Goal: Complete application form: Complete application form

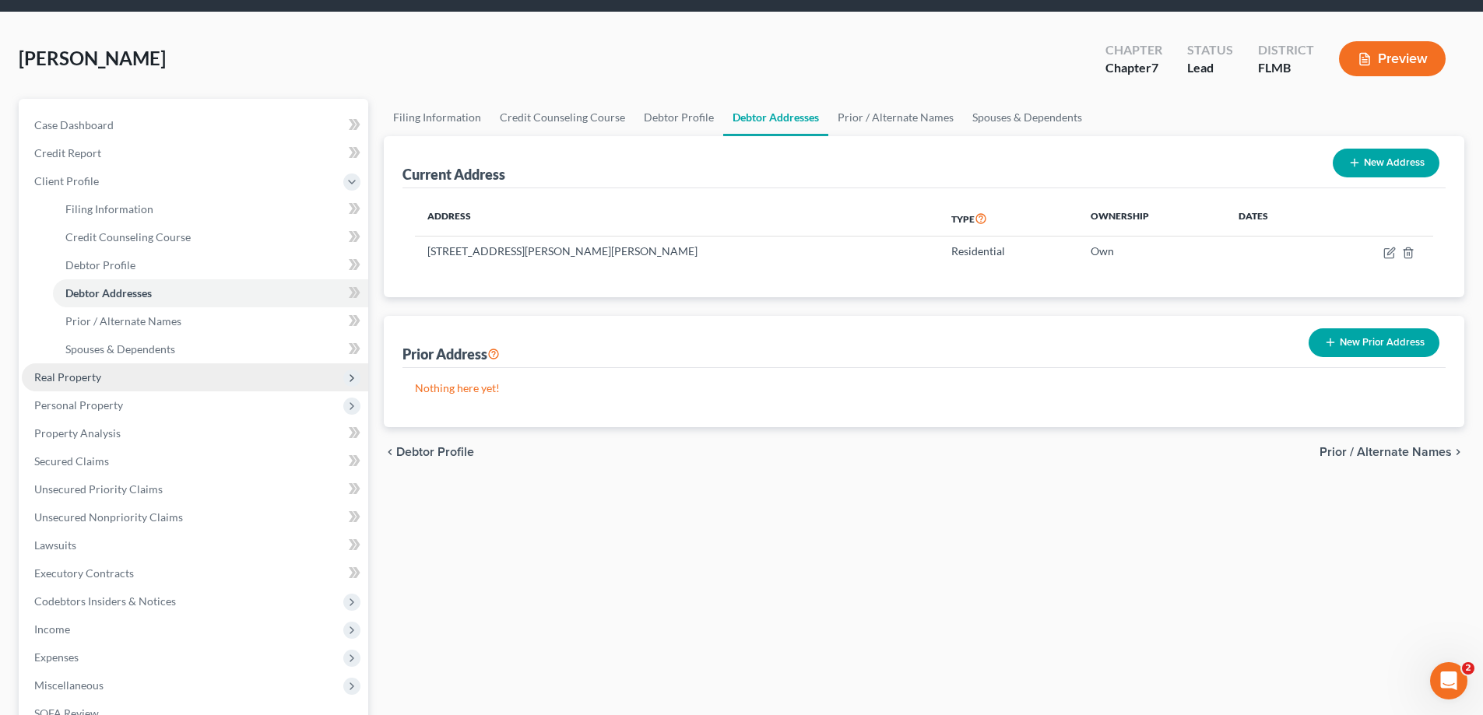
scroll to position [78, 0]
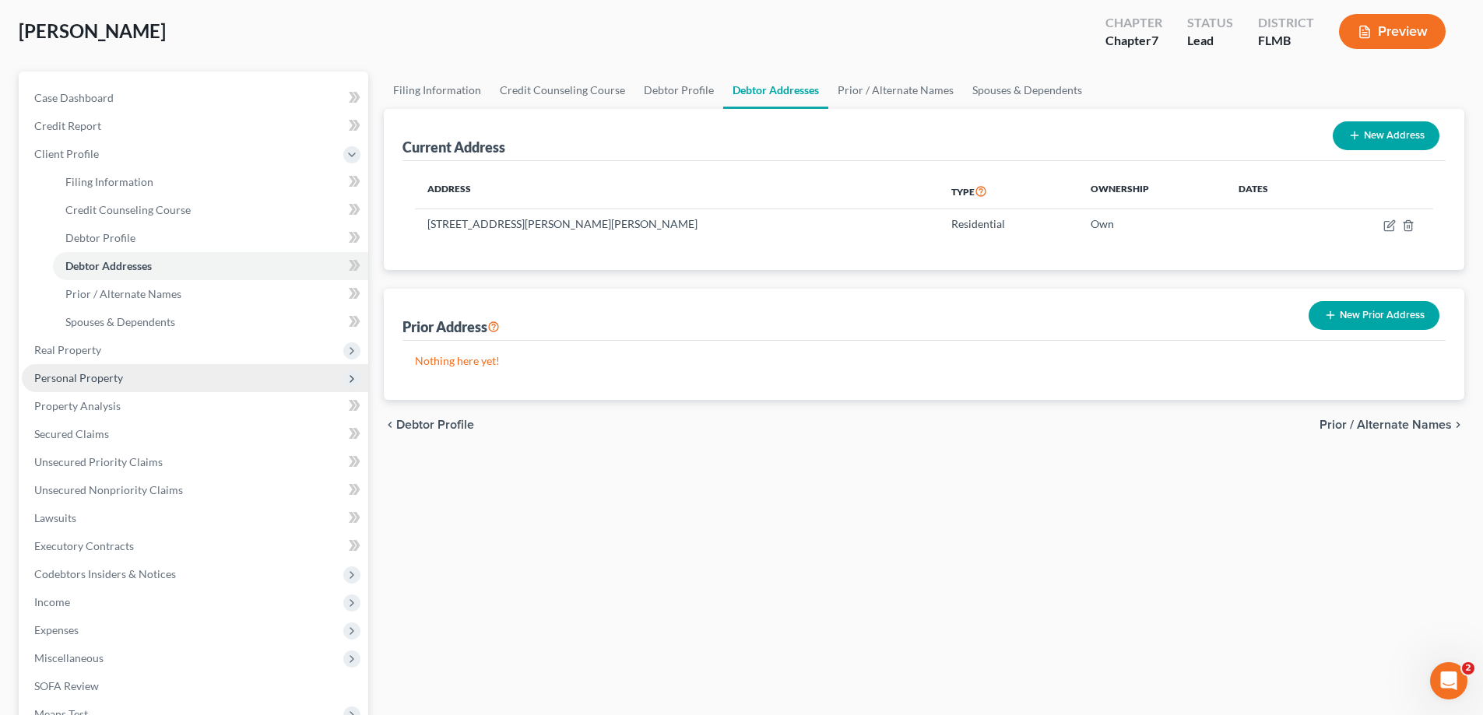
click at [96, 379] on span "Personal Property" at bounding box center [78, 377] width 89 height 13
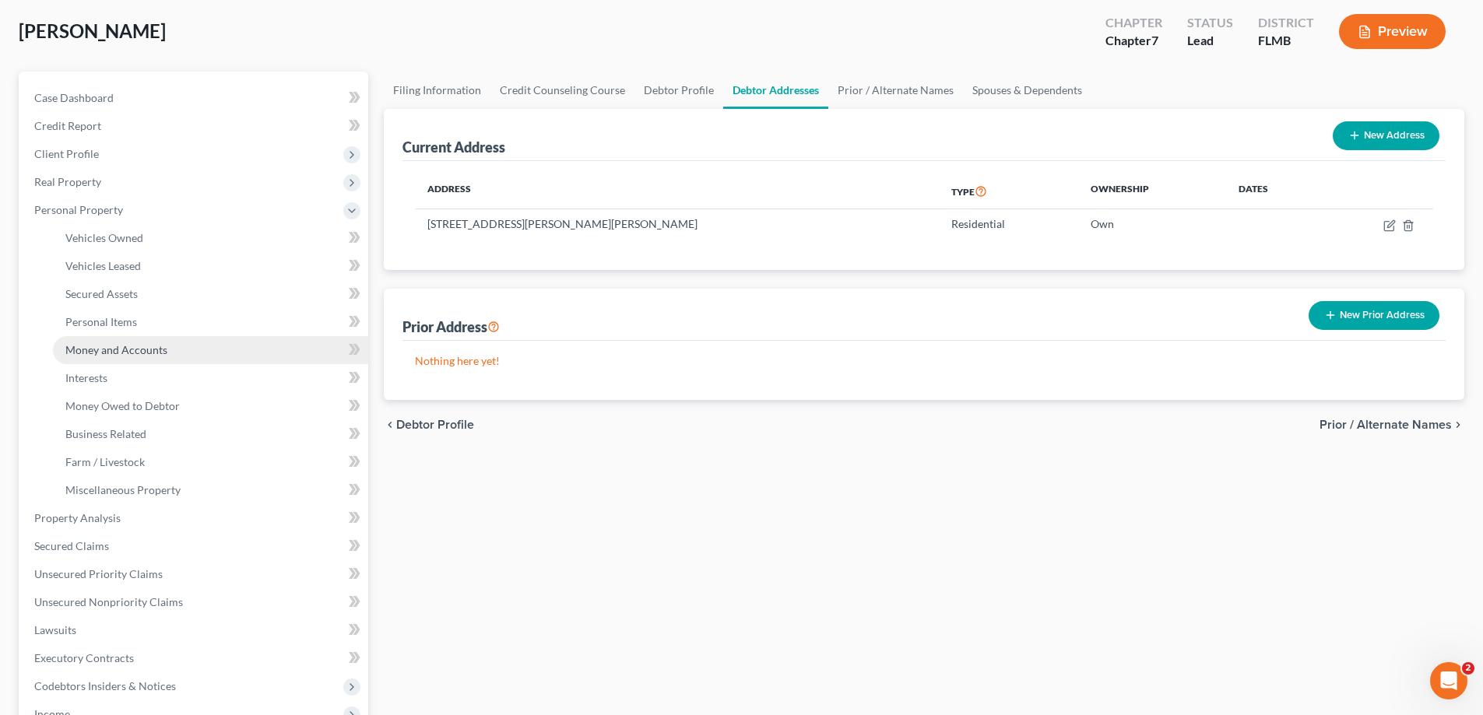
click at [149, 352] on span "Money and Accounts" at bounding box center [116, 349] width 102 height 13
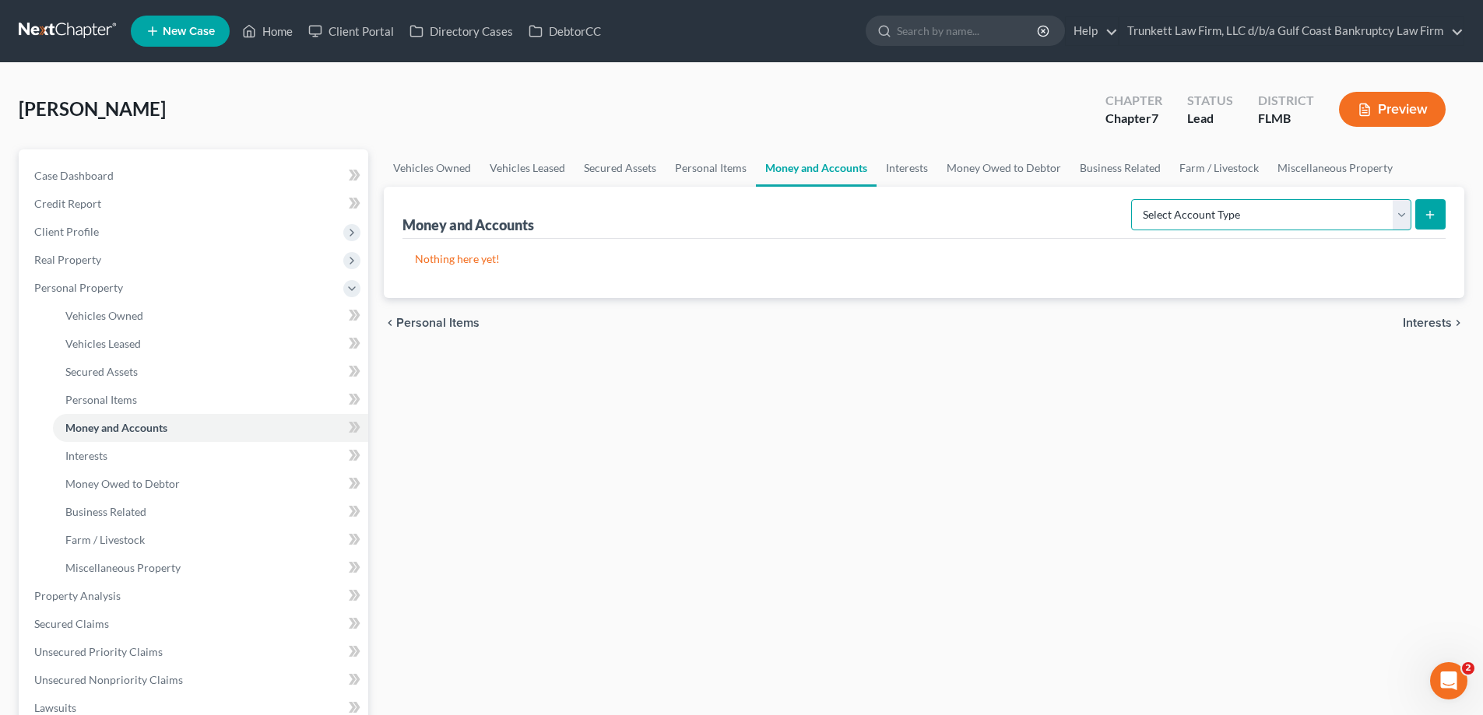
click at [1409, 218] on select "Select Account Type Brokerage Cash on Hand Certificates of Deposit Checking Acc…" at bounding box center [1271, 214] width 280 height 31
select select "checking"
click at [1134, 199] on select "Select Account Type Brokerage Cash on Hand Certificates of Deposit Checking Acc…" at bounding box center [1271, 214] width 280 height 31
click at [1434, 212] on icon "submit" at bounding box center [1430, 215] width 12 height 12
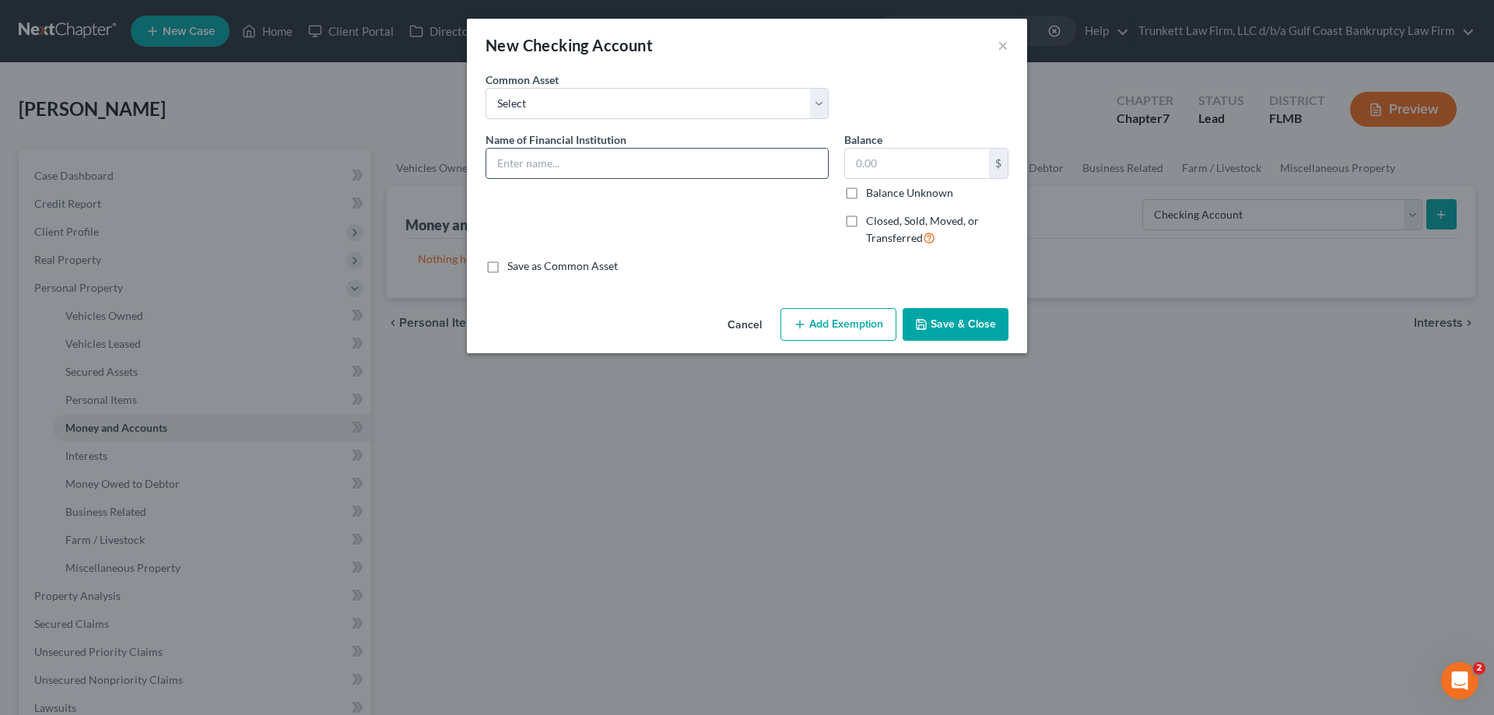
click at [524, 165] on input "text" at bounding box center [657, 164] width 342 height 30
type input "f"
type input "Fifth Third Account closed [DATE]"
click at [866, 213] on label "Closed, Sold, Moved, or Transferred" at bounding box center [937, 229] width 142 height 33
click at [872, 213] on input "Closed, Sold, Moved, or Transferred" at bounding box center [877, 218] width 10 height 10
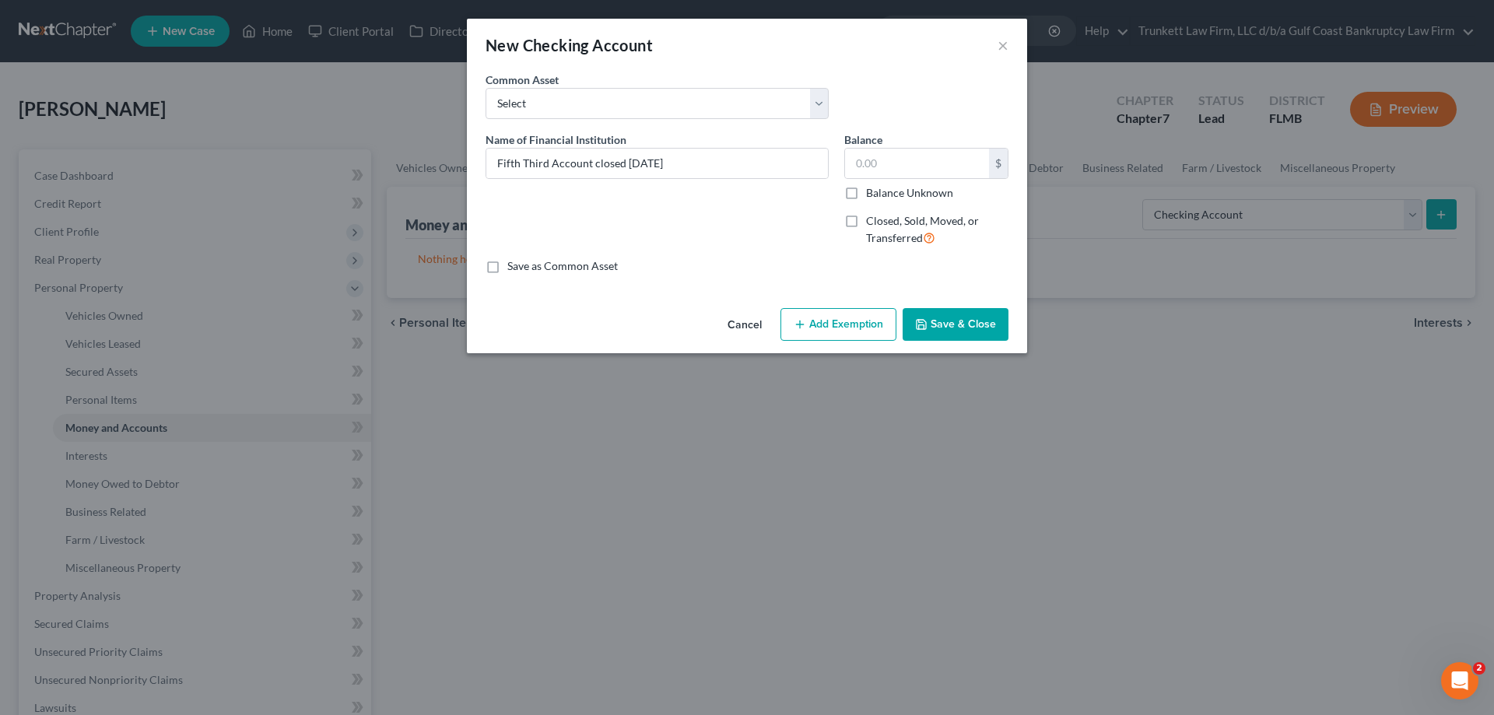
checkbox input "true"
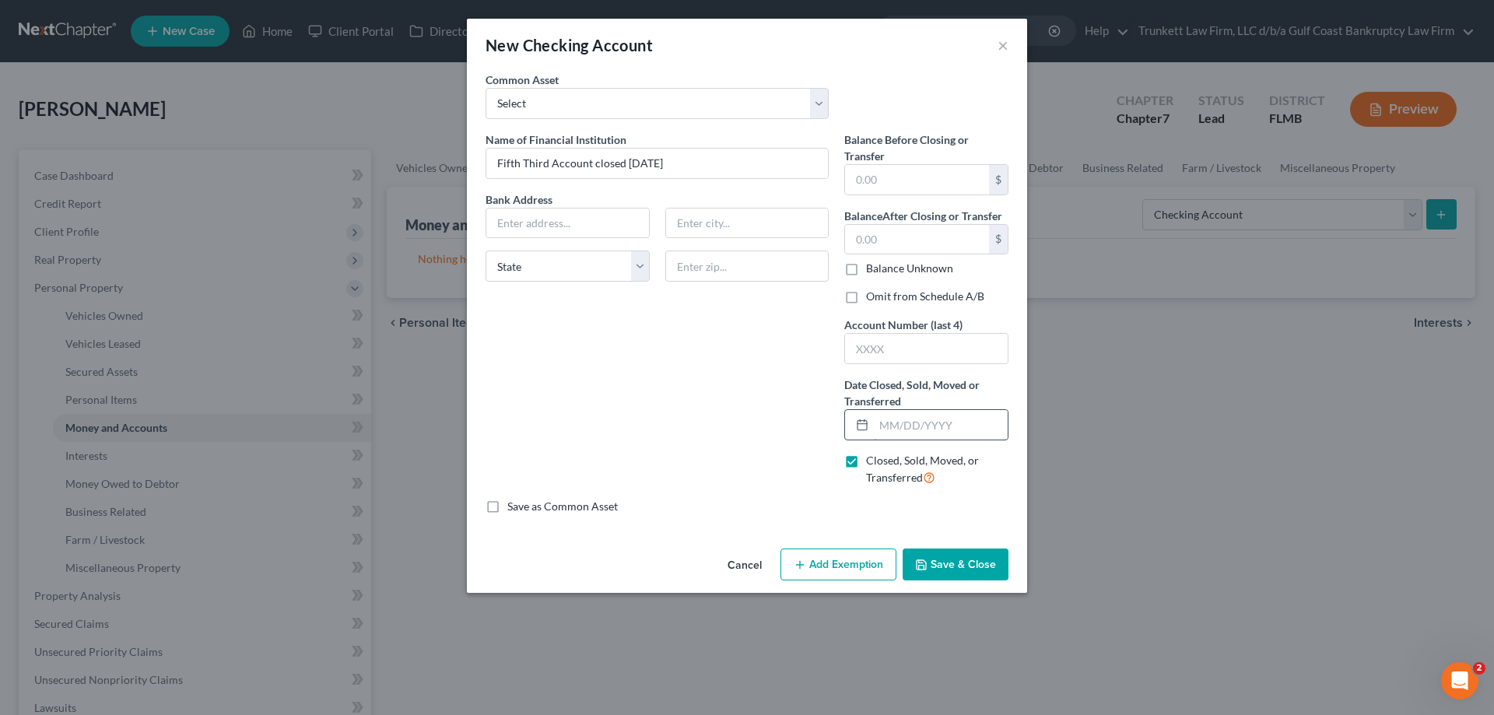
click at [901, 417] on input "text" at bounding box center [941, 425] width 134 height 30
type input "[DATE]"
click at [974, 567] on button "Save & Close" at bounding box center [956, 565] width 106 height 33
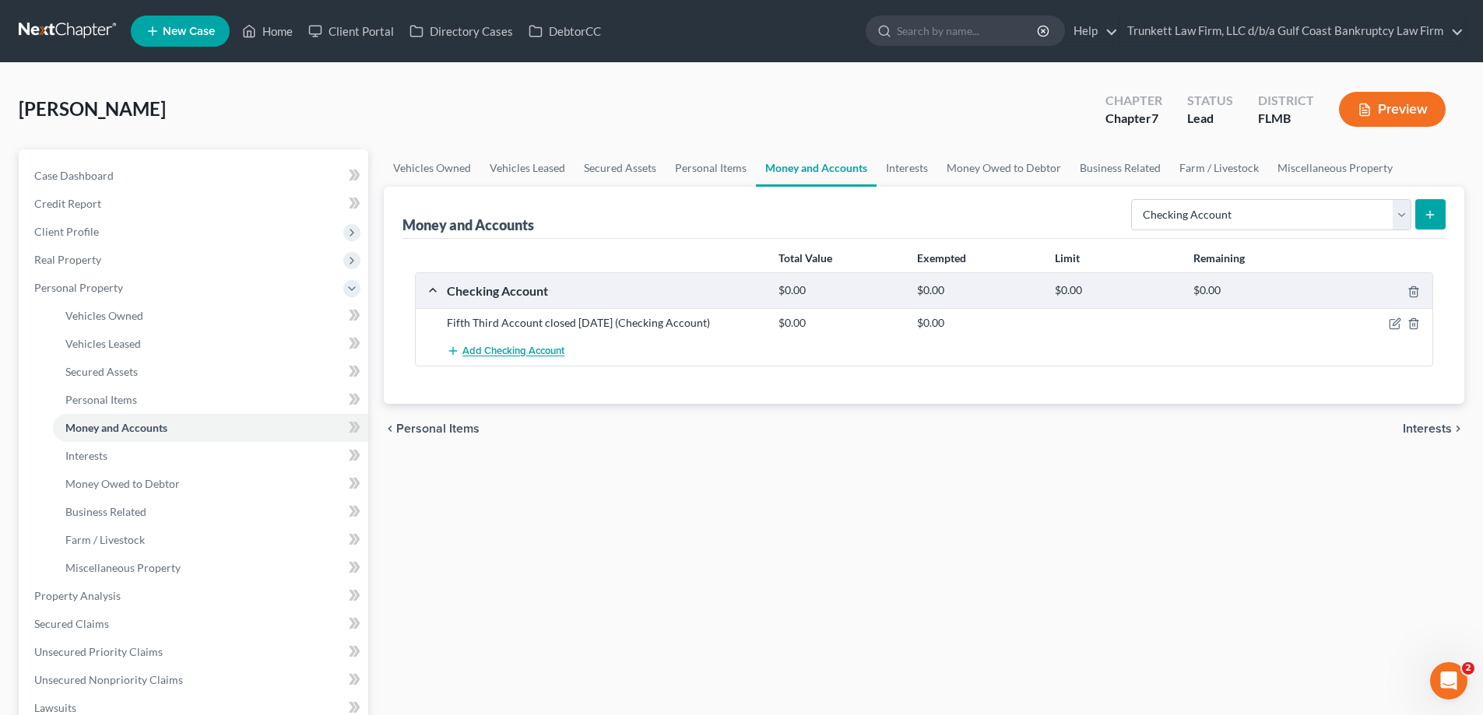
click at [518, 352] on span "Add Checking Account" at bounding box center [513, 352] width 102 height 12
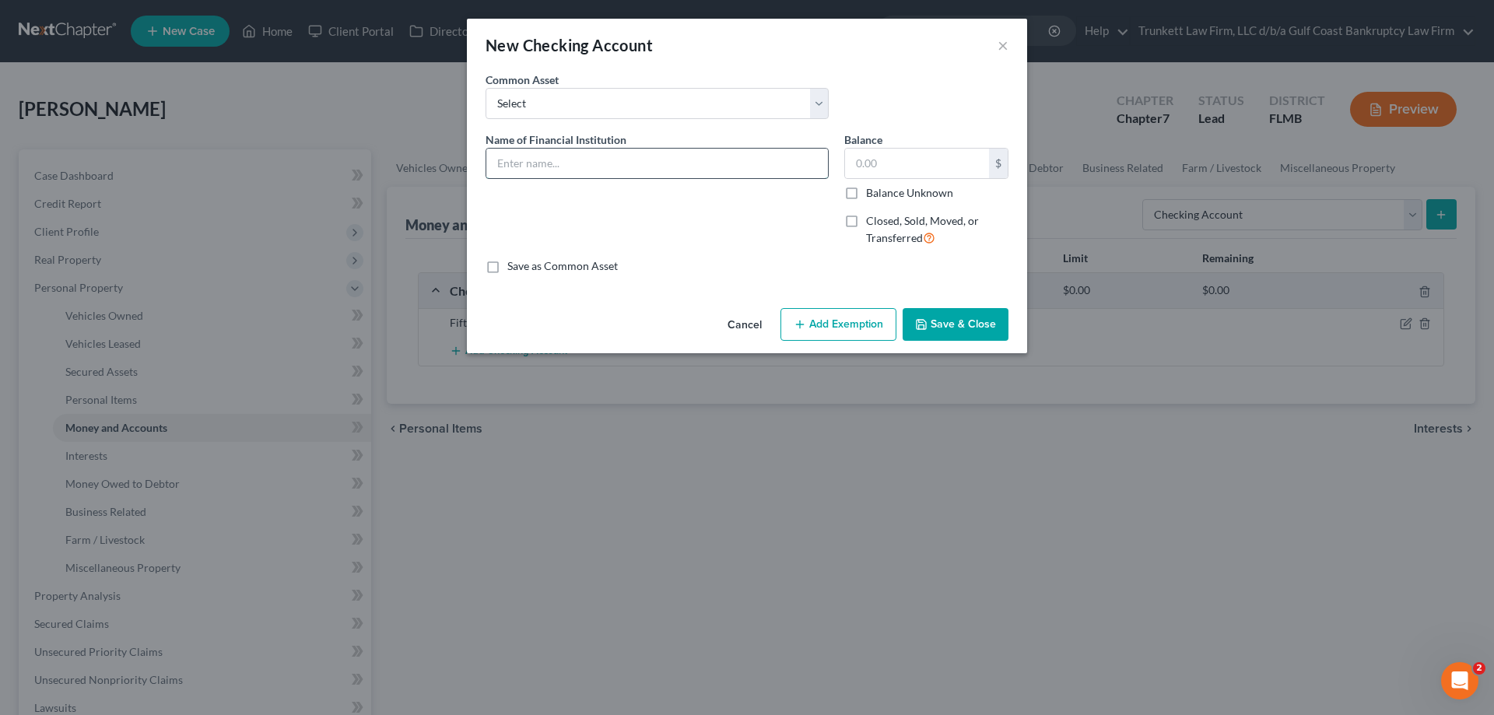
click at [581, 158] on input "text" at bounding box center [657, 164] width 342 height 30
type input "Chase Checking Account opened in [DATE]"
click at [892, 165] on input "text" at bounding box center [917, 164] width 144 height 30
click at [964, 321] on button "Save & Close" at bounding box center [956, 324] width 106 height 33
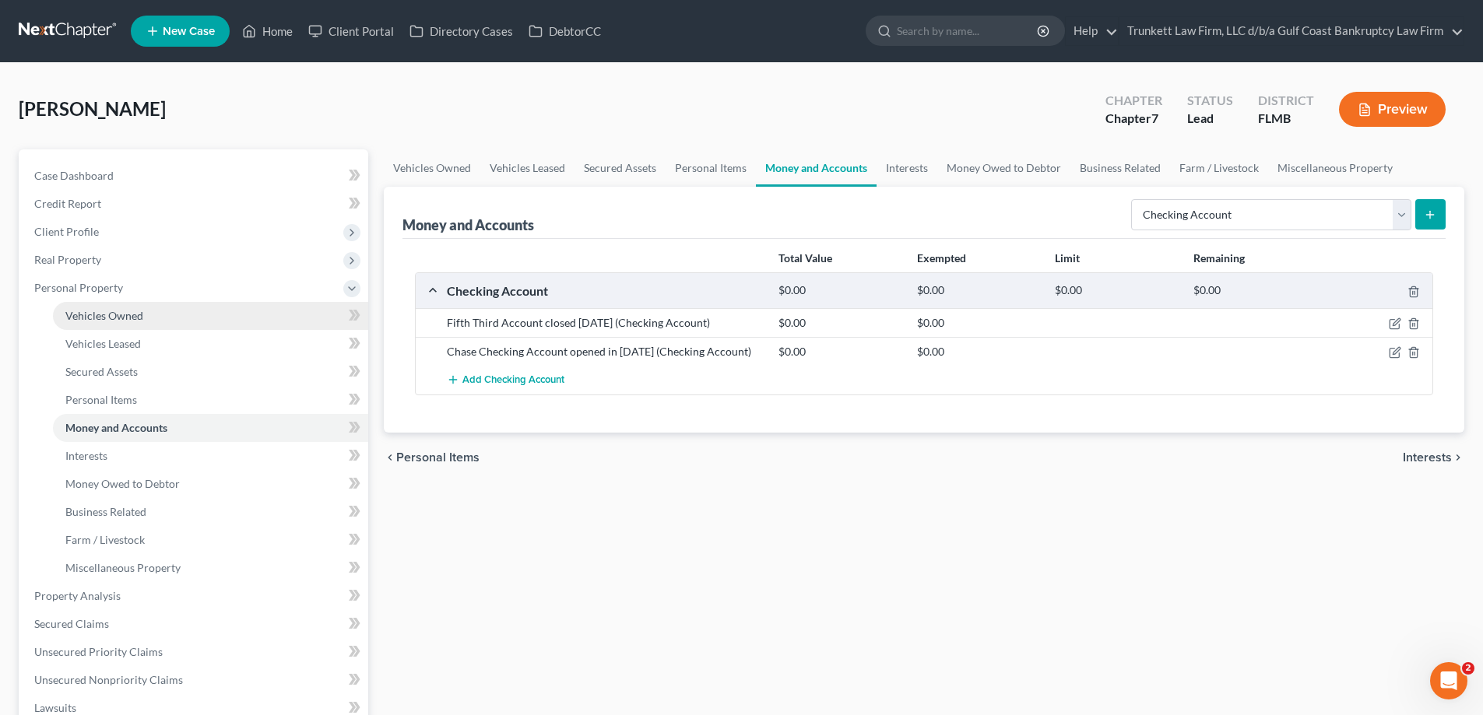
click at [121, 311] on span "Vehicles Owned" at bounding box center [104, 315] width 78 height 13
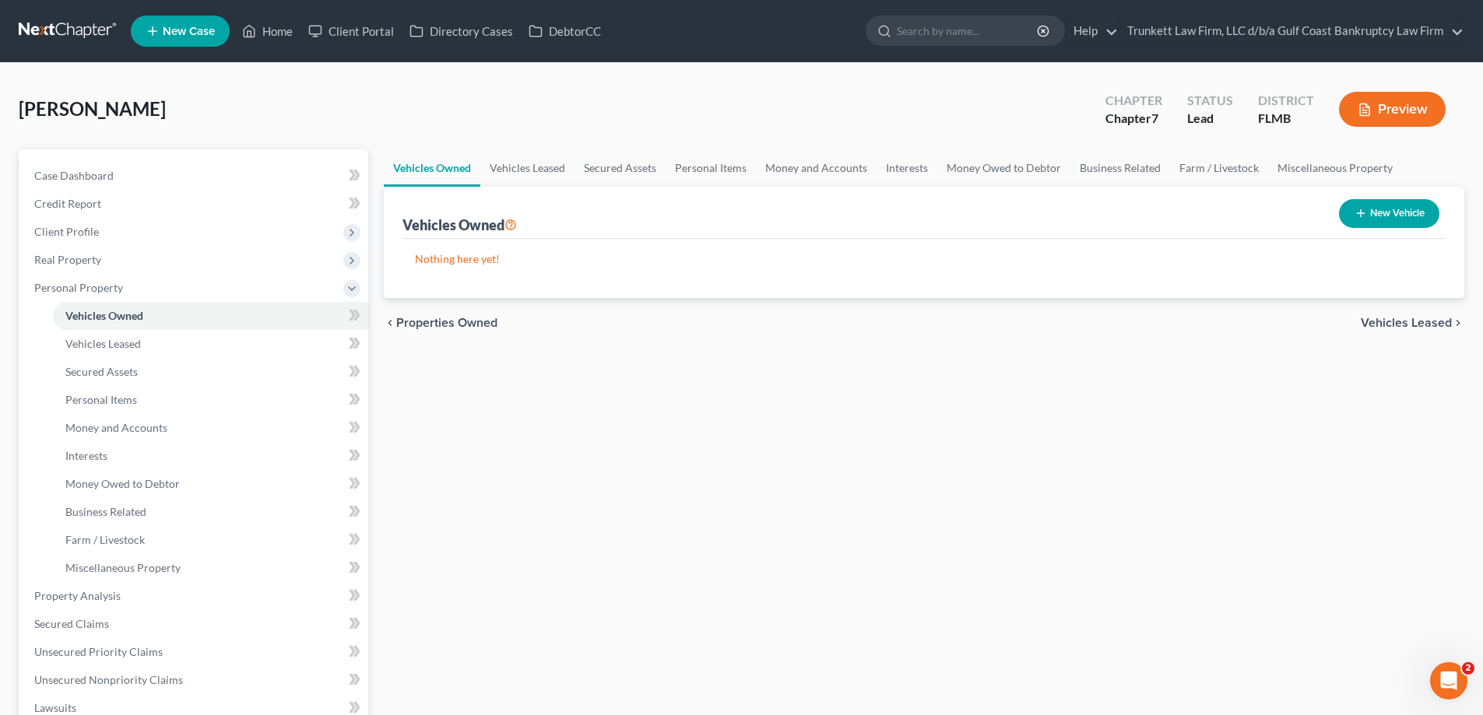
click at [1384, 212] on button "New Vehicle" at bounding box center [1389, 213] width 100 height 29
select select "0"
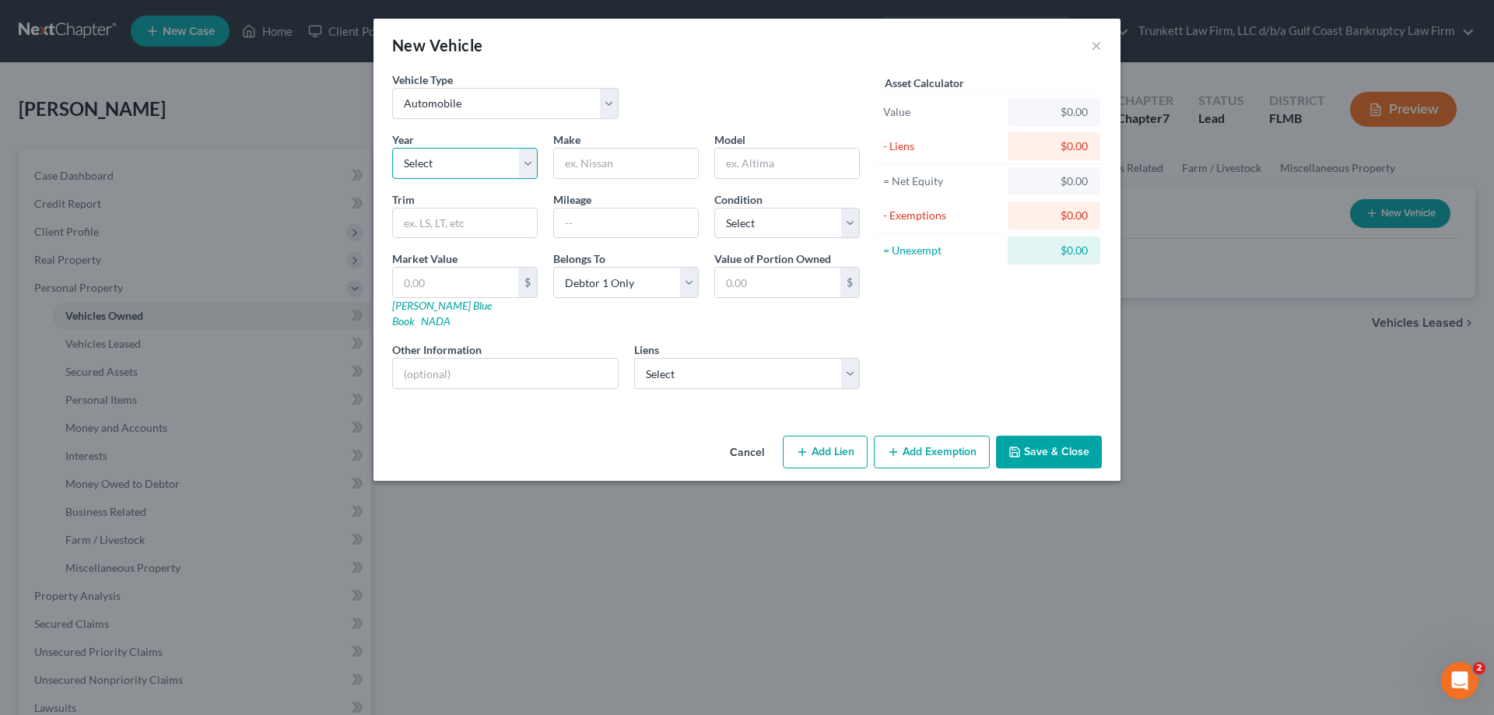
click at [460, 160] on select "Select 2026 2025 2024 2023 2022 2021 2020 2019 2018 2017 2016 2015 2014 2013 20…" at bounding box center [465, 163] width 146 height 31
select select "1"
click at [392, 148] on select "Select 2026 2025 2024 2023 2022 2021 2020 2019 2018 2017 2016 2015 2014 2013 20…" at bounding box center [465, 163] width 146 height 31
click at [628, 167] on input "text" at bounding box center [626, 164] width 144 height 30
type input "Mitshubushi"
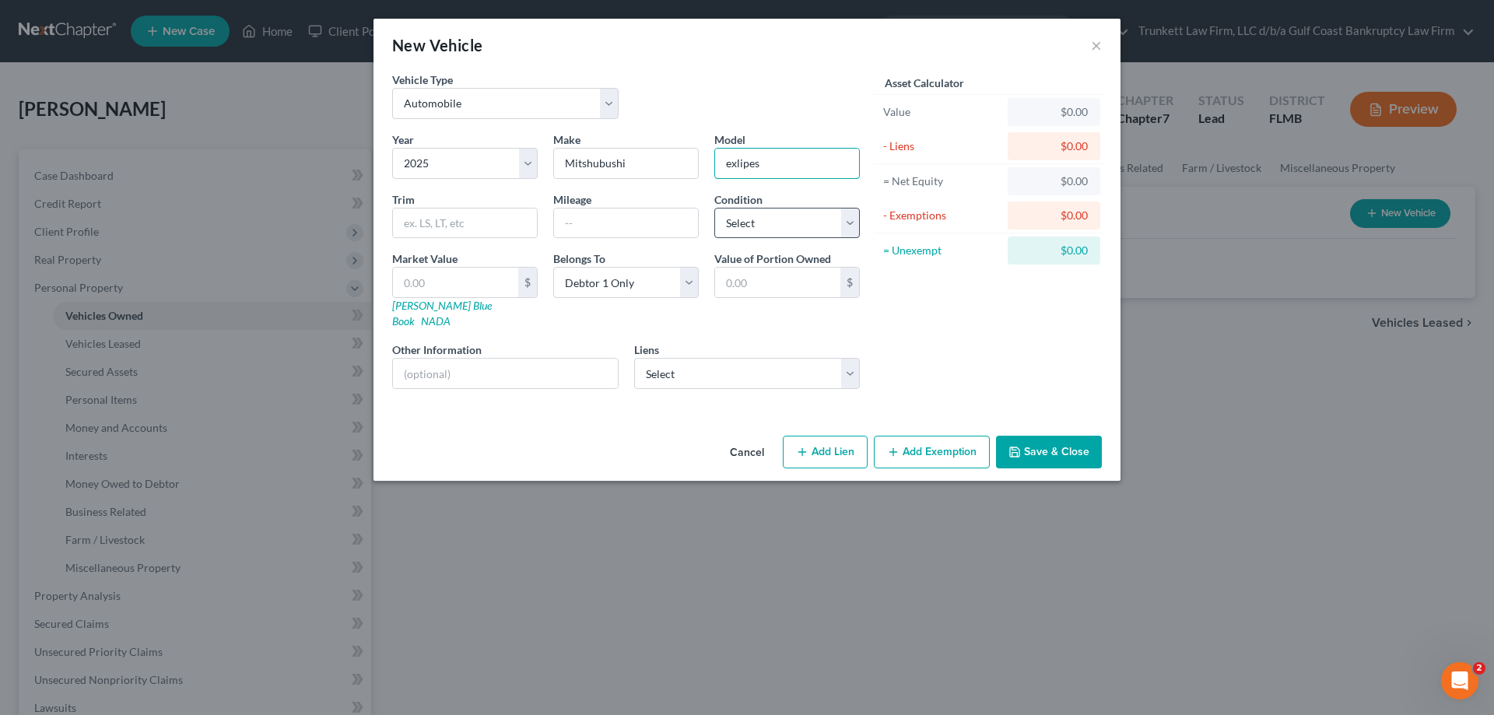
type input "exlipes"
click at [801, 216] on select "Select Excellent Very Good Good Fair Poor" at bounding box center [787, 223] width 146 height 31
click at [781, 219] on select "Select Excellent Very Good Good Fair Poor" at bounding box center [787, 223] width 146 height 31
select select "2"
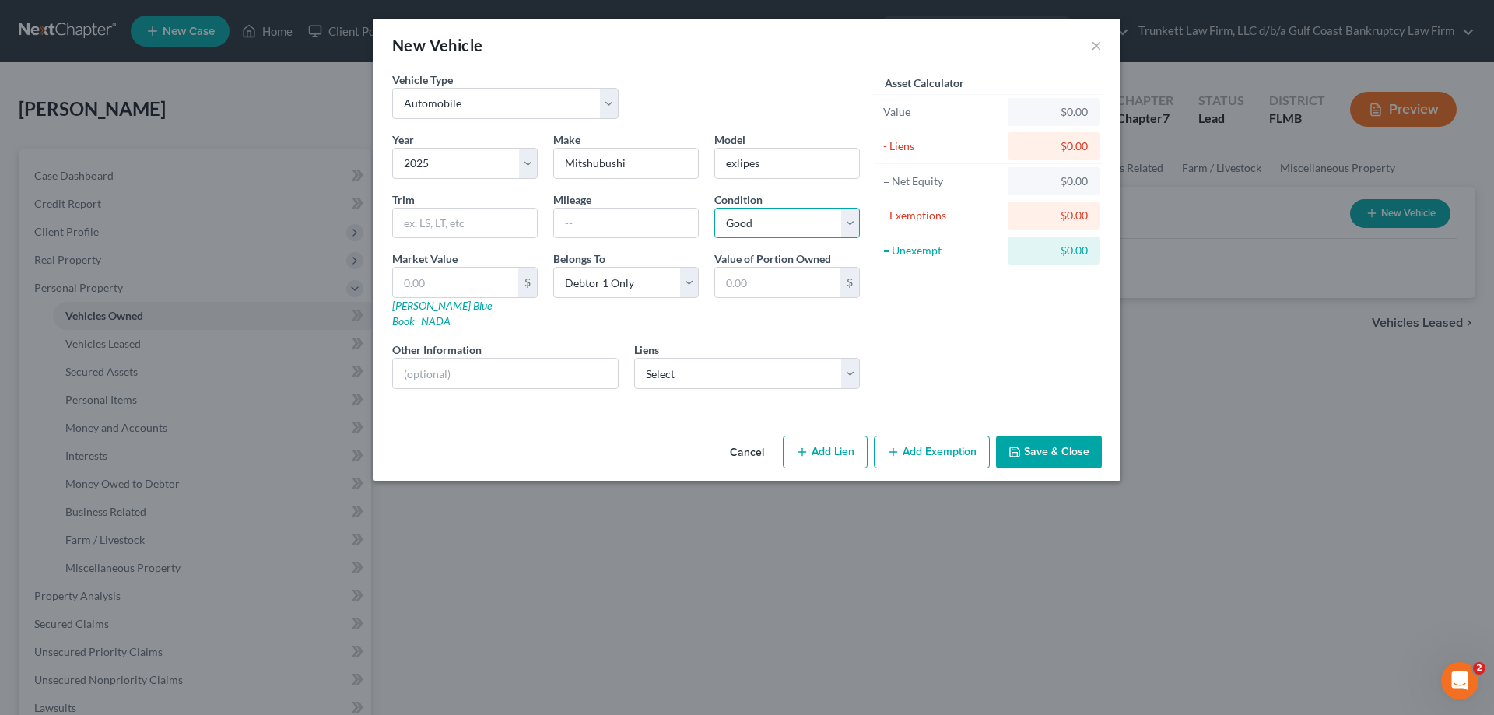
click at [714, 208] on select "Select Excellent Very Good Good Fair Poor" at bounding box center [787, 223] width 146 height 31
click at [708, 358] on select "Select Wfbna Hl - $116,710.00 Sbna - $41,245.00" at bounding box center [747, 373] width 226 height 31
click at [223, 416] on div "New Vehicle × Vehicle Type Select Automobile Truck Trailer Watercraft Aircraft …" at bounding box center [747, 357] width 1494 height 715
click at [792, 358] on select "Select Wfbna Hl - $116,710.00 Sbna - $41,245.00" at bounding box center [747, 373] width 226 height 31
select select "1"
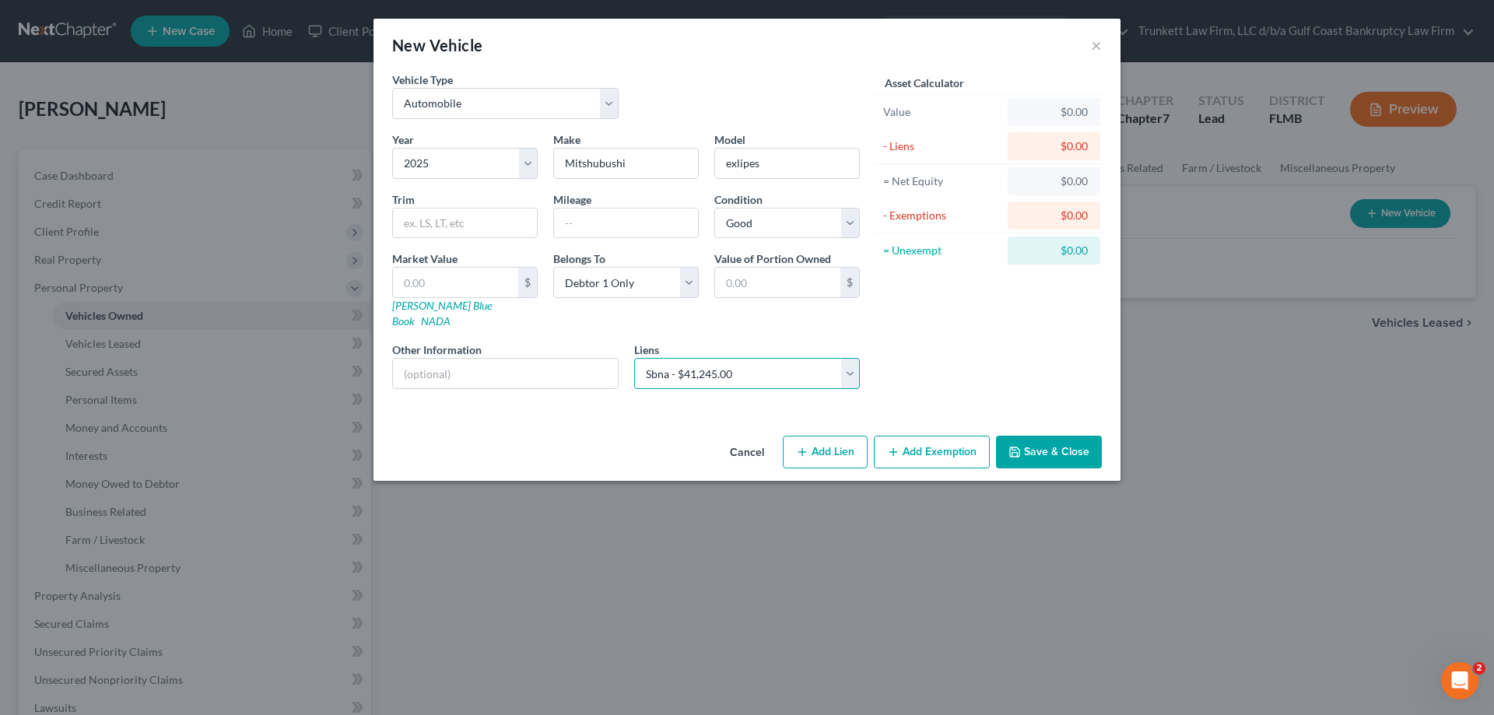
click at [634, 358] on select "Select Wfbna Hl - $116,710.00 Sbna - $41,245.00" at bounding box center [747, 373] width 226 height 31
select select
select select "45"
select select "0"
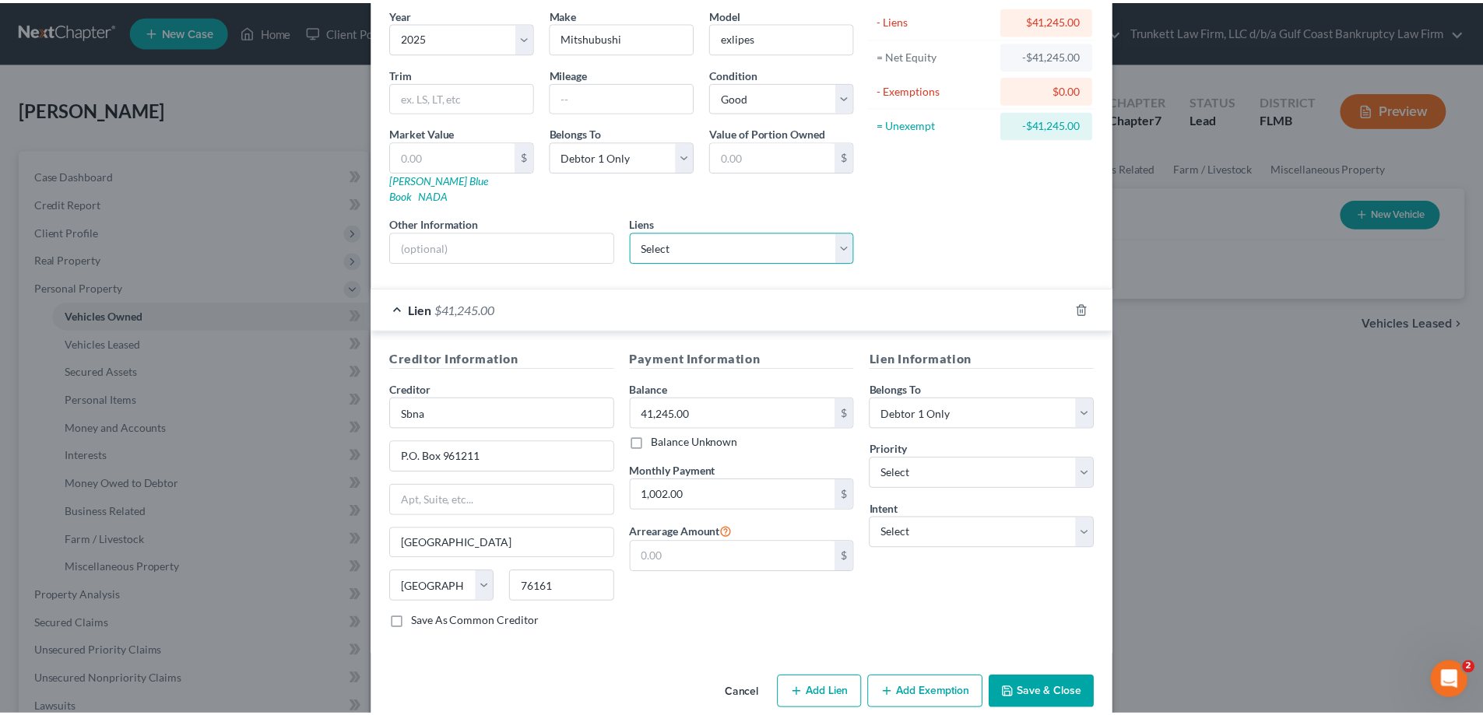
scroll to position [136, 0]
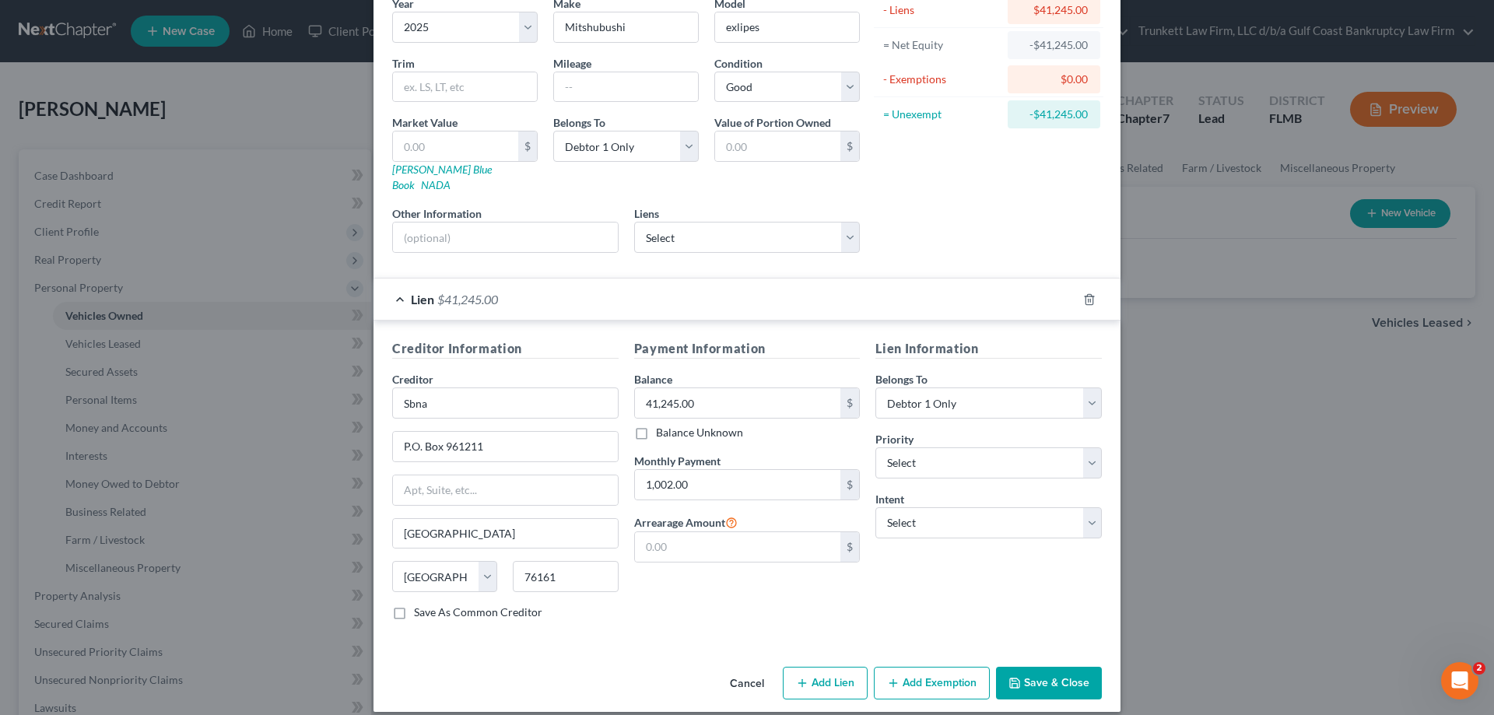
click at [1036, 667] on button "Save & Close" at bounding box center [1049, 683] width 106 height 33
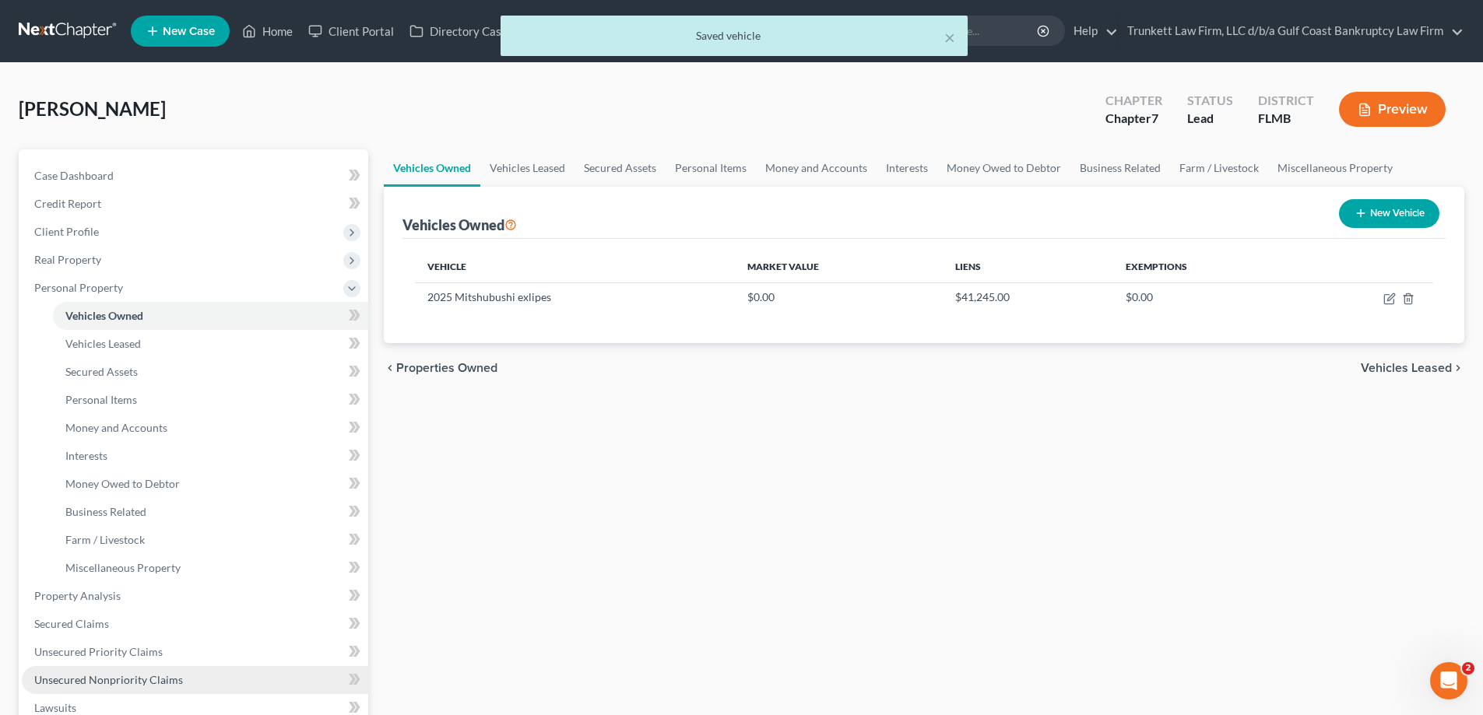
click at [153, 678] on span "Unsecured Nonpriority Claims" at bounding box center [108, 679] width 149 height 13
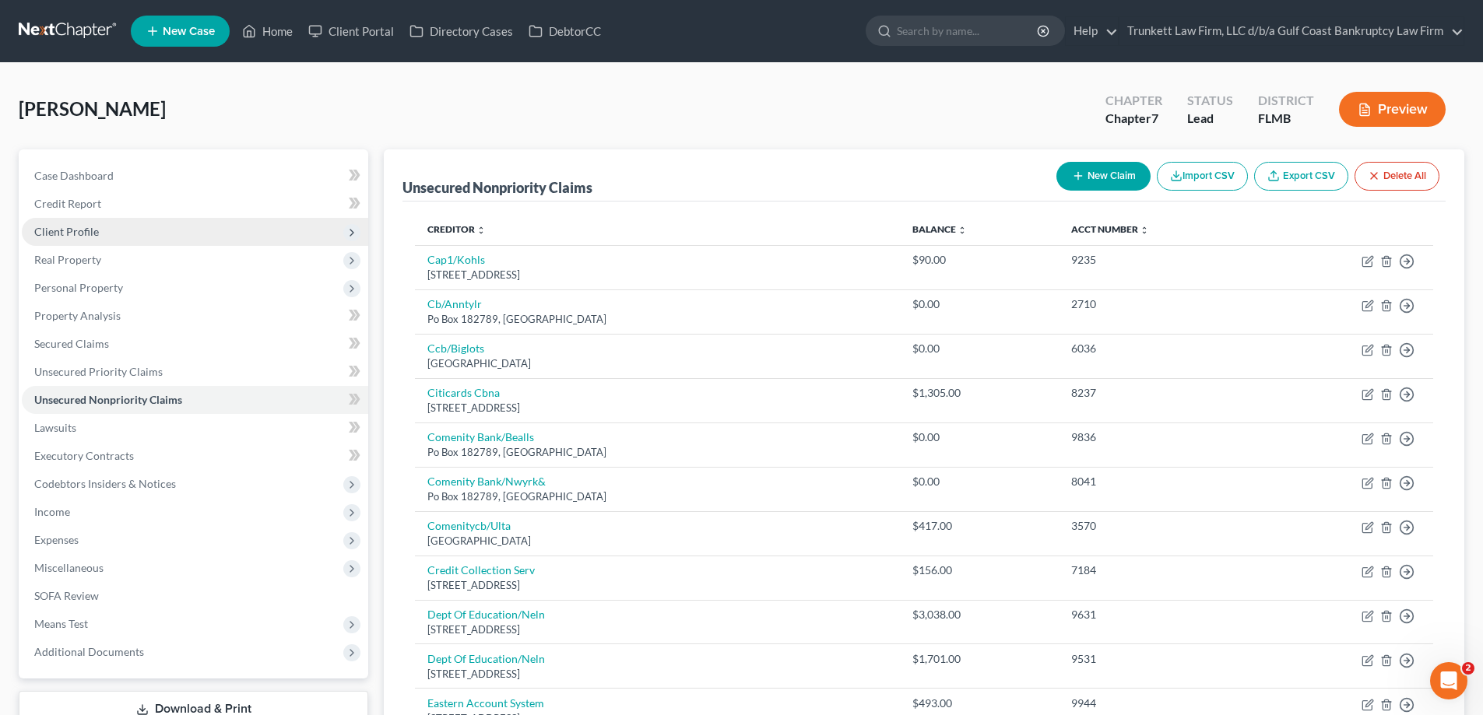
click at [74, 226] on span "Client Profile" at bounding box center [66, 231] width 65 height 13
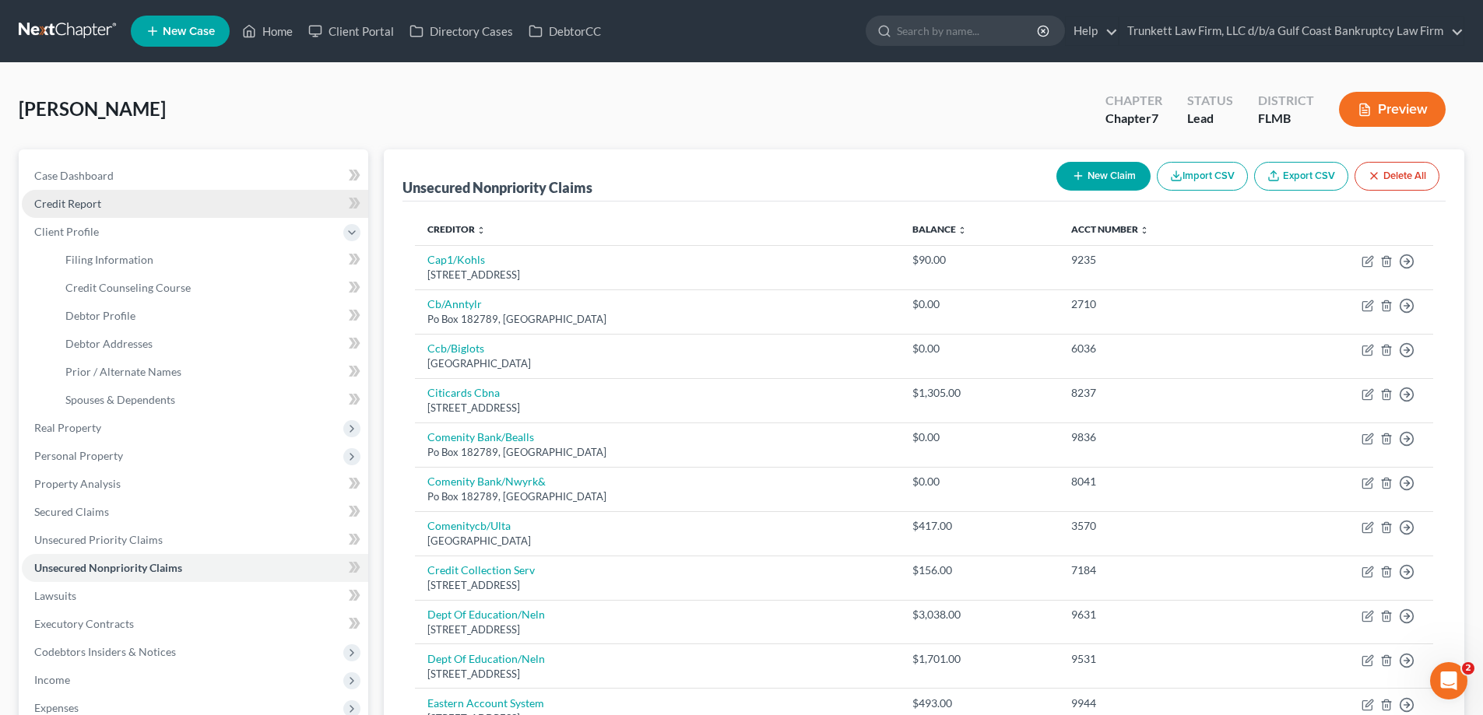
click at [84, 202] on span "Credit Report" at bounding box center [67, 203] width 67 height 13
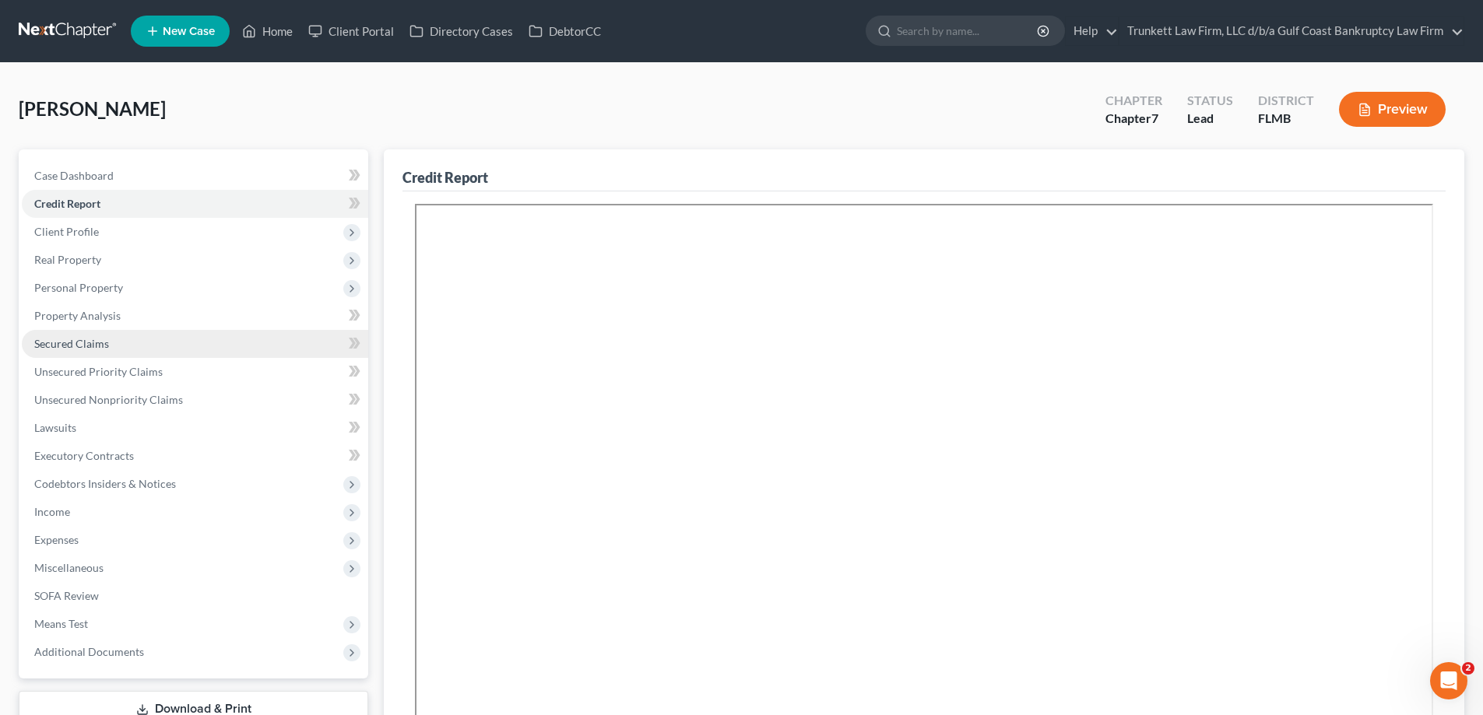
click at [96, 342] on span "Secured Claims" at bounding box center [71, 343] width 75 height 13
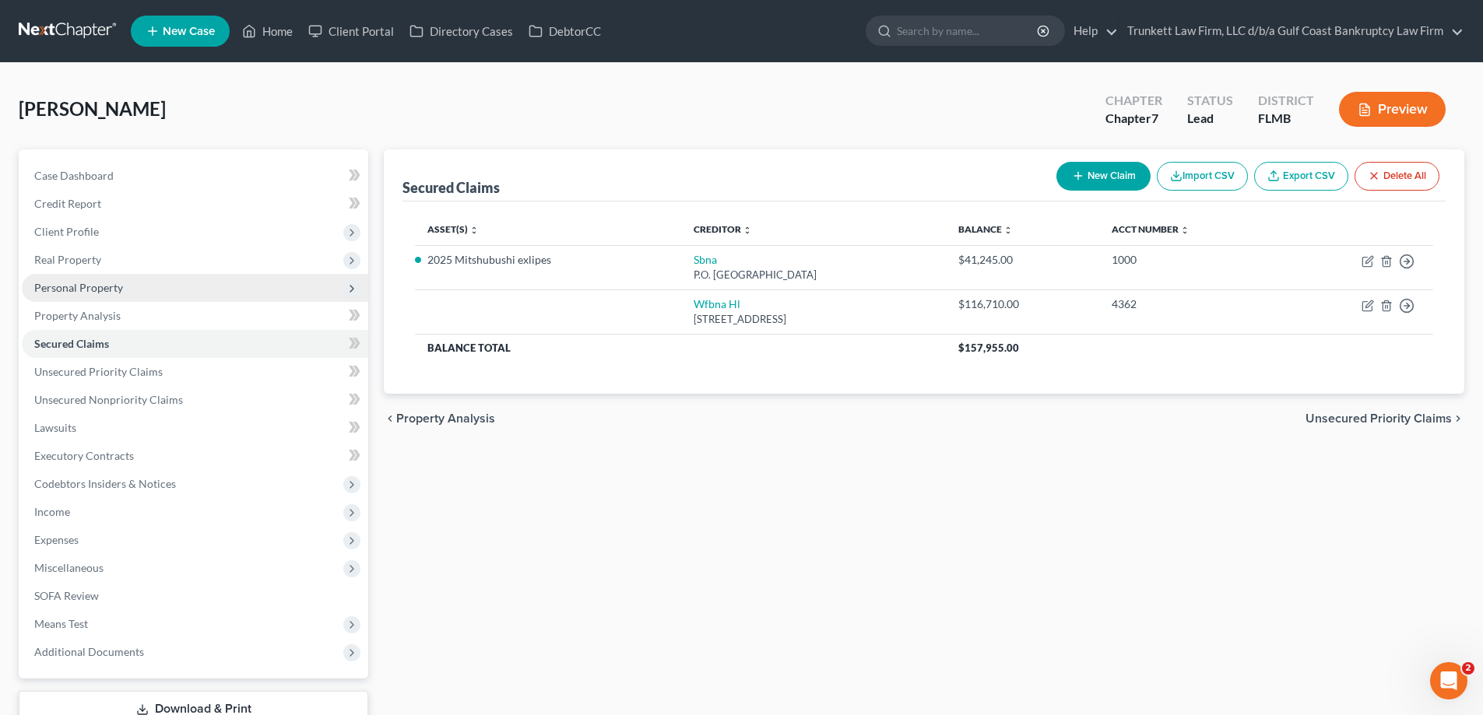
click at [79, 289] on span "Personal Property" at bounding box center [78, 287] width 89 height 13
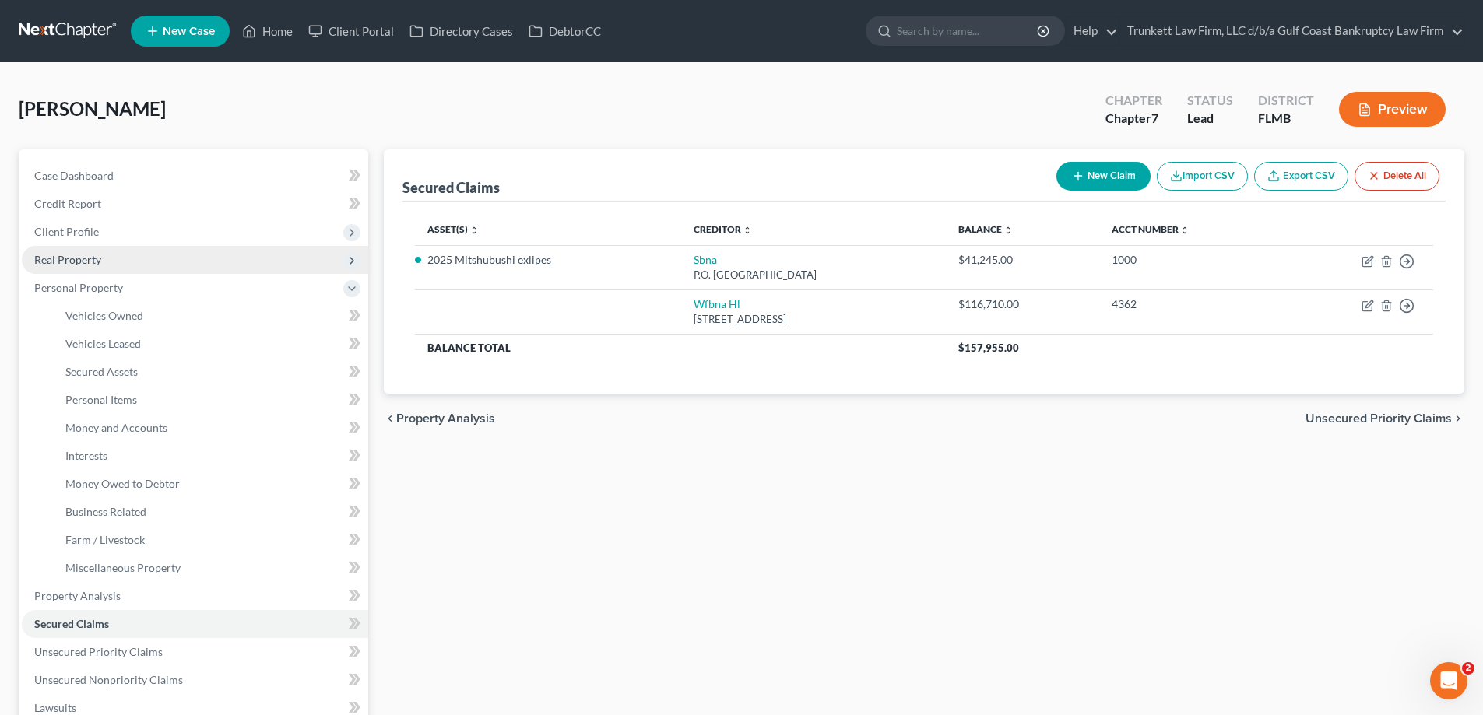
click at [83, 269] on span "Real Property" at bounding box center [195, 260] width 346 height 28
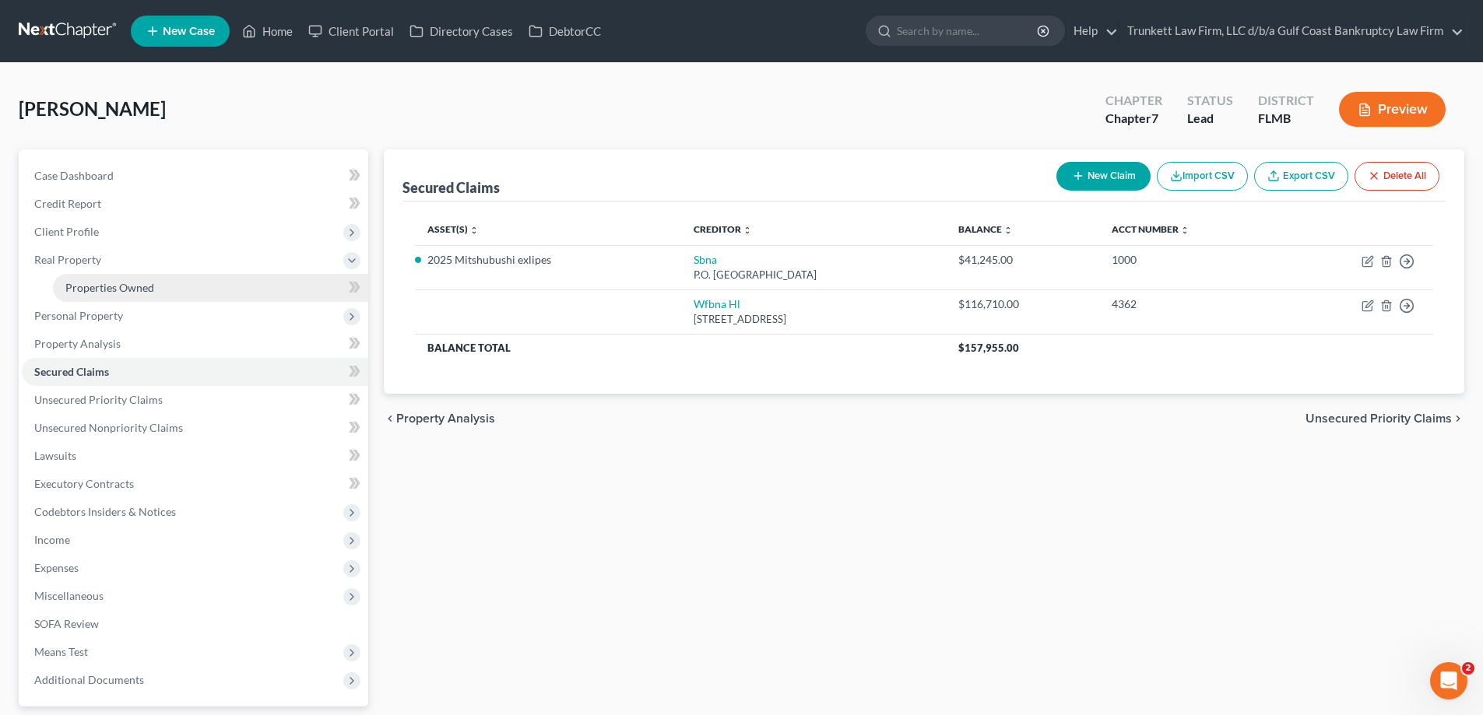
click at [103, 285] on span "Properties Owned" at bounding box center [109, 287] width 89 height 13
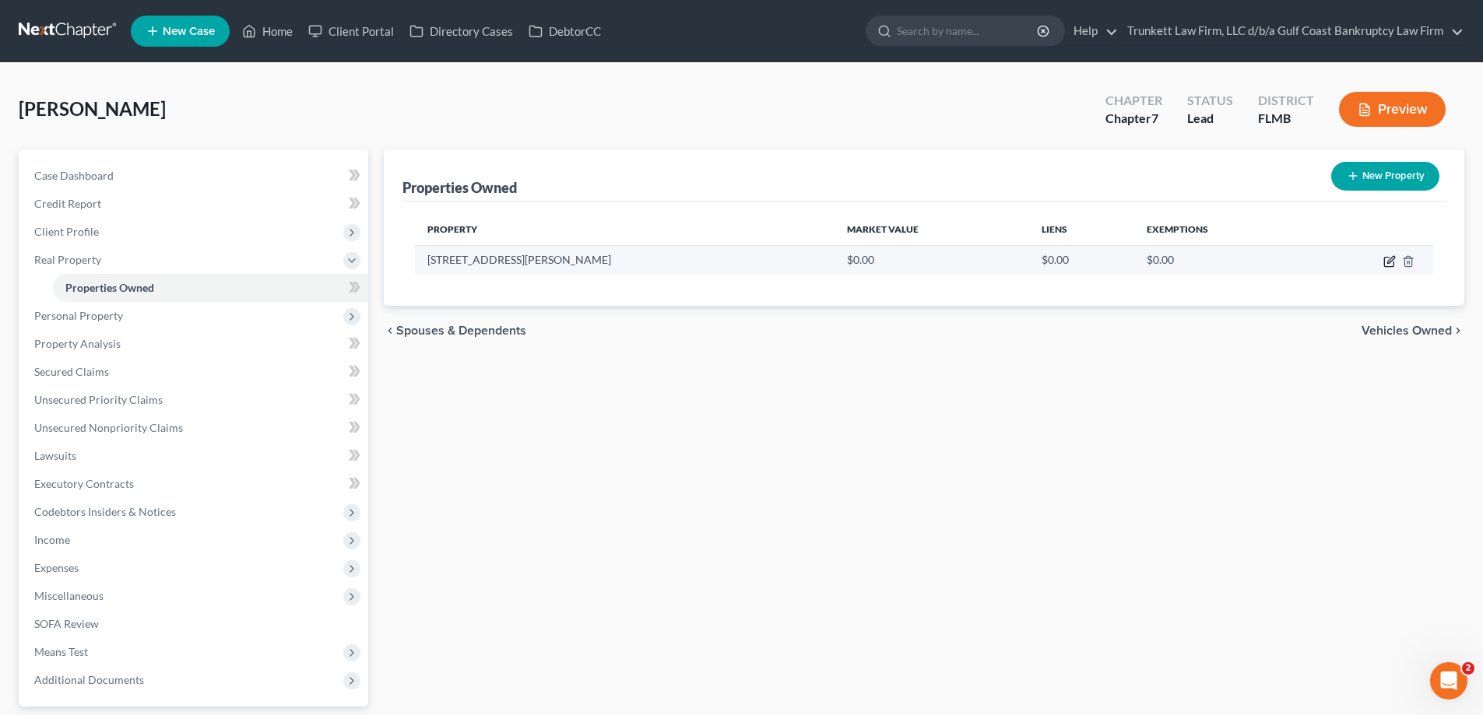
click at [1390, 258] on icon "button" at bounding box center [1389, 261] width 12 height 12
select select "9"
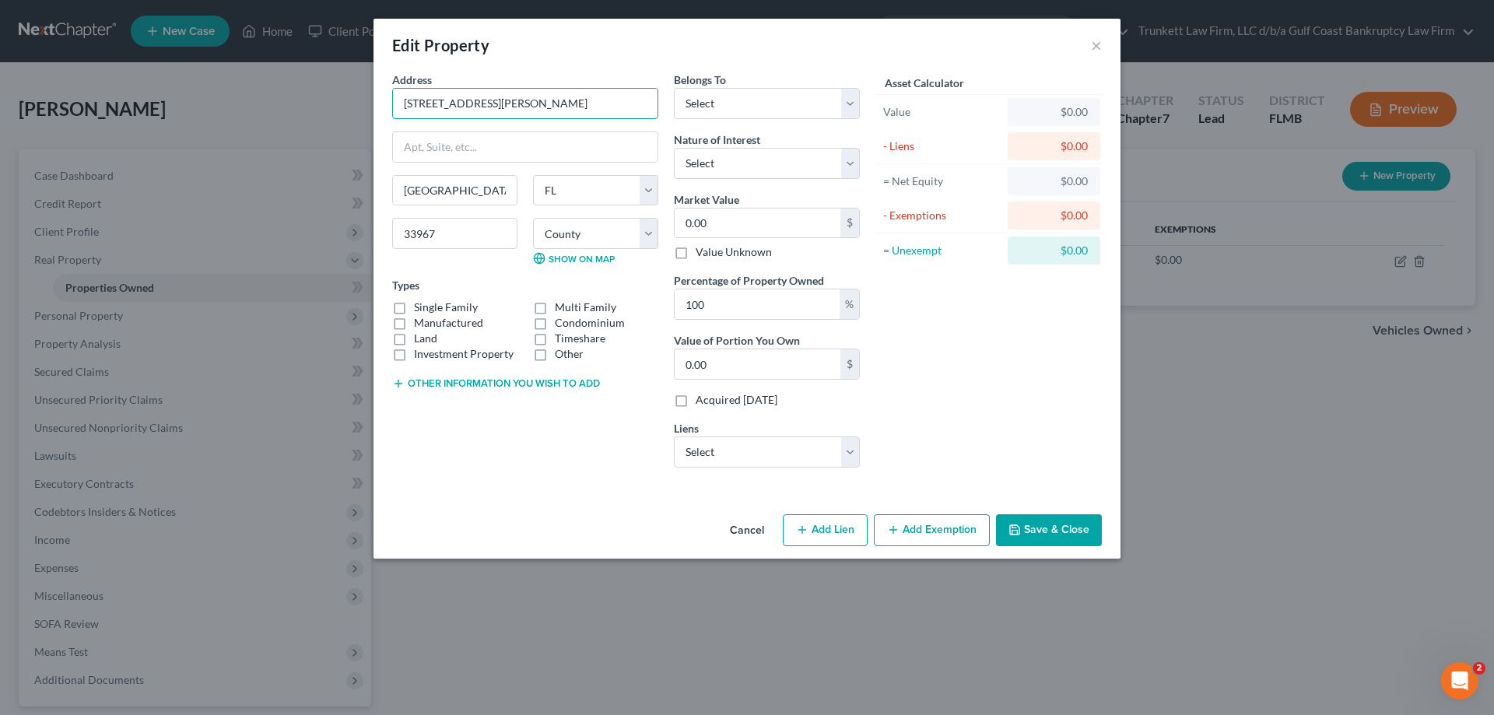
drag, startPoint x: 511, startPoint y: 102, endPoint x: 328, endPoint y: 111, distance: 182.3
click at [328, 111] on div "Edit Property × Address * 9104 [PERSON_NAME] W [GEOGRAPHIC_DATA][PERSON_NAME] […" at bounding box center [747, 357] width 1494 height 715
click at [1072, 526] on button "Save & Close" at bounding box center [1049, 530] width 106 height 33
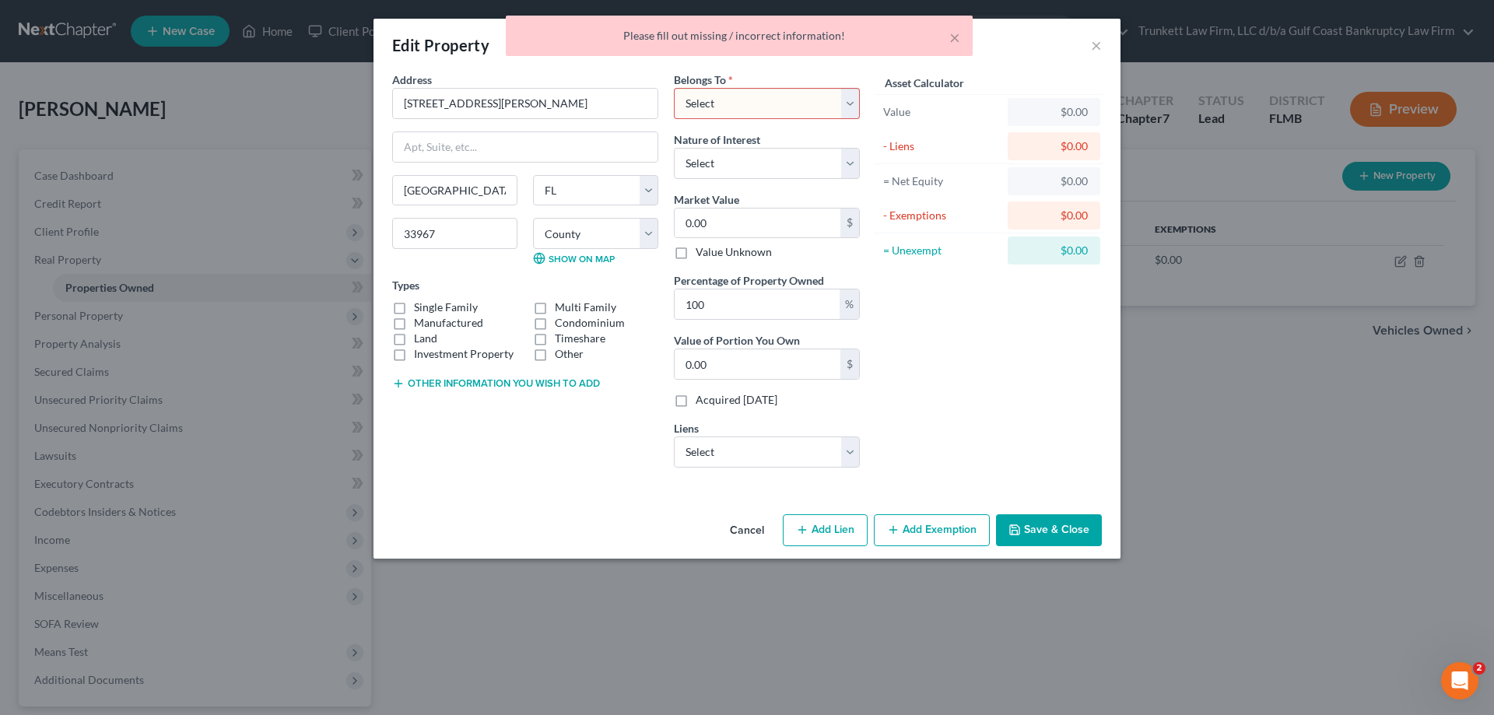
click at [741, 106] on select "Select Debtor 1 Only Debtor 2 Only Debtor 1 And Debtor 2 Only At Least One Of T…" at bounding box center [767, 103] width 186 height 31
select select "0"
click at [674, 88] on select "Select Debtor 1 Only Debtor 2 Only Debtor 1 And Debtor 2 Only At Least One Of T…" at bounding box center [767, 103] width 186 height 31
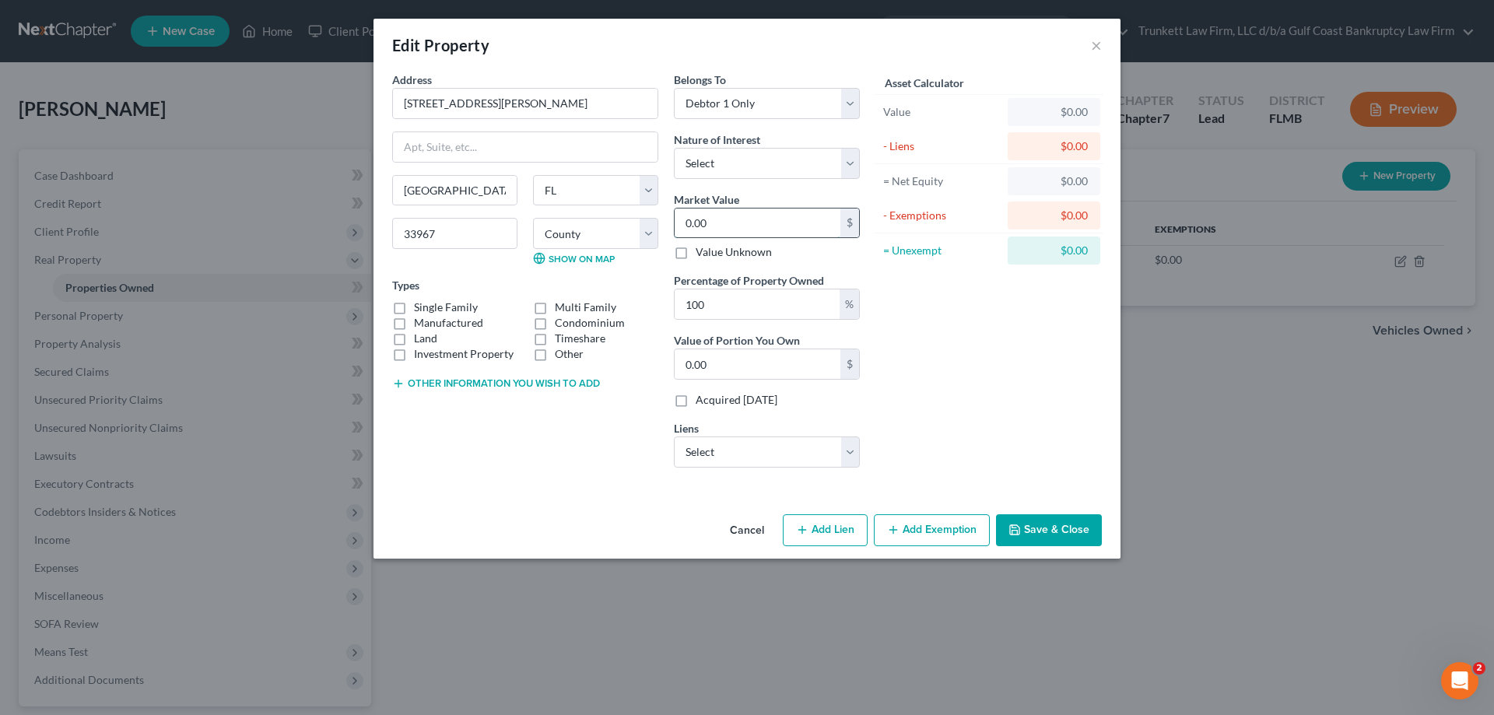
click at [719, 219] on input "0.00" at bounding box center [758, 224] width 166 height 30
type input "3"
type input "3.00"
type input "31"
type input "31.00"
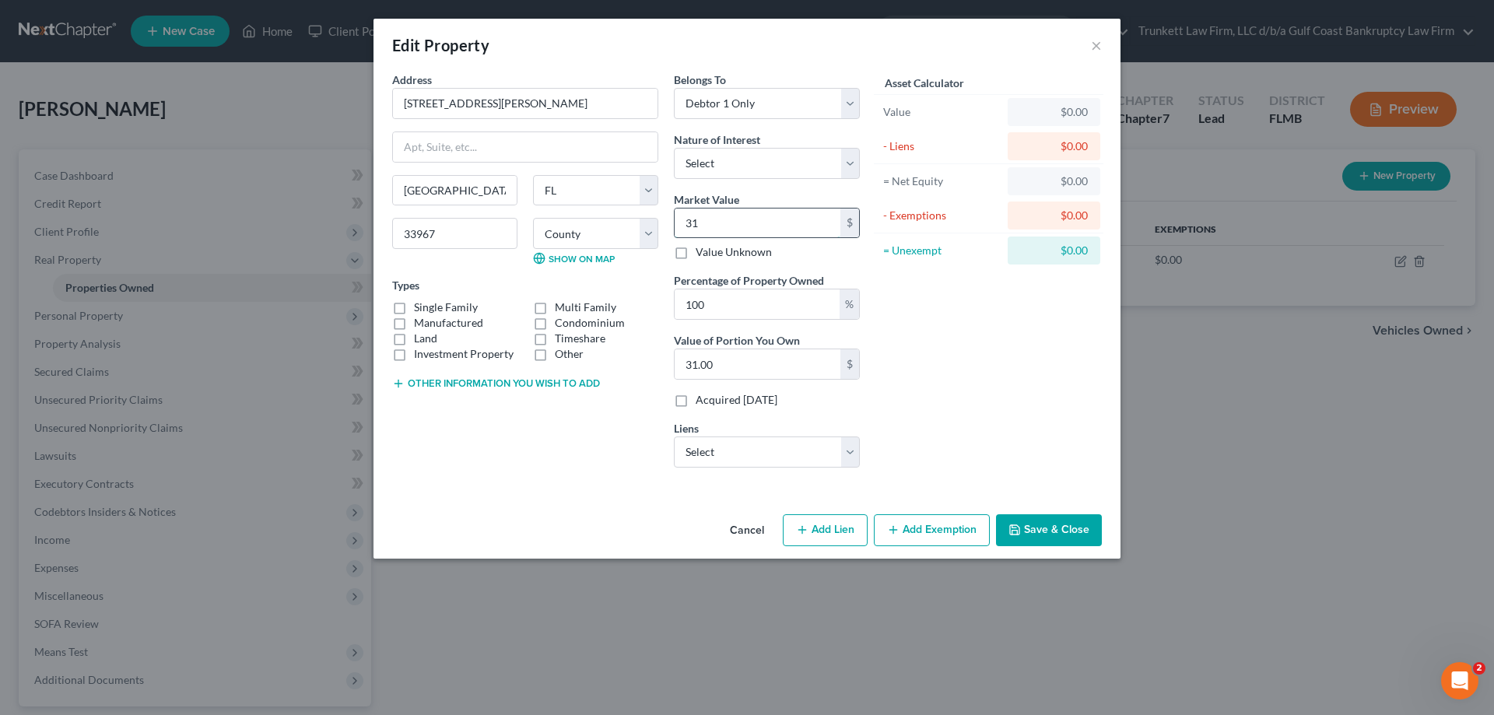
type input "310"
type input "310.00"
type input "3100"
type input "3,100.00"
type input "3,1000"
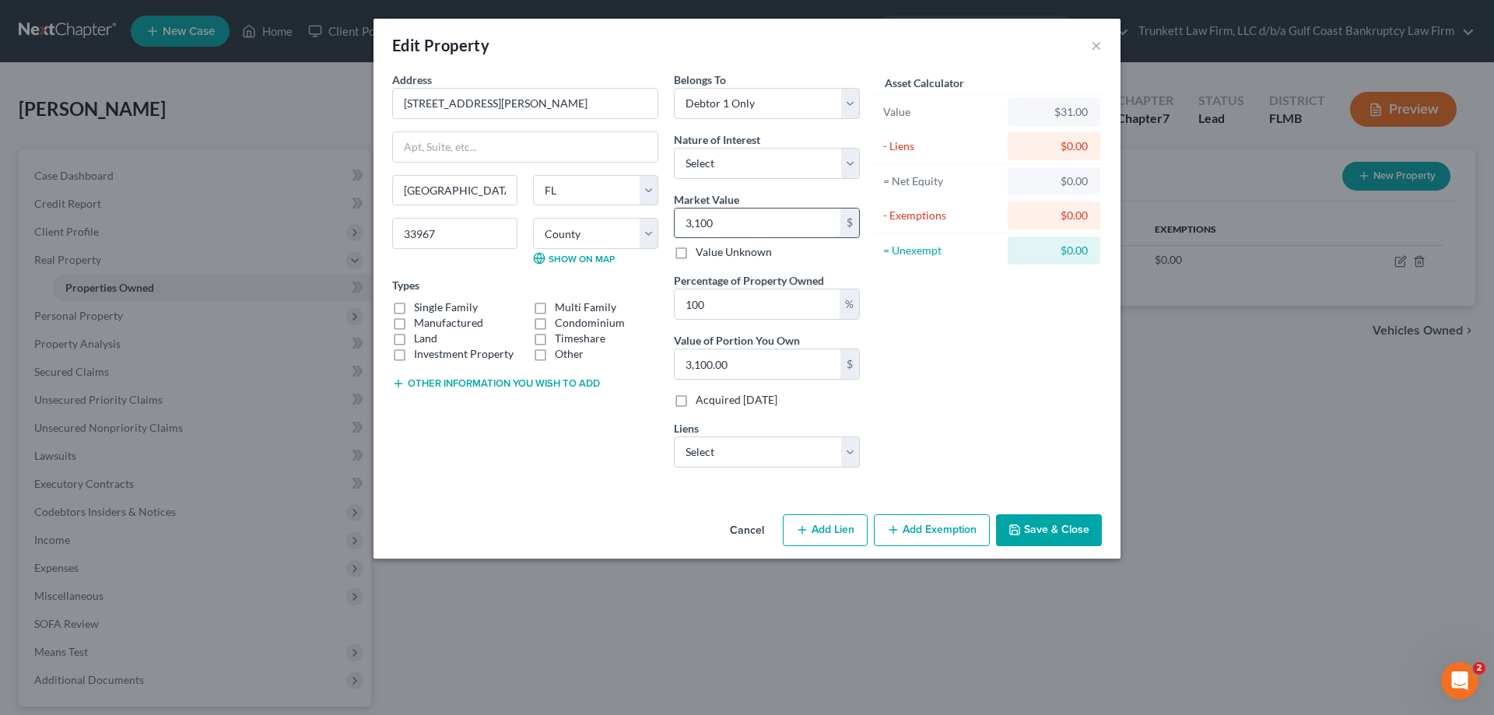
type input "31,000.00"
type input "31,0000"
type input "310,000.00"
type input "310,000"
click at [714, 164] on select "Select Fee Simple Joint Tenant Life Estate Equitable Interest Future Interest T…" at bounding box center [767, 163] width 186 height 31
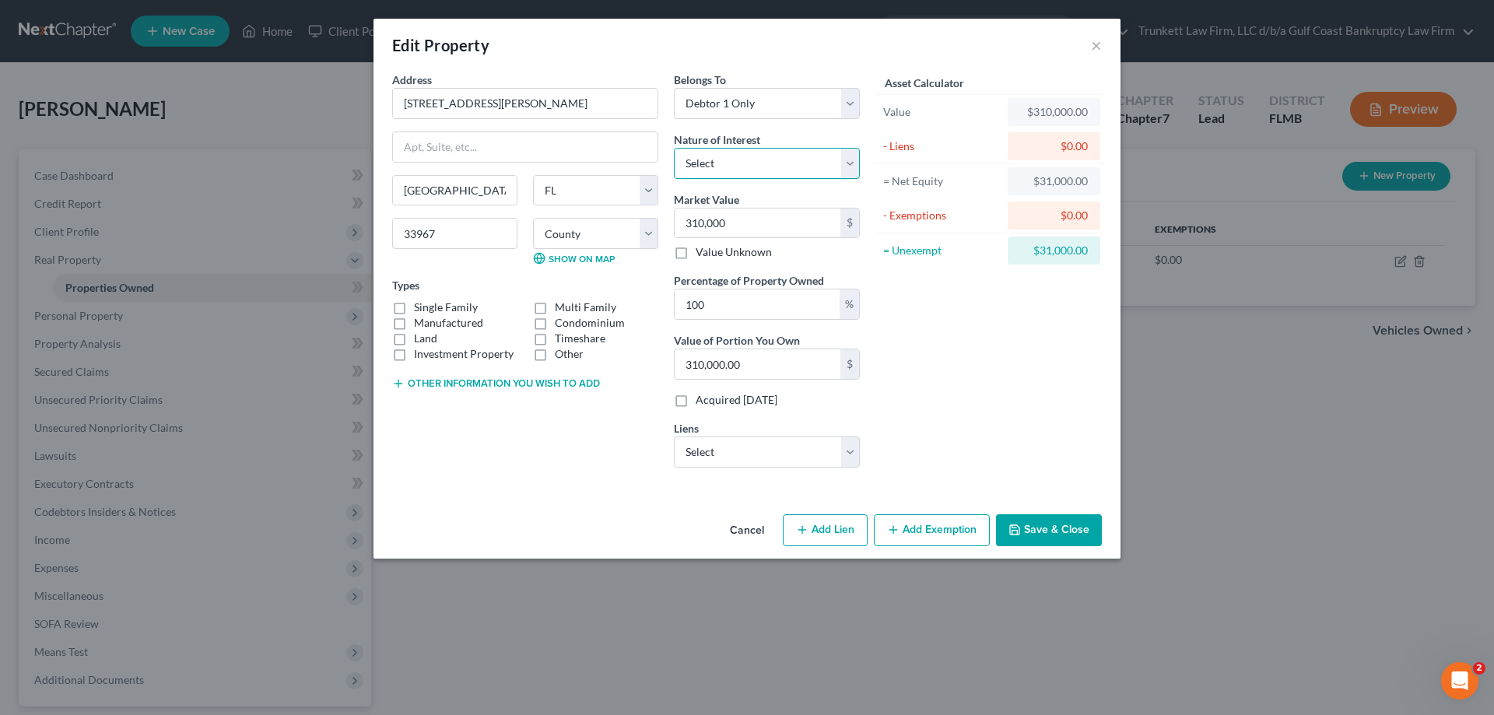
select select "0"
click at [674, 148] on select "Select Fee Simple Joint Tenant Life Estate Equitable Interest Future Interest T…" at bounding box center [767, 163] width 186 height 31
click at [414, 304] on label "Single Family" at bounding box center [446, 308] width 64 height 16
click at [420, 304] on input "Single Family" at bounding box center [425, 305] width 10 height 10
checkbox input "true"
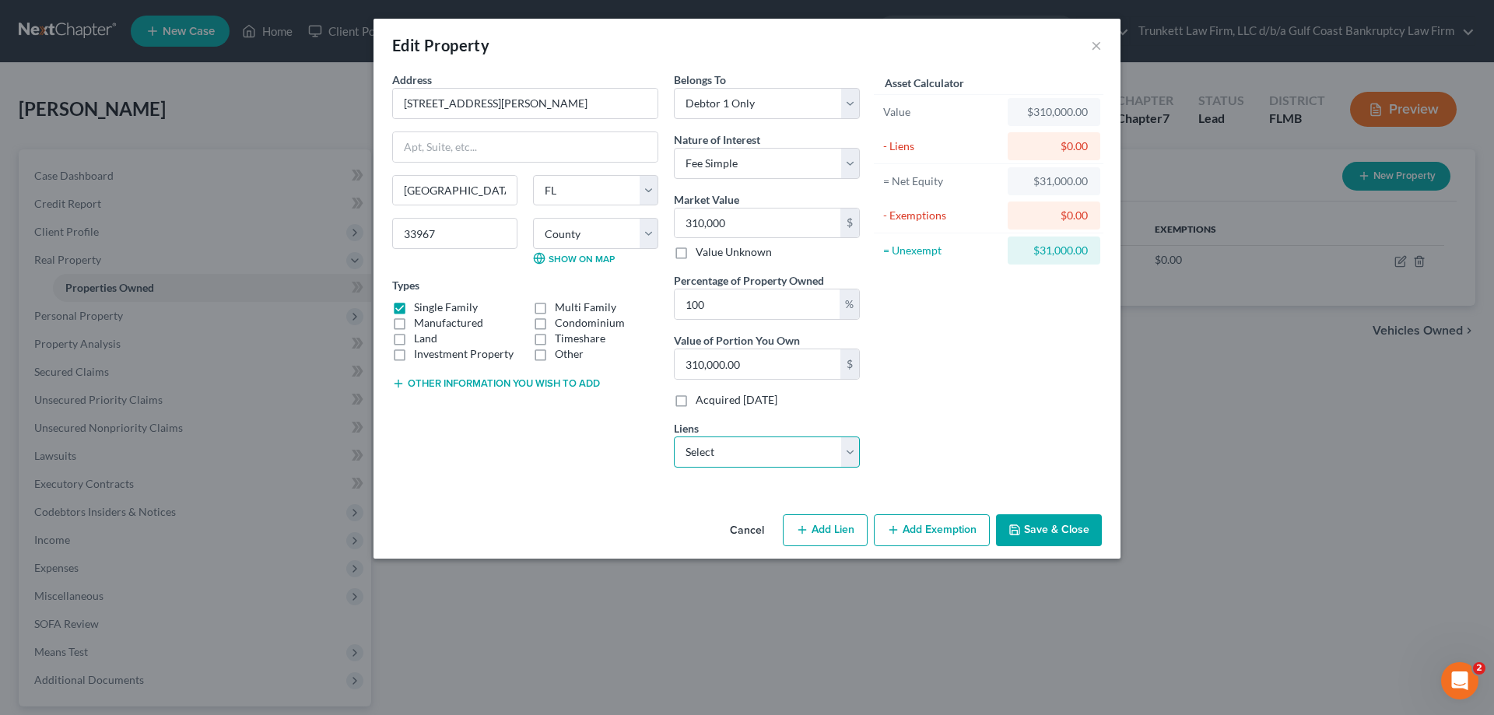
click at [779, 462] on select "Select Wfbna Hl - $116,710.00" at bounding box center [767, 452] width 186 height 31
select select "16"
select select "0"
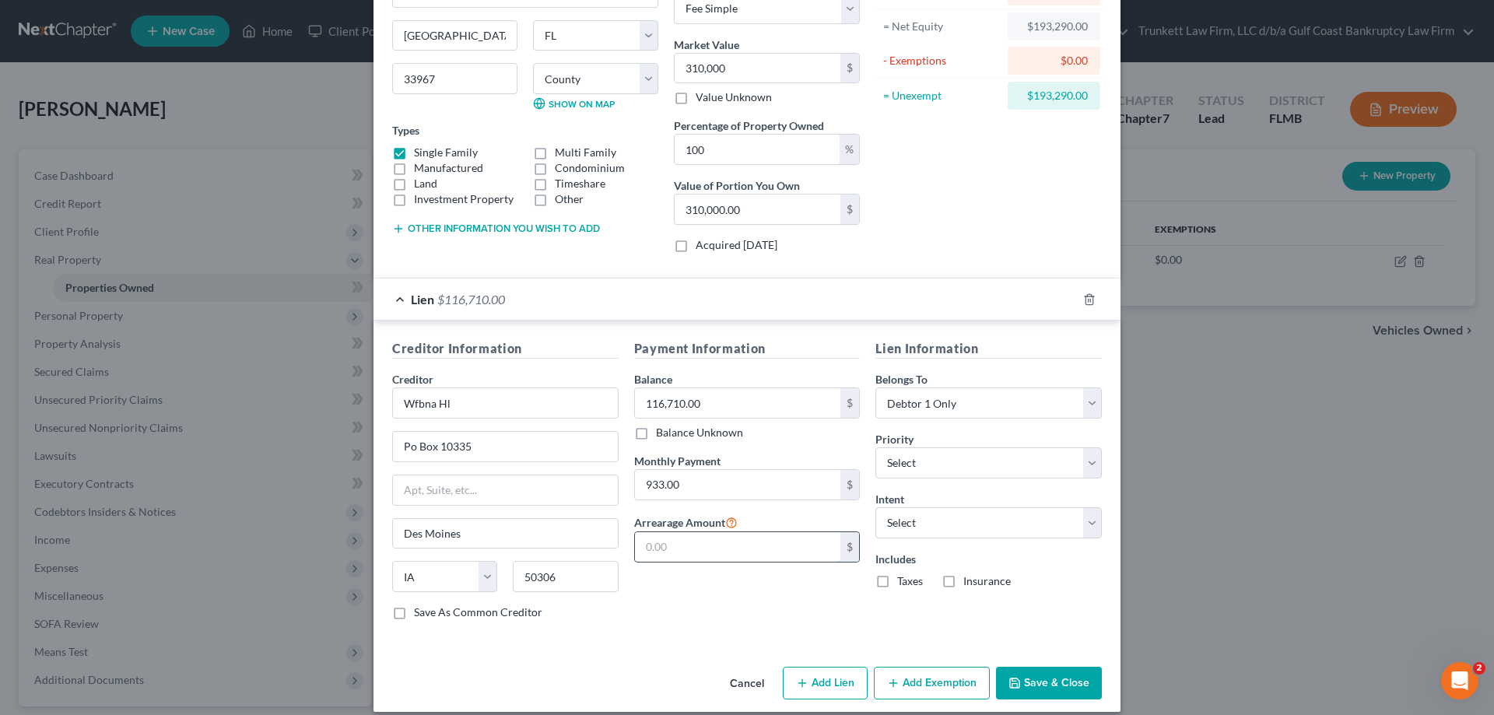
scroll to position [170, 0]
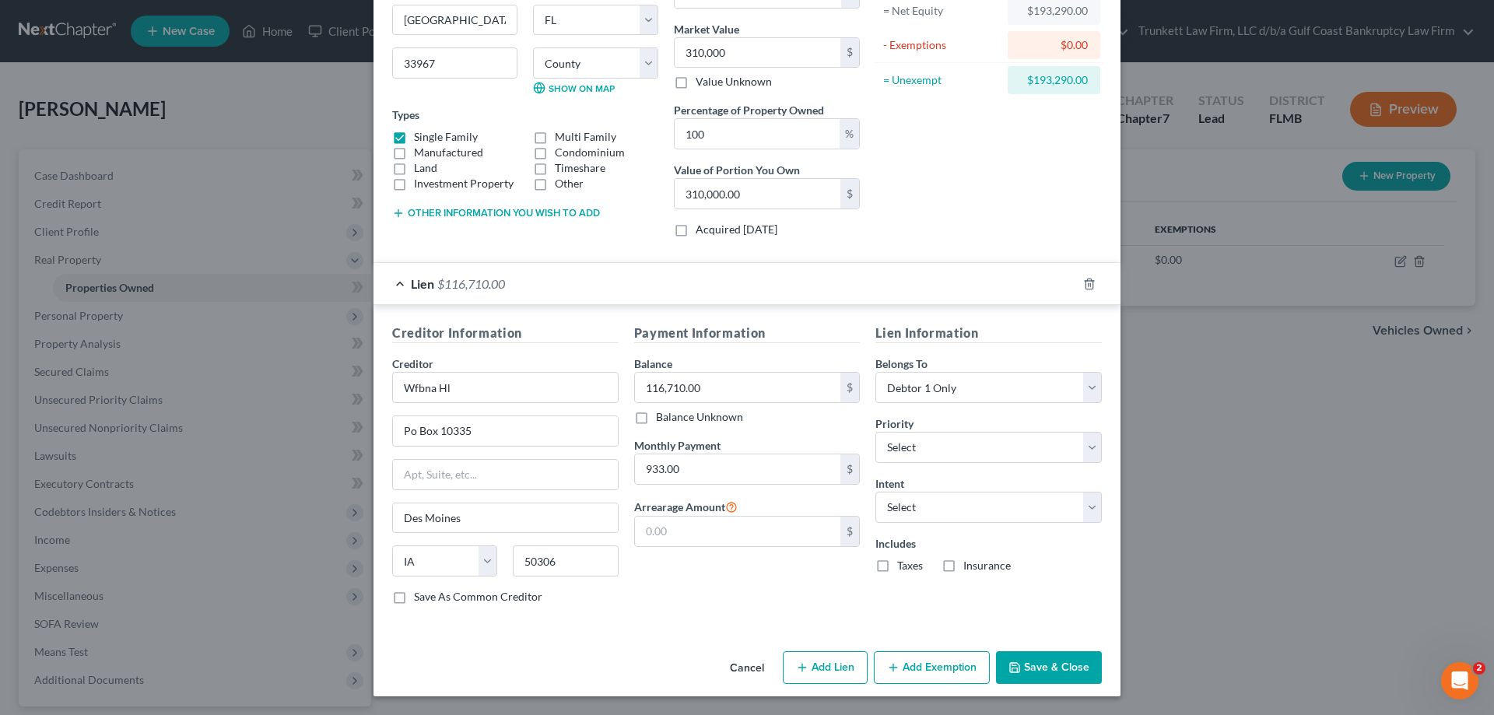
click at [957, 662] on button "Add Exemption" at bounding box center [932, 667] width 116 height 33
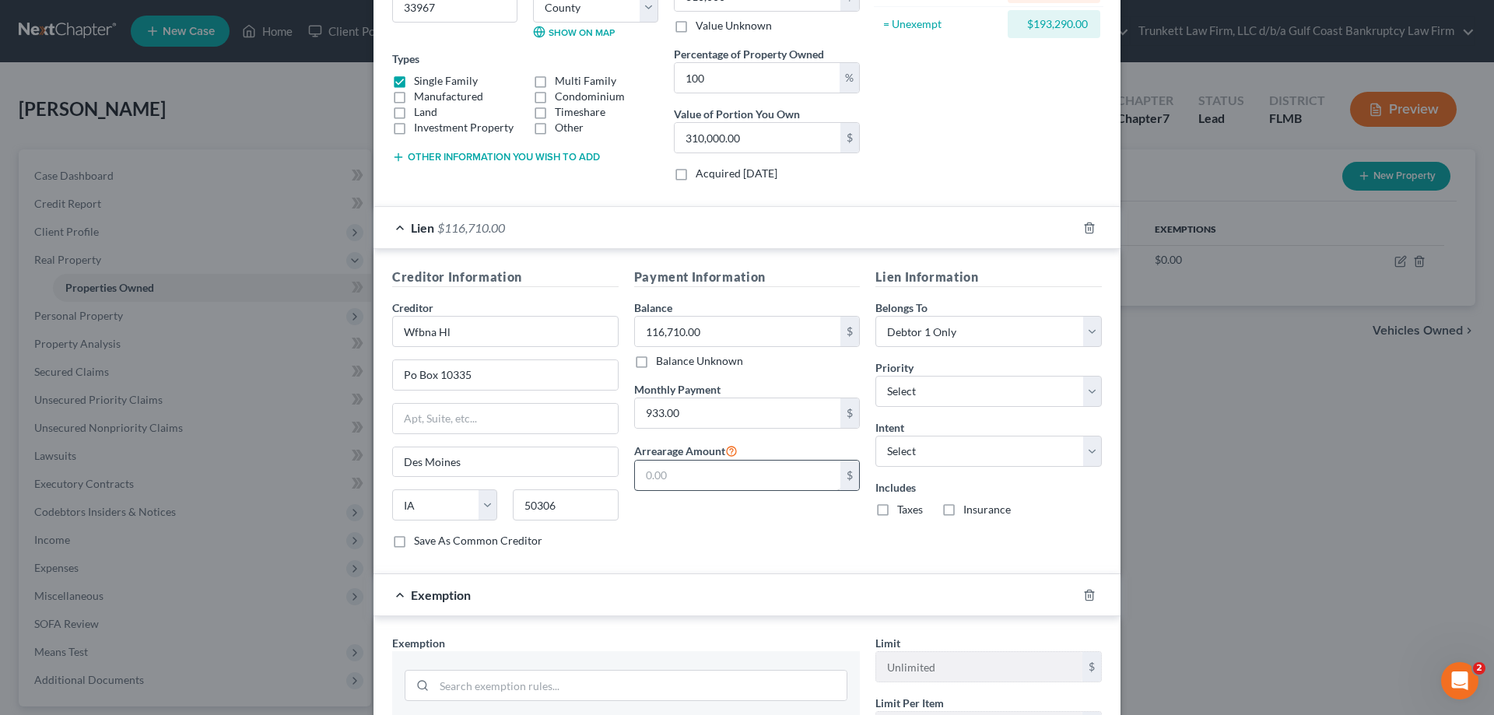
scroll to position [482, 0]
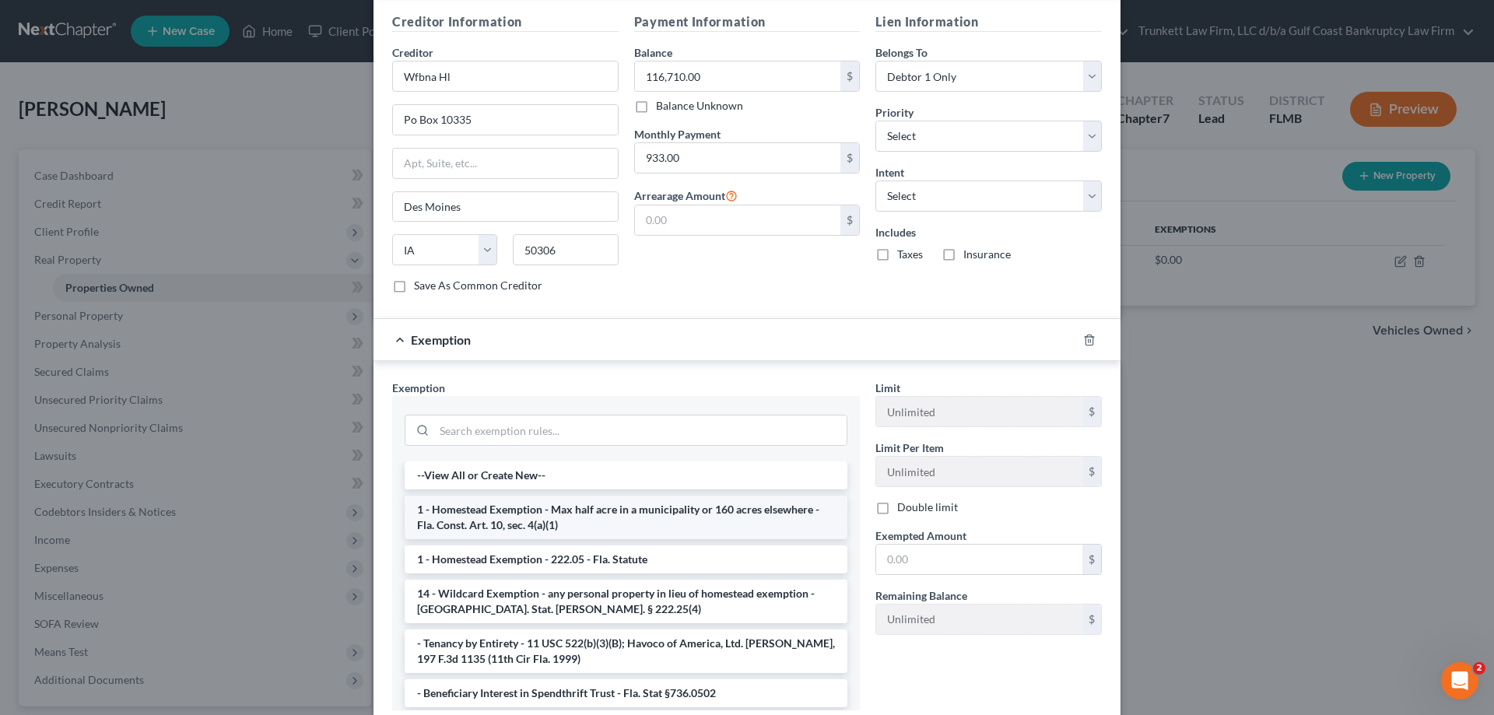
click at [535, 518] on li "1 - Homestead Exemption - Max half acre in a municipality or 160 acres elsewher…" at bounding box center [626, 518] width 443 height 44
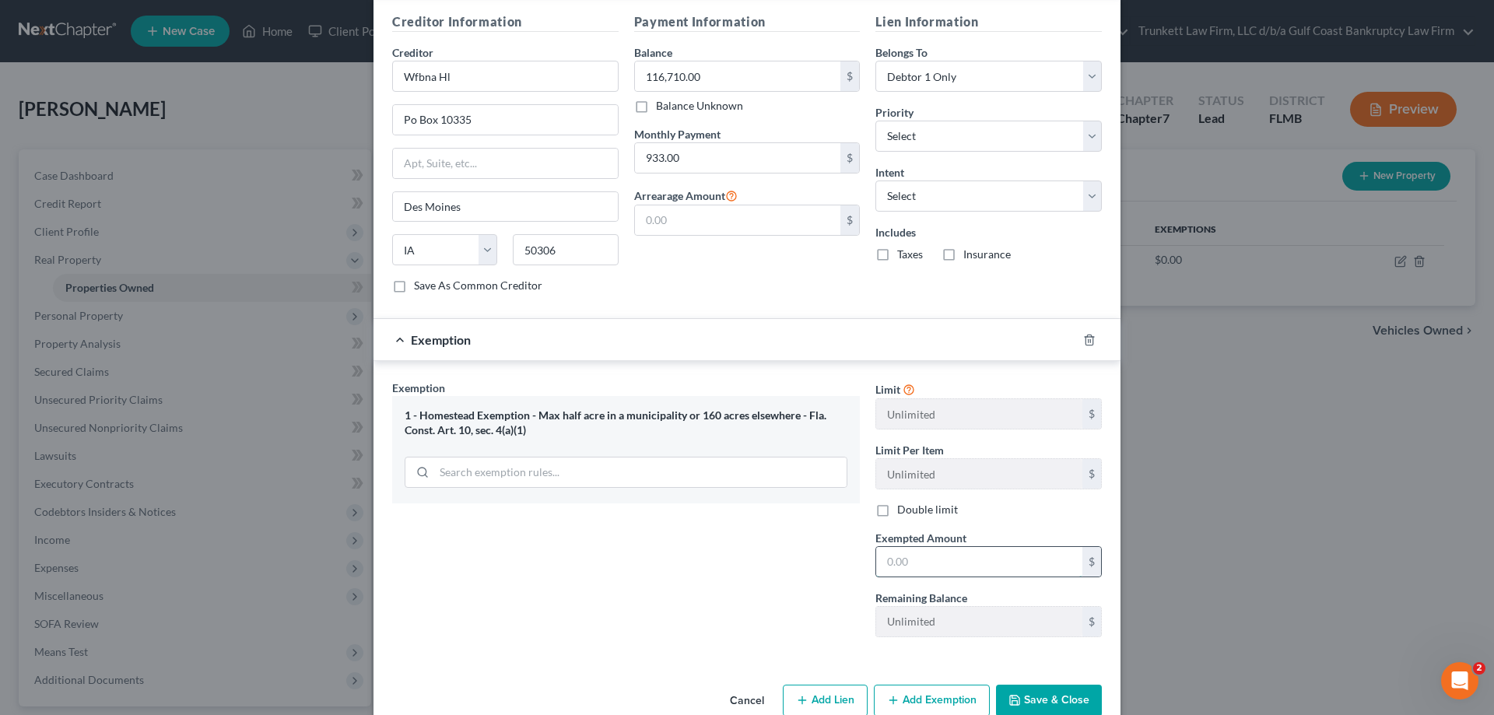
click at [900, 564] on input "text" at bounding box center [979, 562] width 206 height 30
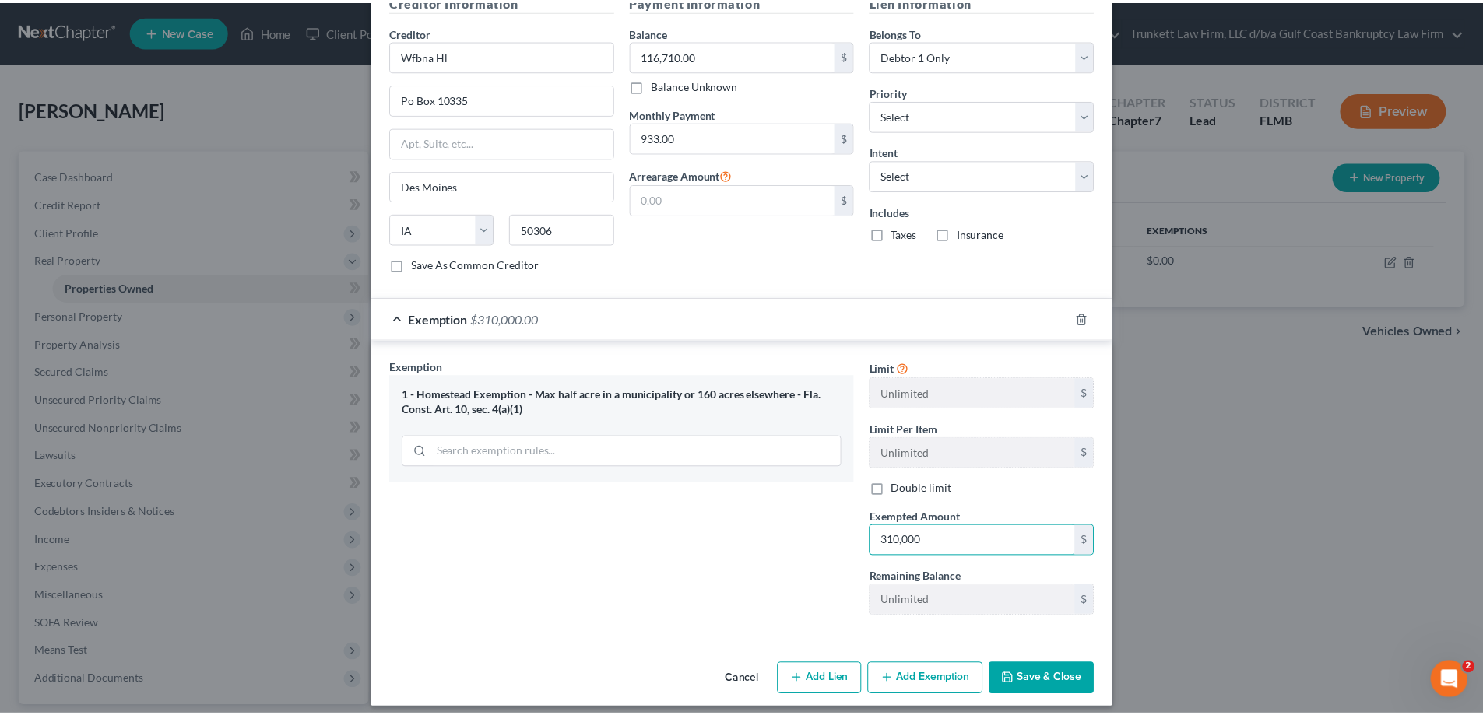
scroll to position [514, 0]
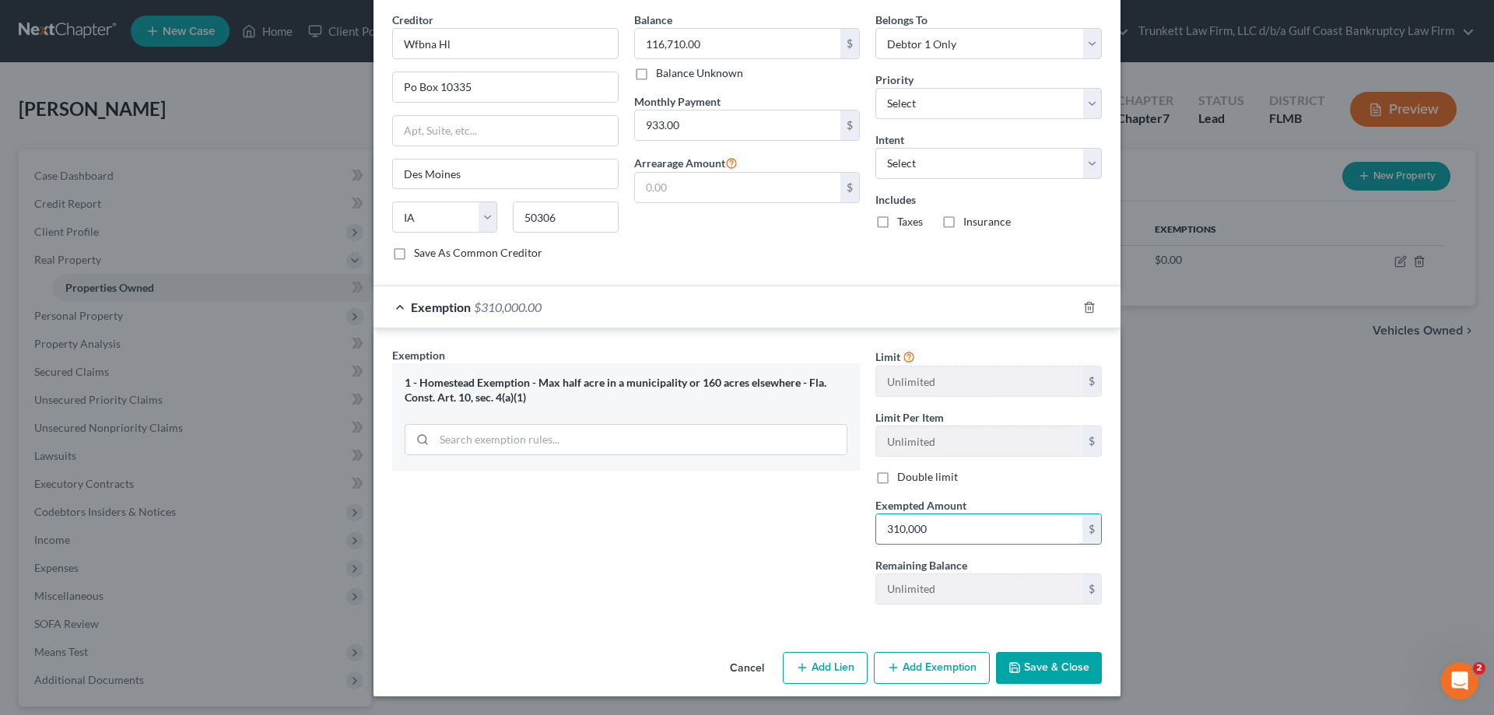
type input "310,000"
click at [1043, 667] on button "Save & Close" at bounding box center [1049, 668] width 106 height 33
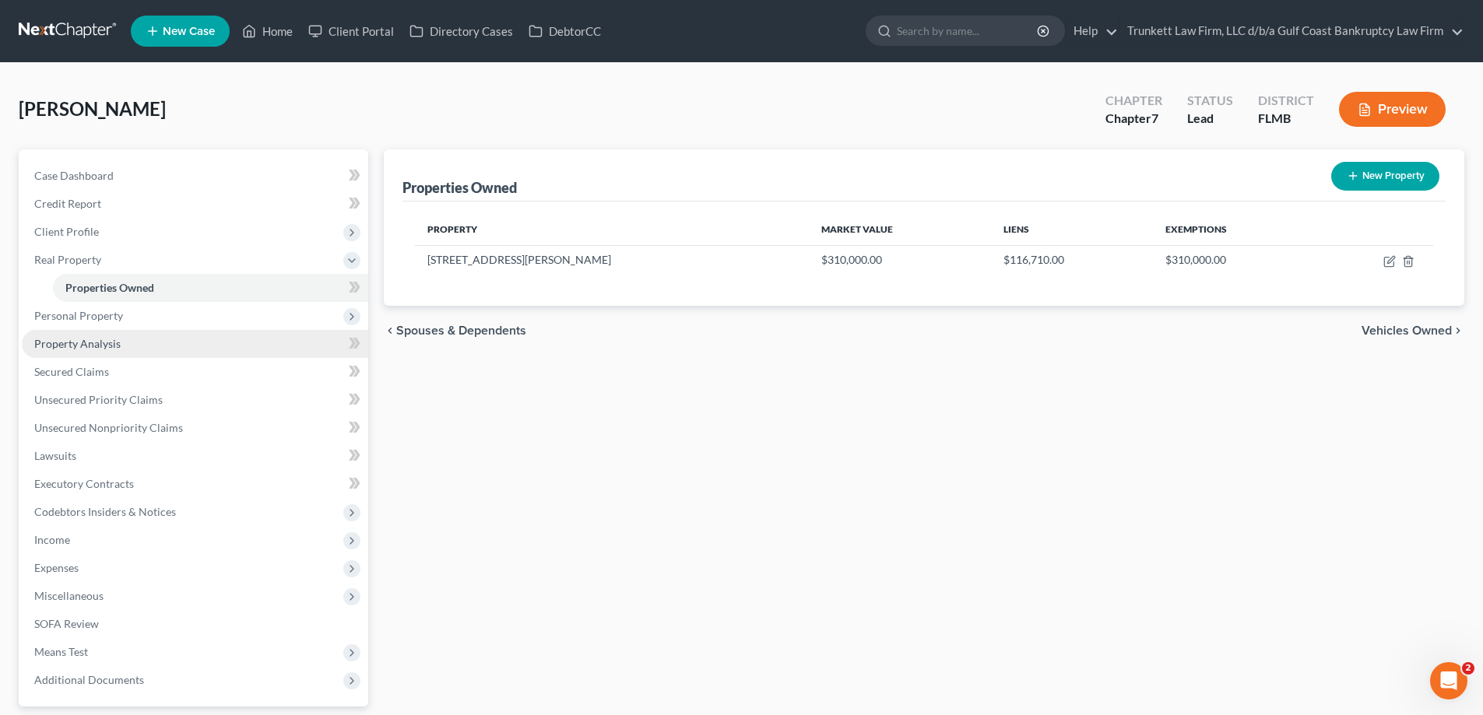
click at [100, 343] on span "Property Analysis" at bounding box center [77, 343] width 86 height 13
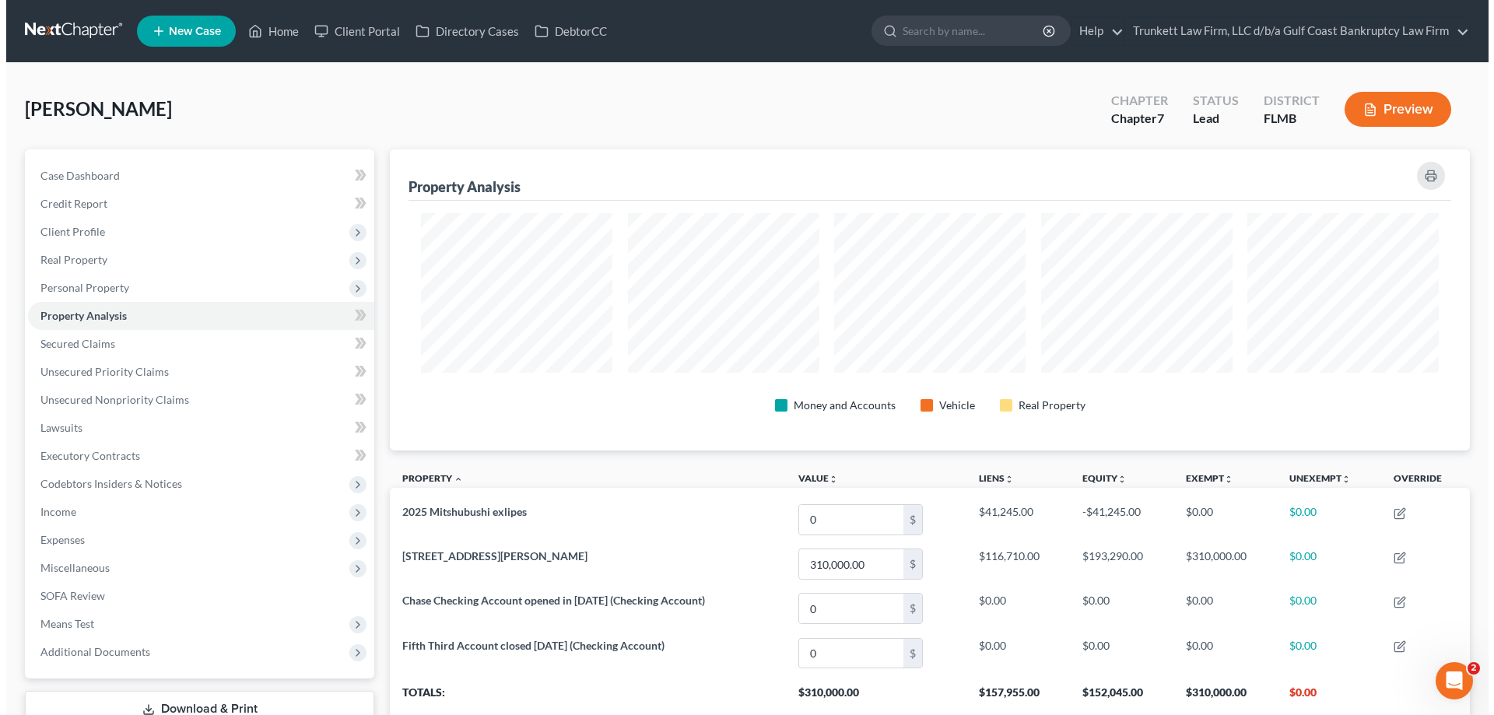
scroll to position [301, 1080]
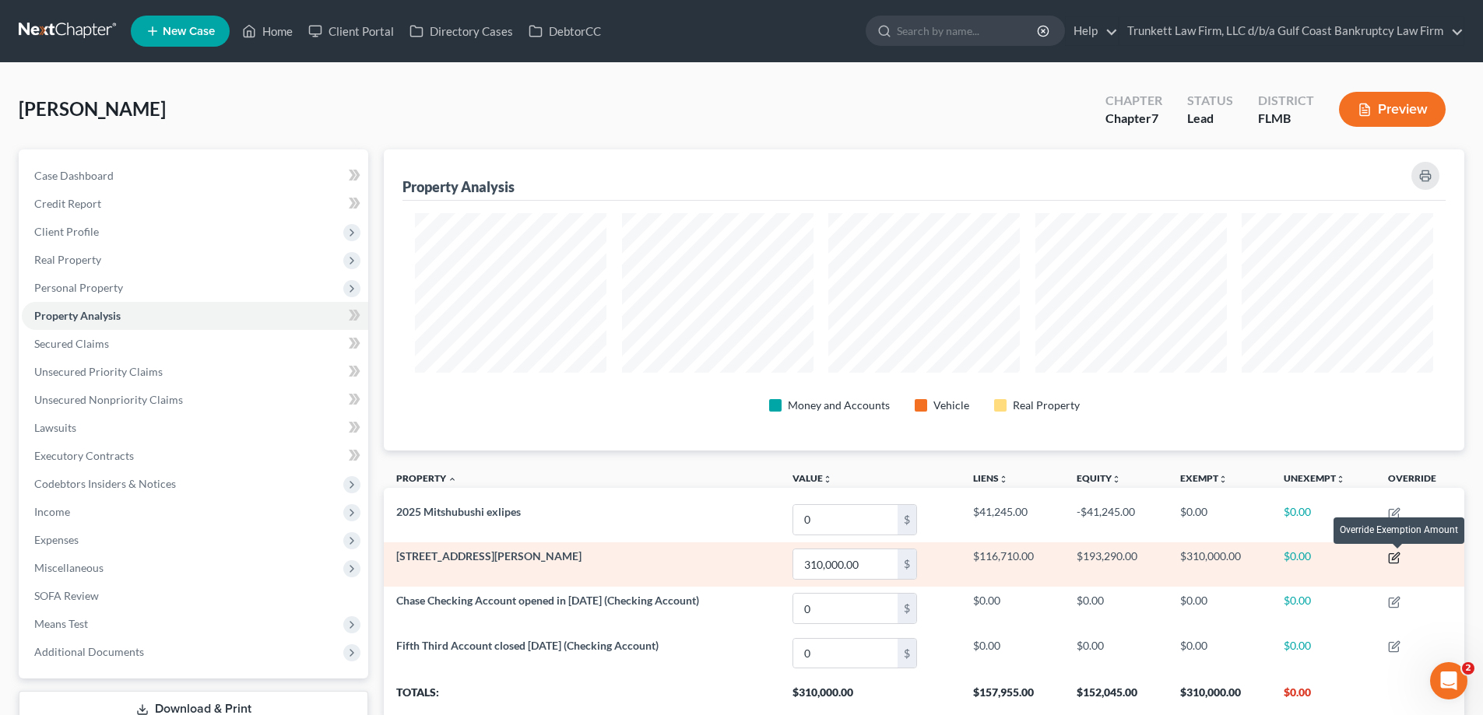
click at [1396, 557] on icon "button" at bounding box center [1395, 556] width 7 height 7
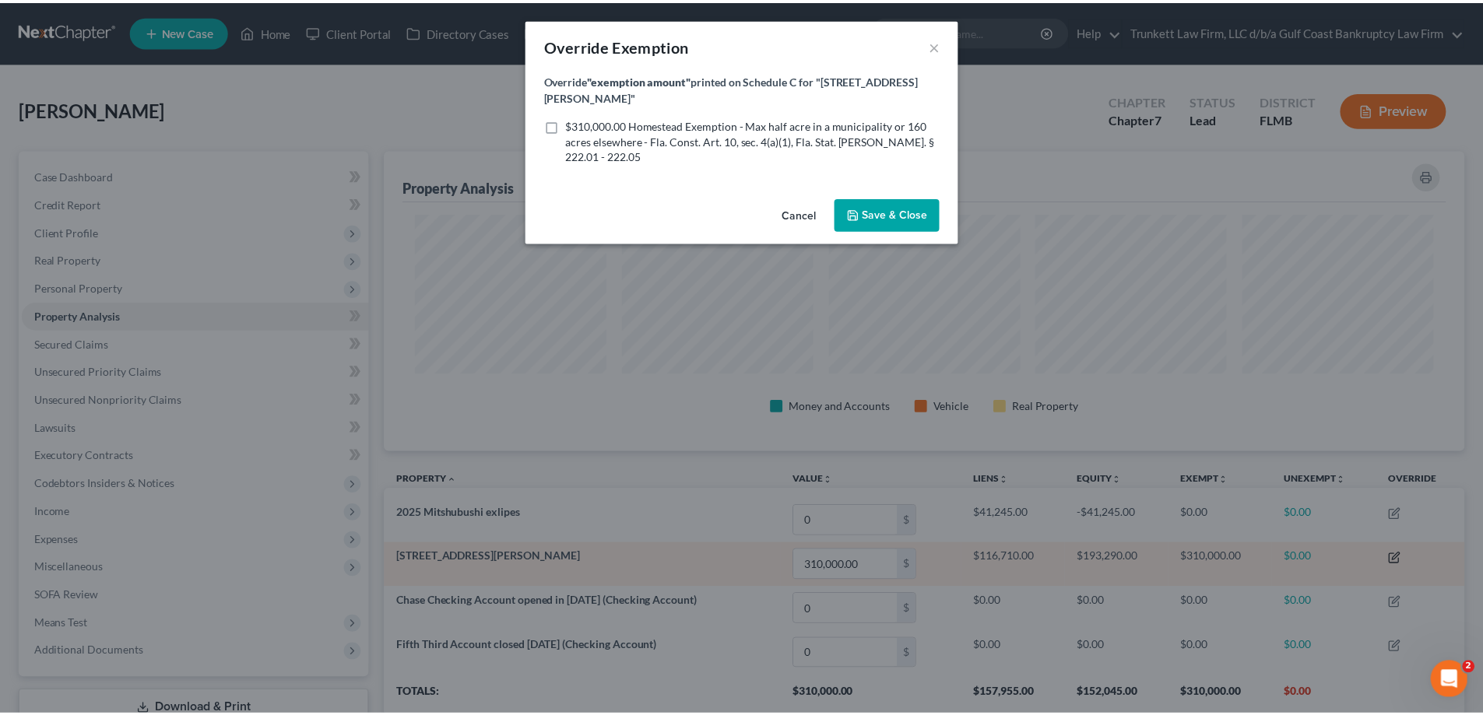
scroll to position [302, 1089]
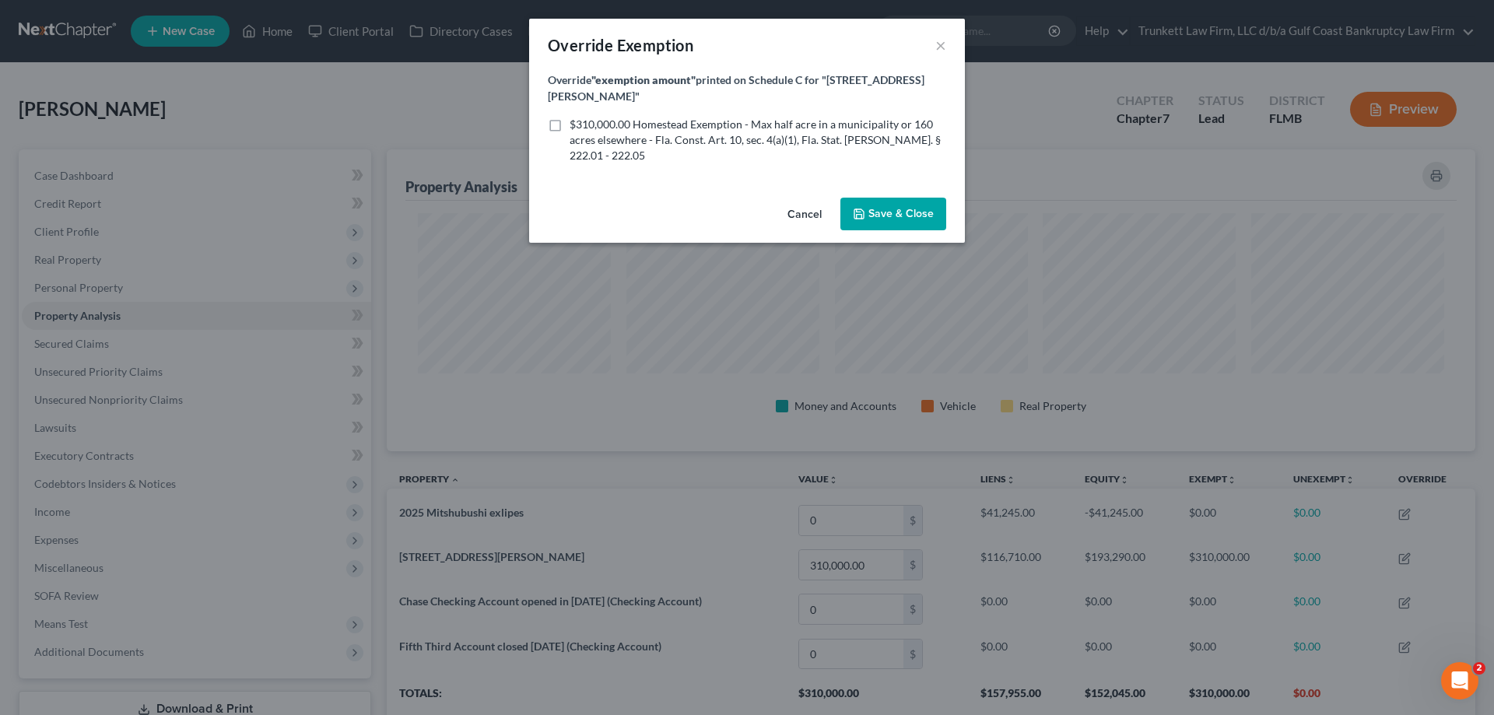
click at [570, 117] on label "$310,000.00 Homestead Exemption - Max half acre in a municipality or 160 acres …" at bounding box center [758, 140] width 377 height 47
click at [576, 117] on input "$310,000.00 Homestead Exemption - Max half acre in a municipality or 160 acres …" at bounding box center [581, 122] width 10 height 10
checkbox input "true"
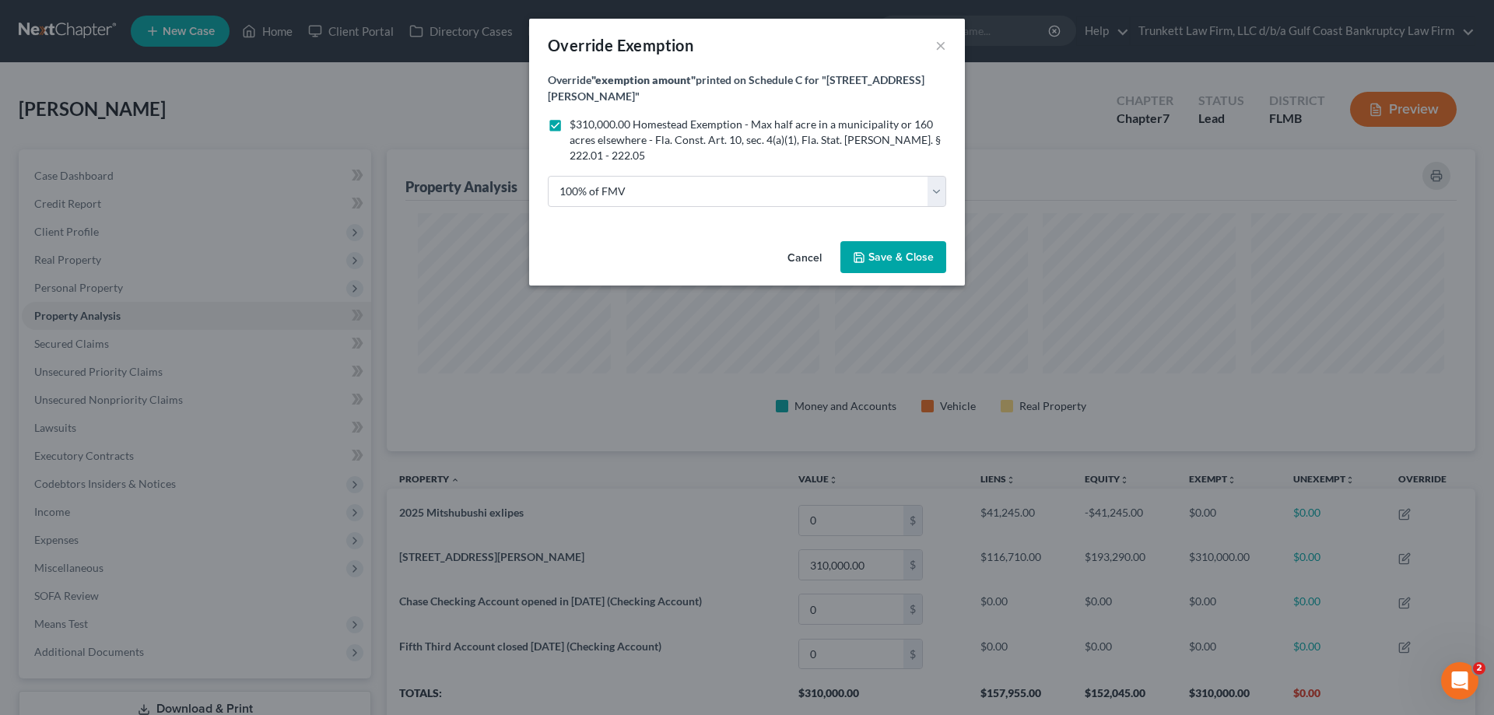
click at [897, 251] on span "Save & Close" at bounding box center [901, 257] width 65 height 13
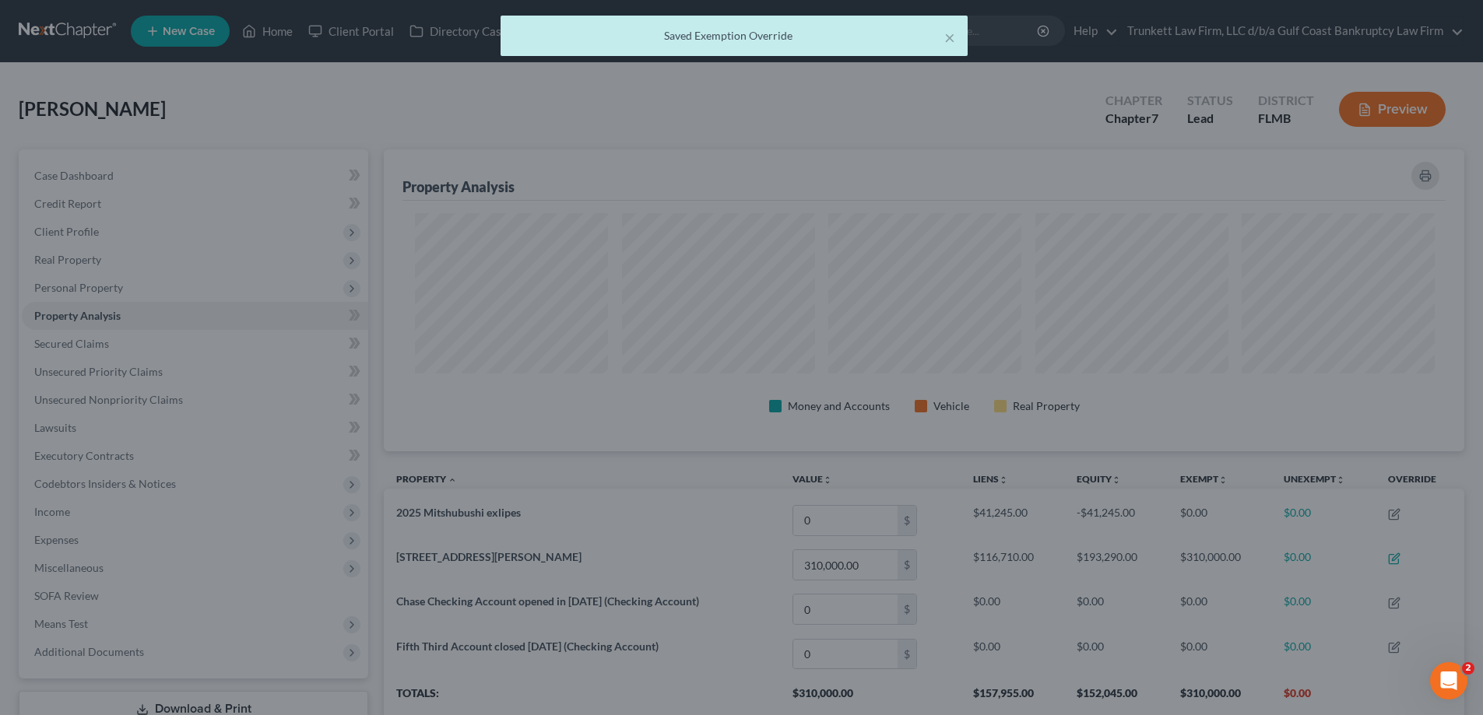
scroll to position [0, 0]
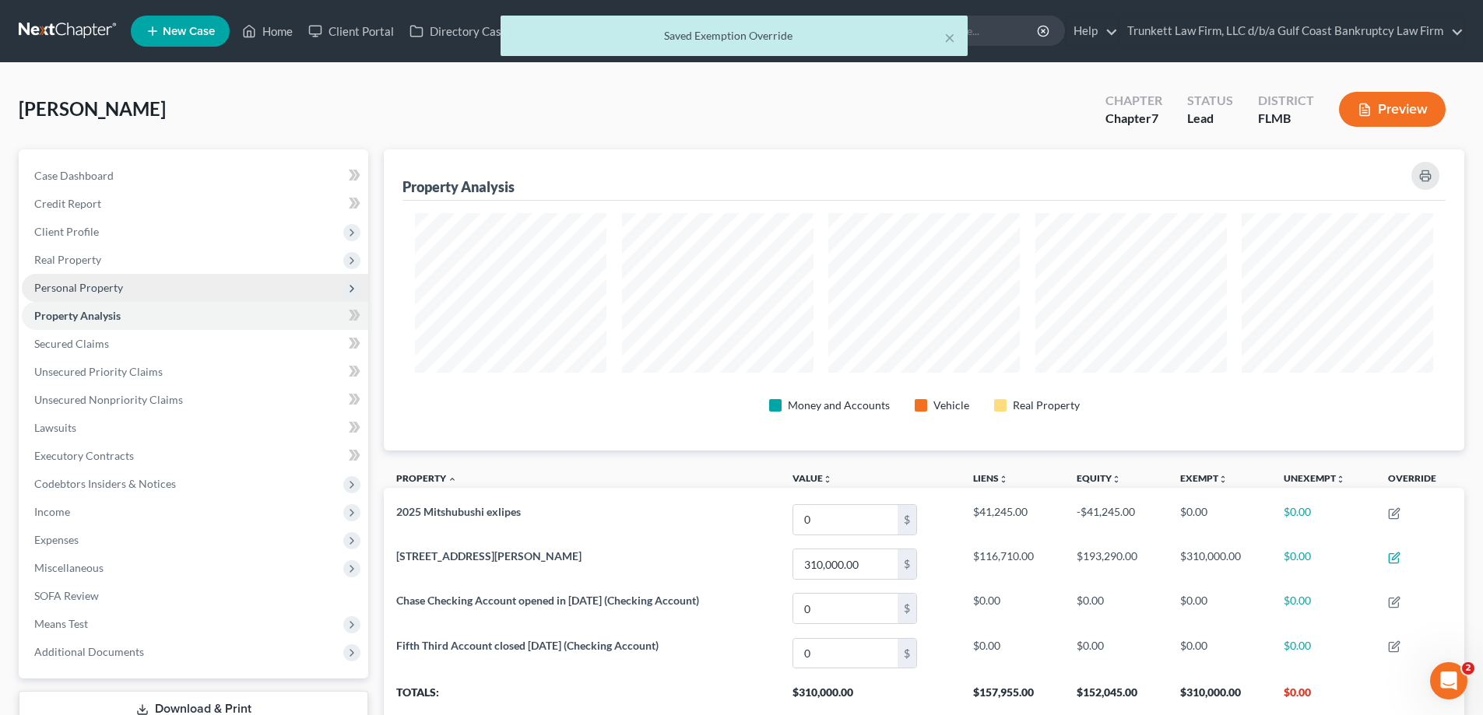
click at [104, 285] on span "Personal Property" at bounding box center [78, 287] width 89 height 13
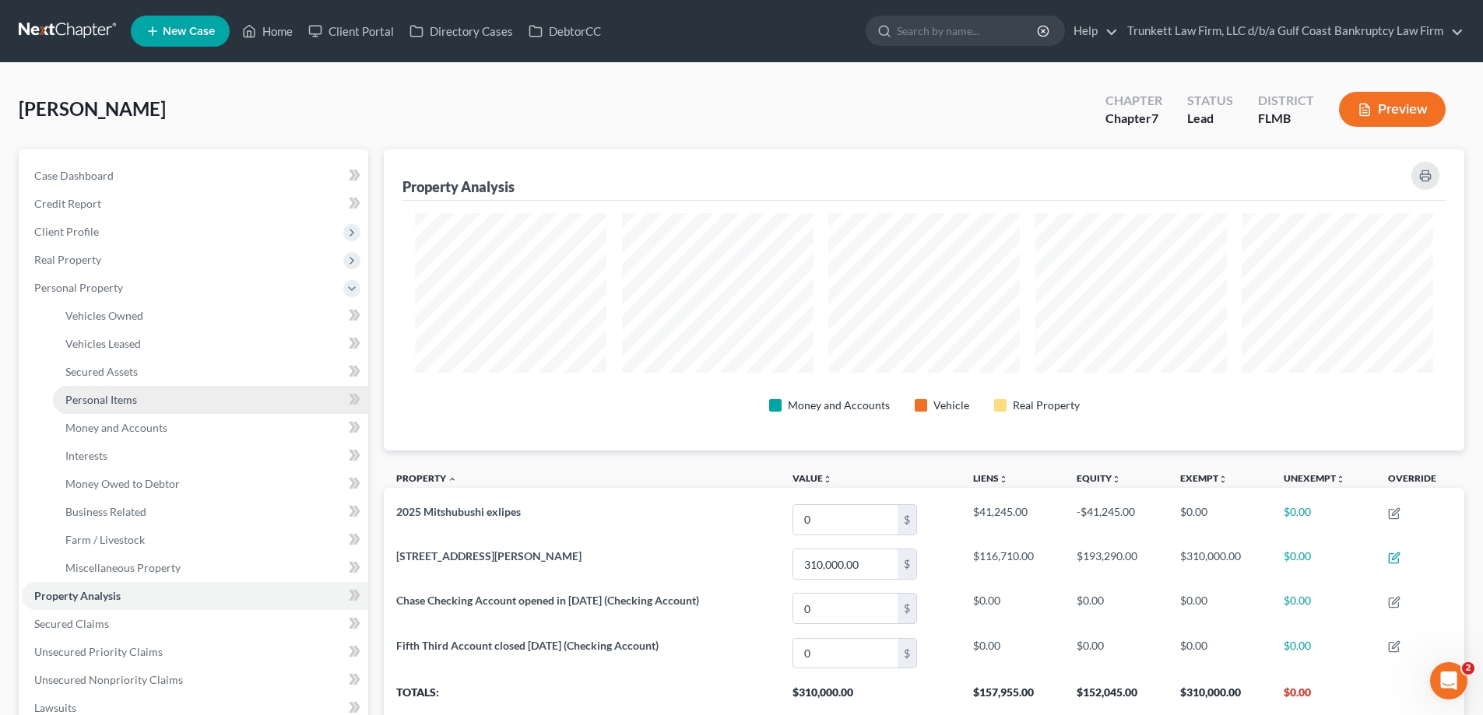
click at [132, 401] on span "Personal Items" at bounding box center [101, 399] width 72 height 13
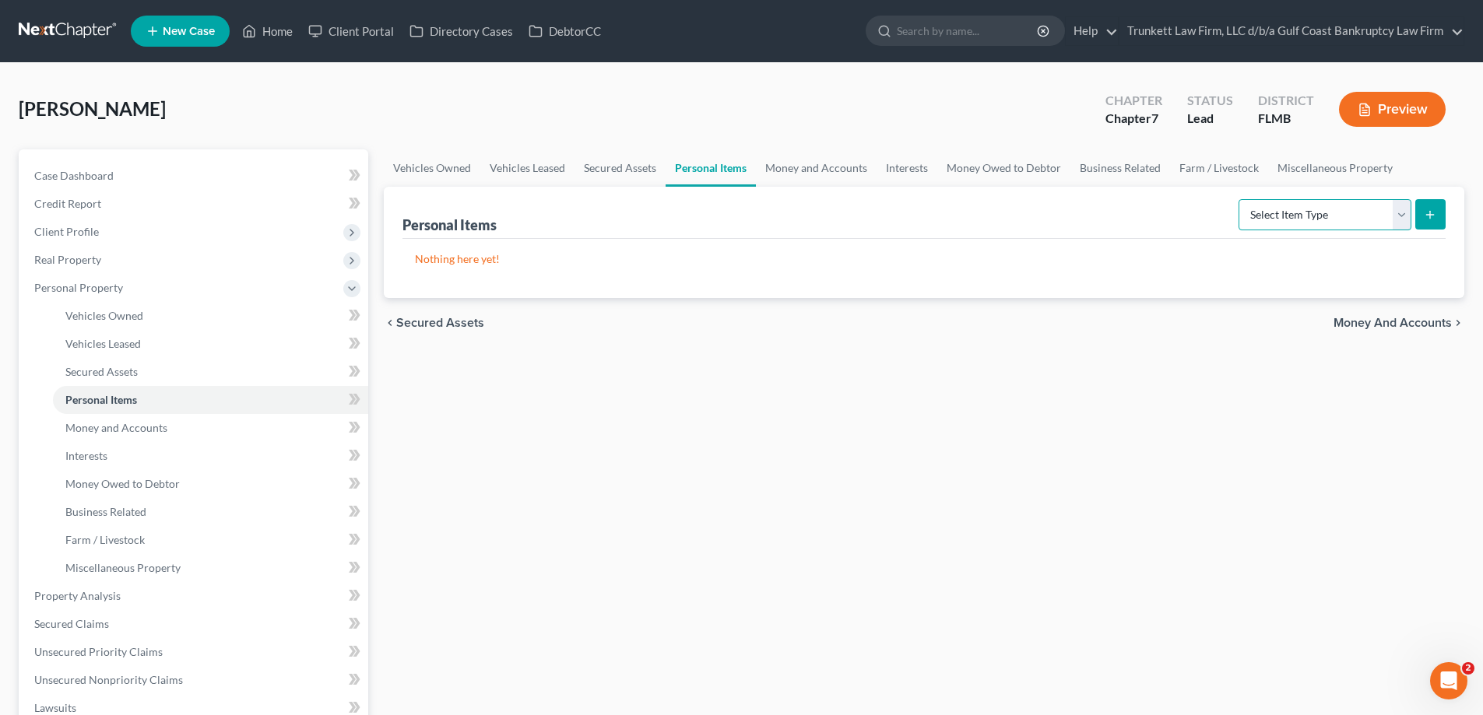
click at [1402, 215] on select "Select Item Type Clothing Collectibles Of Value Electronics Firearms Household …" at bounding box center [1324, 214] width 173 height 31
select select "clothing"
click at [1240, 199] on select "Select Item Type Clothing Collectibles Of Value Electronics Firearms Household …" at bounding box center [1324, 214] width 173 height 31
click at [1442, 209] on button "submit" at bounding box center [1430, 214] width 30 height 30
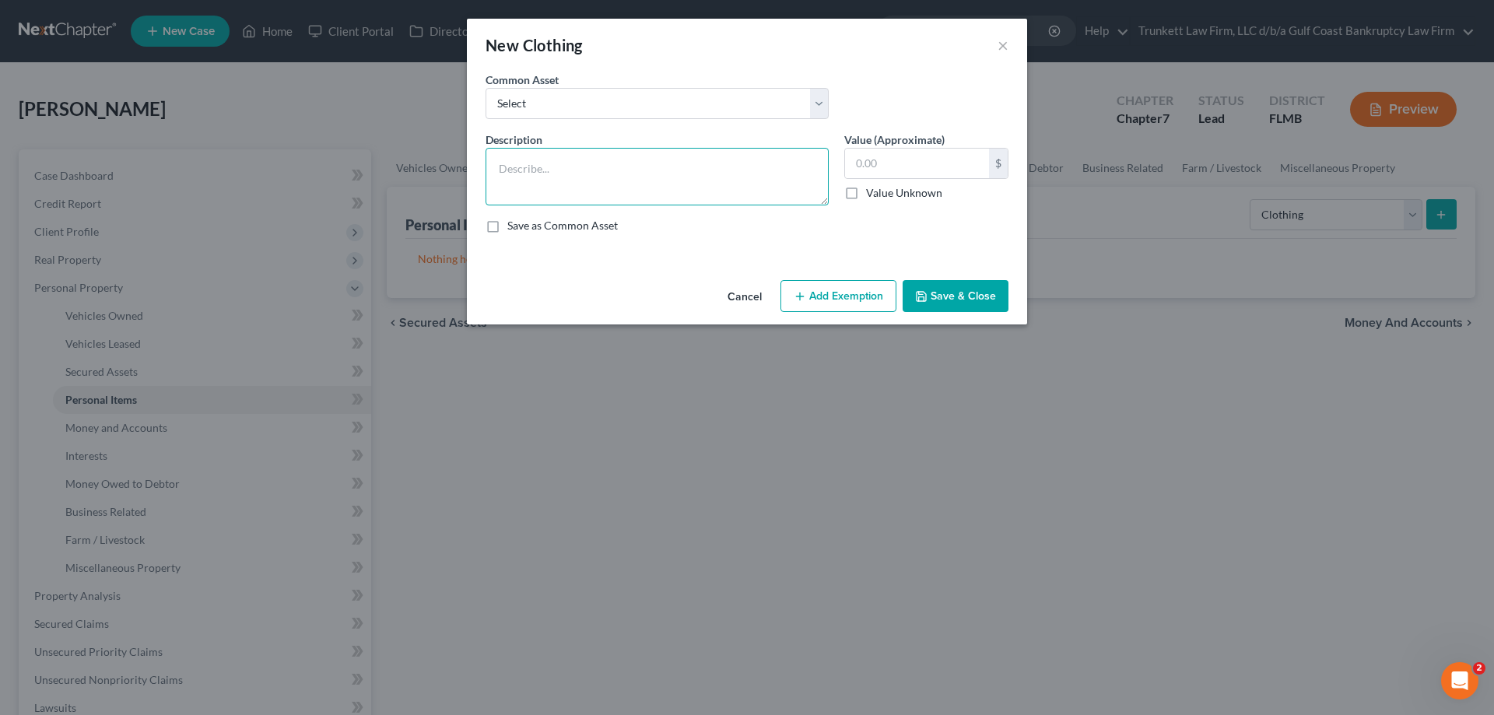
click at [546, 166] on textarea at bounding box center [657, 177] width 343 height 58
type textarea "clothing and shoes"
click at [853, 177] on input "text" at bounding box center [917, 164] width 144 height 30
type input "100"
click at [871, 293] on button "Add Exemption" at bounding box center [839, 296] width 116 height 33
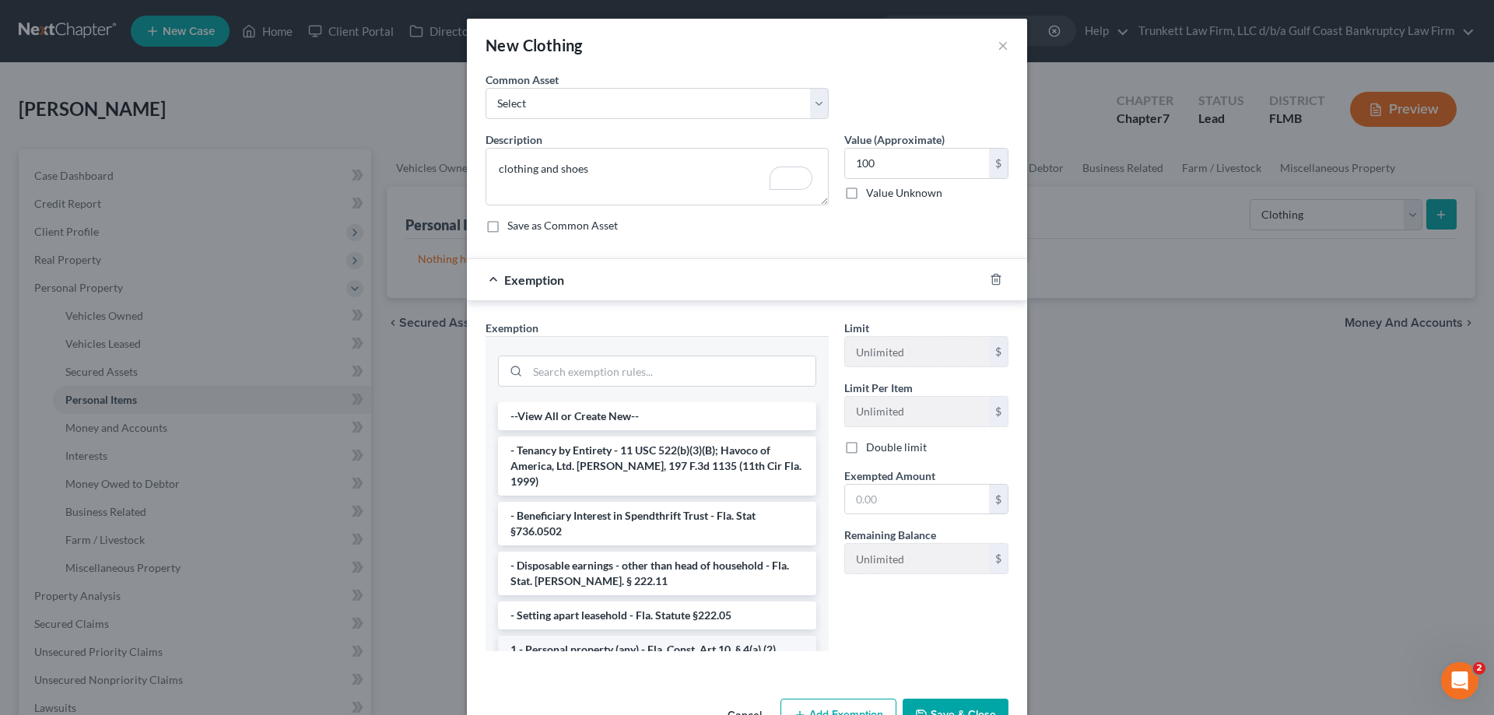
click at [704, 636] on li "1 - Personal property (any) - Fla. Const. Art.10, § 4(a) (2)" at bounding box center [657, 650] width 318 height 28
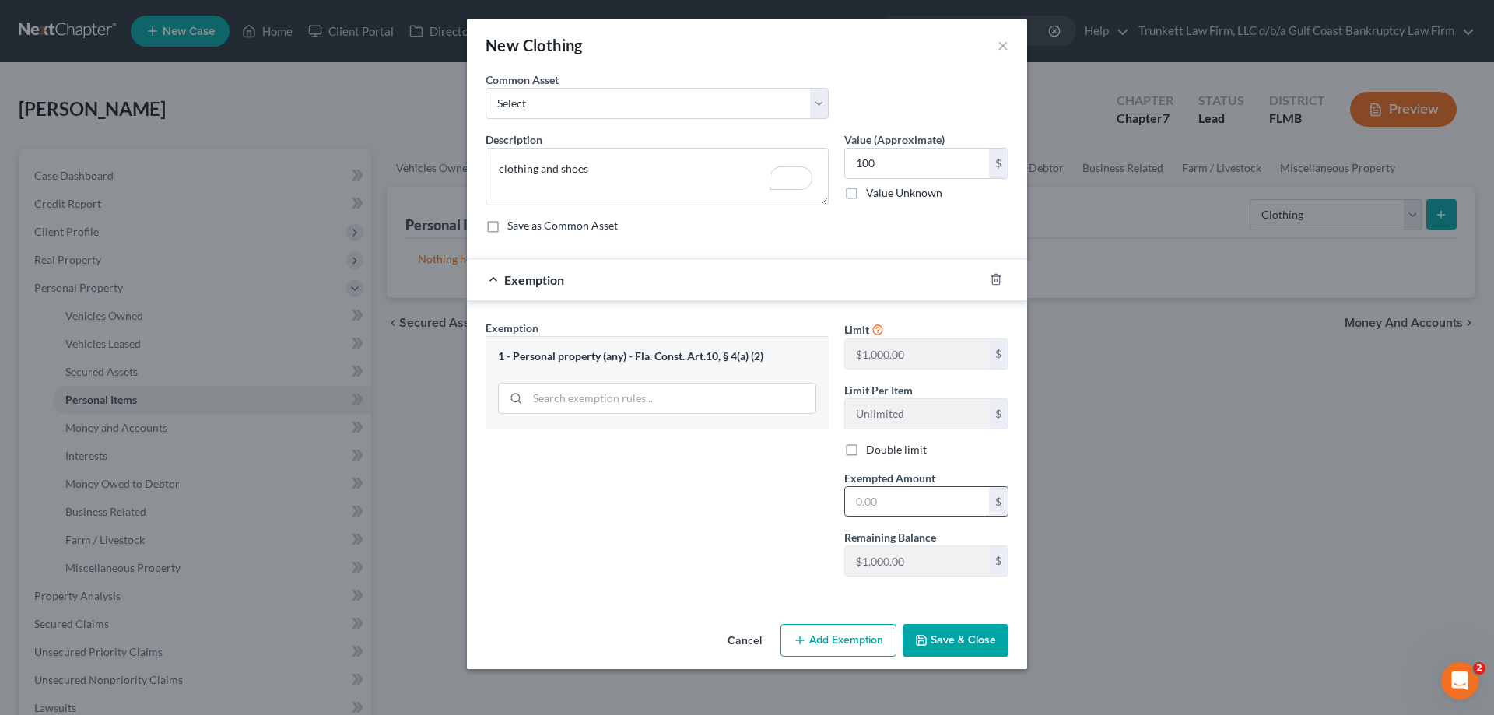
click at [905, 504] on input "text" at bounding box center [917, 502] width 144 height 30
type input "100"
click at [759, 540] on div "Exemption Set must be selected for CA. Exemption * 1 - Personal property (any) …" at bounding box center [657, 454] width 359 height 269
click at [971, 630] on button "Save & Close" at bounding box center [956, 640] width 106 height 33
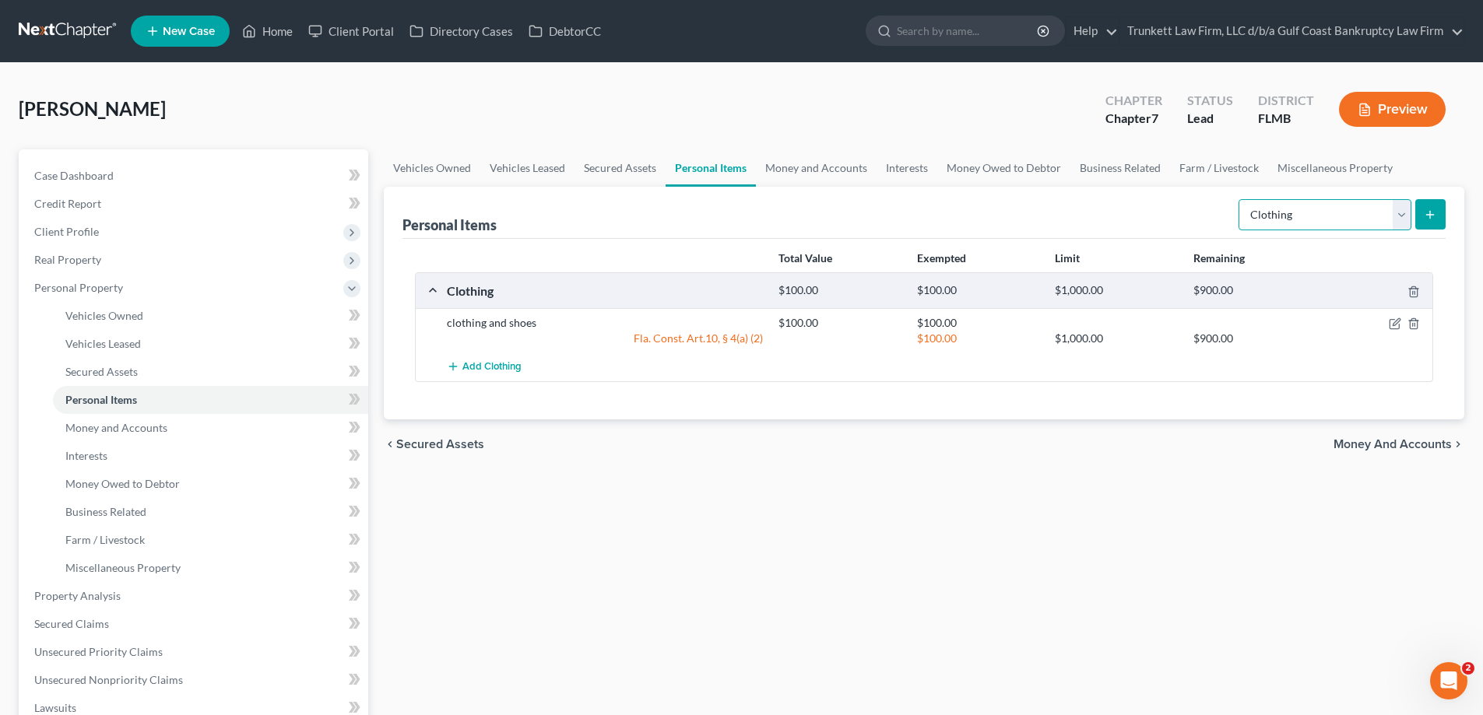
click at [1399, 219] on select "Select Item Type Clothing Collectibles Of Value Electronics Firearms Household …" at bounding box center [1324, 214] width 173 height 31
select select "electronics"
click at [1240, 199] on select "Select Item Type Clothing Collectibles Of Value Electronics Firearms Household …" at bounding box center [1324, 214] width 173 height 31
click at [1430, 214] on line "submit" at bounding box center [1430, 214] width 0 height 7
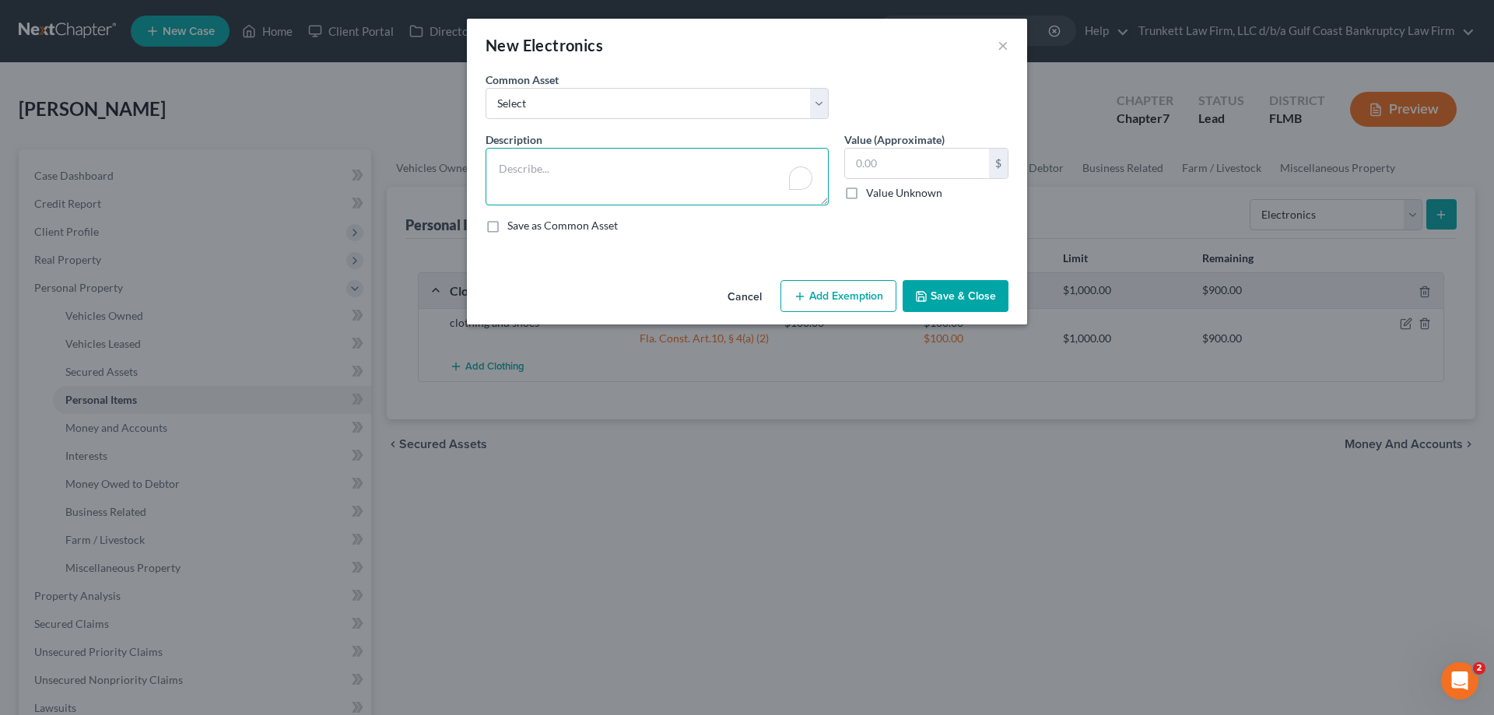
click at [549, 160] on textarea "To enrich screen reader interactions, please activate Accessibility in Grammarl…" at bounding box center [657, 177] width 343 height 58
type textarea "m"
type textarea "c"
type textarea "iphone. $25, 3 TVs $100, tablet $50"
click at [904, 156] on input "text" at bounding box center [917, 164] width 144 height 30
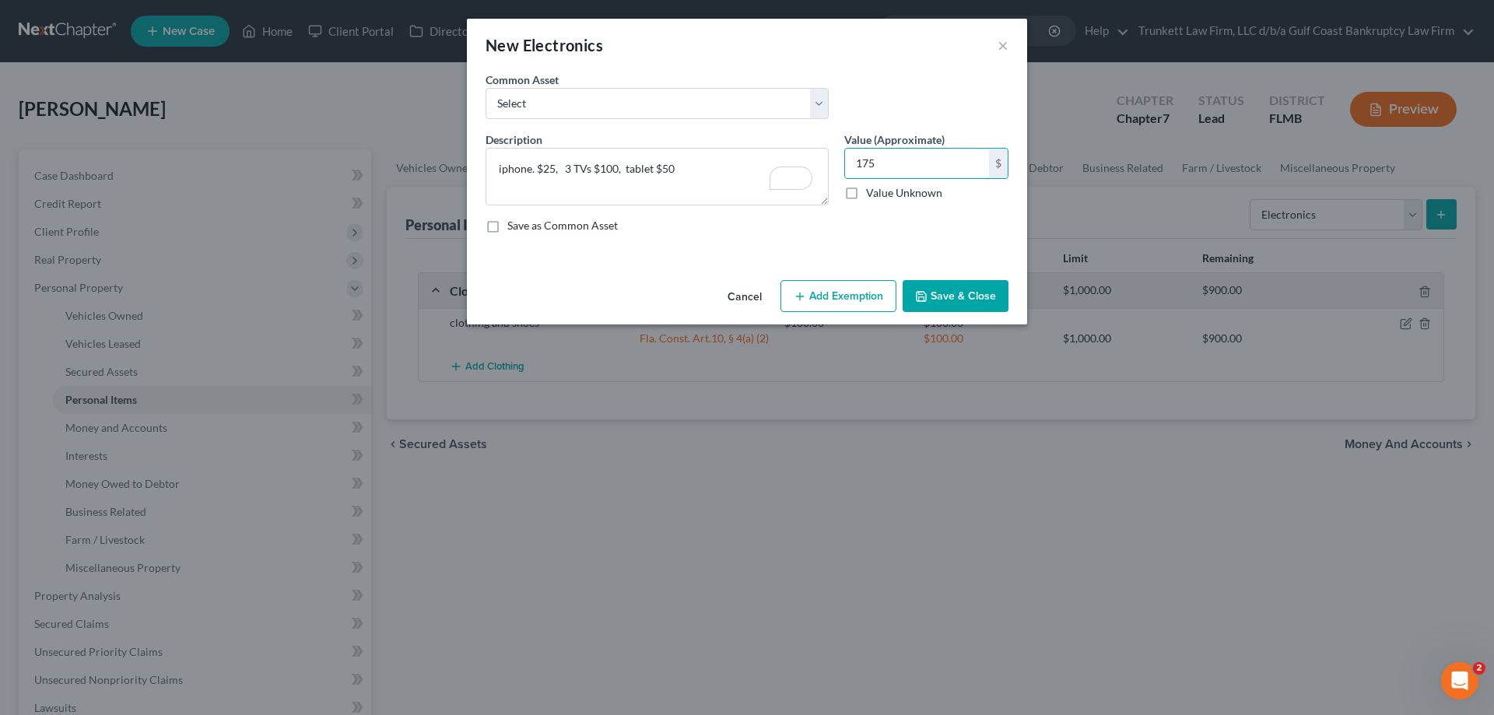
type input "175"
click at [834, 296] on button "Add Exemption" at bounding box center [839, 296] width 116 height 33
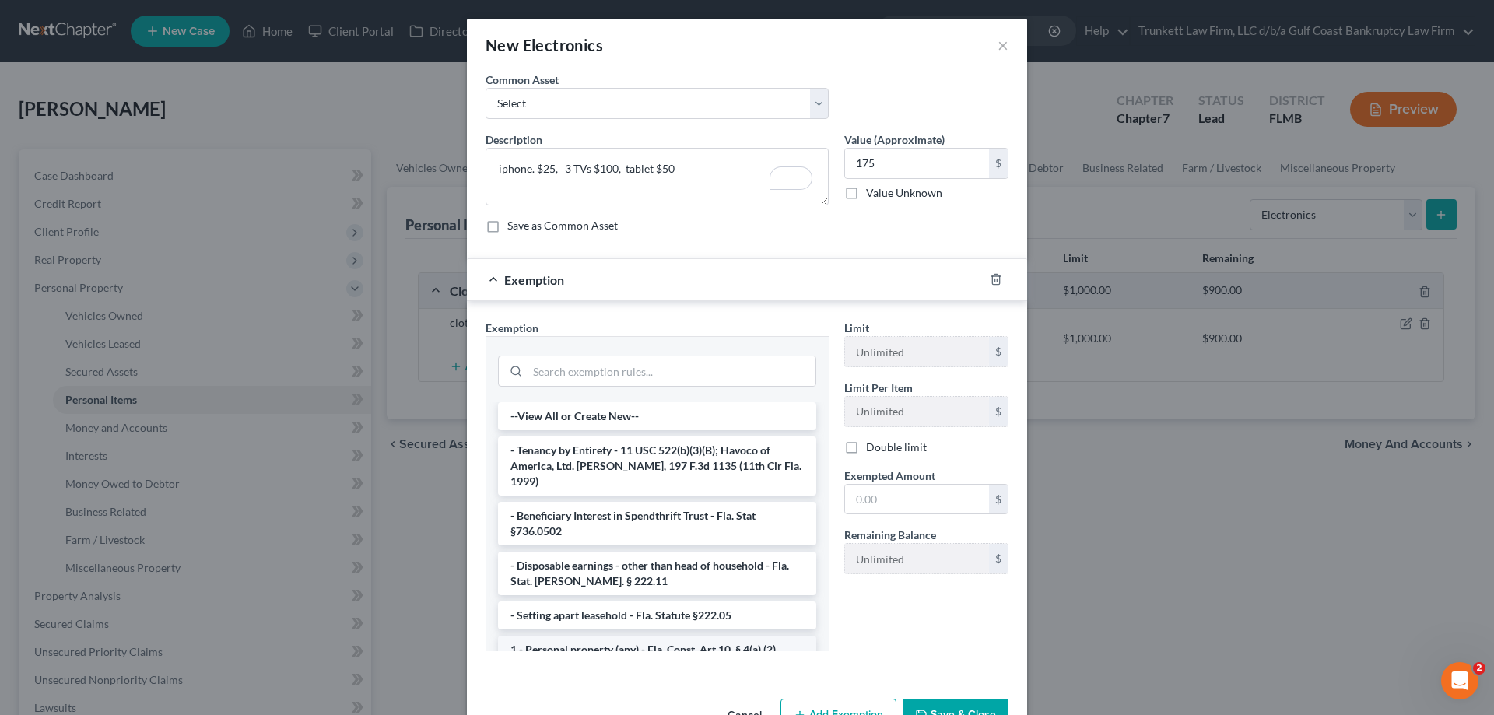
click at [711, 636] on li "1 - Personal property (any) - Fla. Const. Art.10, § 4(a) (2)" at bounding box center [657, 650] width 318 height 28
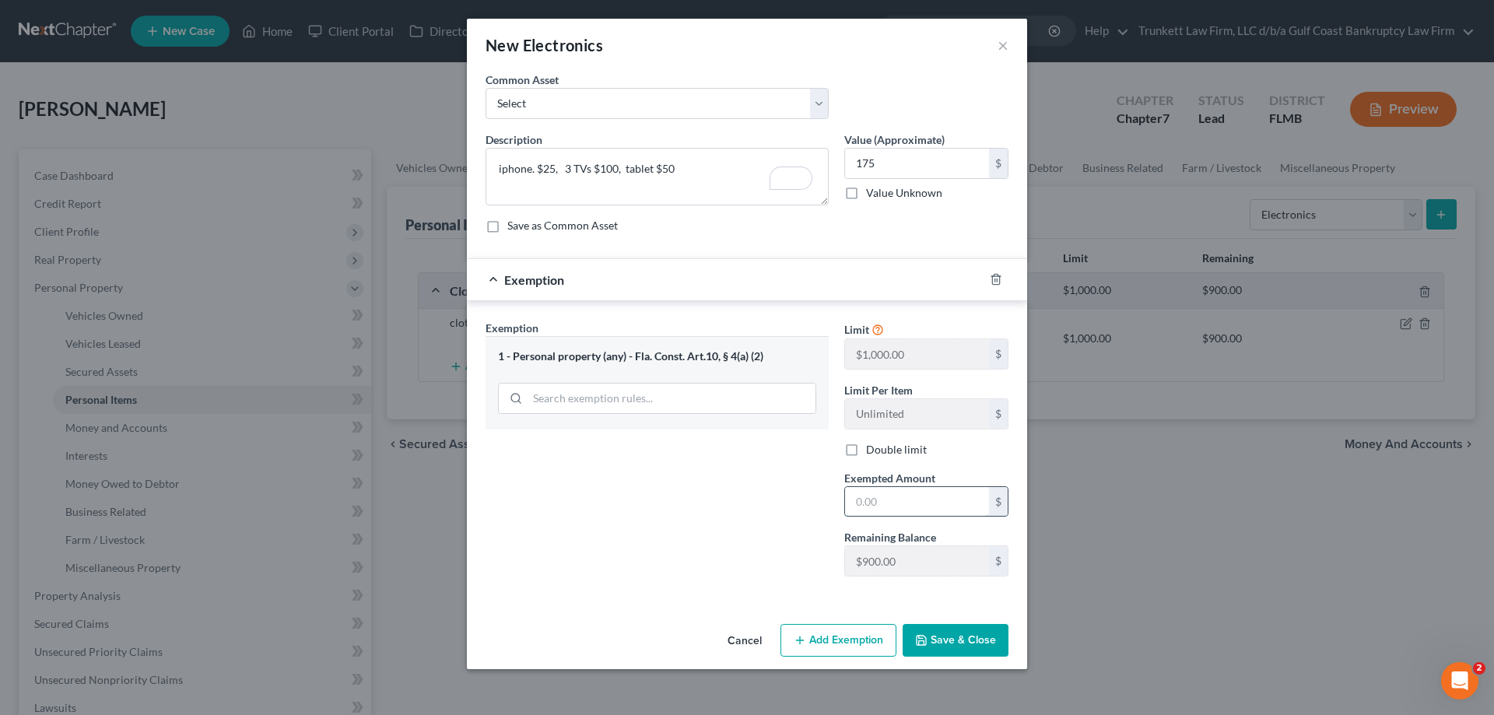
click at [893, 511] on input "text" at bounding box center [917, 502] width 144 height 30
type input "175"
click at [956, 638] on button "Save & Close" at bounding box center [956, 640] width 106 height 33
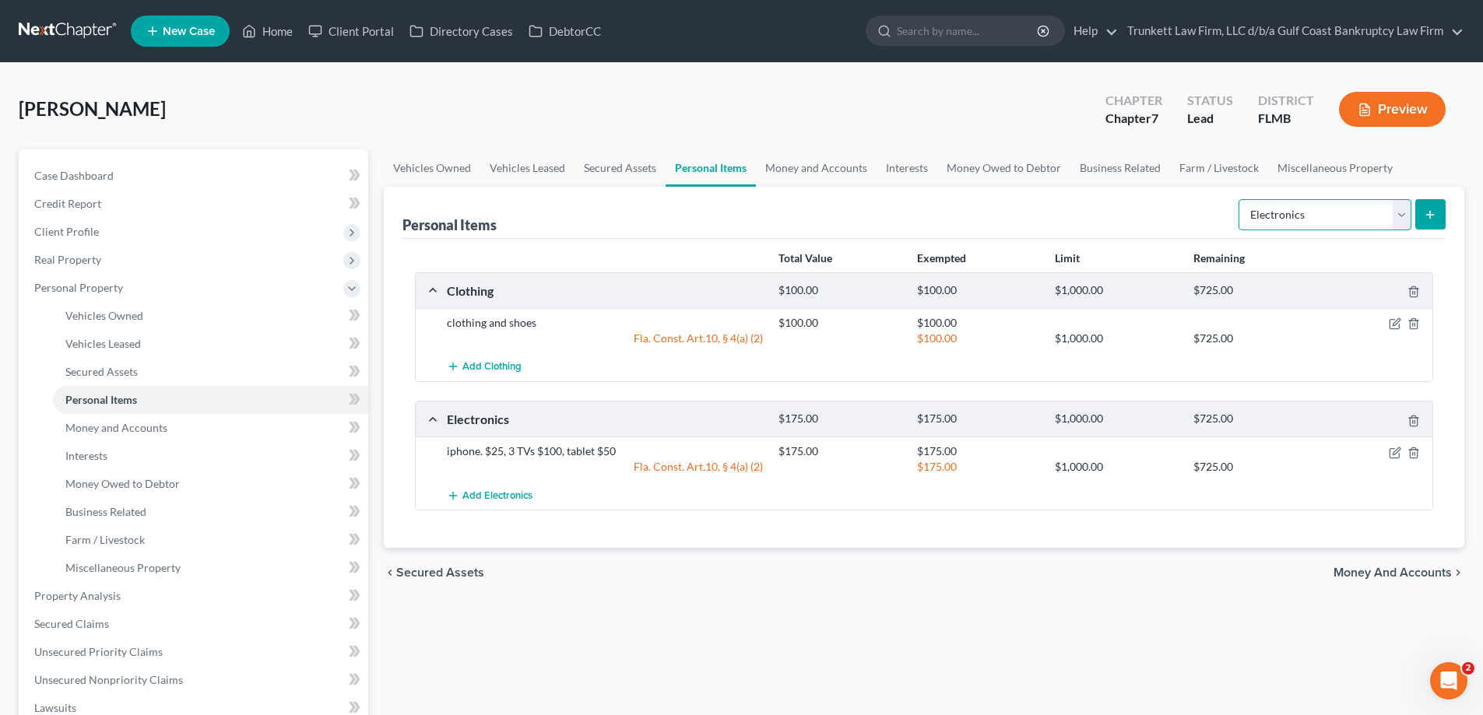
click at [1395, 223] on select "Select Item Type Clothing Collectibles Of Value Electronics Firearms Household …" at bounding box center [1324, 214] width 173 height 31
select select "household_goods"
click at [1240, 199] on select "Select Item Type Clothing Collectibles Of Value Electronics Firearms Household …" at bounding box center [1324, 214] width 173 height 31
click at [1427, 214] on icon "submit" at bounding box center [1430, 215] width 12 height 12
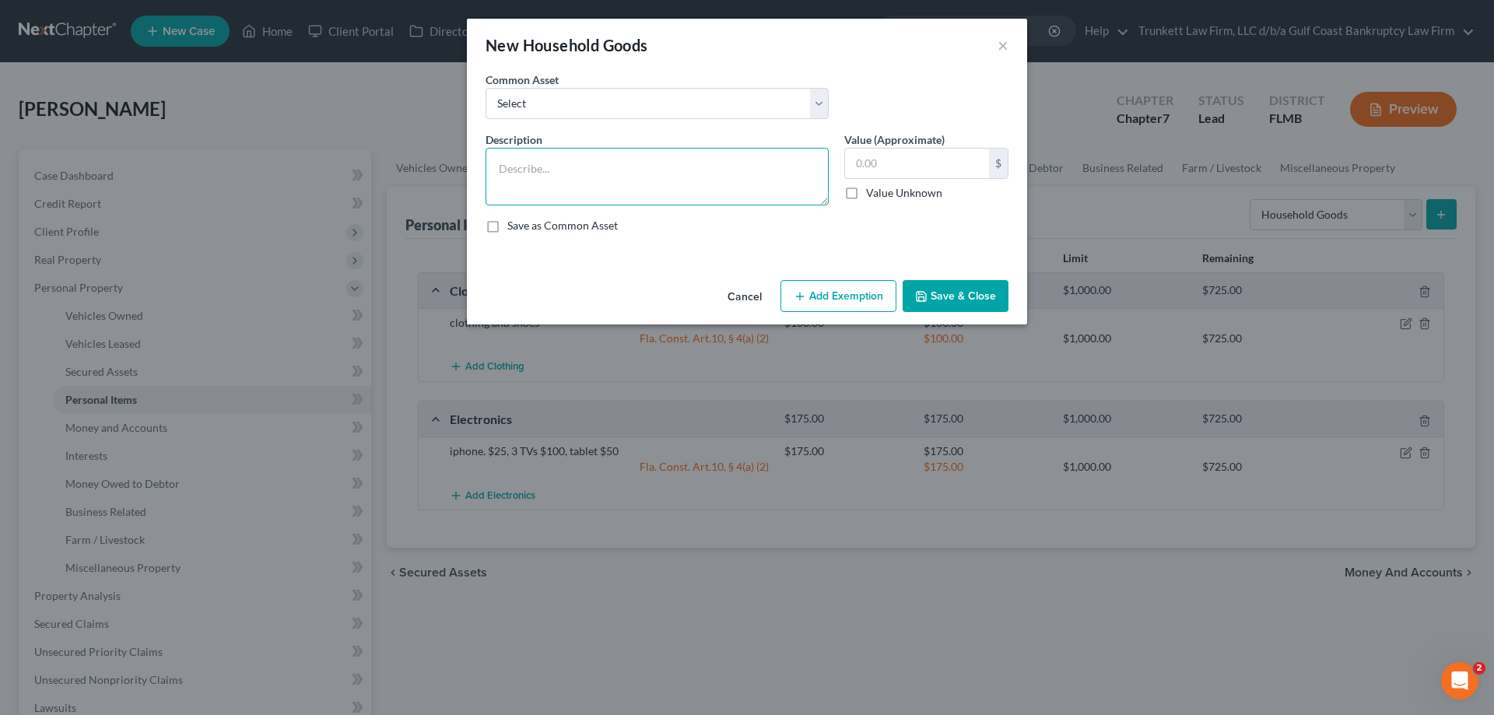
click at [532, 180] on textarea at bounding box center [657, 177] width 343 height 58
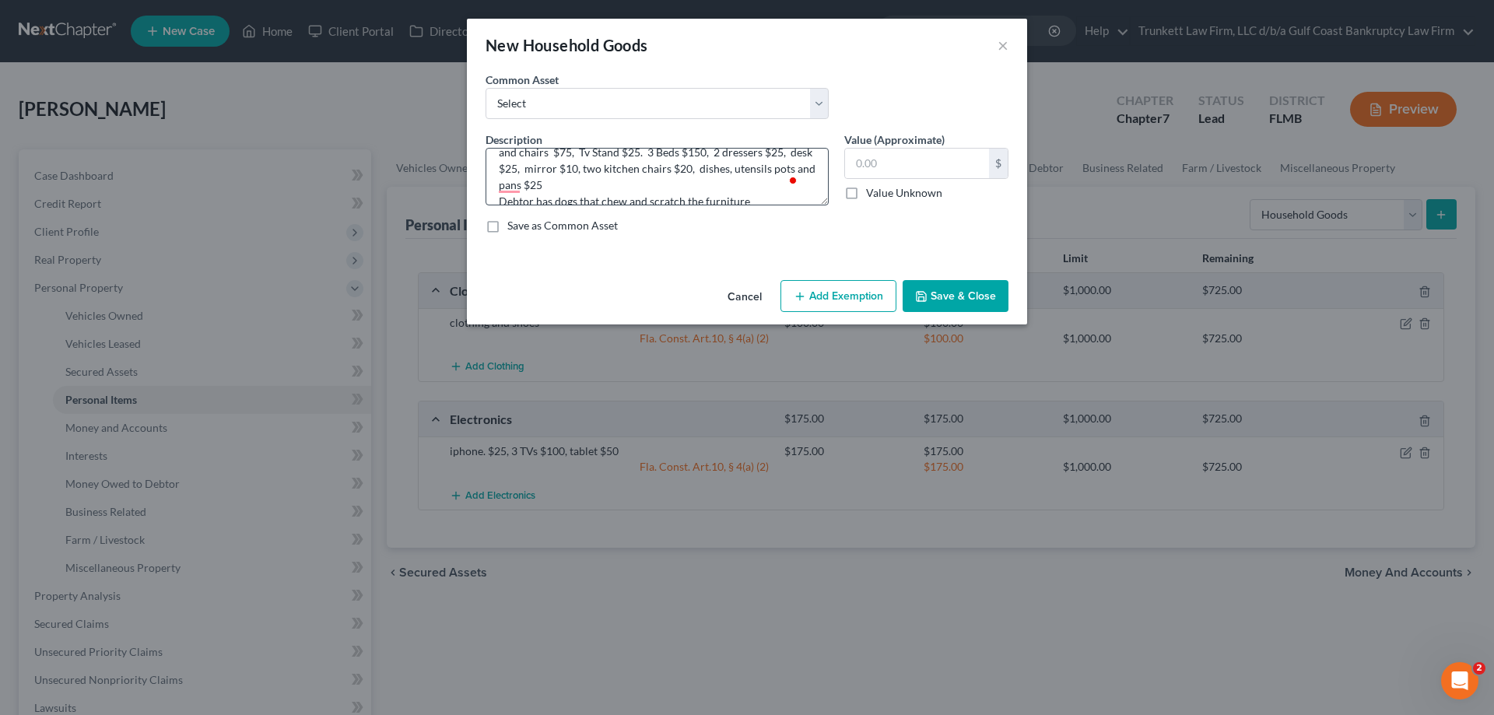
scroll to position [49, 0]
click at [645, 174] on textarea "Couch sectional $100, Message chair $300, Dining room table and chairs $75, Tv …" at bounding box center [657, 177] width 343 height 58
type textarea "Couch sectional $100, Message chair $300, Dining room table and chairs $75, Tv …"
click at [900, 165] on input "text" at bounding box center [917, 164] width 144 height 30
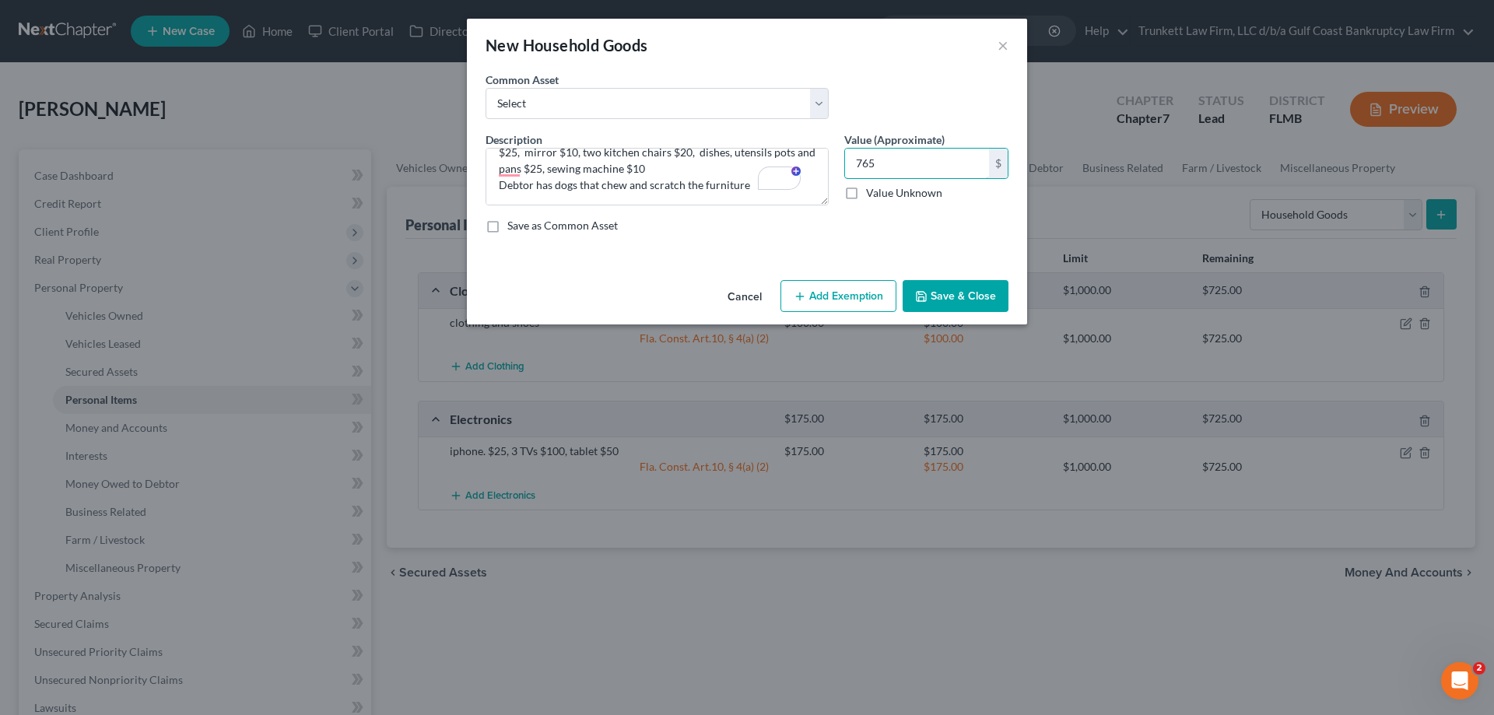
type input "765"
click at [847, 291] on button "Add Exemption" at bounding box center [839, 296] width 116 height 33
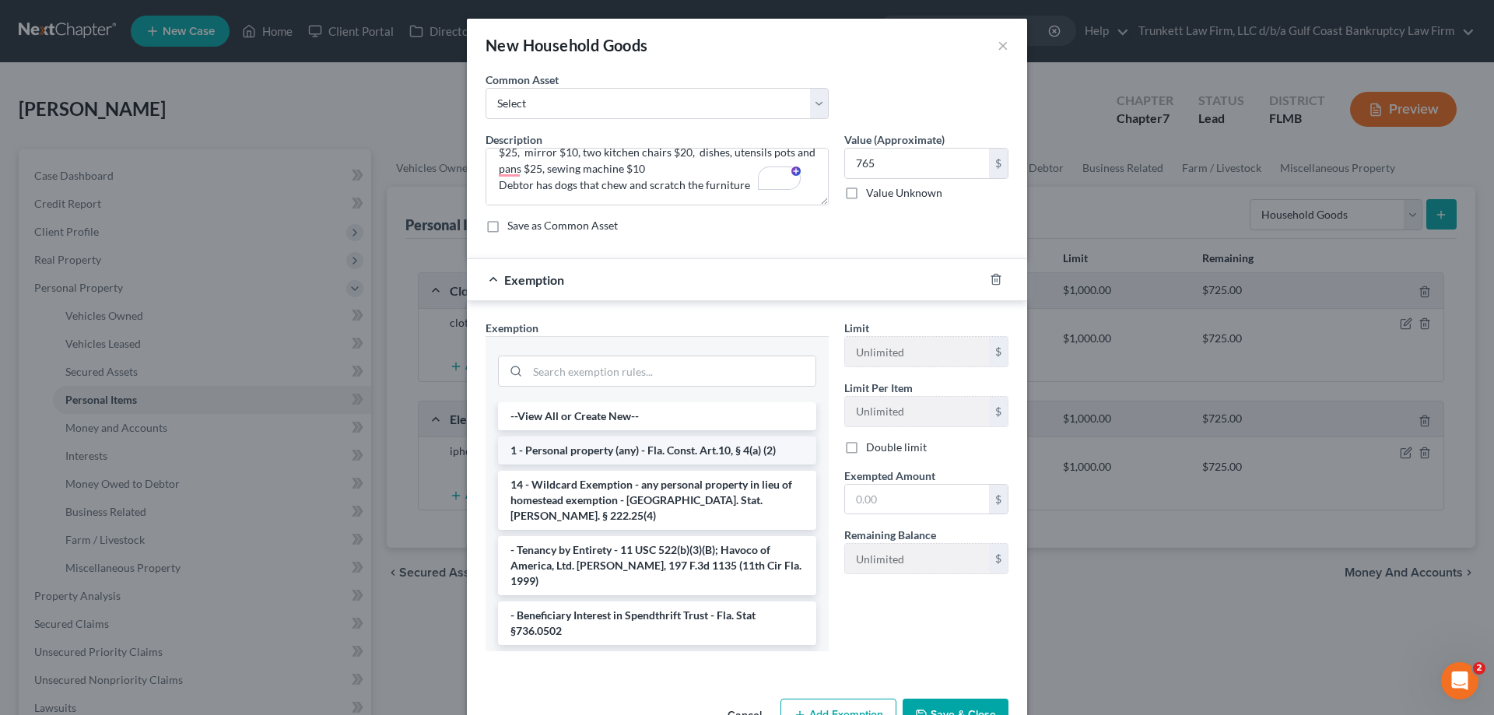
click at [675, 449] on li "1 - Personal property (any) - Fla. Const. Art.10, § 4(a) (2)" at bounding box center [657, 451] width 318 height 28
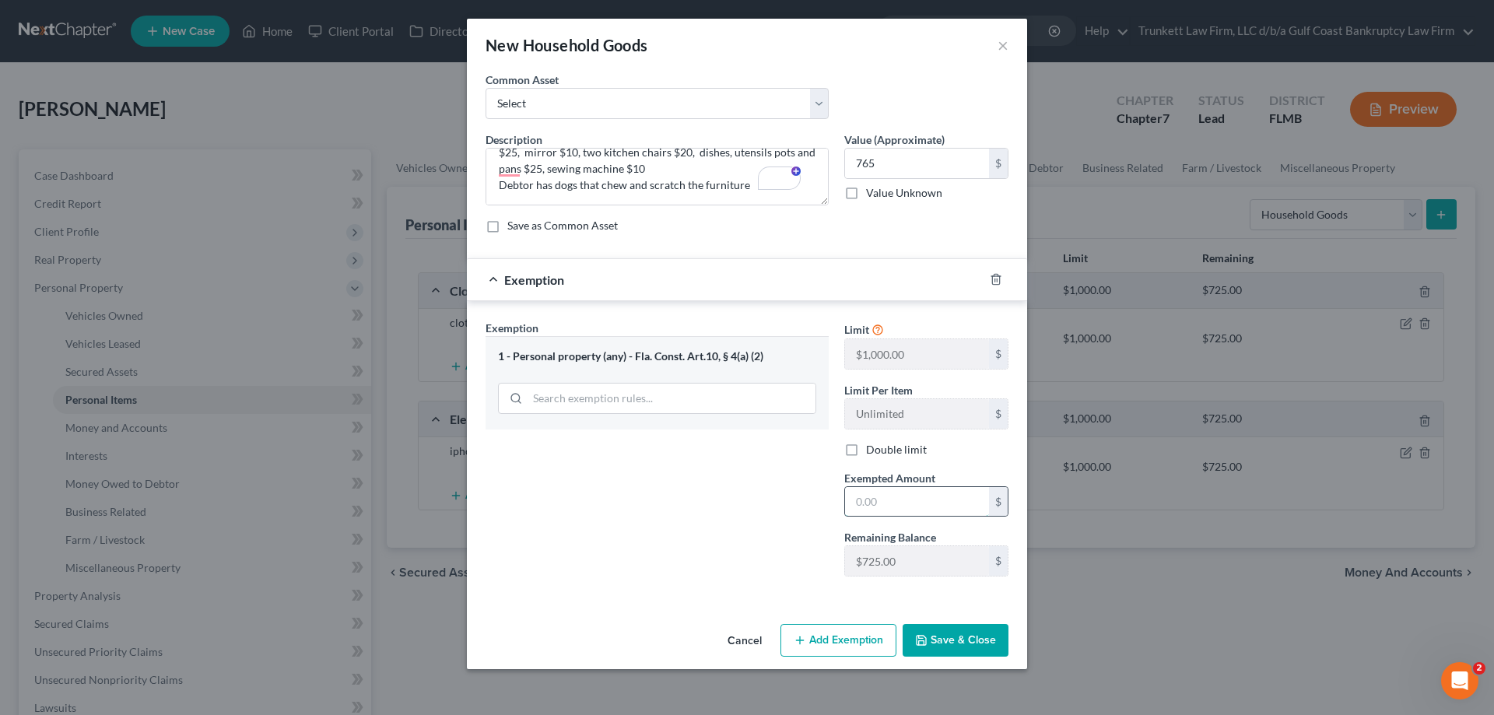
click at [893, 503] on input "text" at bounding box center [917, 502] width 144 height 30
type input "725"
click at [968, 630] on button "Save & Close" at bounding box center [956, 640] width 106 height 33
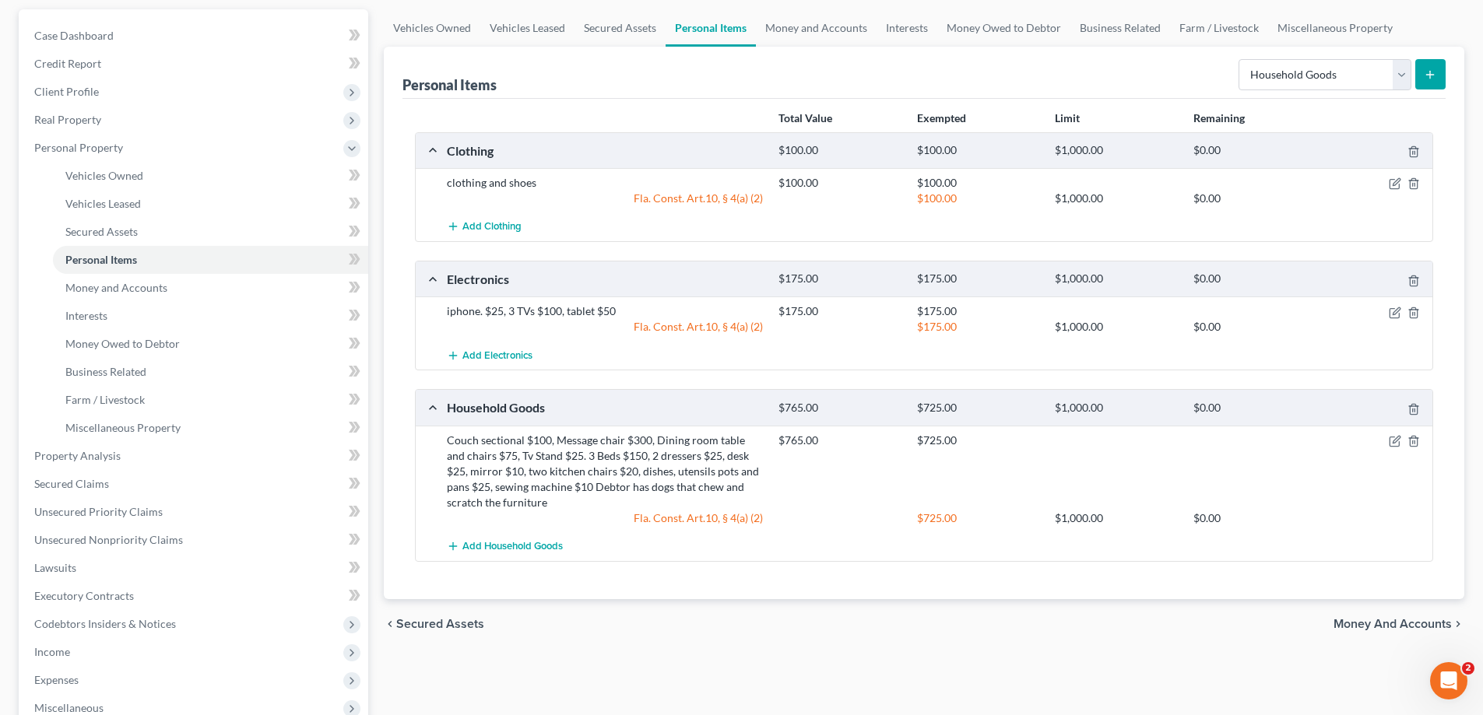
scroll to position [0, 0]
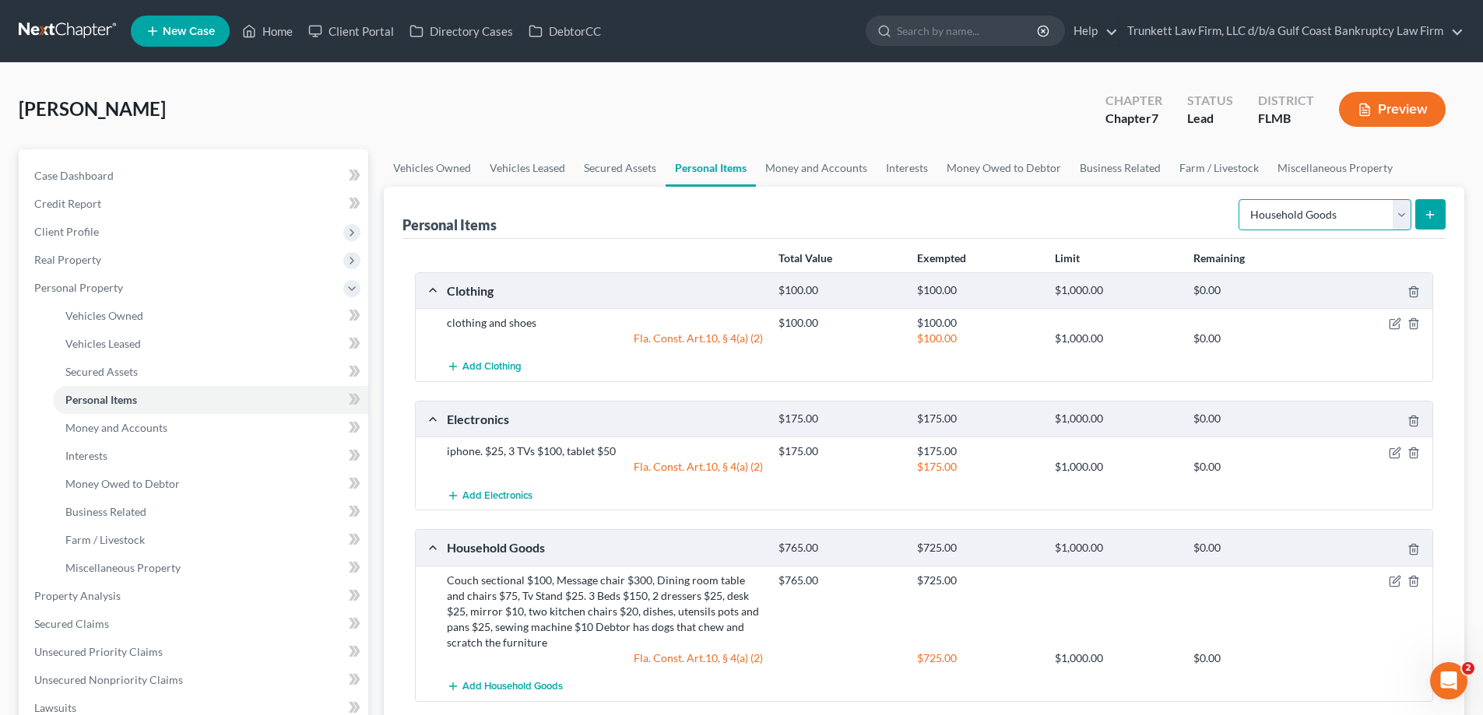
click at [1398, 211] on select "Select Item Type Clothing Collectibles Of Value Electronics Firearms Household …" at bounding box center [1324, 214] width 173 height 31
select select "jewelry"
click at [1240, 199] on select "Select Item Type Clothing Collectibles Of Value Electronics Firearms Household …" at bounding box center [1324, 214] width 173 height 31
click at [1425, 202] on button "submit" at bounding box center [1430, 214] width 30 height 30
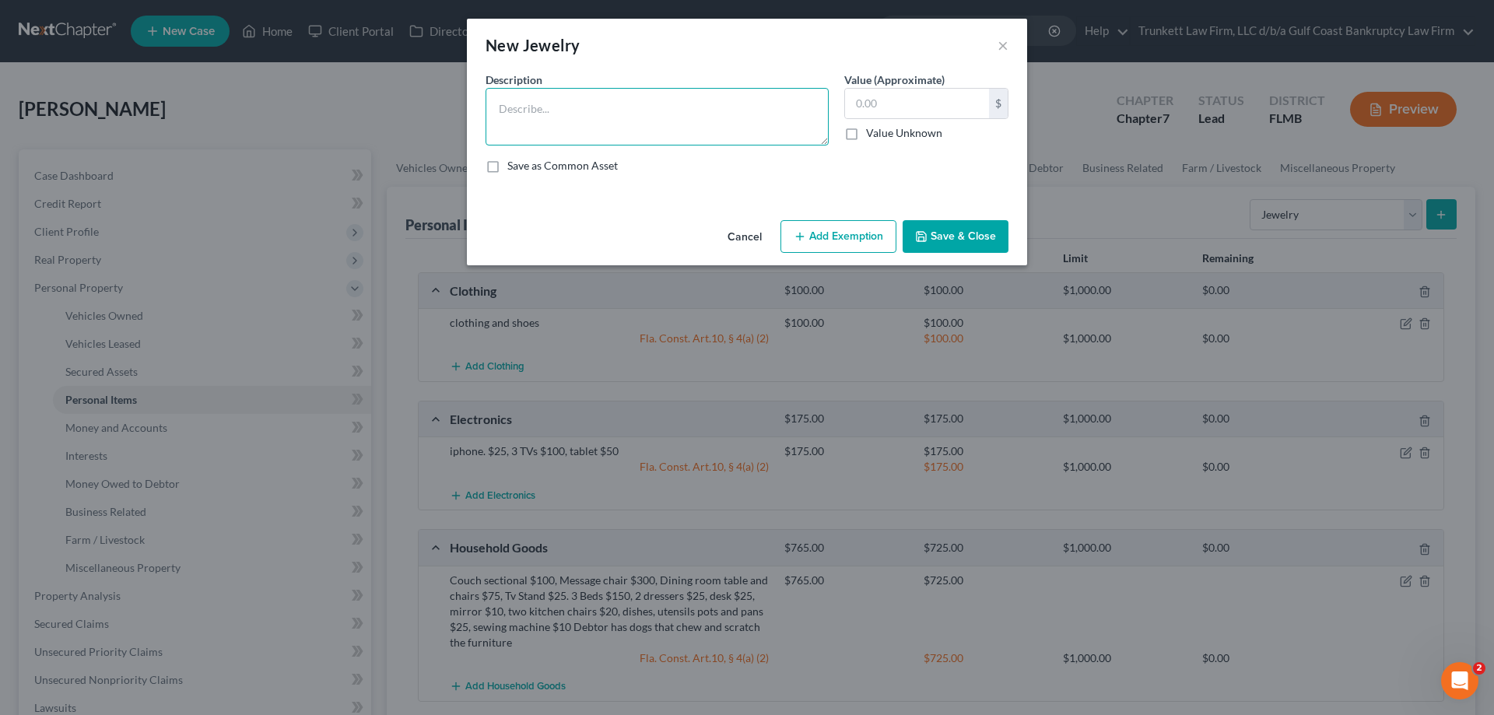
click at [592, 115] on textarea at bounding box center [657, 117] width 343 height 58
type textarea "costume jewelery only $30"
click at [904, 95] on input "text" at bounding box center [917, 104] width 144 height 30
type input "30"
click at [967, 239] on button "Save & Close" at bounding box center [956, 236] width 106 height 33
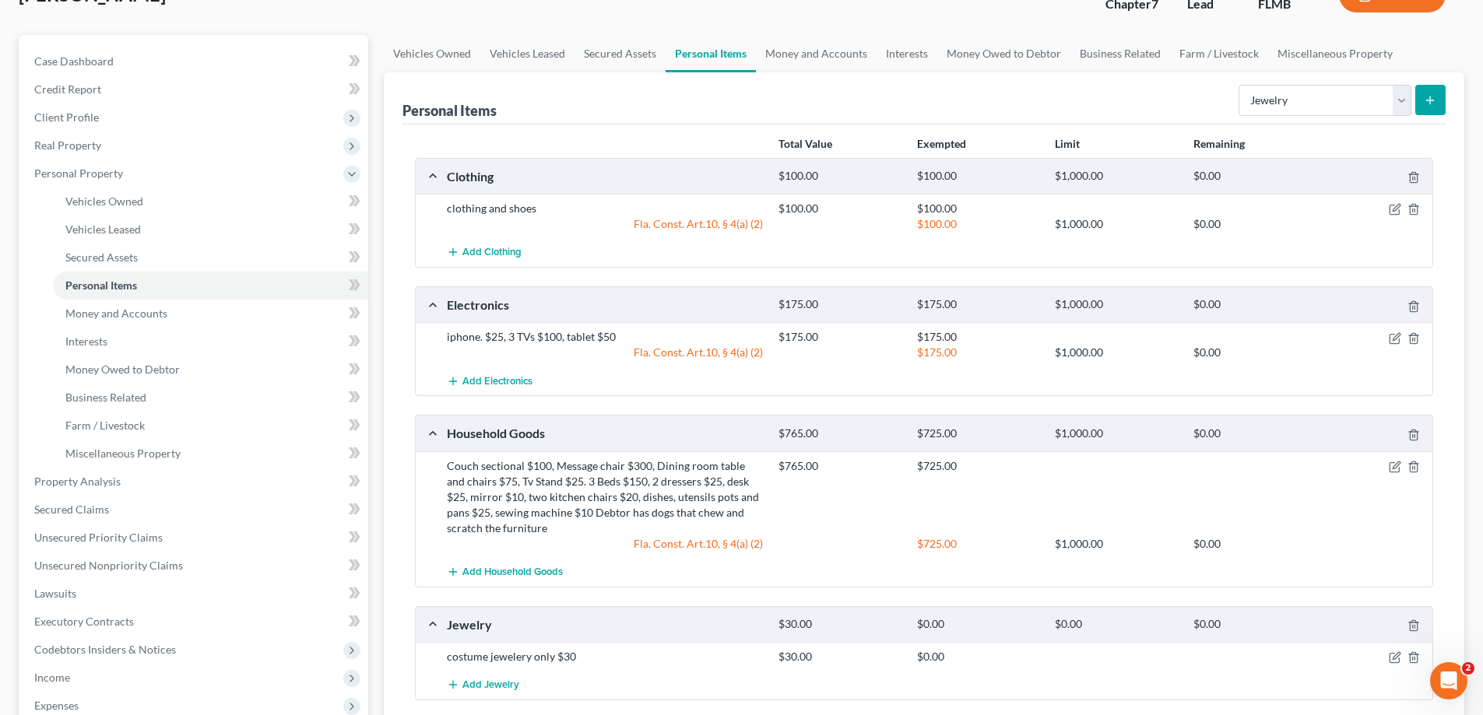
scroll to position [78, 0]
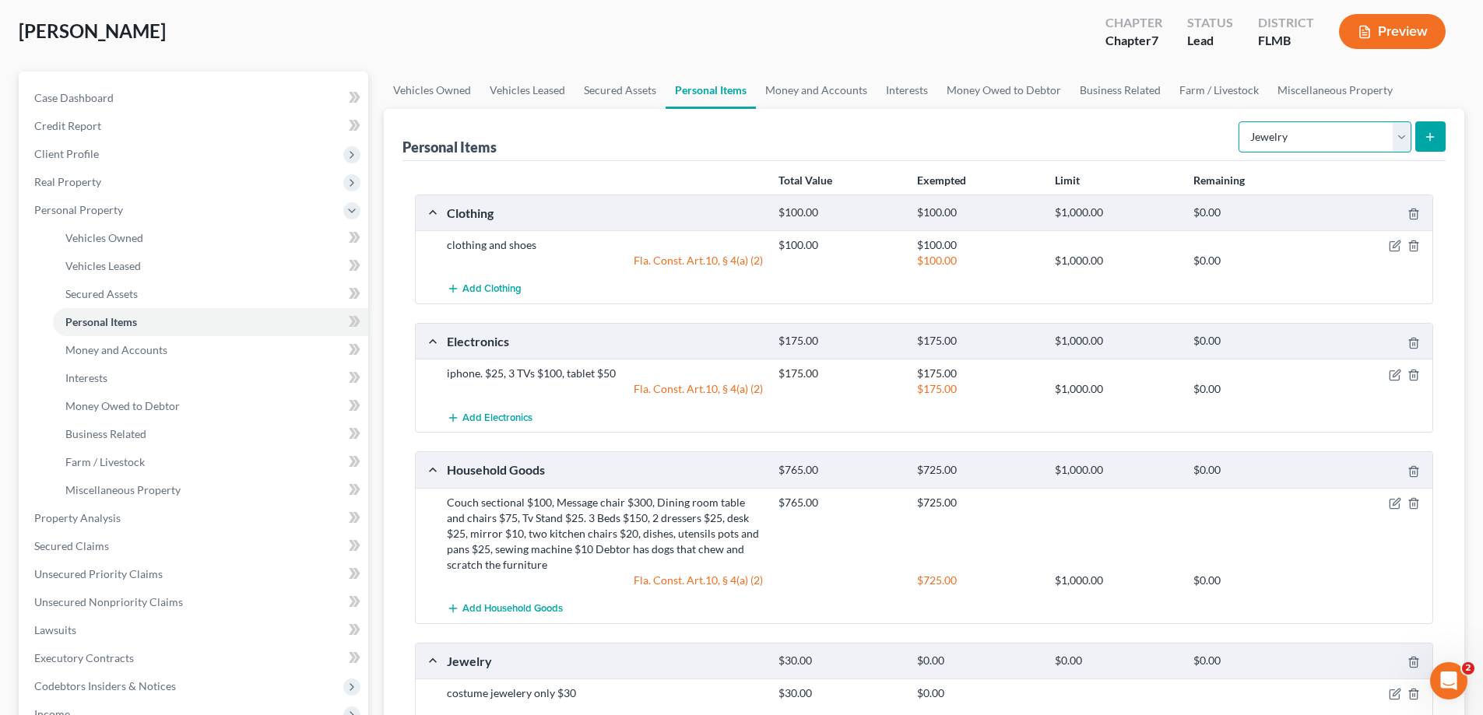
click at [1400, 135] on select "Select Item Type Clothing Collectibles Of Value Electronics Firearms Household …" at bounding box center [1324, 136] width 173 height 31
select select "other"
click at [1240, 121] on select "Select Item Type Clothing Collectibles Of Value Electronics Firearms Household …" at bounding box center [1324, 136] width 173 height 31
click at [1434, 138] on icon "submit" at bounding box center [1430, 137] width 12 height 12
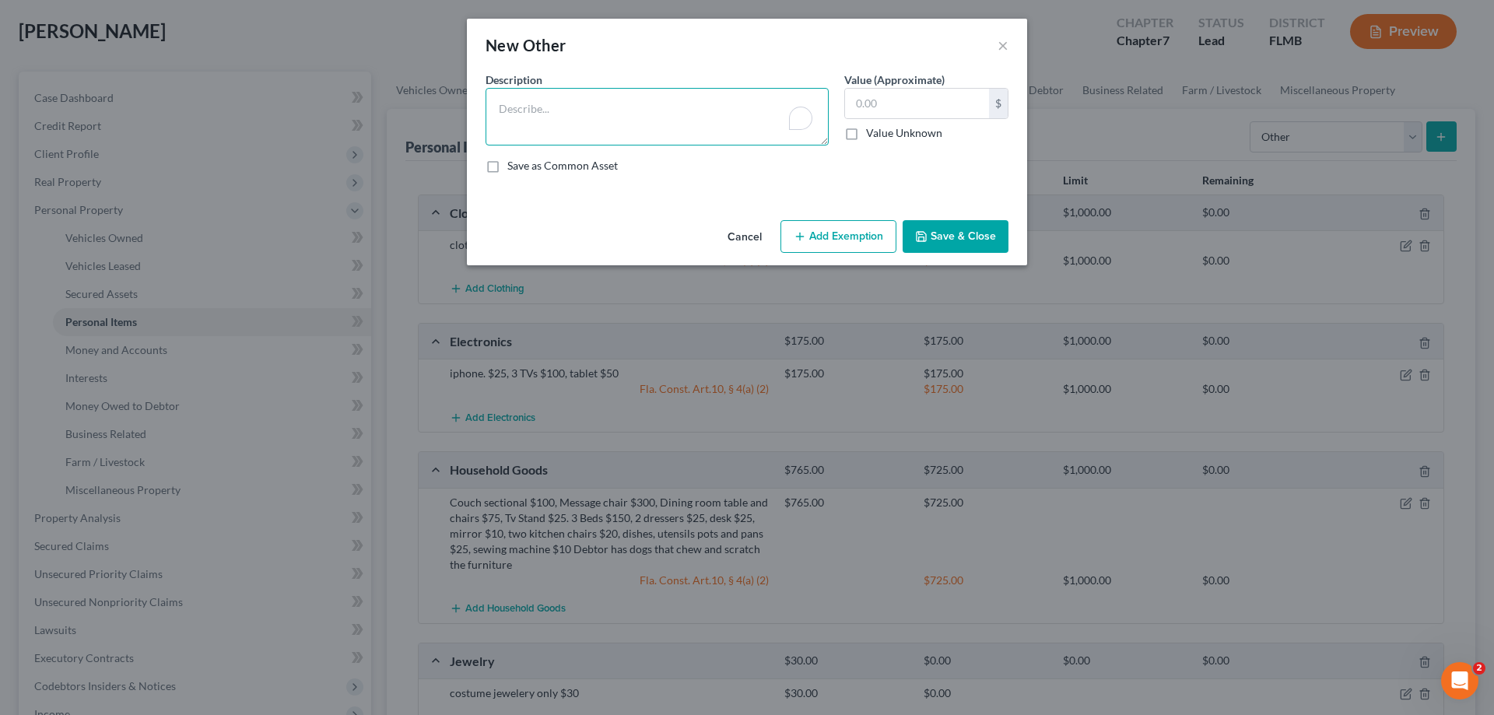
click at [558, 106] on textarea "To enrich screen reader interactions, please activate Accessibility in Grammarl…" at bounding box center [657, 117] width 343 height 58
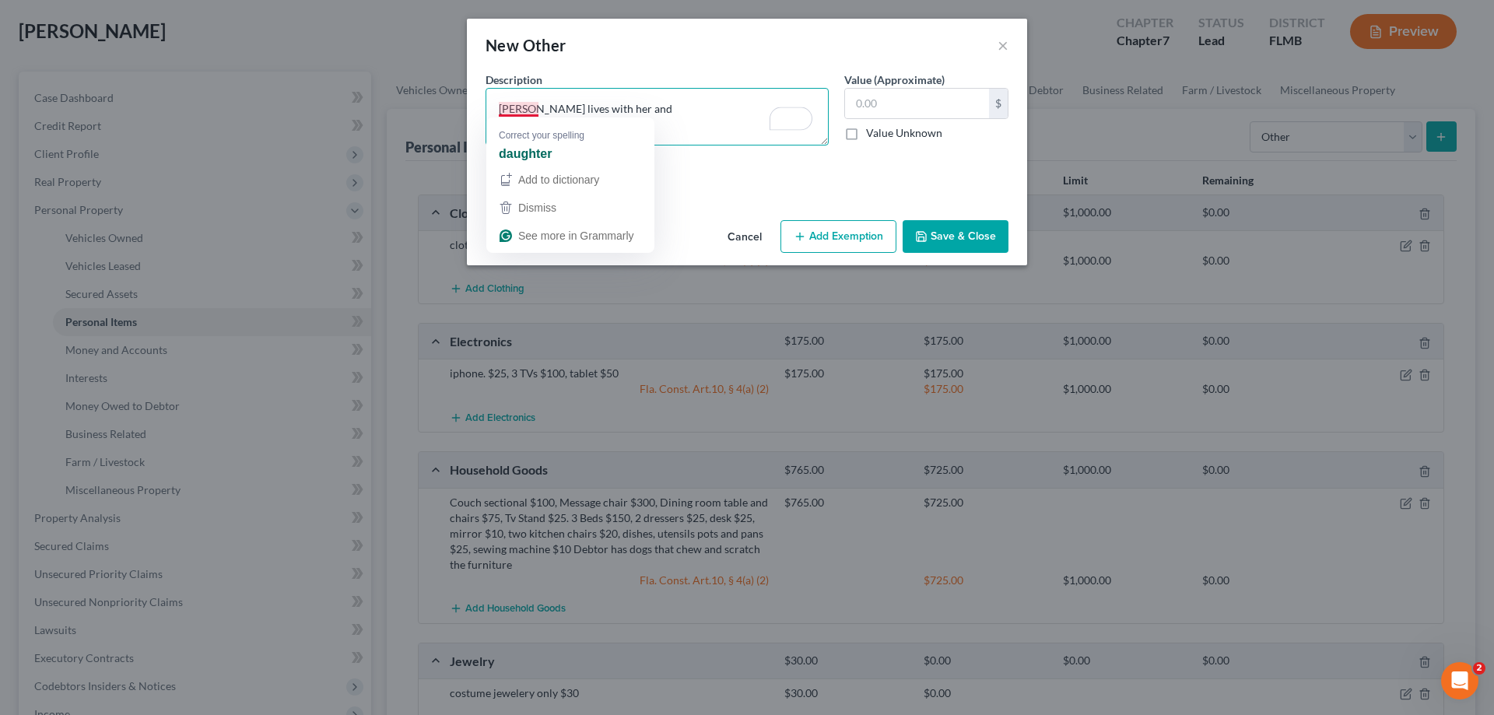
click at [526, 107] on textarea "[PERSON_NAME] lives with her and" at bounding box center [657, 117] width 343 height 58
click at [661, 109] on textarea "daughter lives with her and" at bounding box center [657, 117] width 343 height 58
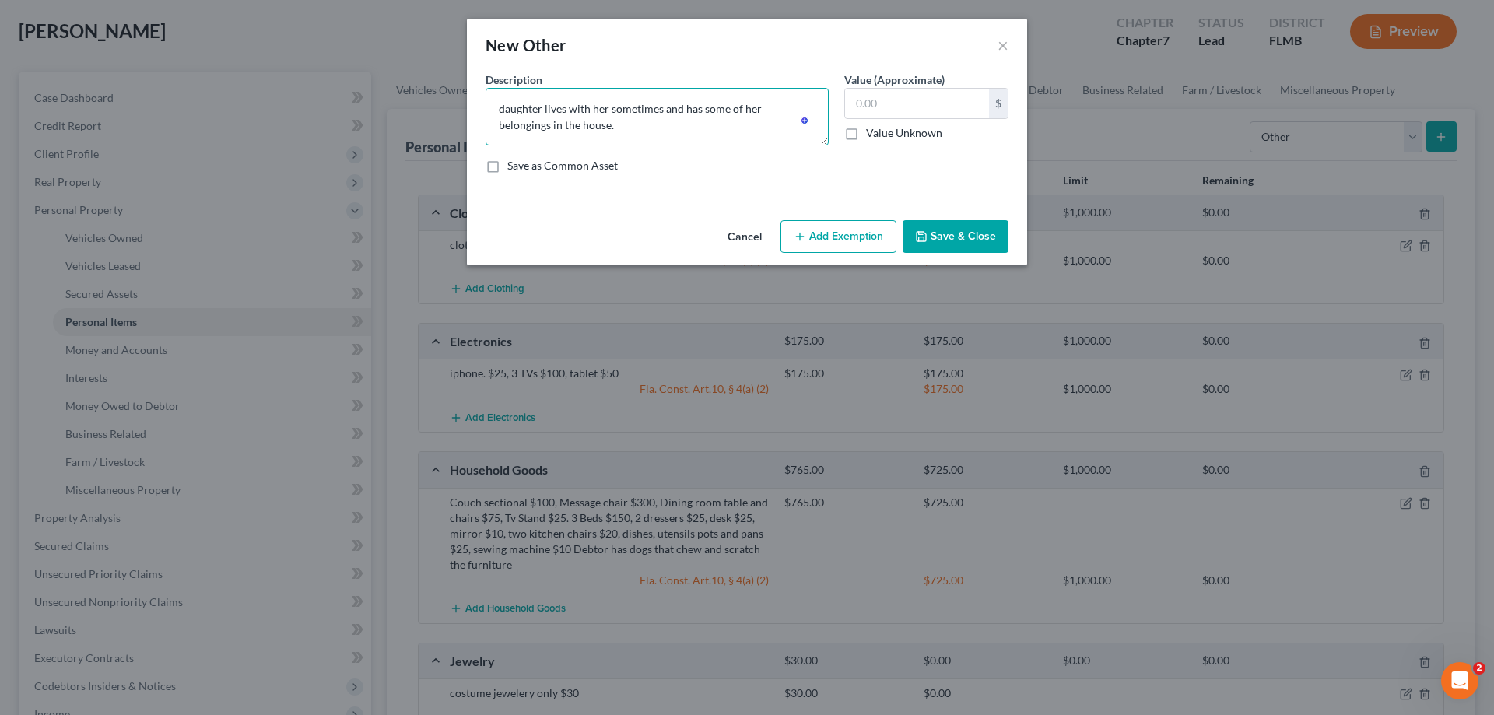
click at [635, 128] on textarea "daughter lives with her sometimes and has some of her belongings in the house." at bounding box center [657, 117] width 343 height 58
type textarea "daughter lives with her sometimes and has some of her belongings in the house. …"
click at [934, 233] on button "Save & Close" at bounding box center [956, 236] width 106 height 33
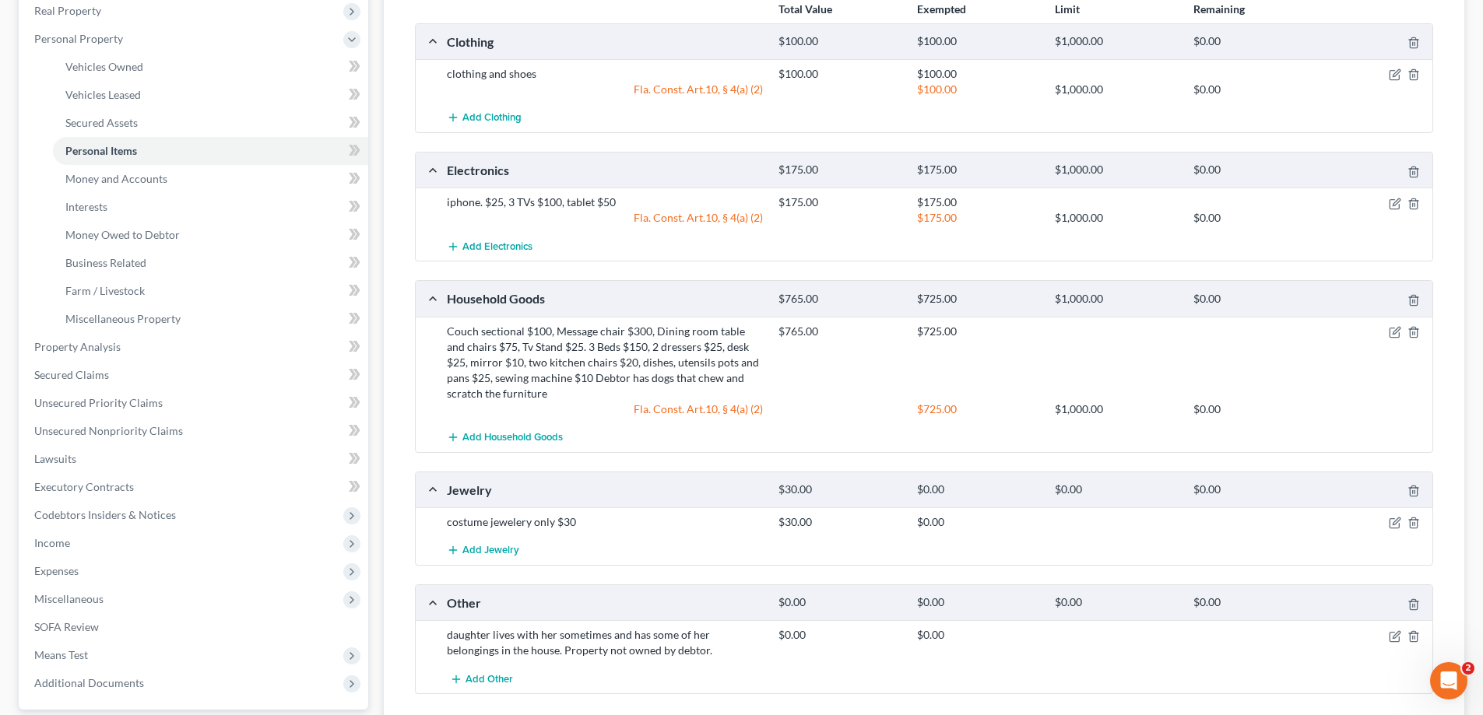
scroll to position [311, 0]
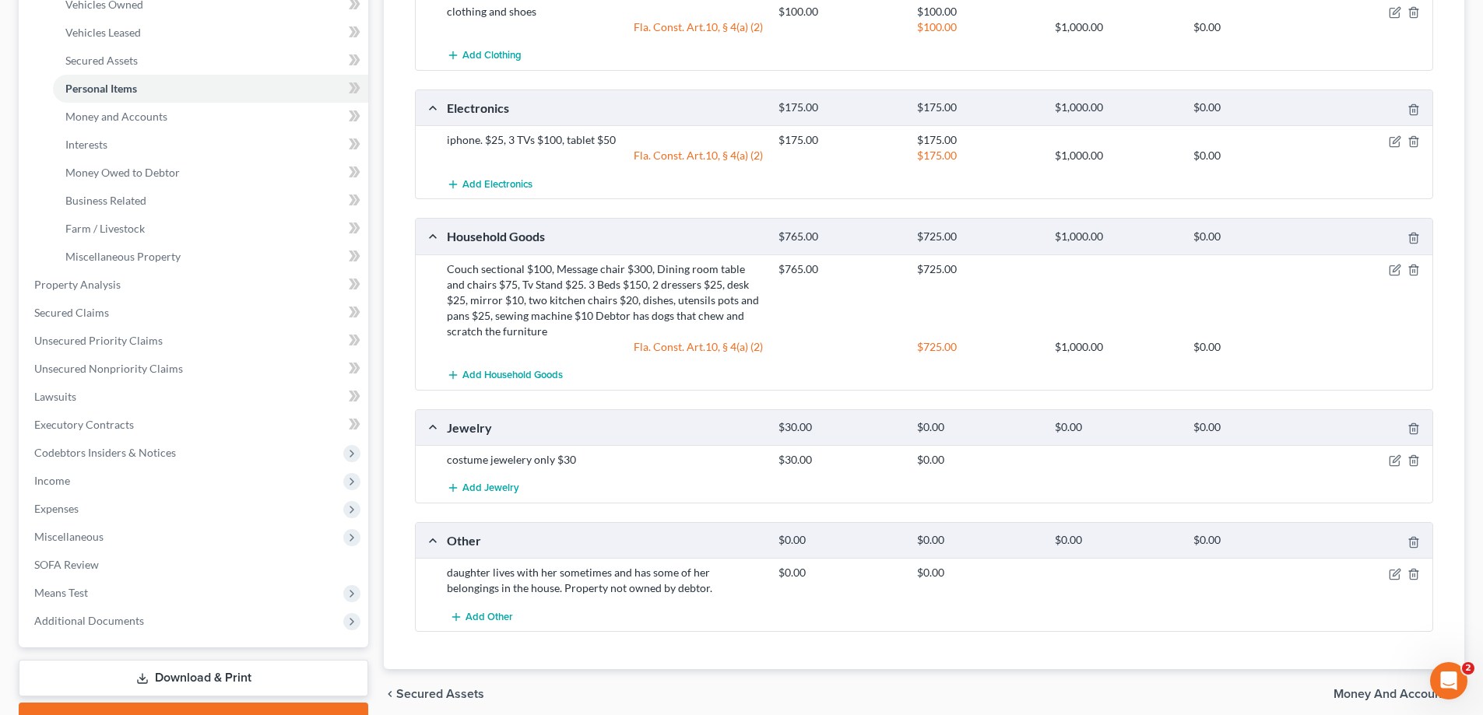
click at [553, 465] on div "costume jewelery only $30" at bounding box center [605, 460] width 332 height 16
click at [1394, 458] on icon "button" at bounding box center [1395, 461] width 12 height 12
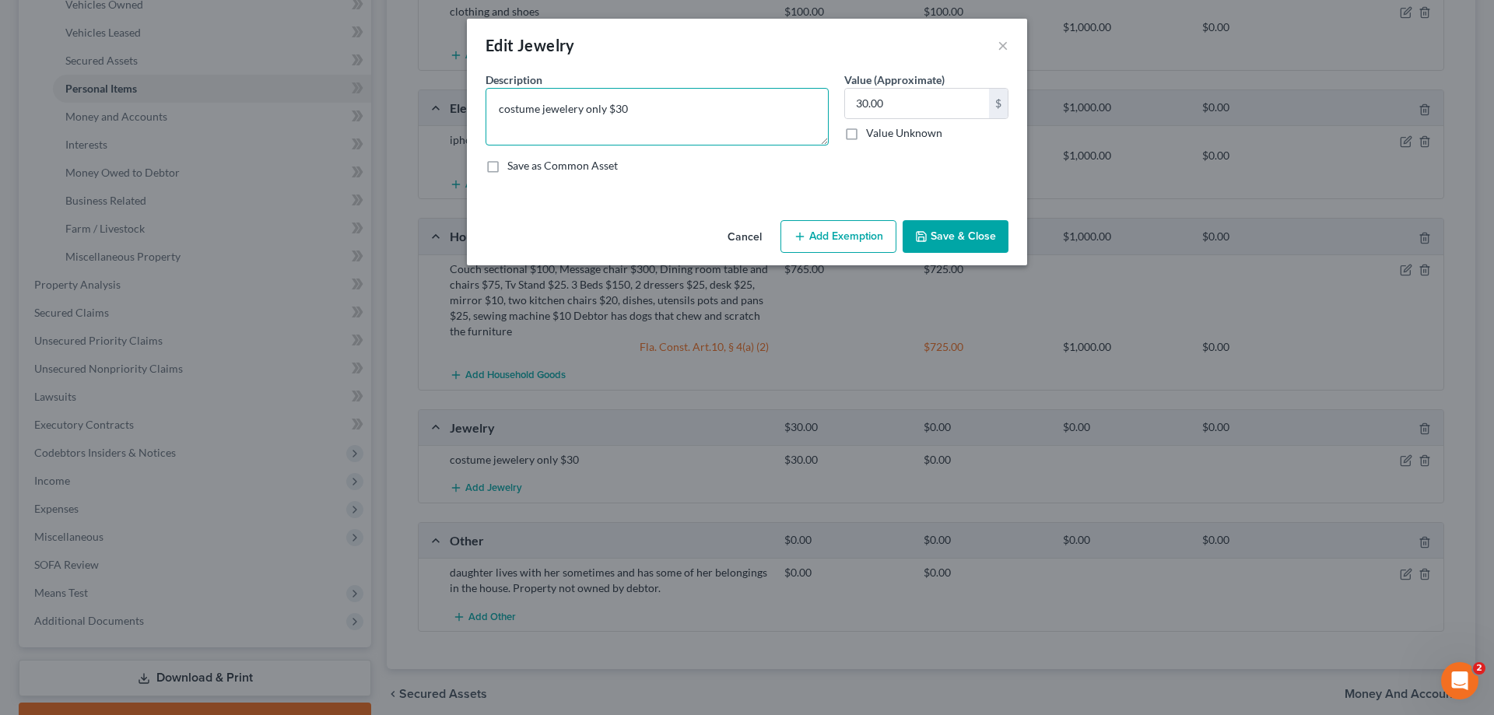
click at [658, 111] on textarea "costume jewelery only $30" at bounding box center [657, 117] width 343 height 58
type textarea "costume jewelery only $30, ring with some gold in it $50"
type input "80"
click at [953, 227] on button "Save & Close" at bounding box center [956, 236] width 106 height 33
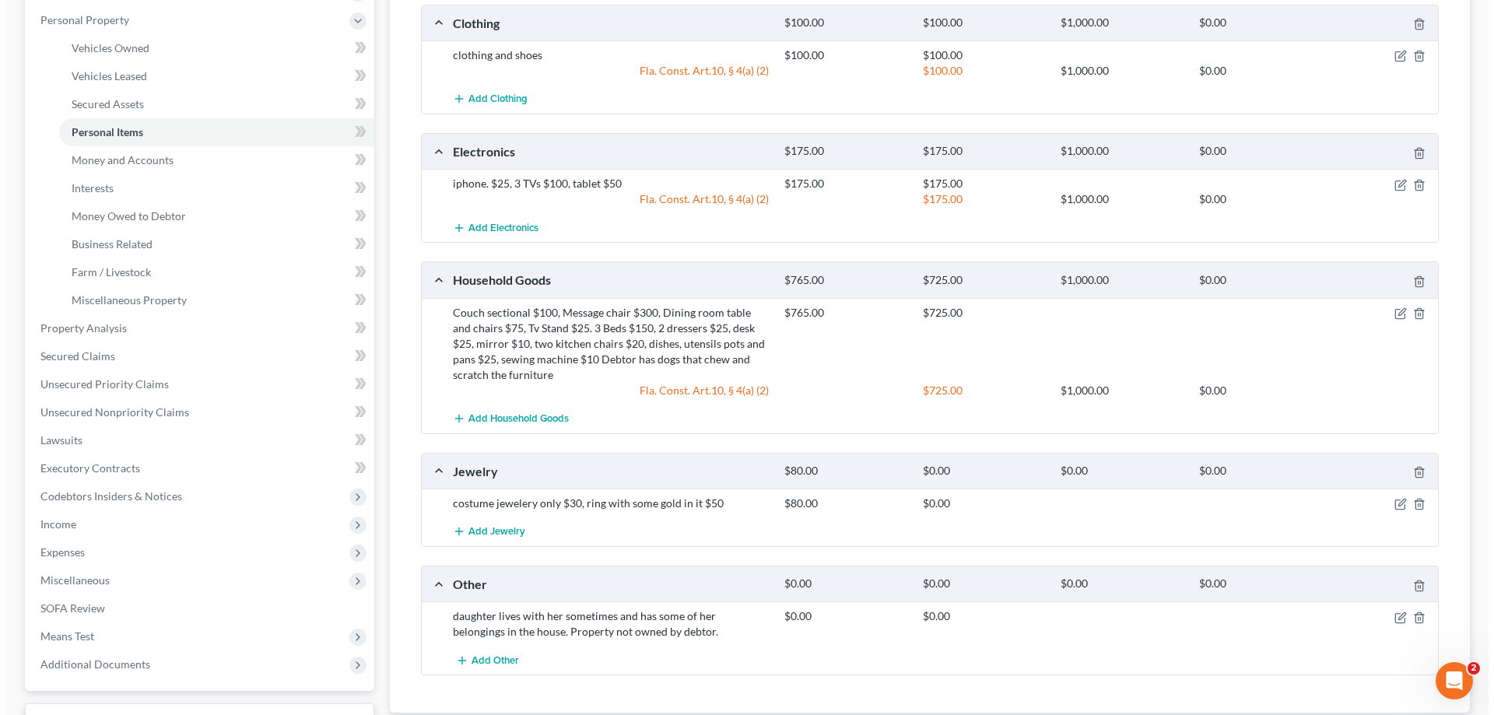
scroll to position [314, 0]
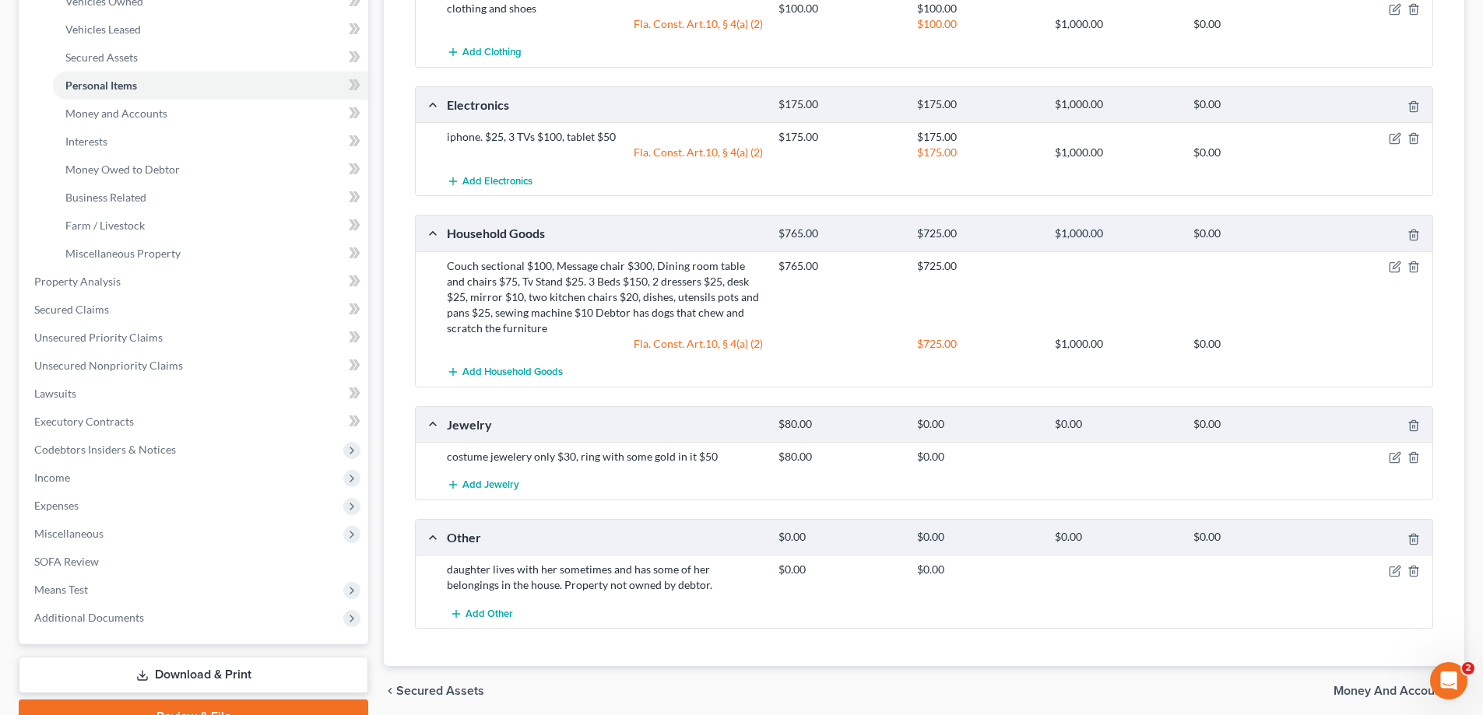
click at [1401, 265] on div at bounding box center [1378, 266] width 111 height 16
click at [1393, 258] on div at bounding box center [1378, 266] width 111 height 16
click at [1398, 264] on icon "button" at bounding box center [1395, 267] width 12 height 12
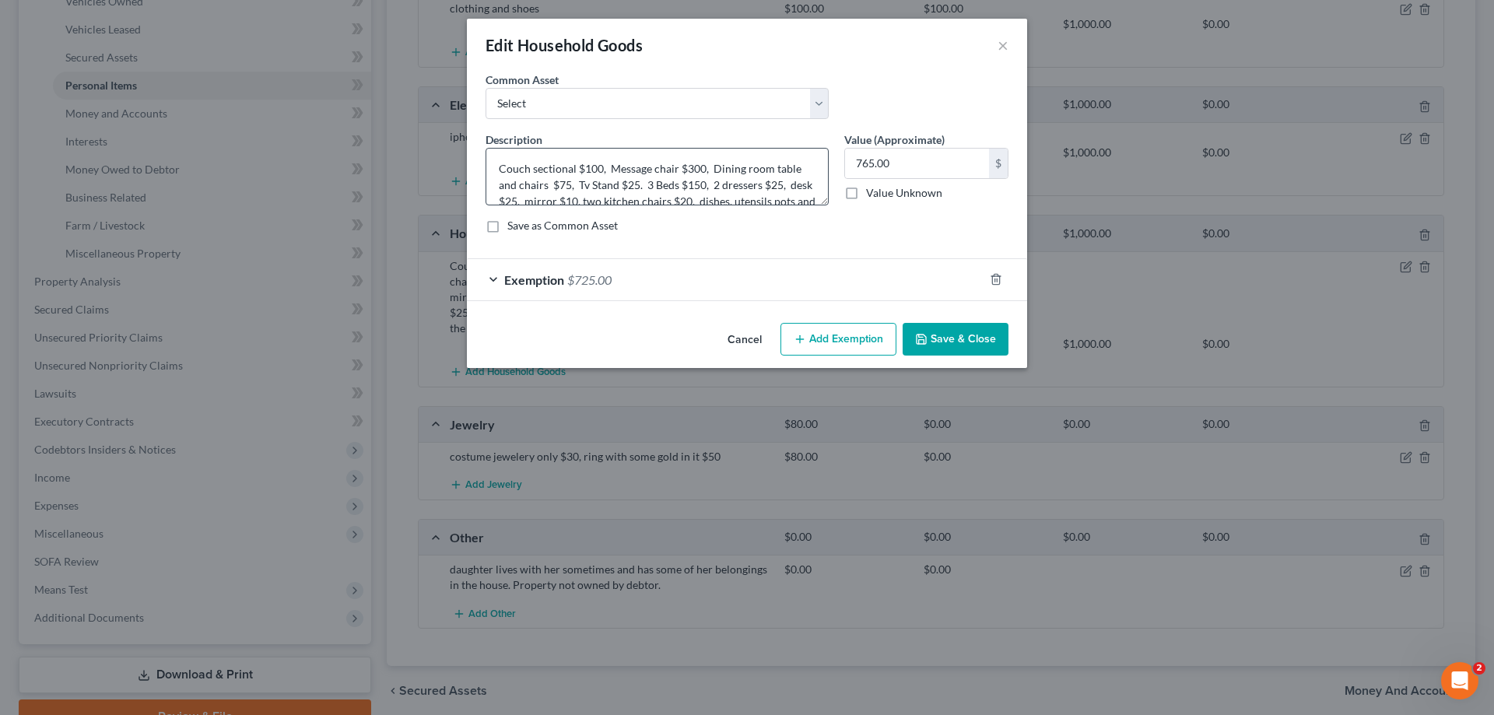
scroll to position [49, 0]
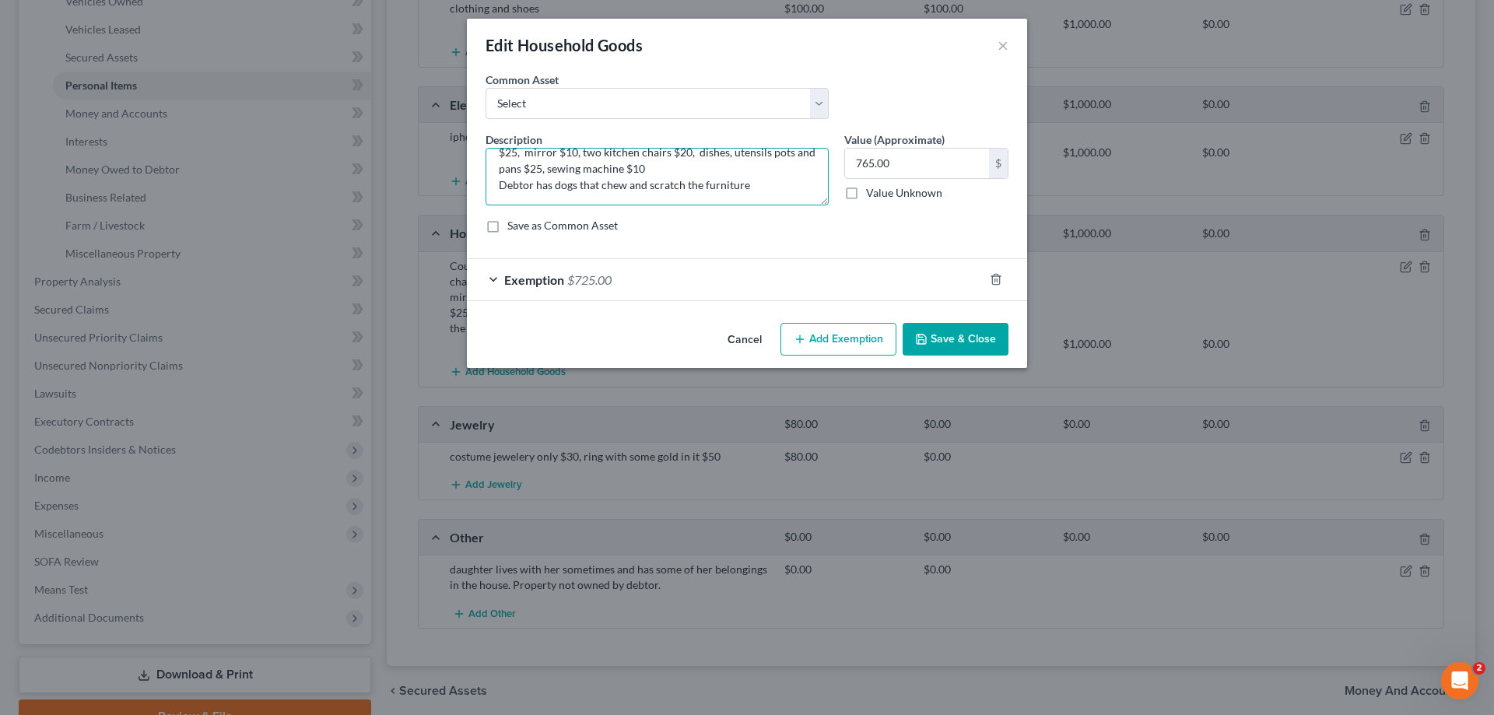
click at [715, 169] on textarea "Couch sectional $100, Message chair $300, Dining room table and chairs $75, Tv …" at bounding box center [657, 177] width 343 height 58
click at [787, 167] on textarea "Couch sectional $100, Message chair $300, Dining room table and chairs $75, Tv …" at bounding box center [657, 177] width 343 height 58
click at [785, 174] on textarea "Couch sectional $100, Message chair $300, Dining room table and chairs $75, Tv …" at bounding box center [657, 177] width 343 height 58
click at [580, 181] on textarea "Couch sectional $100, Message chair $300, Dining room table and chairs $75, Tv …" at bounding box center [657, 177] width 343 height 58
type textarea "Couch sectional $100, Message chair $300, Dining room table and chairs $75, Tv …"
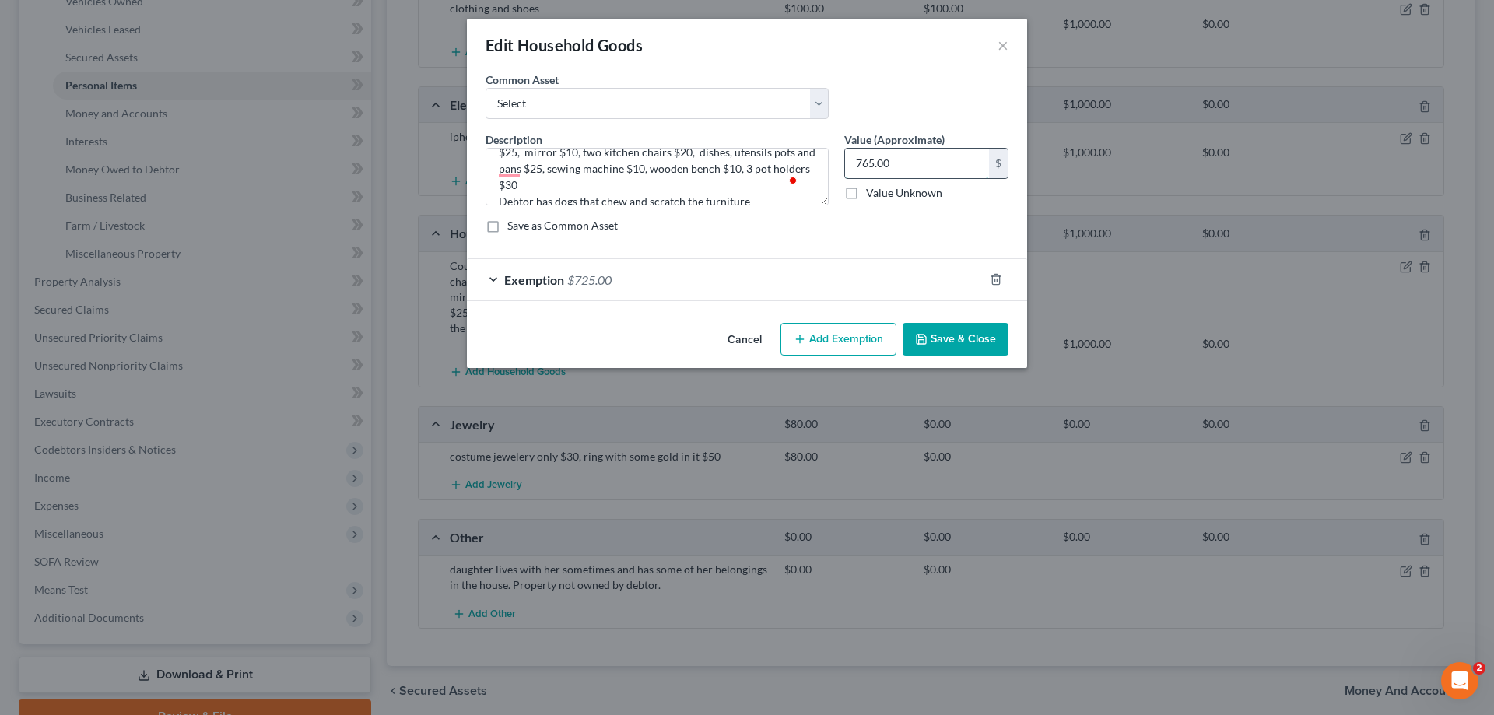
click at [861, 166] on input "765.00" at bounding box center [917, 164] width 144 height 30
type input "795.00"
click at [977, 332] on button "Save & Close" at bounding box center [956, 339] width 106 height 33
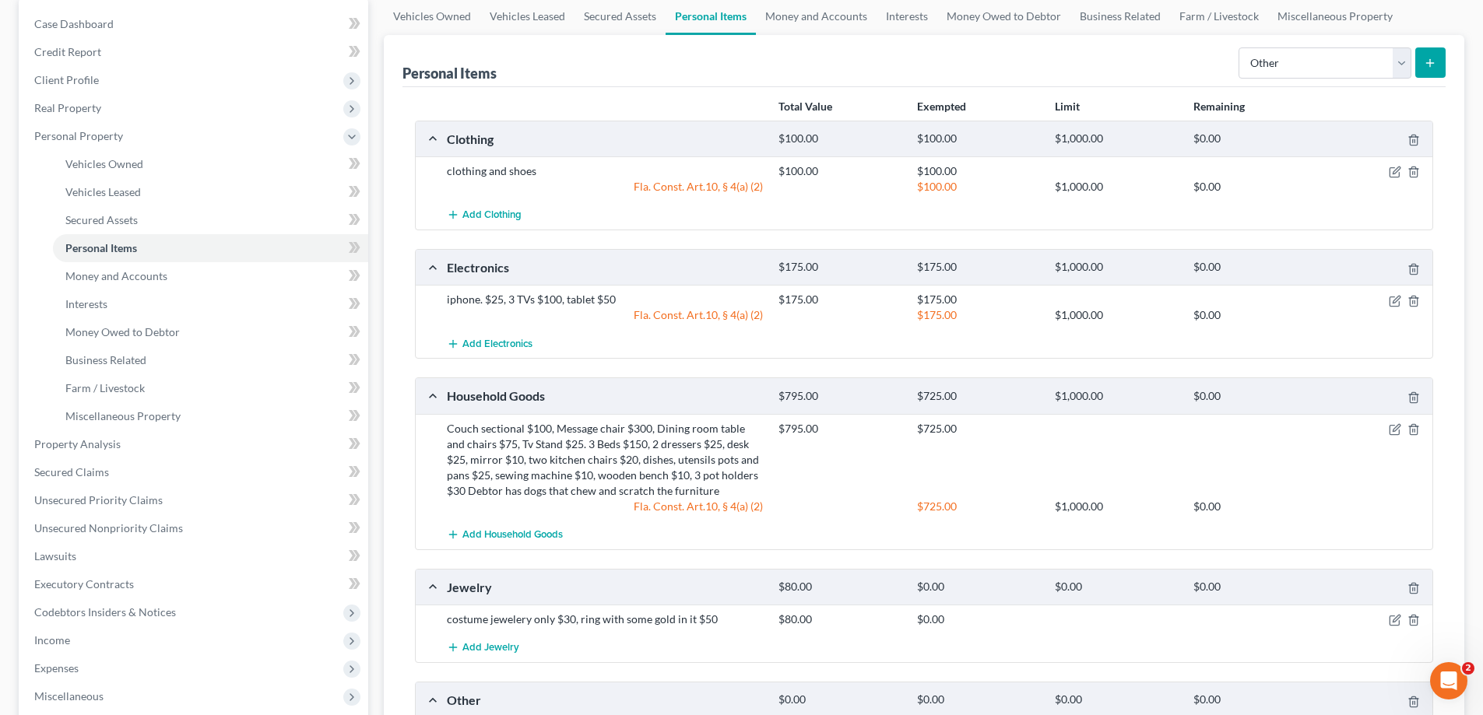
scroll to position [159, 0]
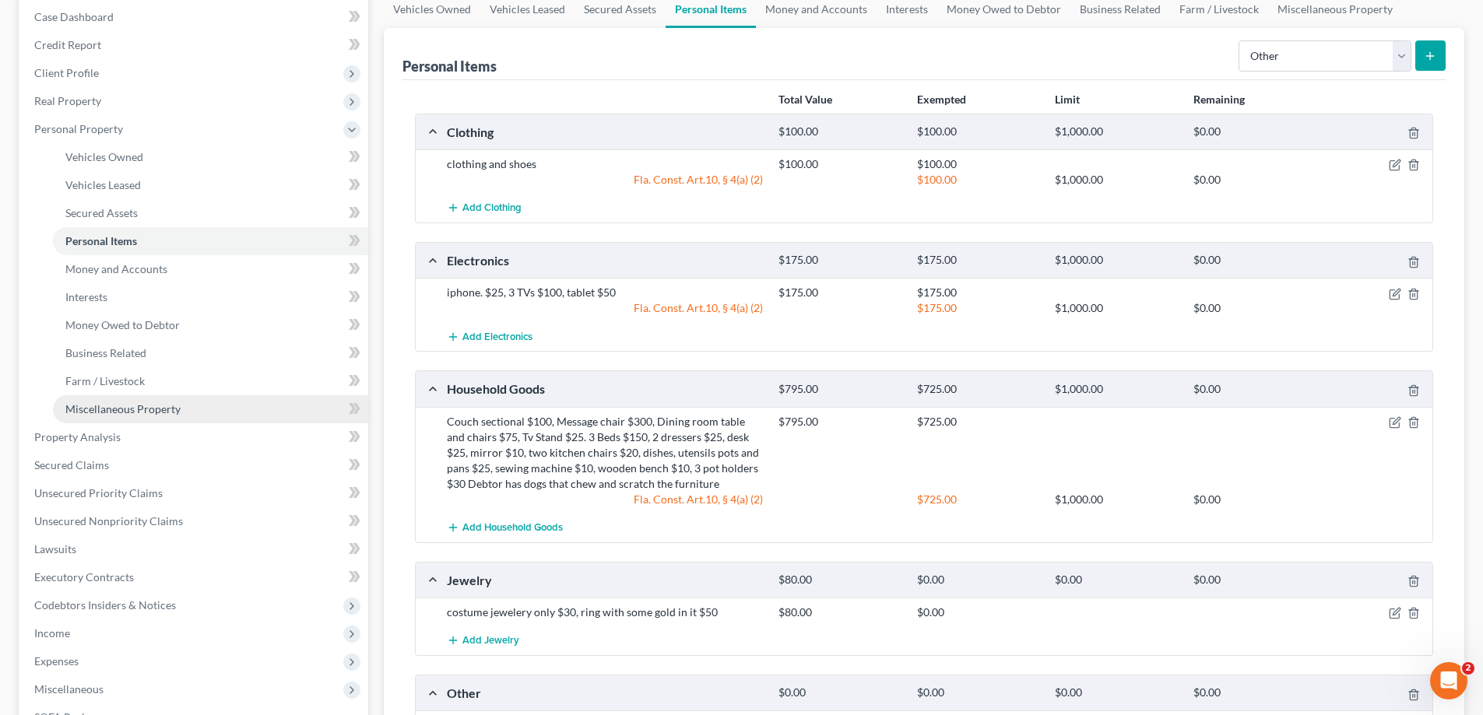
click at [140, 402] on span "Miscellaneous Property" at bounding box center [122, 408] width 115 height 13
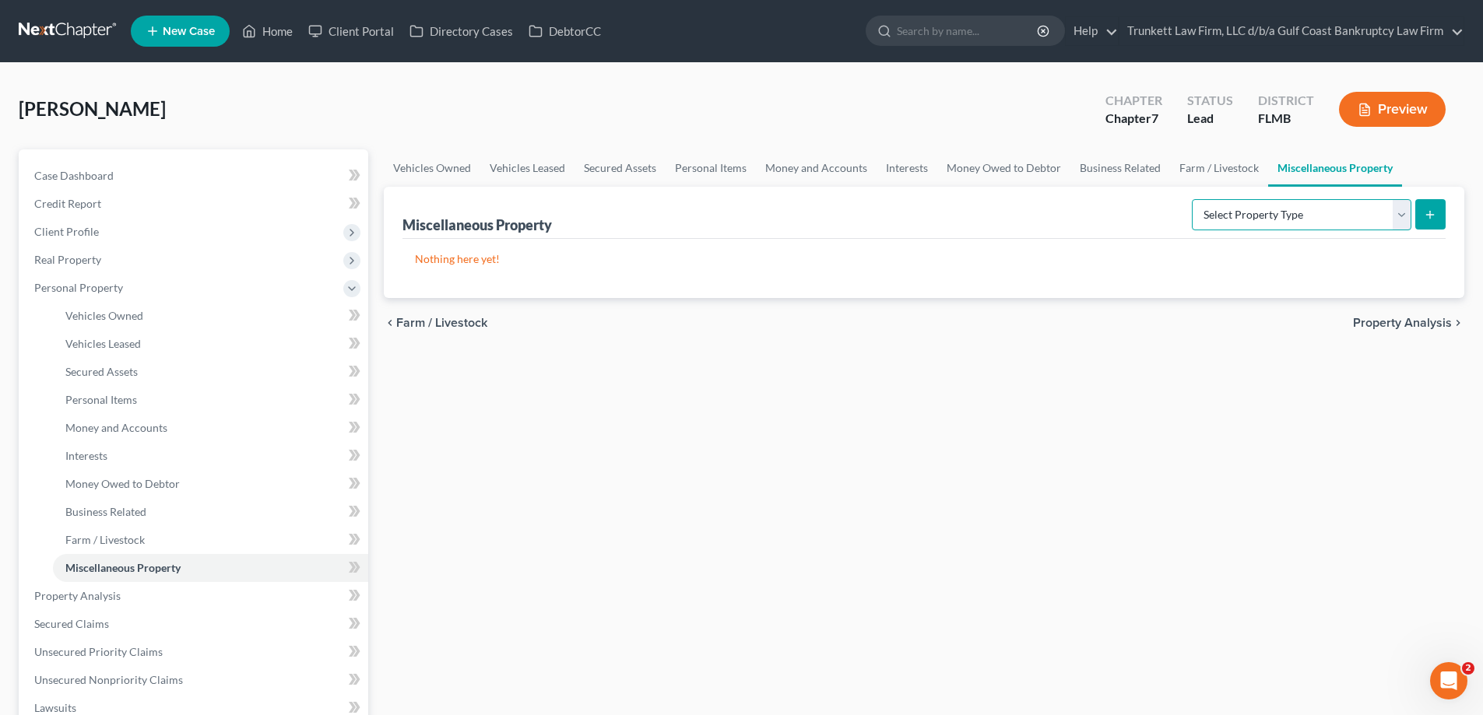
click at [1403, 216] on select "Select Property Type Assigned for Creditor Benefit [DATE] Holding for Another N…" at bounding box center [1301, 214] width 219 height 31
select select "holding_for_another"
click at [1192, 199] on select "Select Property Type Assigned for Creditor Benefit [DATE] Holding for Another N…" at bounding box center [1301, 214] width 219 height 31
click at [1426, 209] on icon "submit" at bounding box center [1430, 215] width 12 height 12
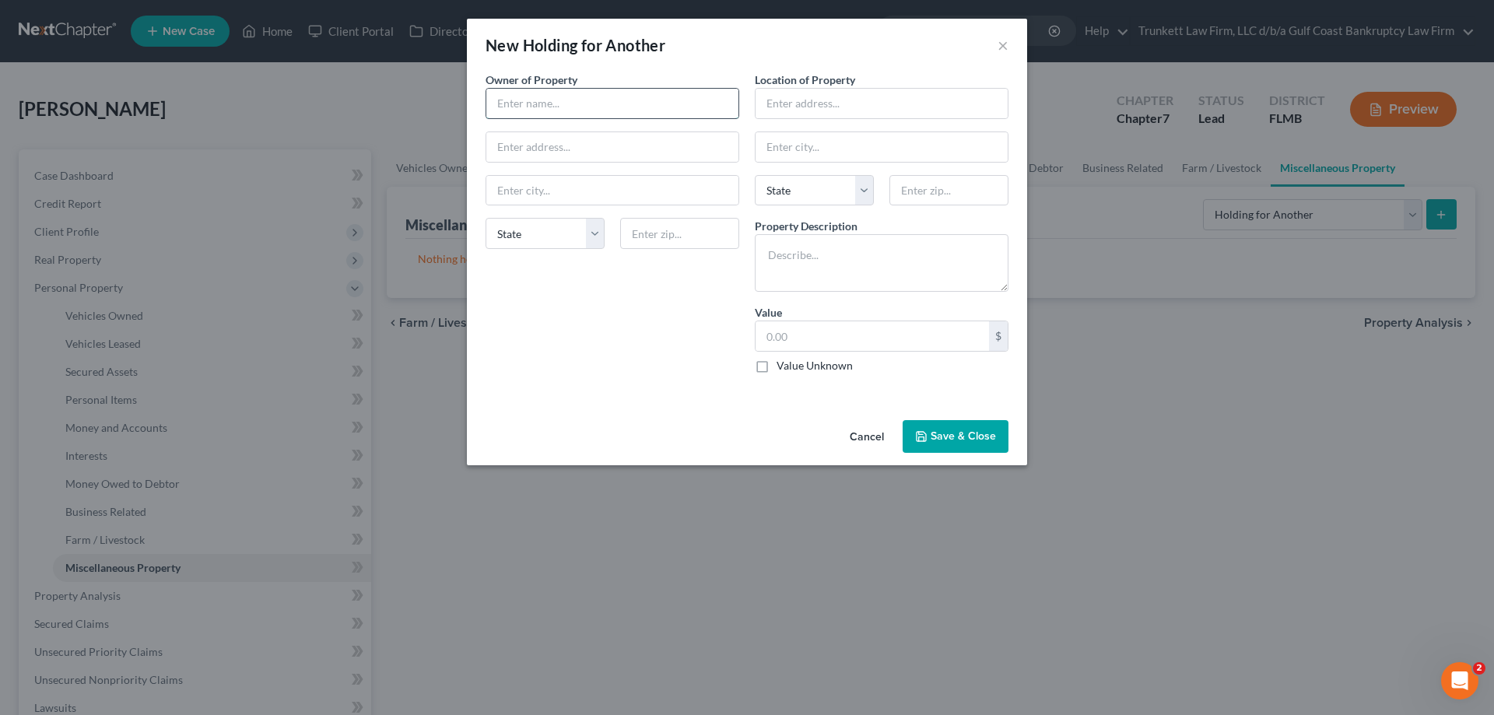
click at [553, 109] on input "text" at bounding box center [612, 104] width 252 height 30
type input "e"
type input "debtors duaghter"
click at [823, 110] on input "text" at bounding box center [882, 104] width 252 height 30
type input "houe"
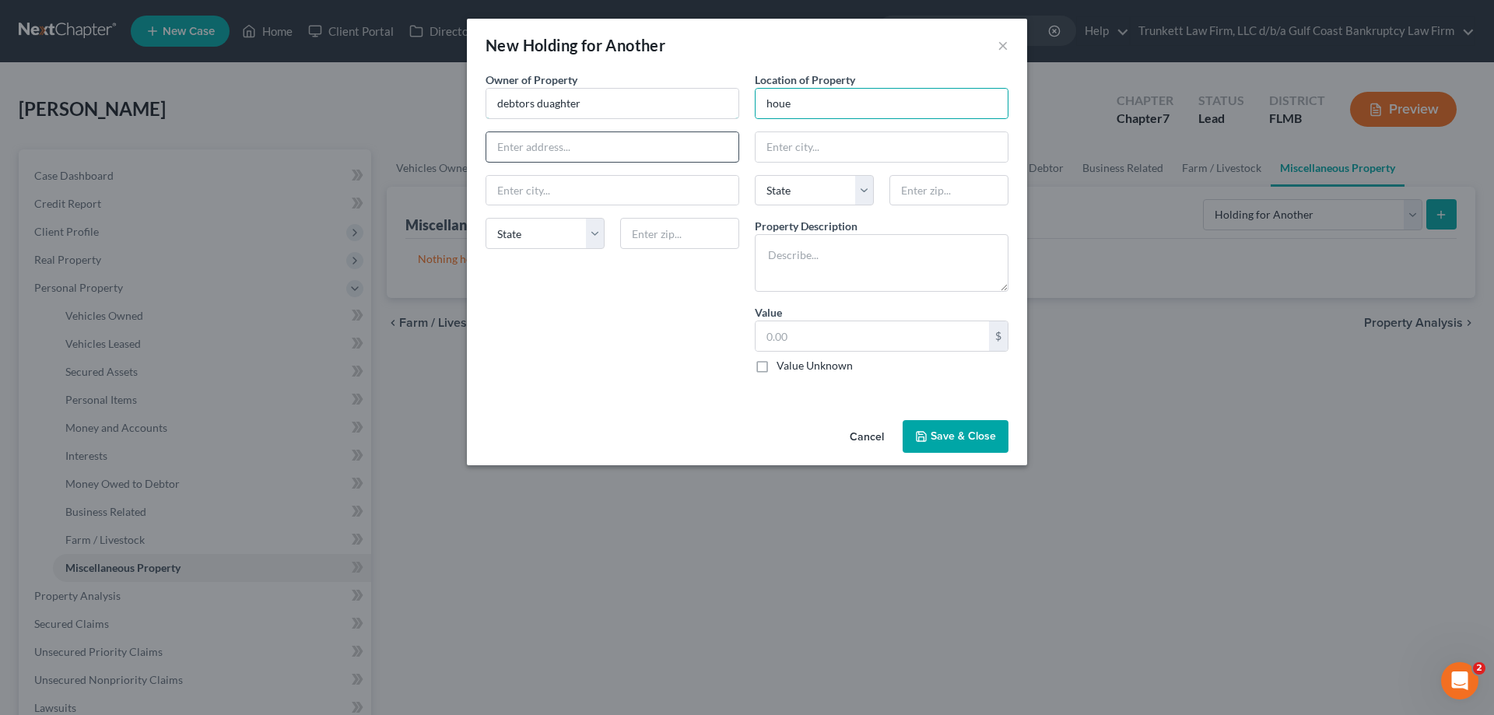
click at [544, 98] on input "debtors duaghter" at bounding box center [612, 104] width 252 height 30
type input "debtors daughter"
click at [826, 258] on textarea at bounding box center [882, 263] width 254 height 58
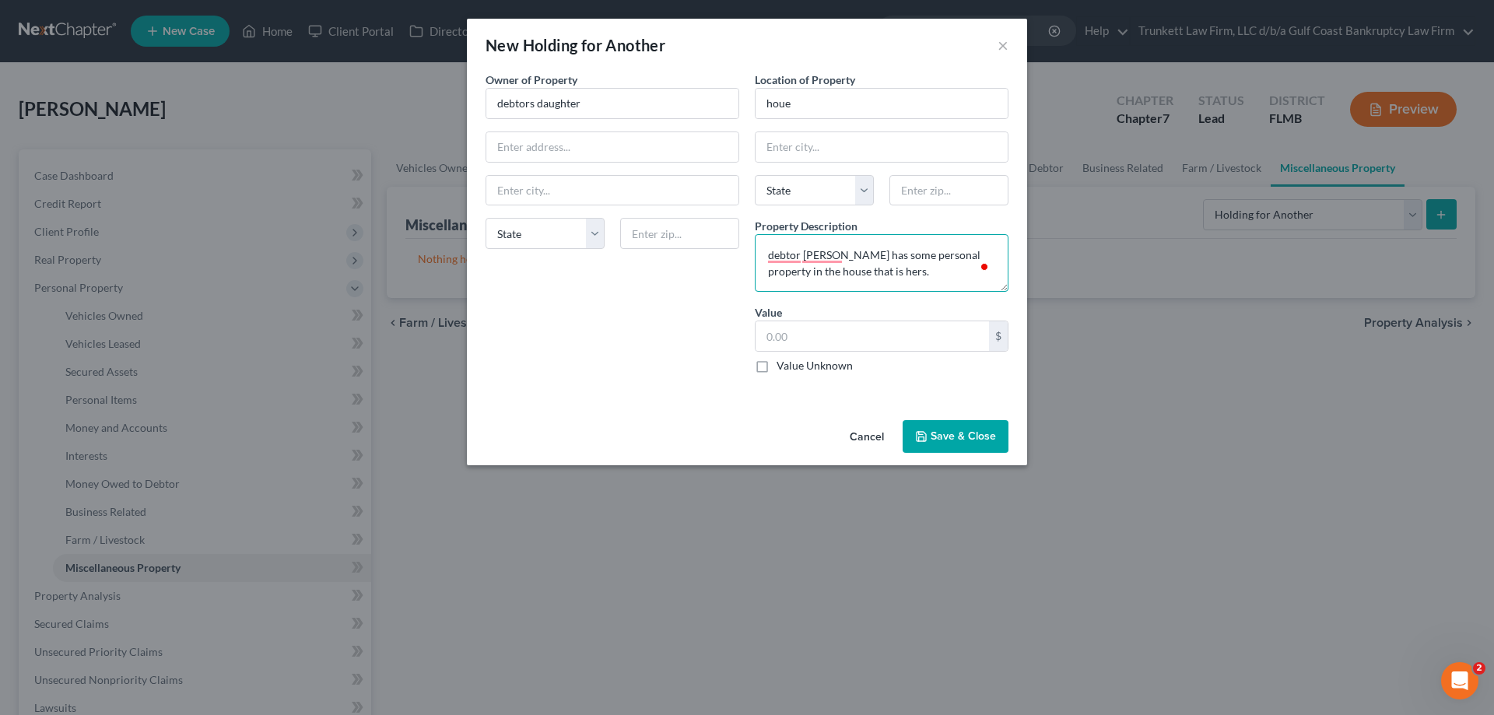
type textarea "debtor [PERSON_NAME] has some personal property in the house that is hers."
click at [777, 365] on label "Value Unknown" at bounding box center [815, 366] width 76 height 16
click at [783, 365] on input "Value Unknown" at bounding box center [788, 363] width 10 height 10
checkbox input "true"
type input "0.00"
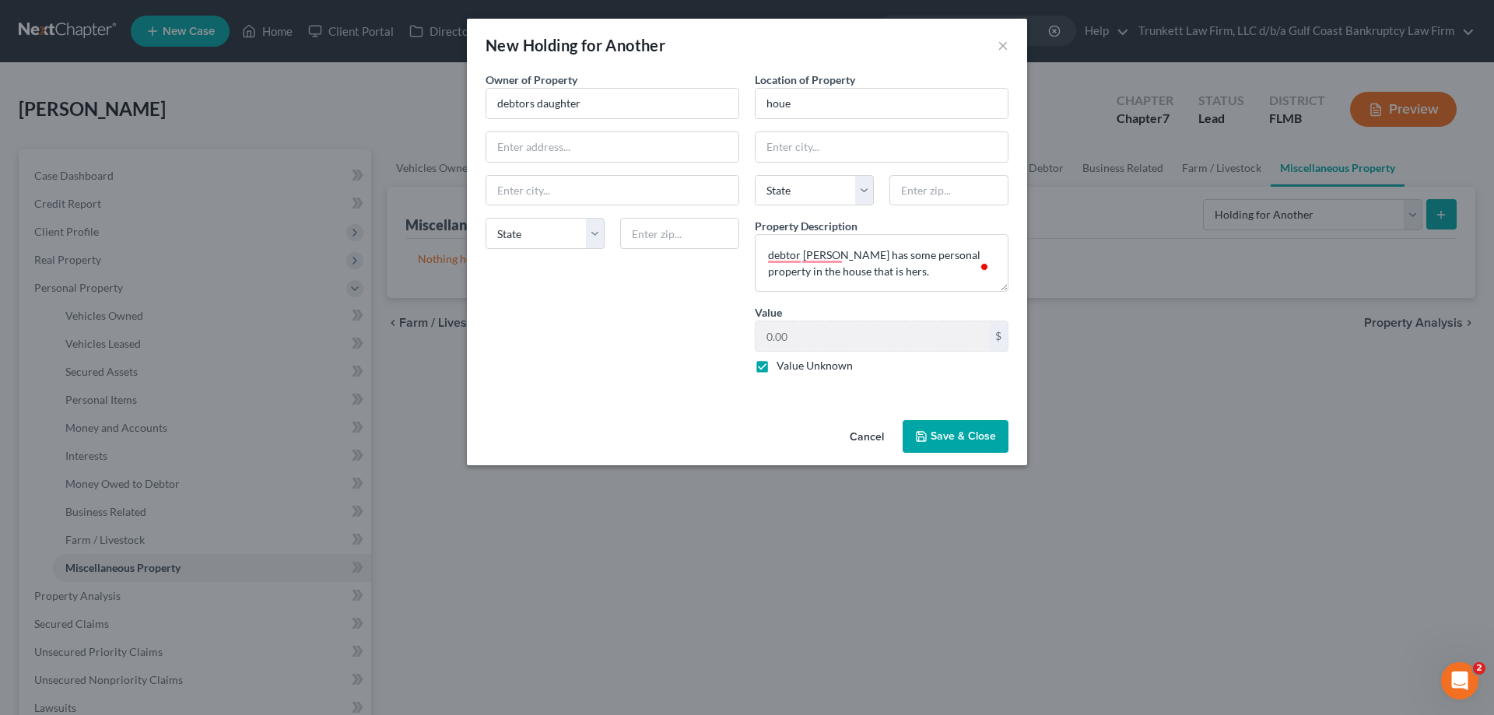
click at [983, 435] on button "Save & Close" at bounding box center [956, 436] width 106 height 33
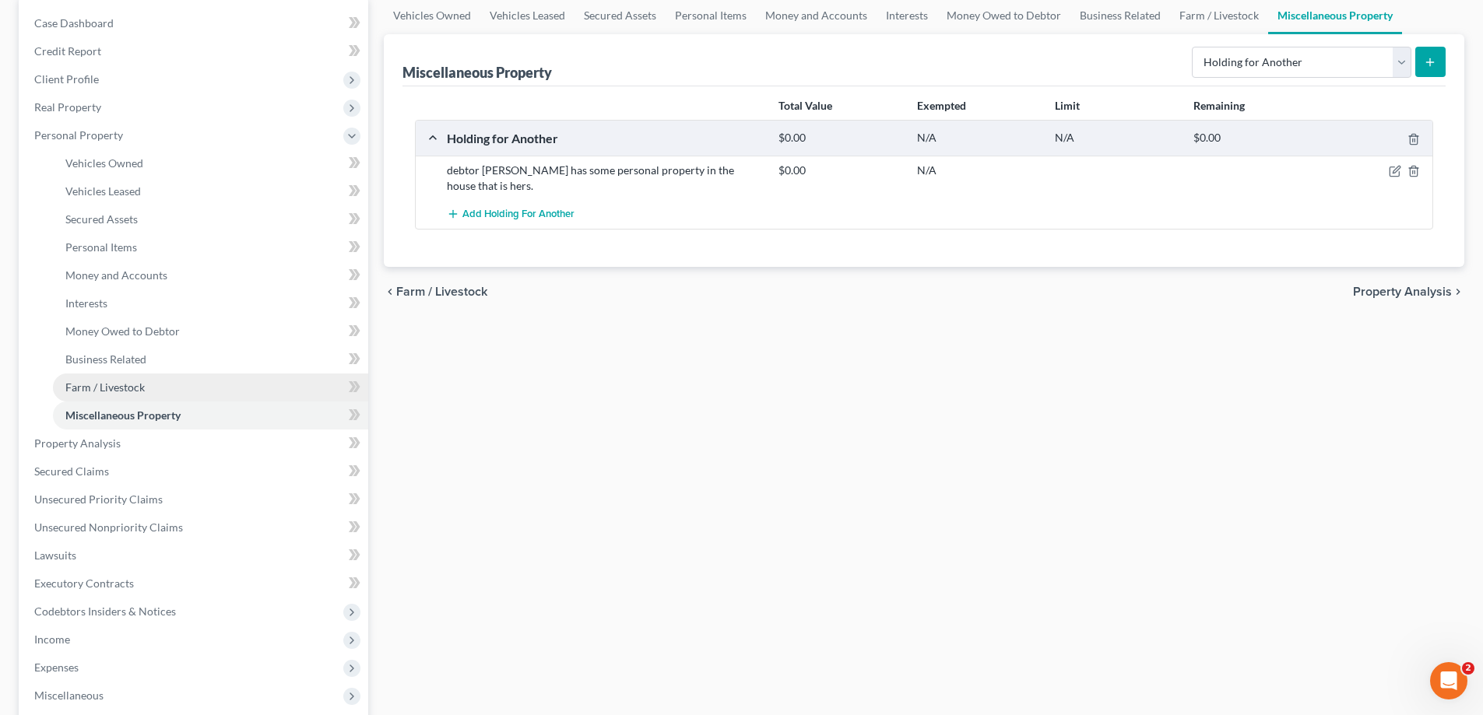
scroll to position [156, 0]
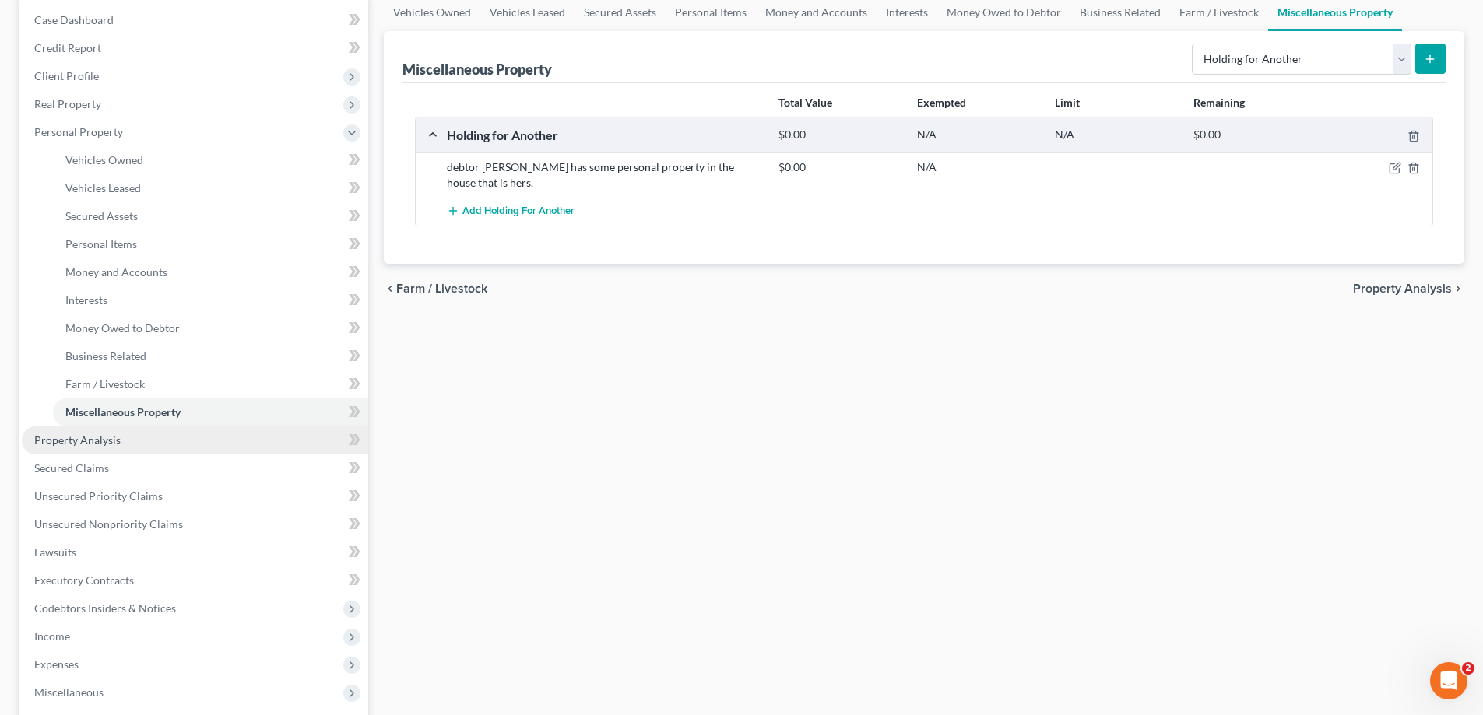
click at [122, 439] on link "Property Analysis" at bounding box center [195, 441] width 346 height 28
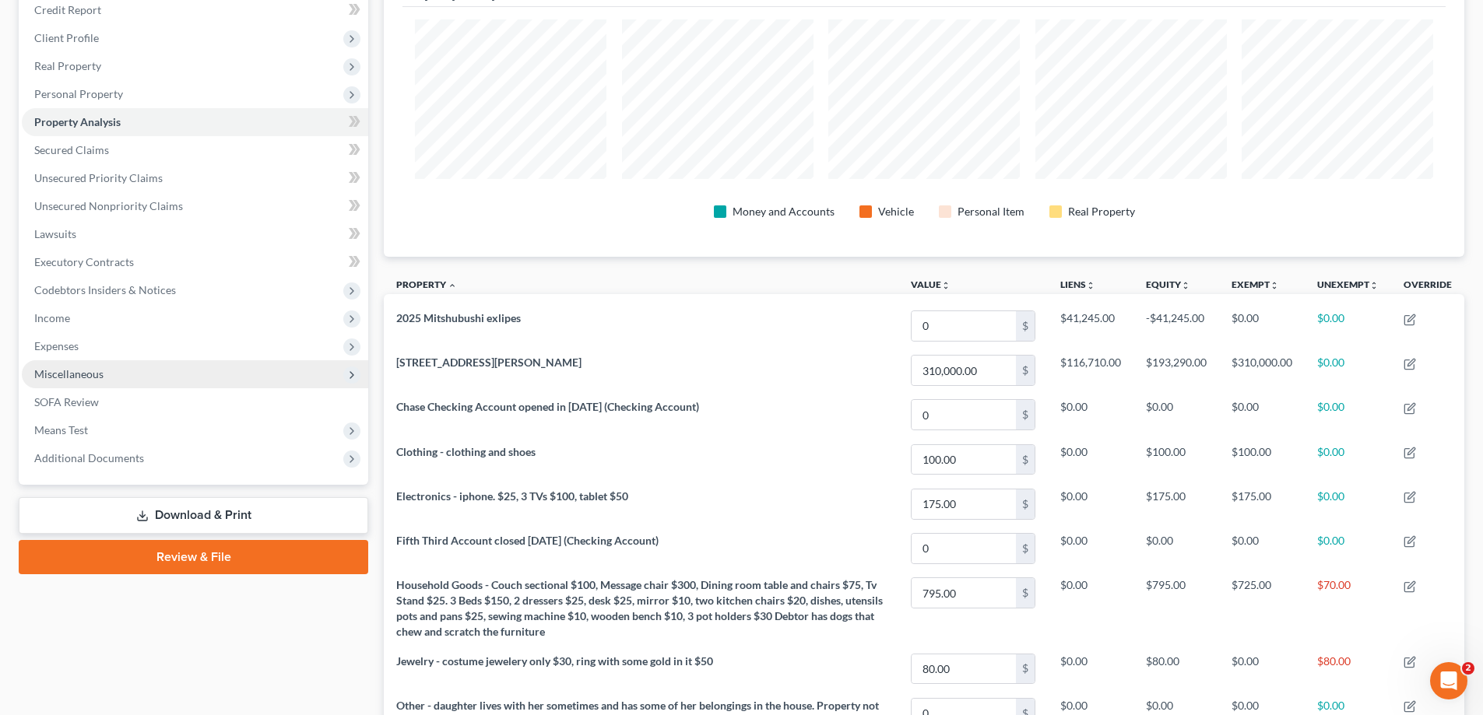
scroll to position [156, 0]
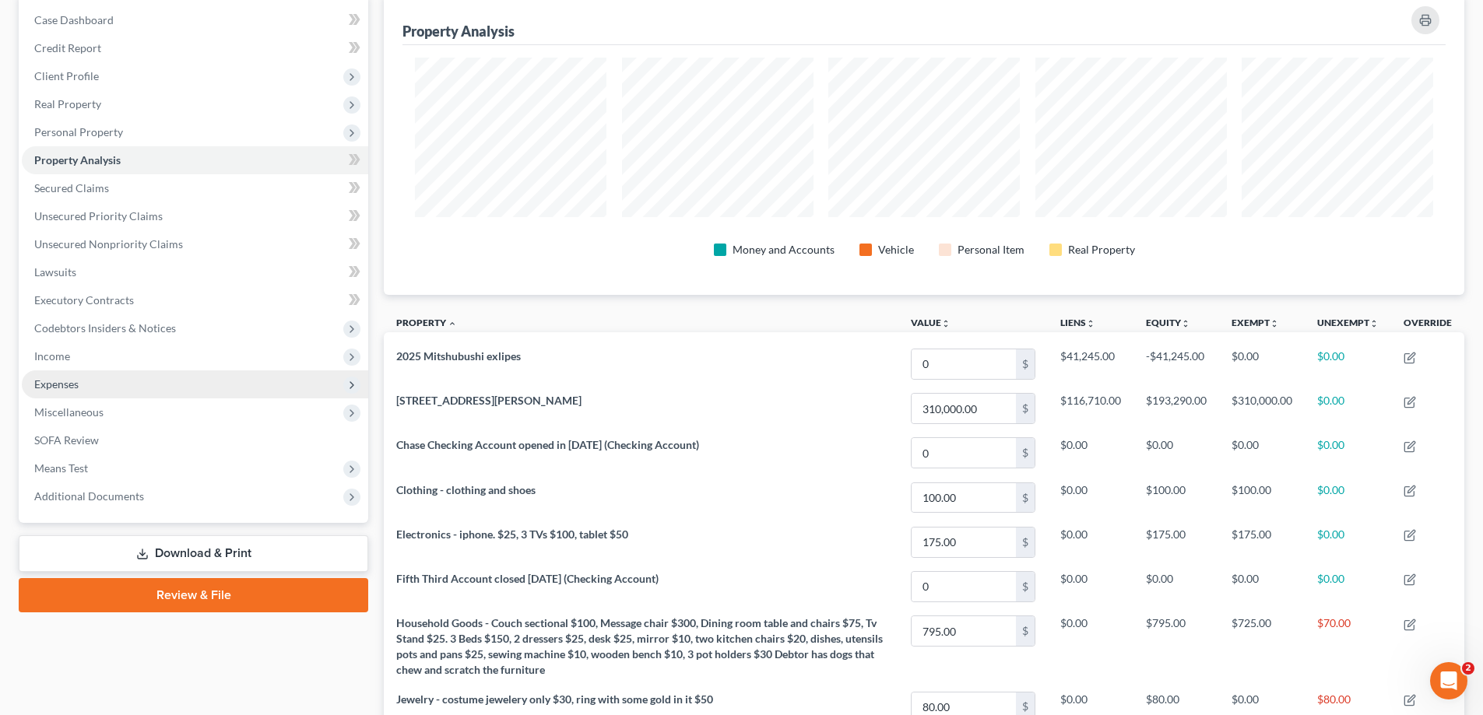
click at [62, 384] on span "Expenses" at bounding box center [56, 383] width 44 height 13
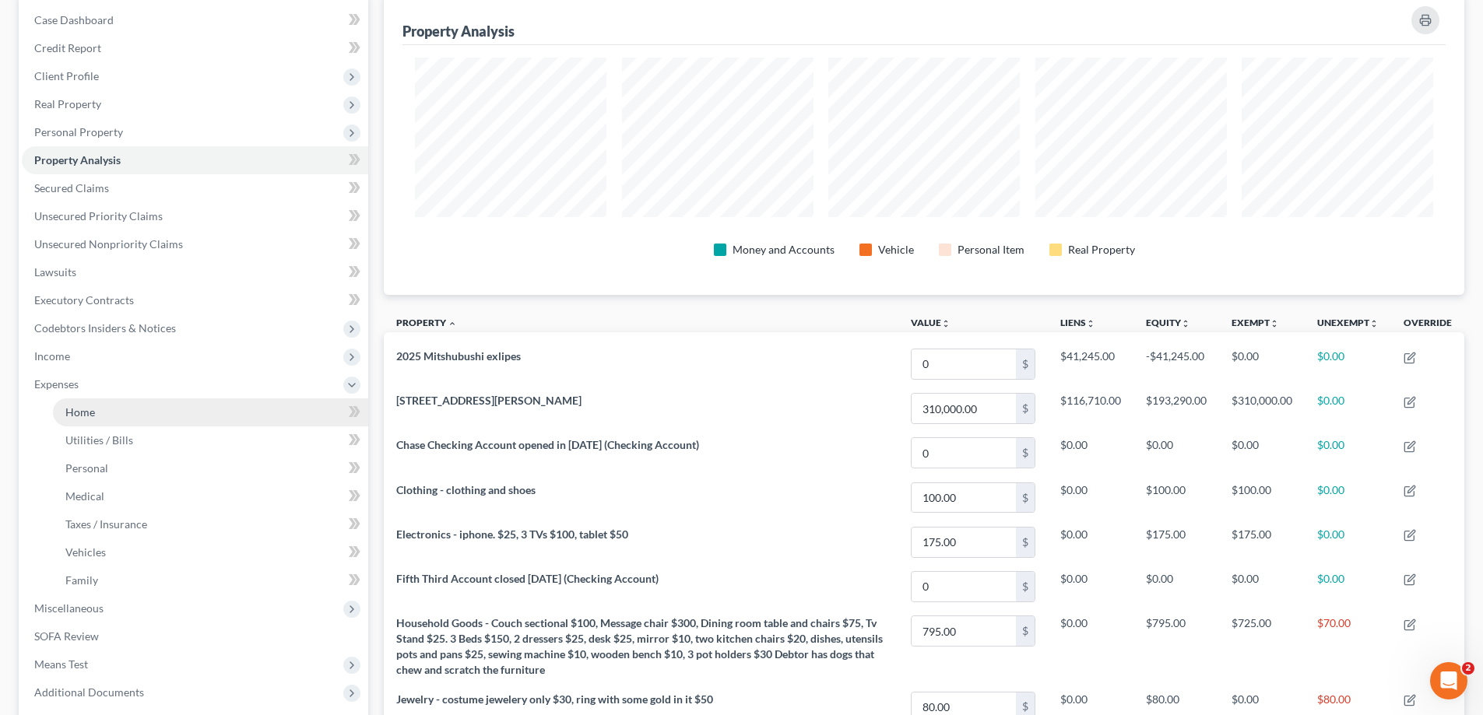
click at [110, 411] on link "Home" at bounding box center [210, 412] width 315 height 28
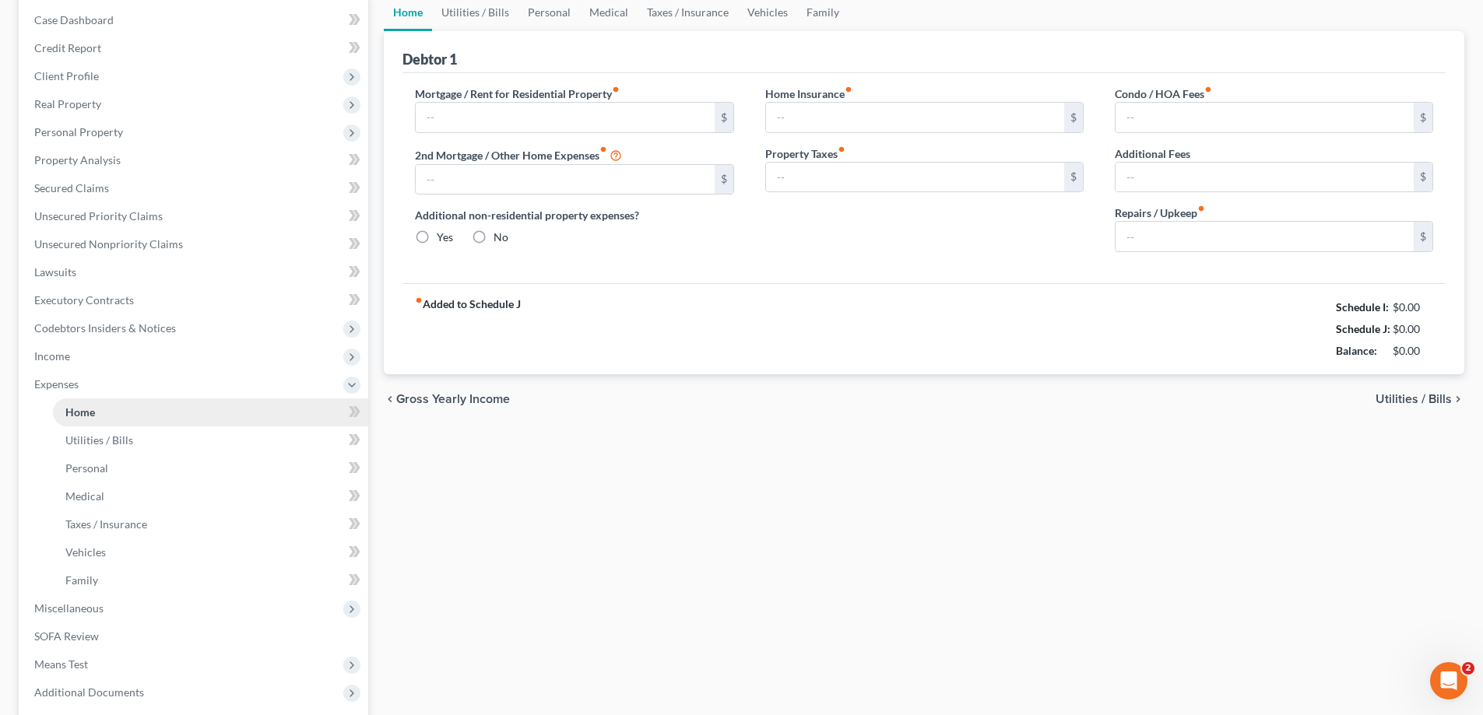
type input "0.00"
radio input "true"
type input "0.00"
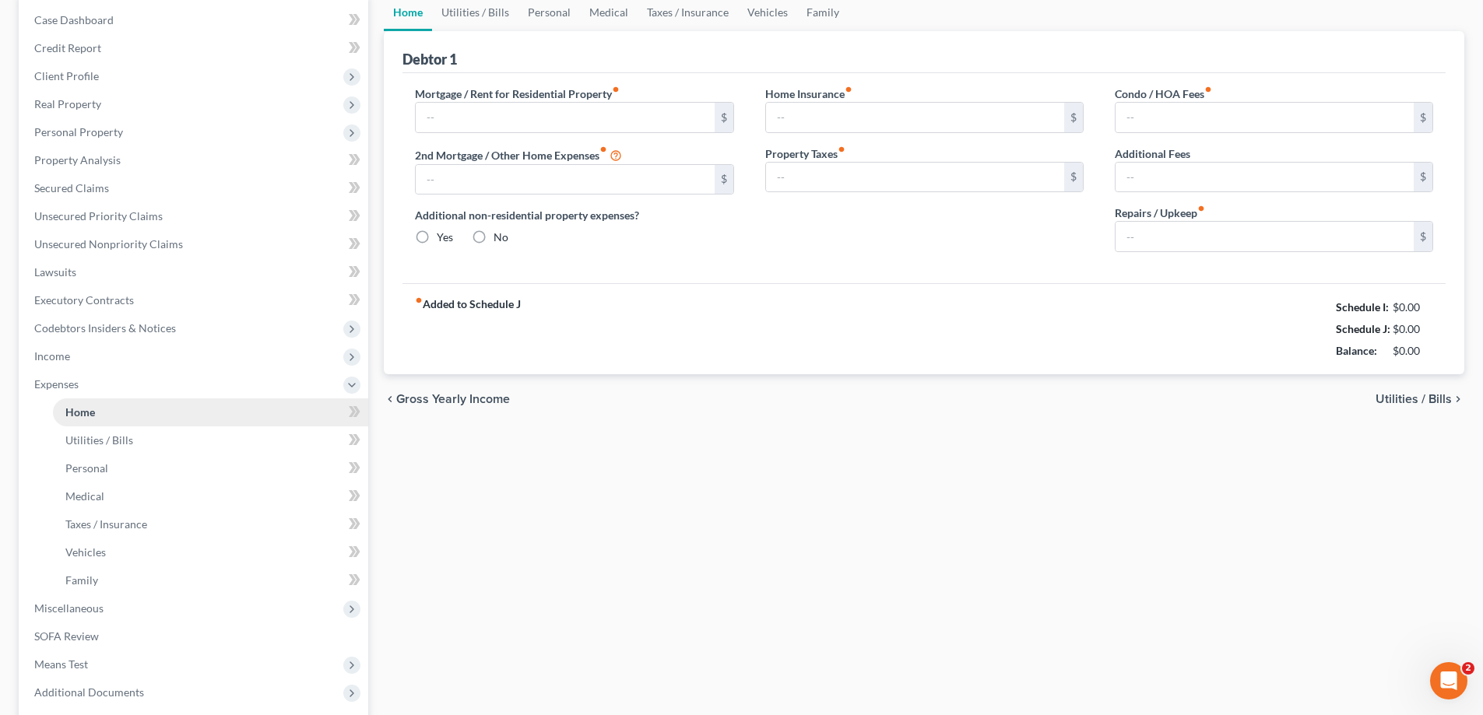
type input "0.00"
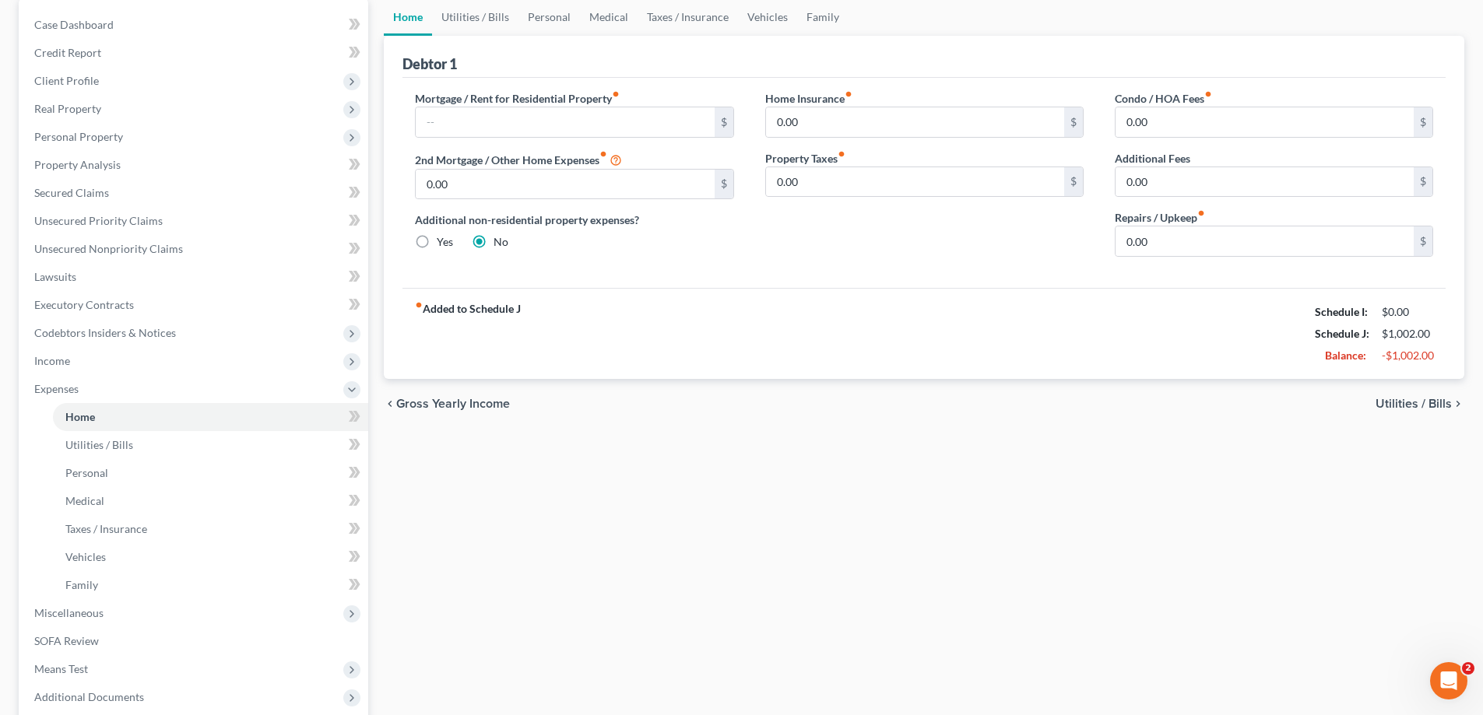
scroll to position [156, 0]
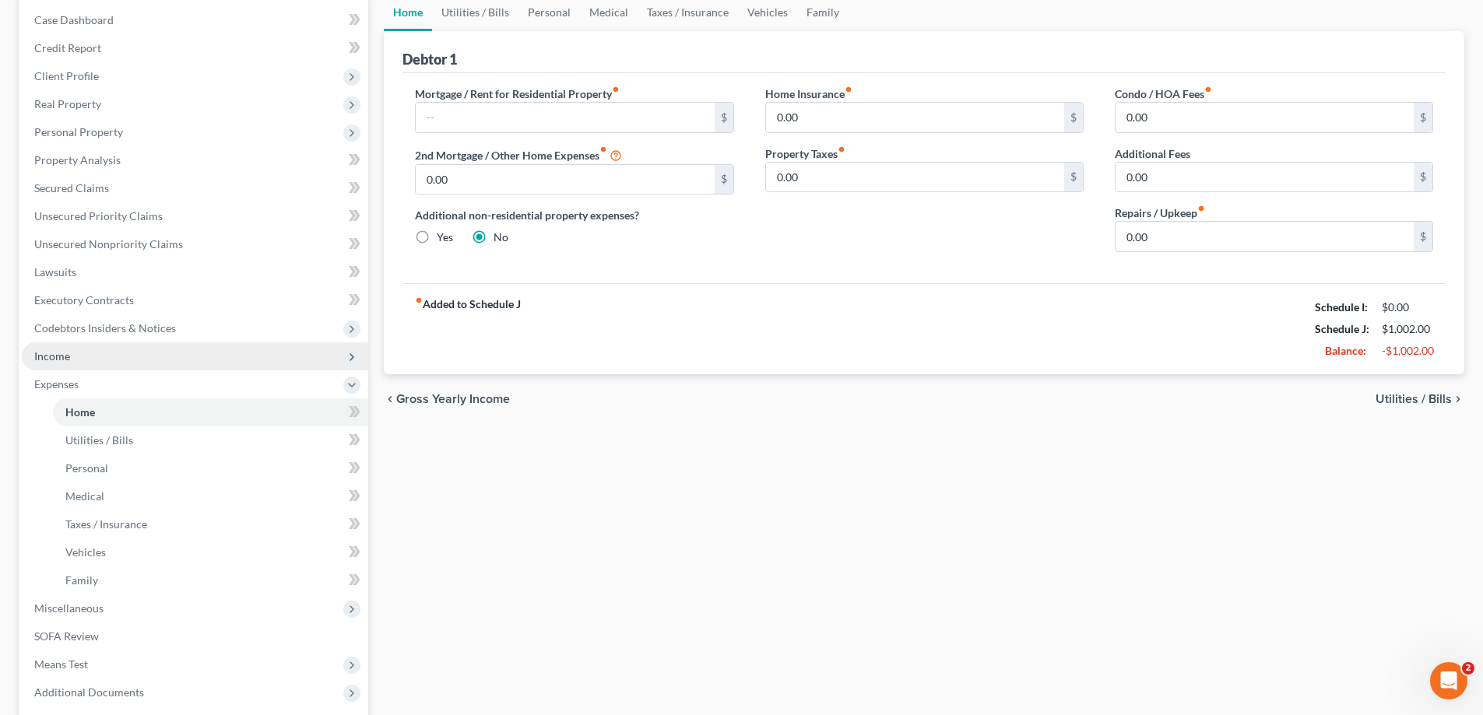
drag, startPoint x: 59, startPoint y: 356, endPoint x: 134, endPoint y: 352, distance: 74.9
click at [59, 356] on span "Income" at bounding box center [52, 355] width 36 height 13
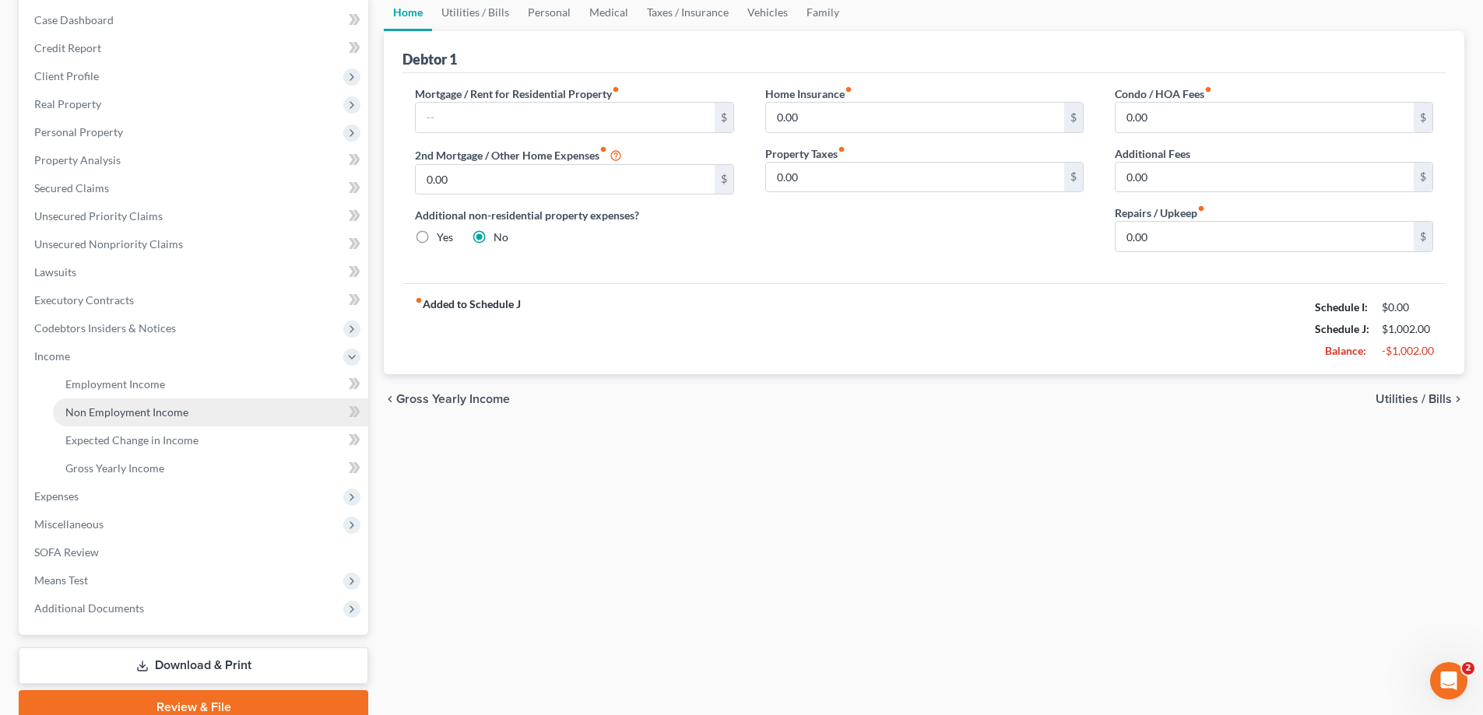
click at [140, 405] on span "Non Employment Income" at bounding box center [126, 411] width 123 height 13
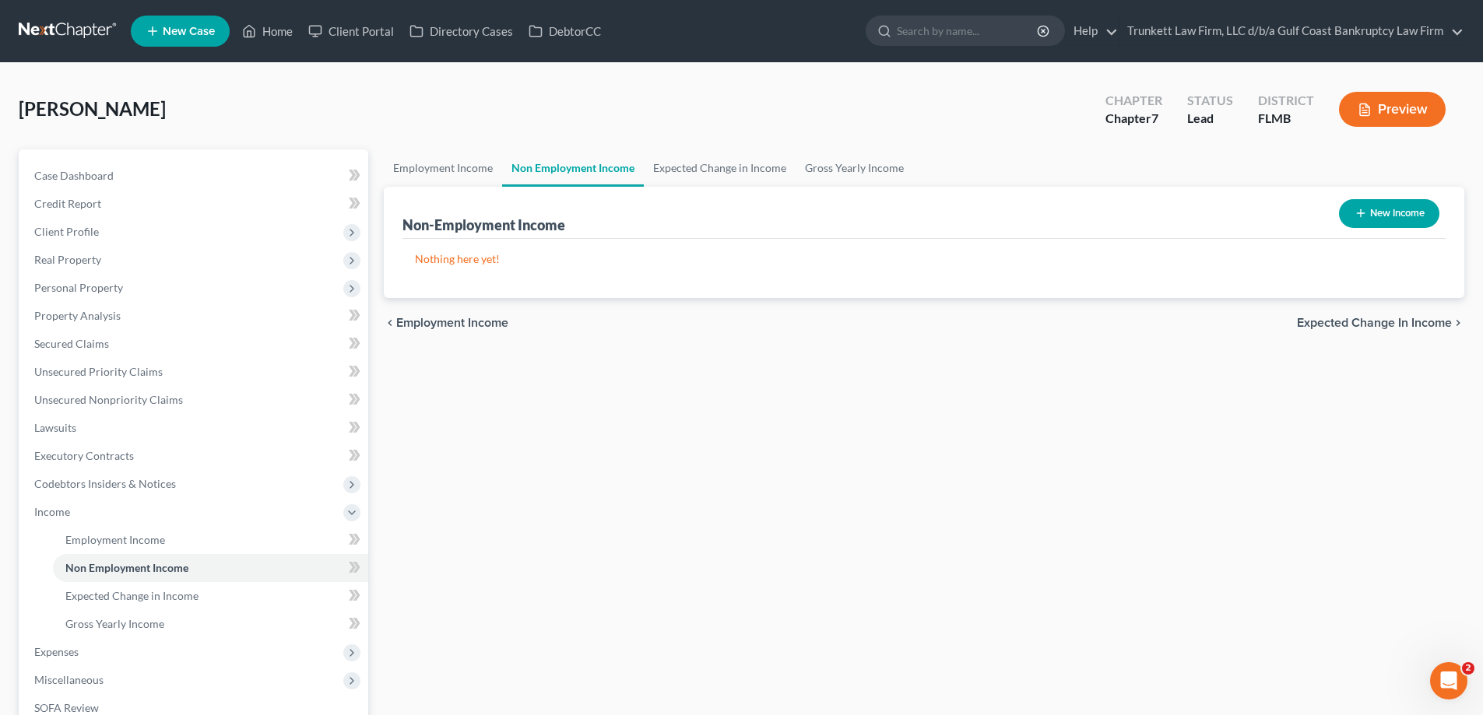
click at [1396, 210] on button "New Income" at bounding box center [1389, 213] width 100 height 29
select select "0"
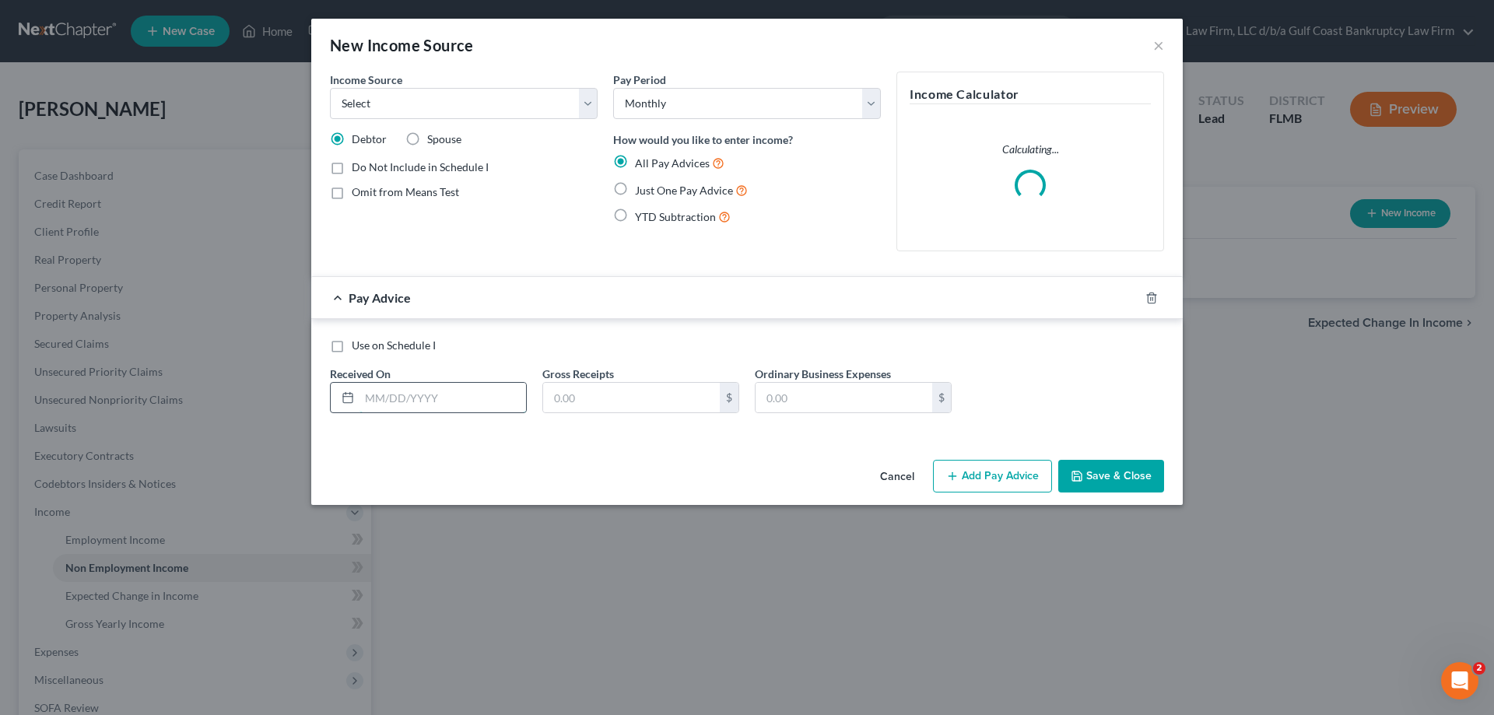
click at [398, 406] on input "text" at bounding box center [443, 398] width 167 height 30
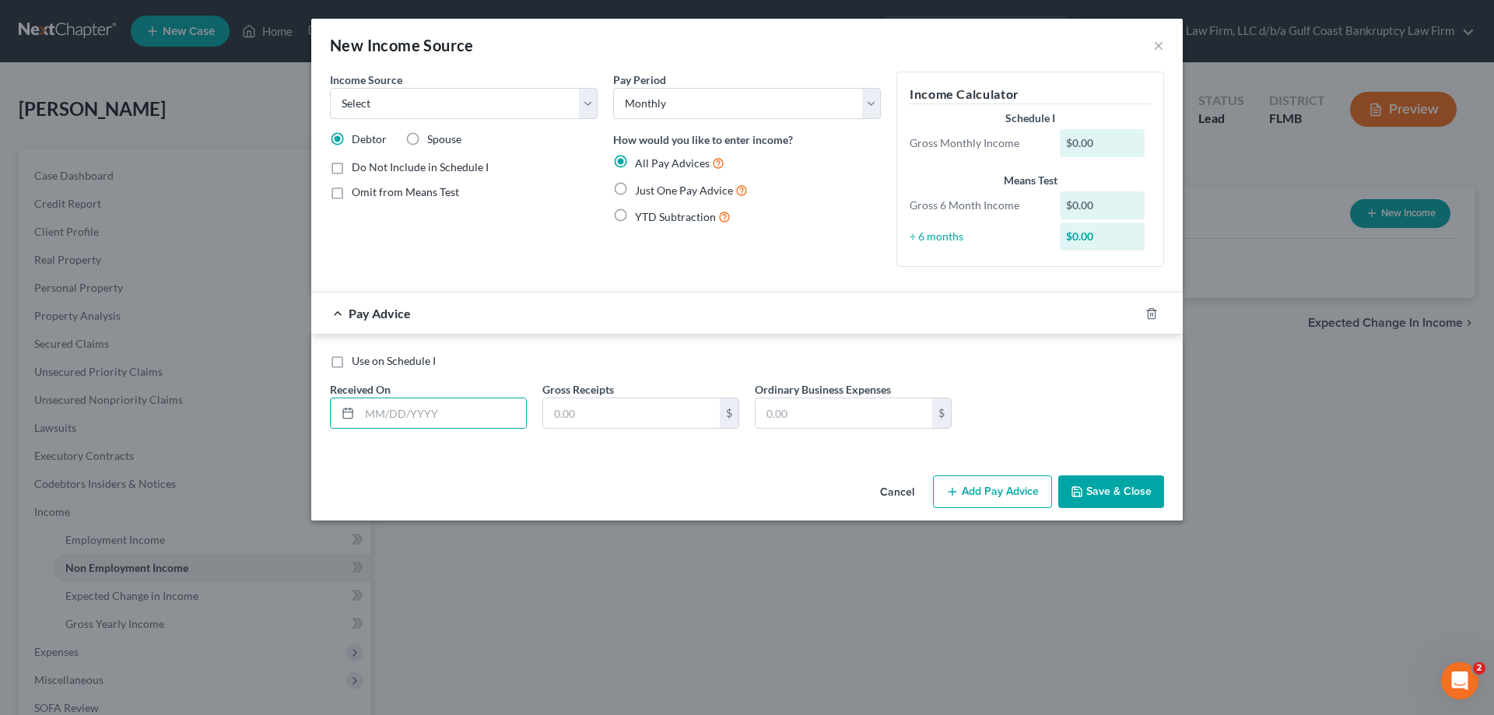
click at [635, 188] on label "Just One Pay Advice" at bounding box center [691, 190] width 113 height 18
click at [641, 188] on input "Just One Pay Advice" at bounding box center [646, 186] width 10 height 10
radio input "true"
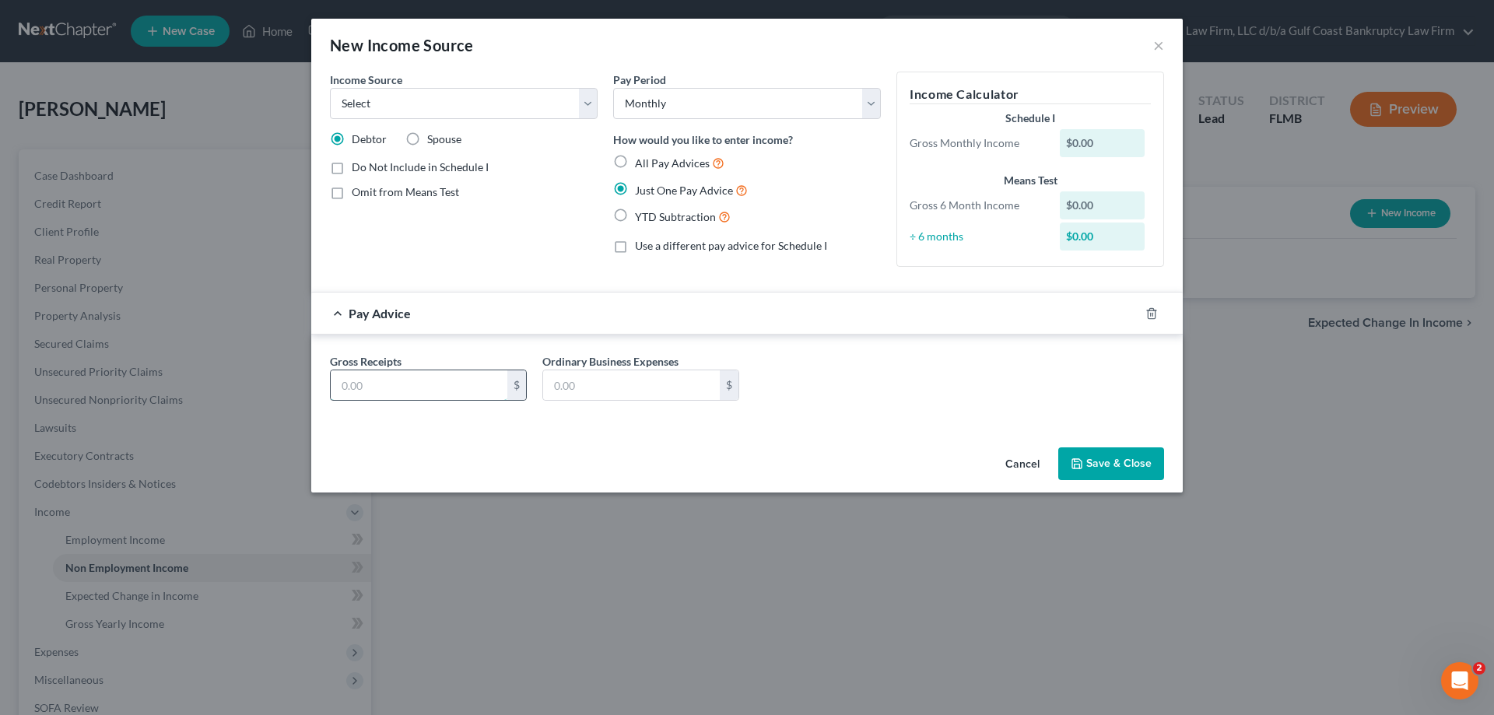
click at [451, 388] on input "text" at bounding box center [419, 385] width 177 height 30
type input "1,567"
click at [1125, 452] on button "Save & Close" at bounding box center [1111, 464] width 106 height 33
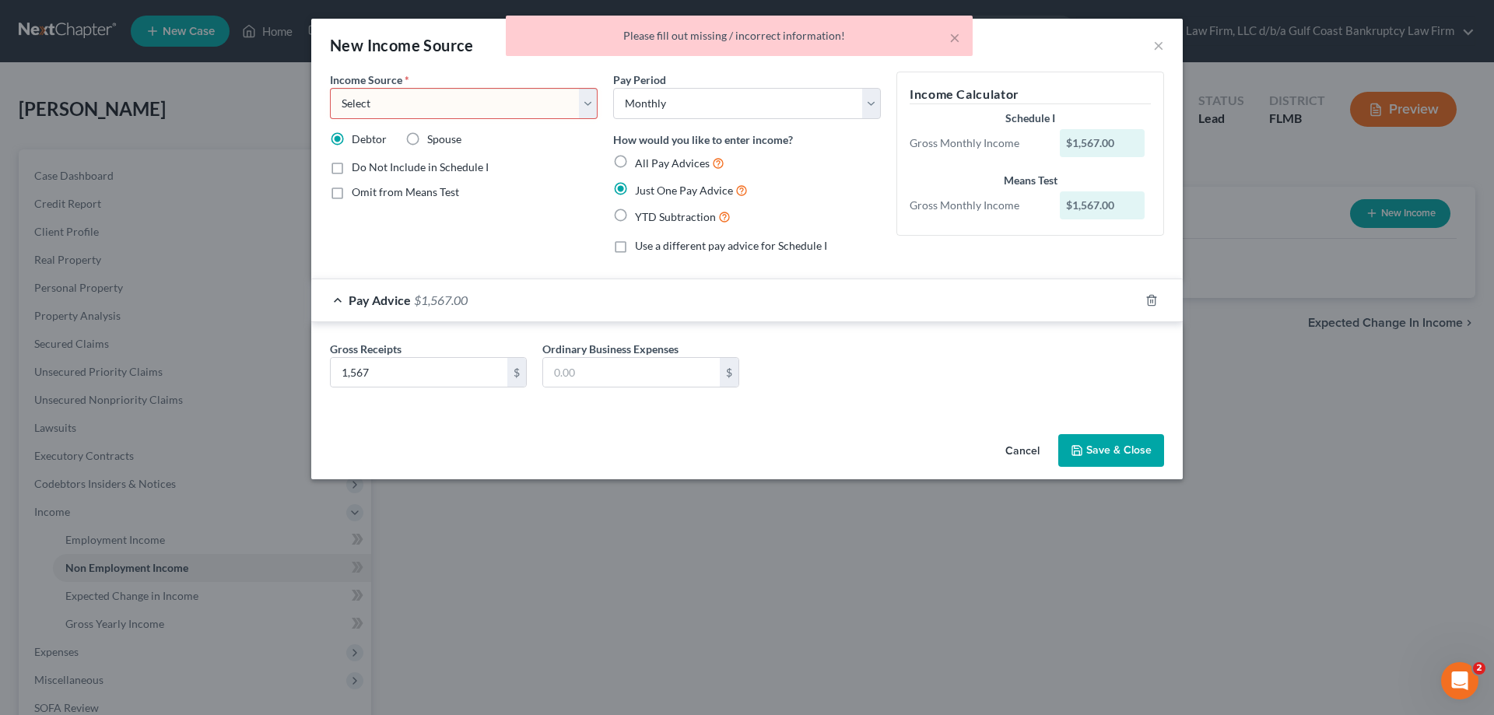
click at [416, 97] on select "Select Unemployment Disability (from employer) Pension Retirement Social Securi…" at bounding box center [464, 103] width 268 height 31
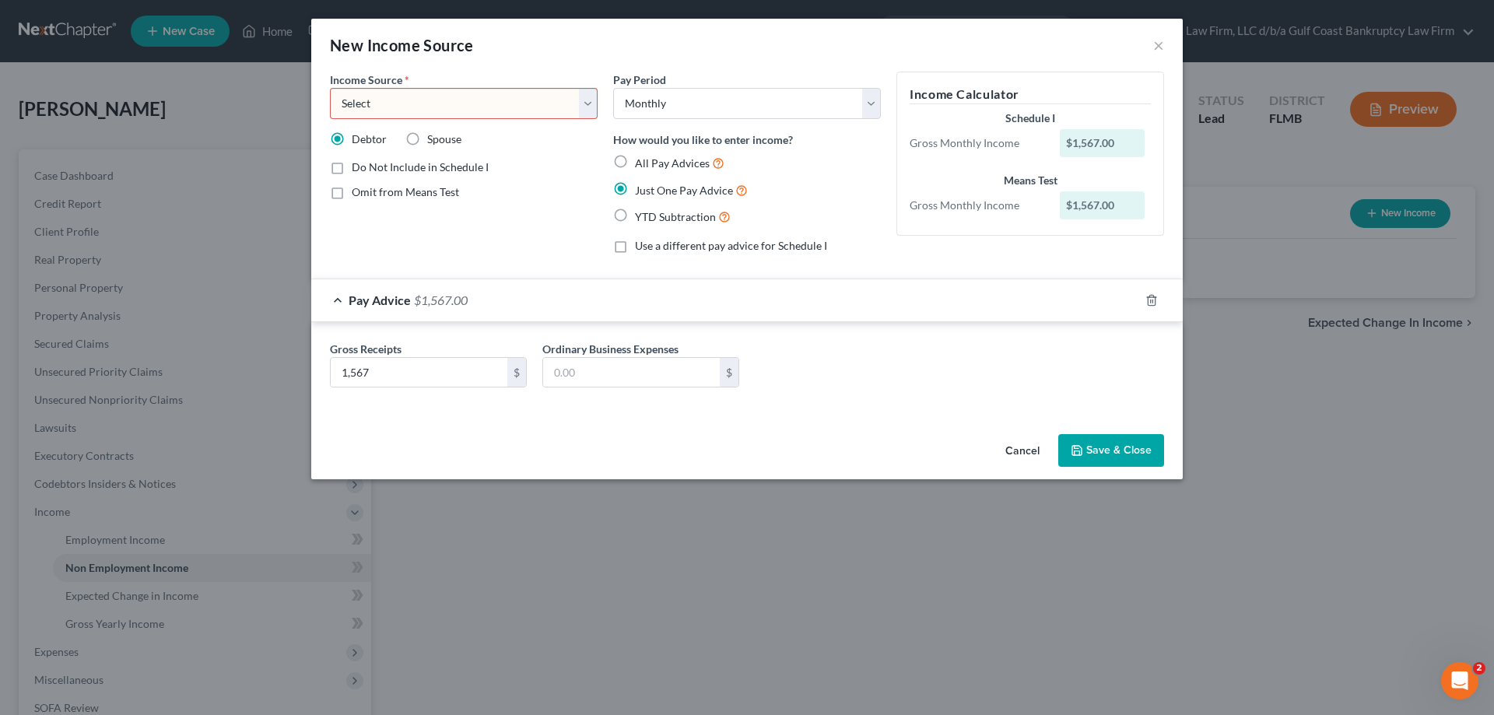
select select "4"
click at [330, 88] on select "Select Unemployment Disability (from employer) Pension Retirement Social Securi…" at bounding box center [464, 103] width 268 height 31
click at [1119, 445] on button "Save & Close" at bounding box center [1111, 450] width 106 height 33
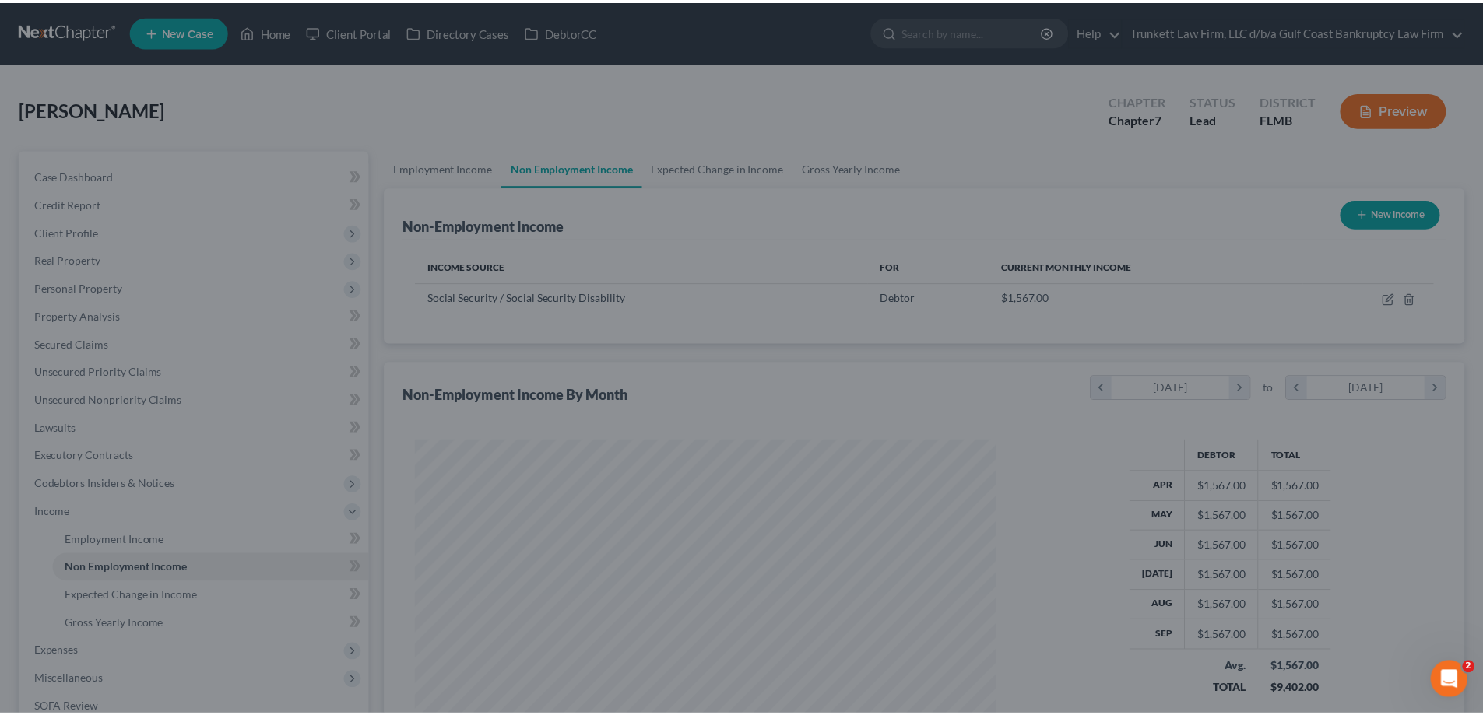
scroll to position [290, 612]
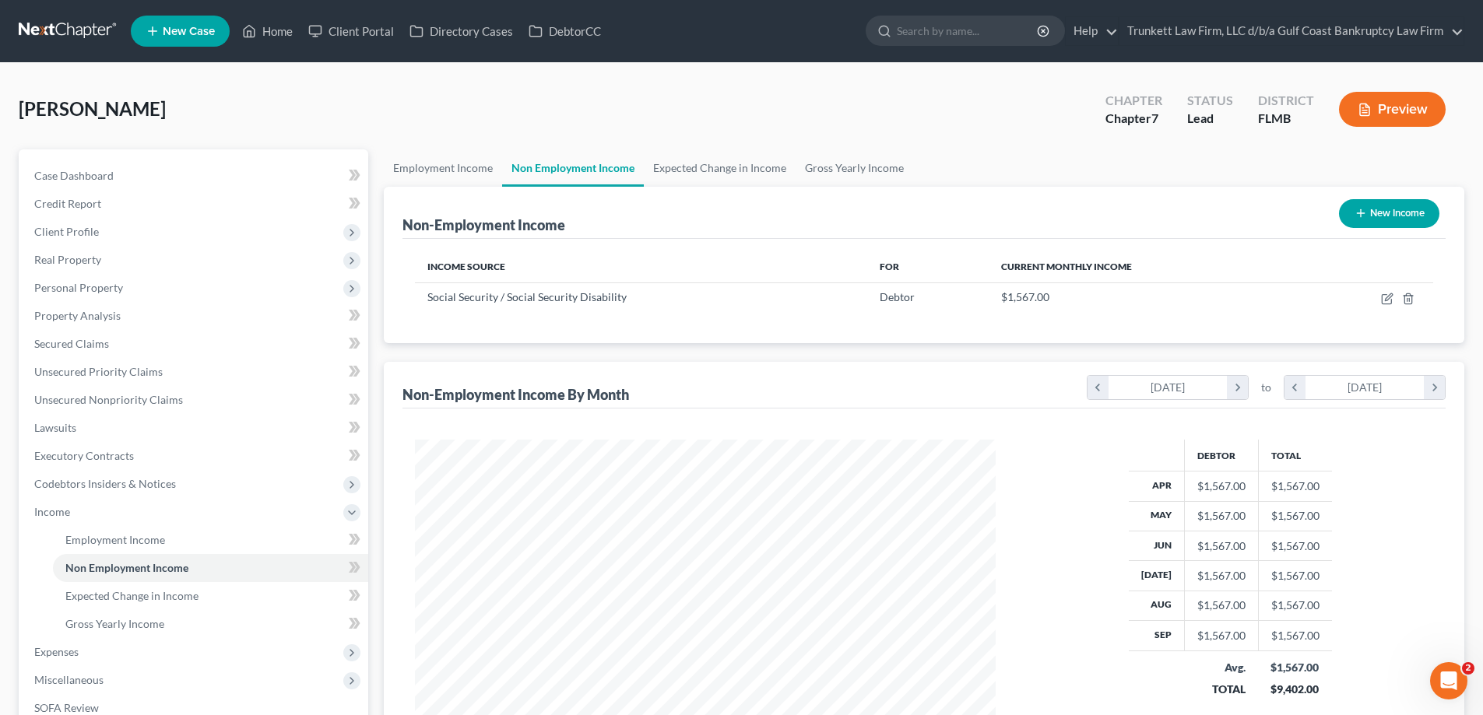
scroll to position [290, 612]
click at [427, 172] on link "Employment Income" at bounding box center [443, 167] width 118 height 37
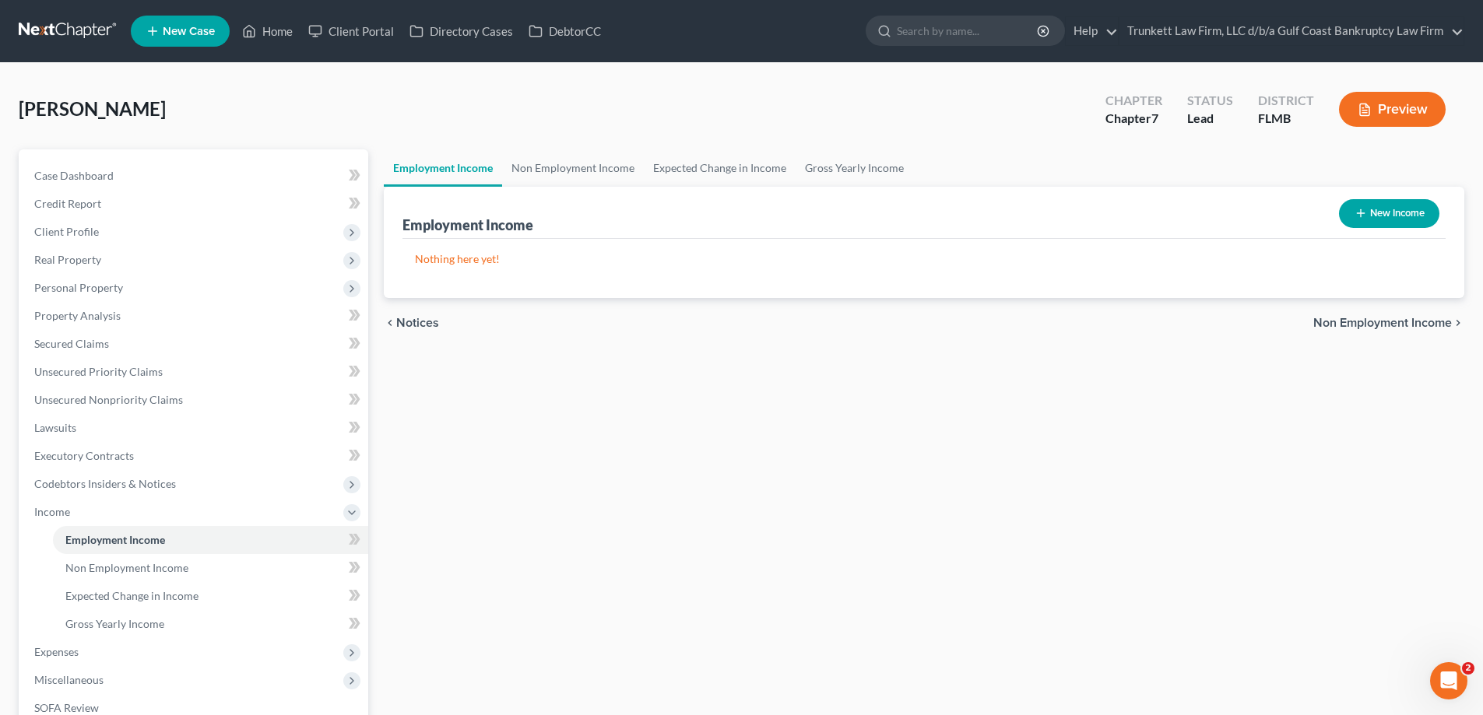
click at [1392, 224] on button "New Income" at bounding box center [1389, 213] width 100 height 29
select select "0"
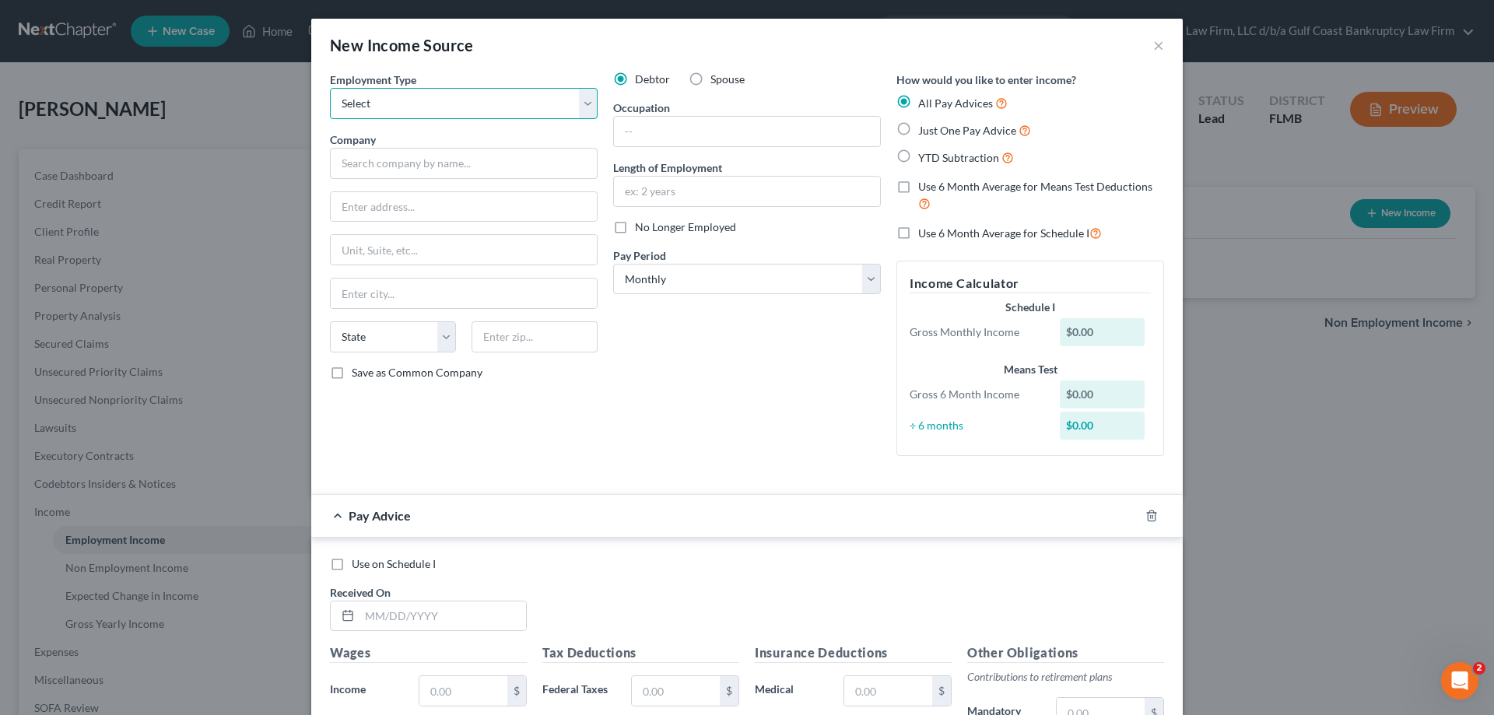
click at [414, 104] on select "Select Full or Part Time Employment Self Employment" at bounding box center [464, 103] width 268 height 31
click at [330, 88] on select "Select Full or Part Time Employment Self Employment" at bounding box center [464, 103] width 268 height 31
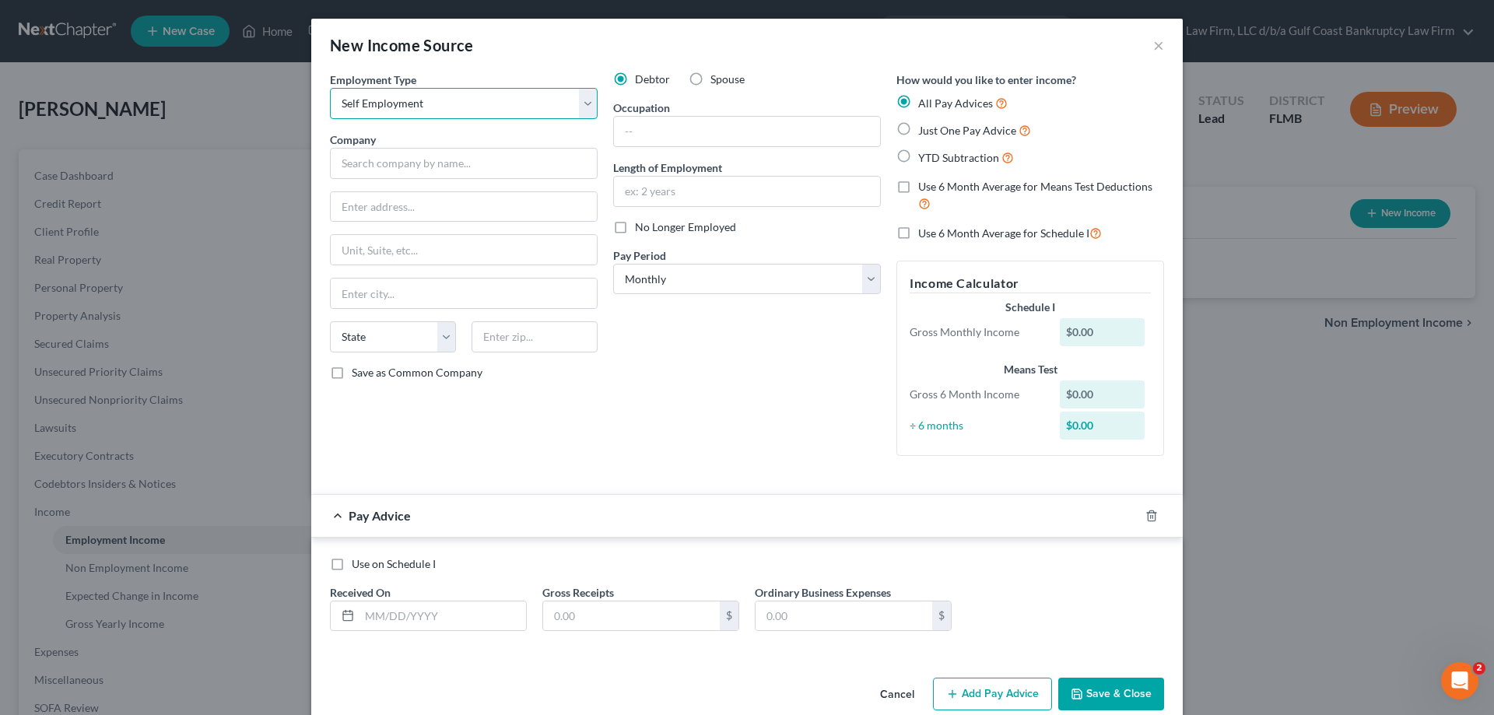
click at [384, 100] on select "Select Full or Part Time Employment Self Employment" at bounding box center [464, 103] width 268 height 31
select select "0"
click at [330, 88] on select "Select Full or Part Time Employment Self Employment" at bounding box center [464, 103] width 268 height 31
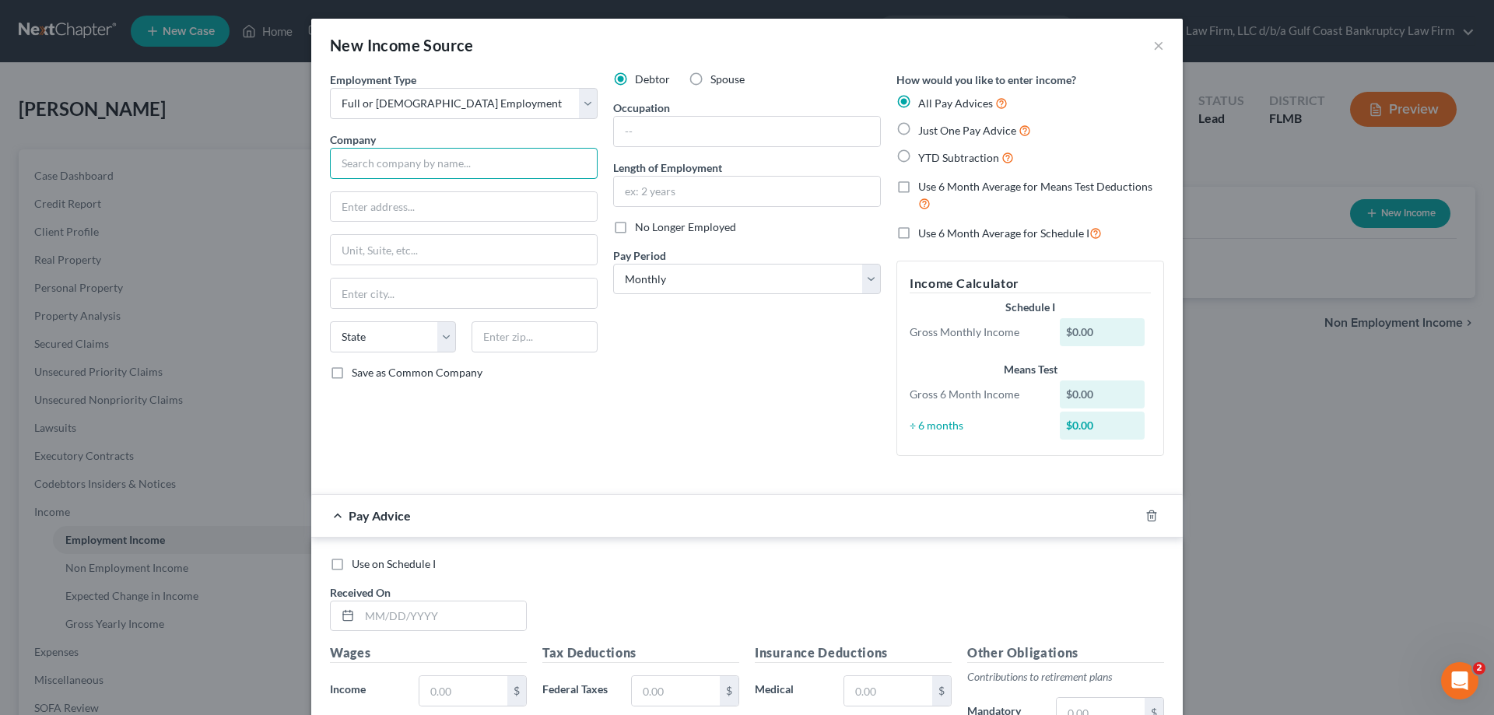
click at [378, 161] on input "text" at bounding box center [464, 163] width 268 height 31
type input "Interfaith charities of South Lee"
click at [409, 209] on input "text" at bounding box center [464, 207] width 266 height 30
type input "18011 S. Tamiami Trail STE"
click at [388, 286] on input "text" at bounding box center [464, 294] width 266 height 30
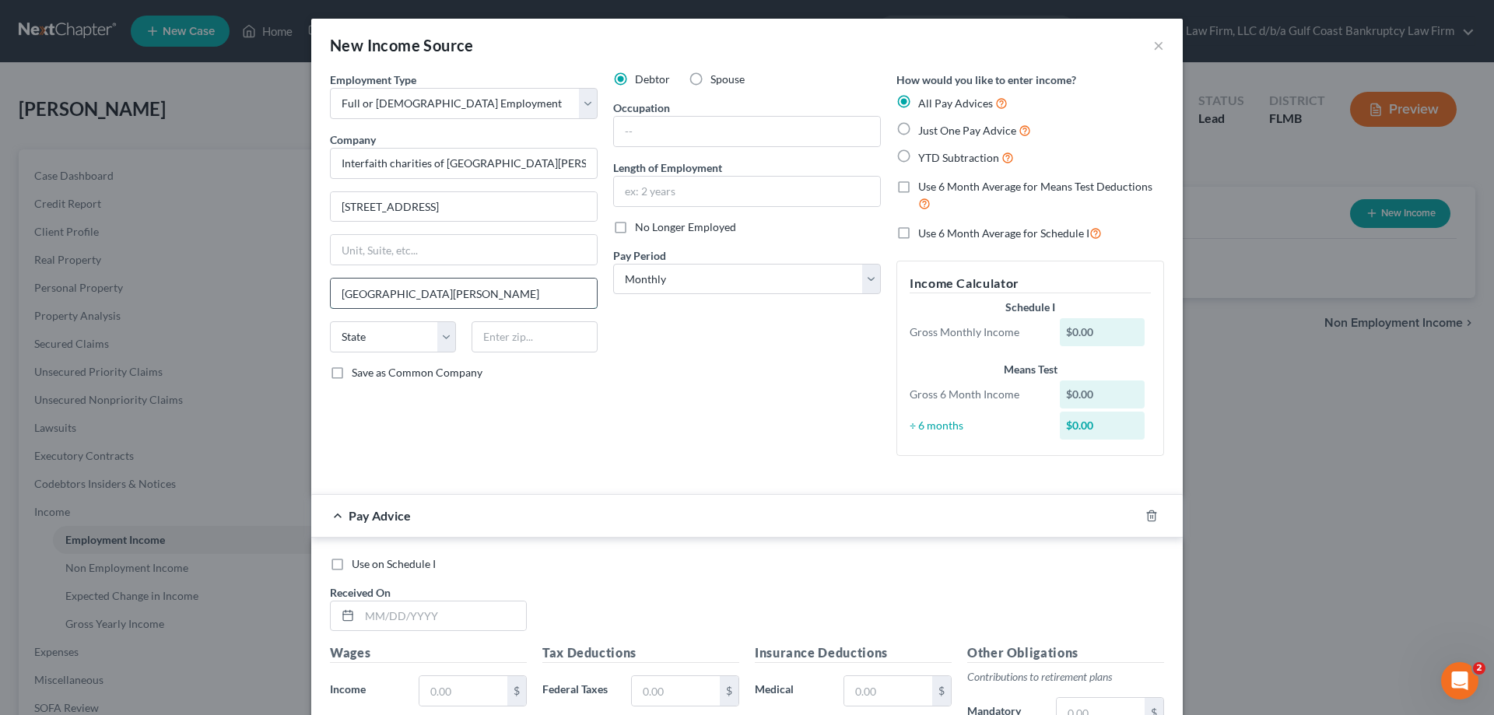
type input "[GEOGRAPHIC_DATA][PERSON_NAME]"
select select "9"
type input "33908"
click at [659, 189] on input "text" at bounding box center [747, 192] width 266 height 30
type input "6 months"
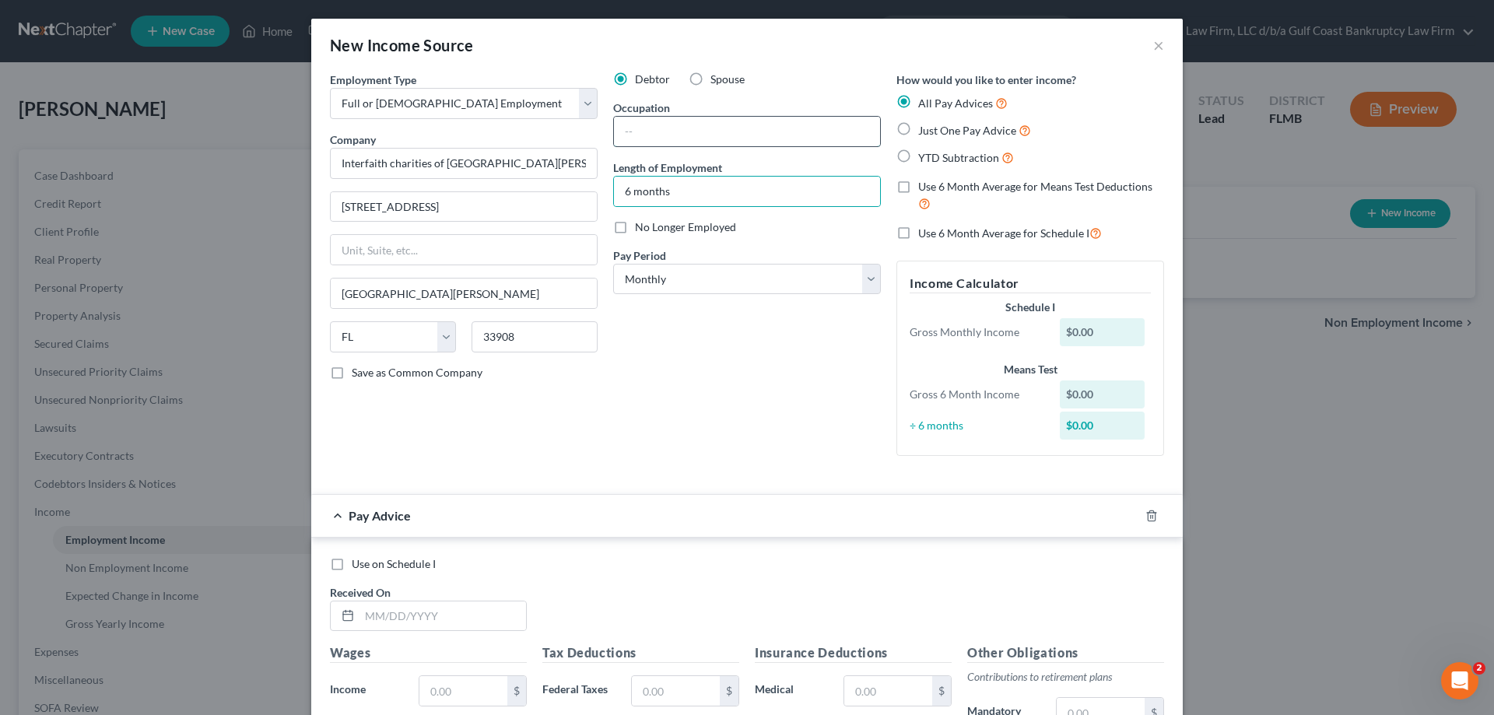
click at [679, 125] on input "text" at bounding box center [747, 132] width 266 height 30
type input "cleaning"
click at [664, 281] on select "Select Monthly Twice Monthly Every Other Week Weekly" at bounding box center [747, 279] width 268 height 31
click at [665, 281] on select "Select Monthly Twice Monthly Every Other Week Weekly" at bounding box center [747, 279] width 268 height 31
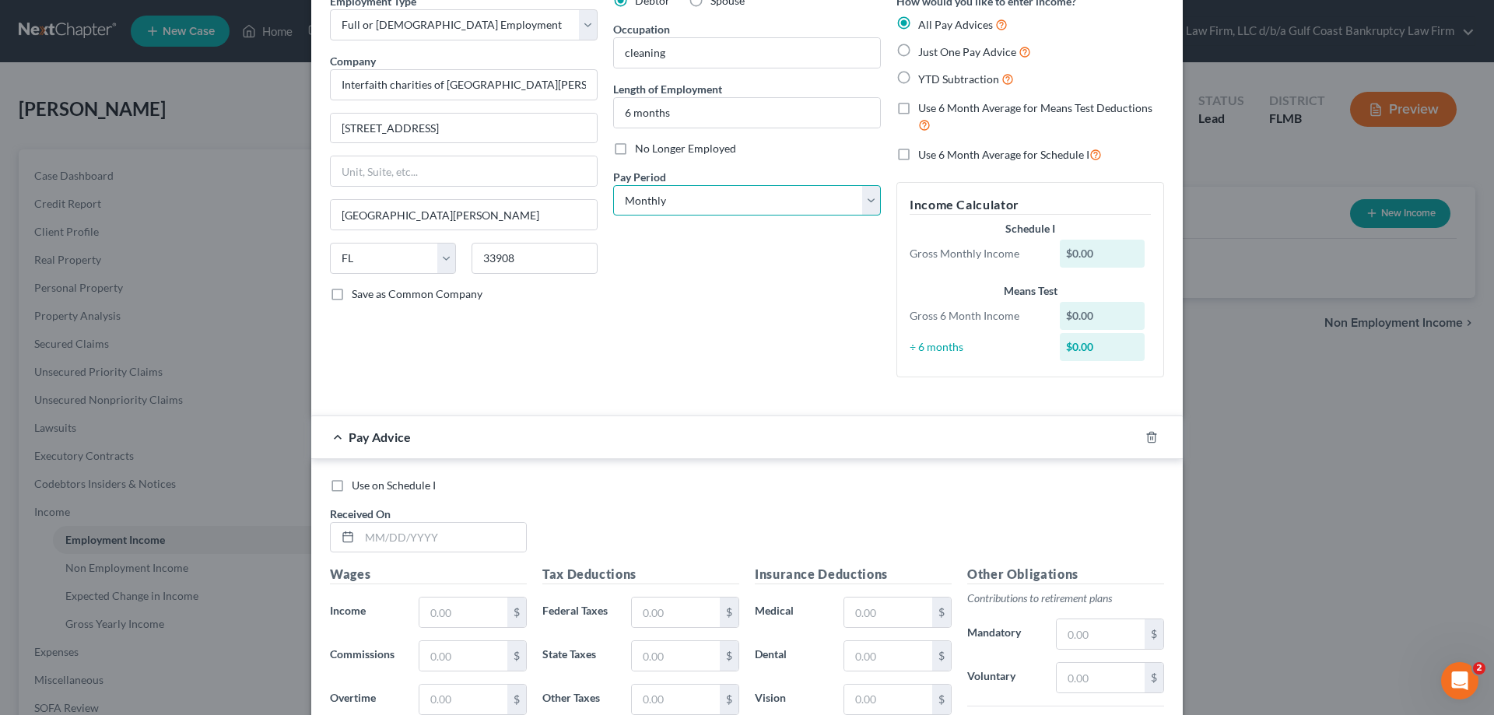
scroll to position [78, 0]
click at [918, 51] on label "Just One Pay Advice" at bounding box center [974, 53] width 113 height 18
click at [925, 51] on input "Just One Pay Advice" at bounding box center [930, 49] width 10 height 10
radio input "true"
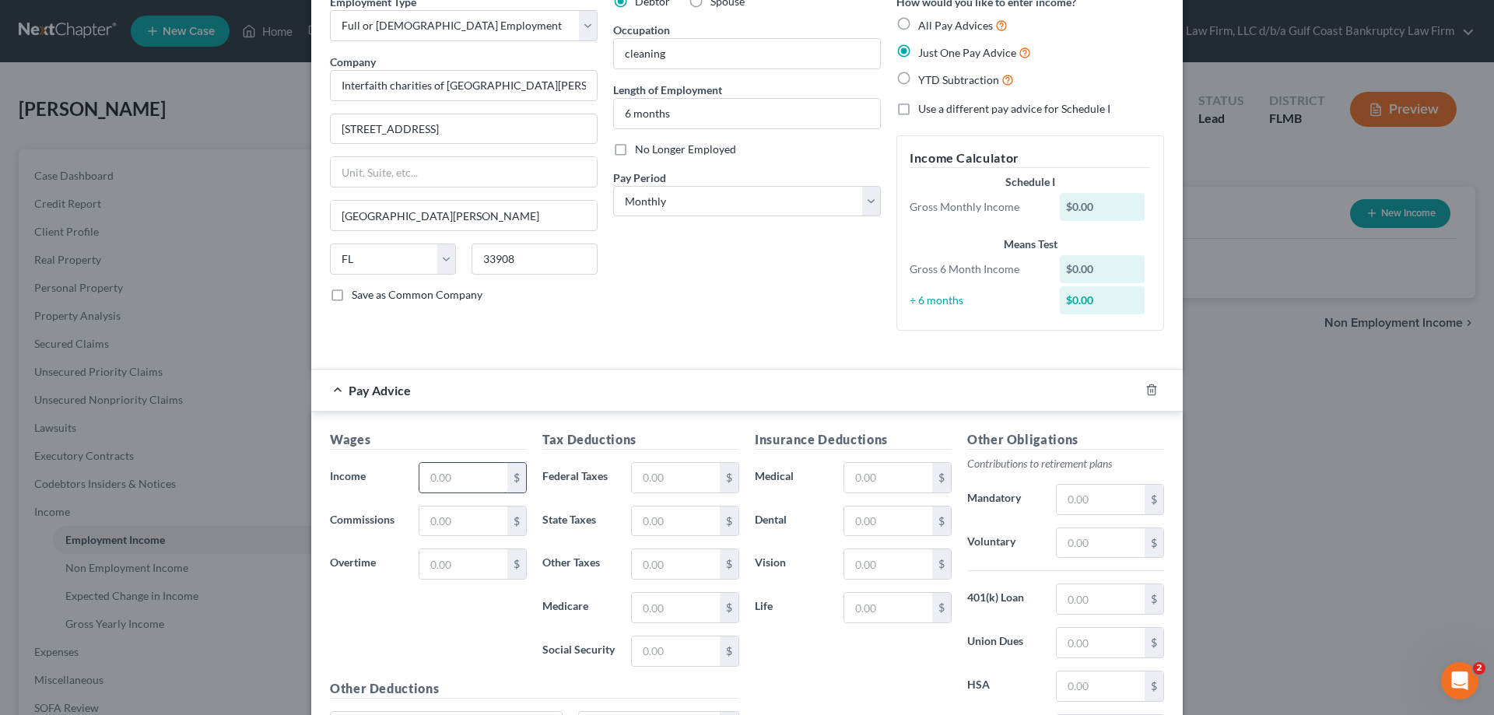
click at [480, 475] on input "text" at bounding box center [464, 478] width 88 height 30
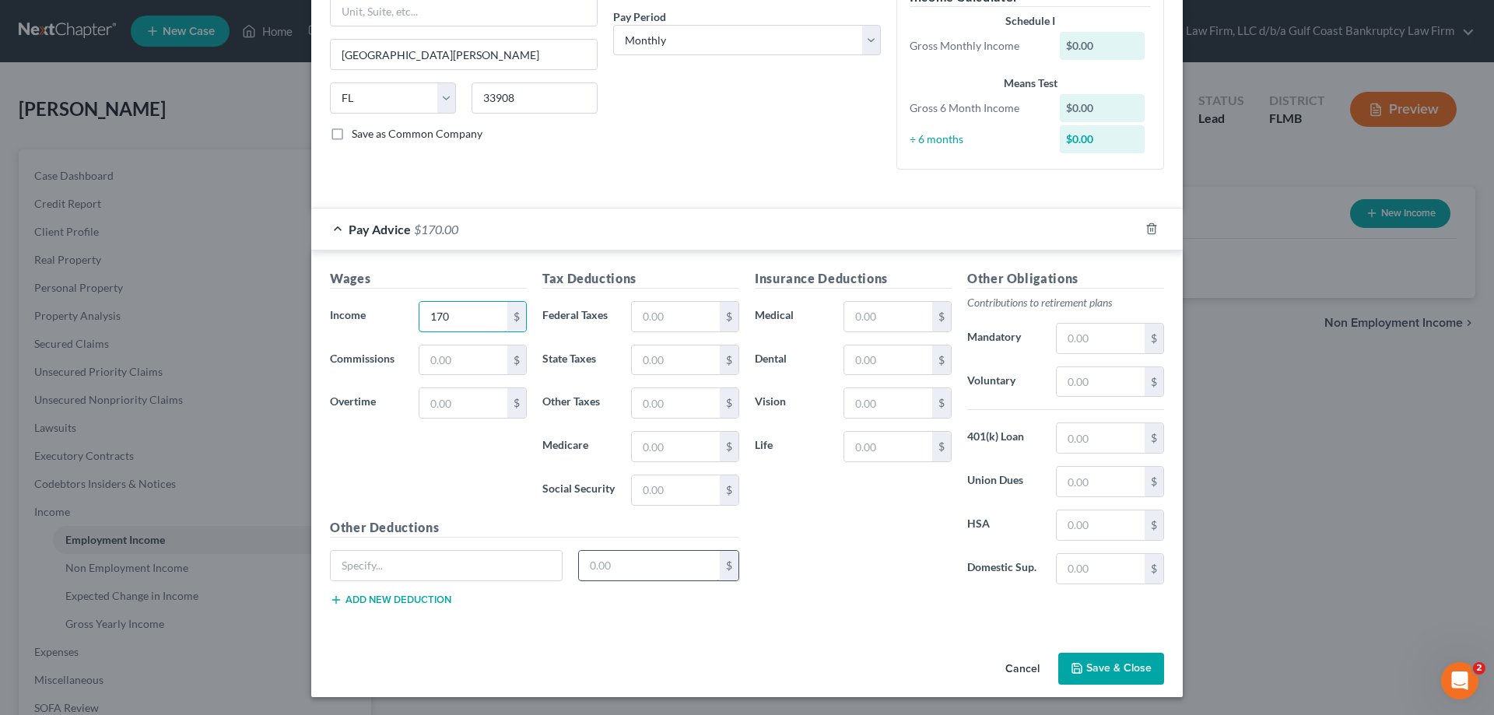
scroll to position [240, 0]
type input "170"
click at [1118, 661] on button "Save & Close" at bounding box center [1111, 668] width 106 height 33
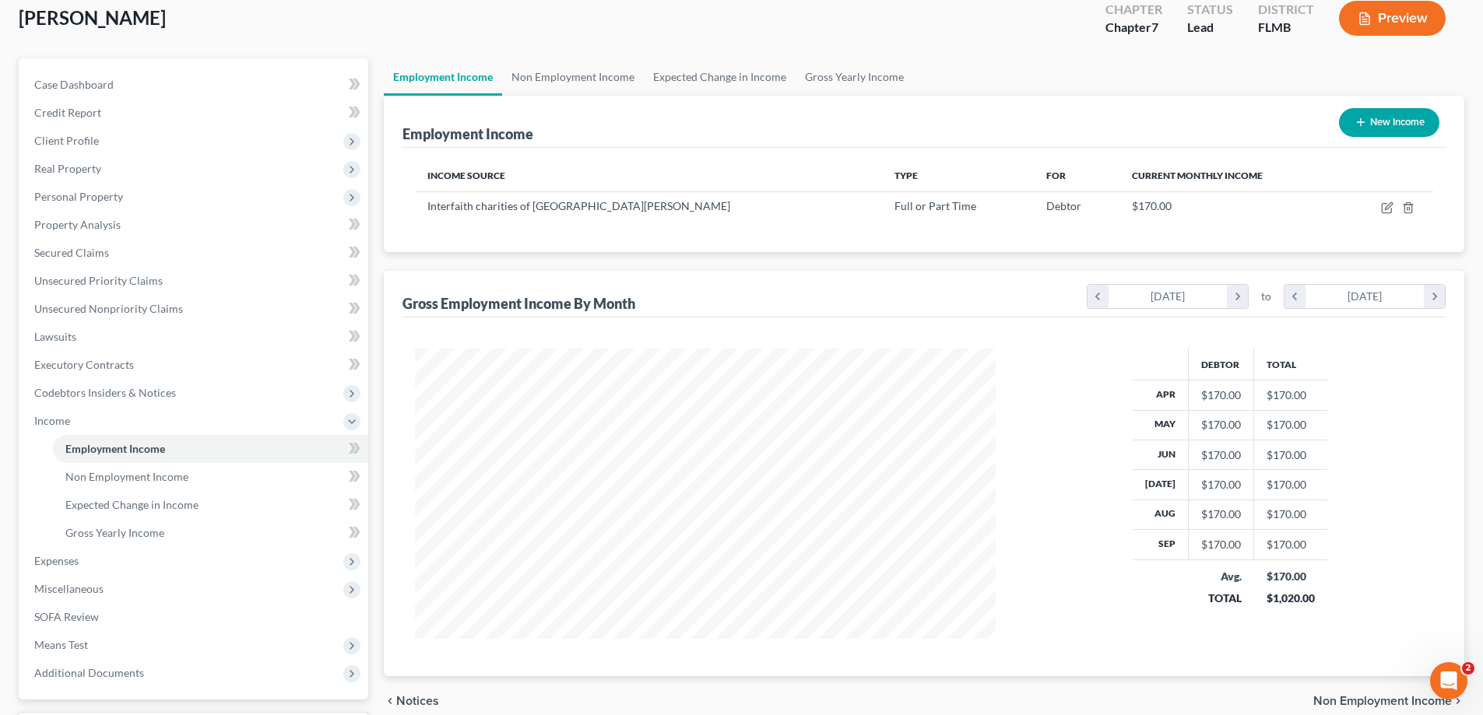
scroll to position [224, 0]
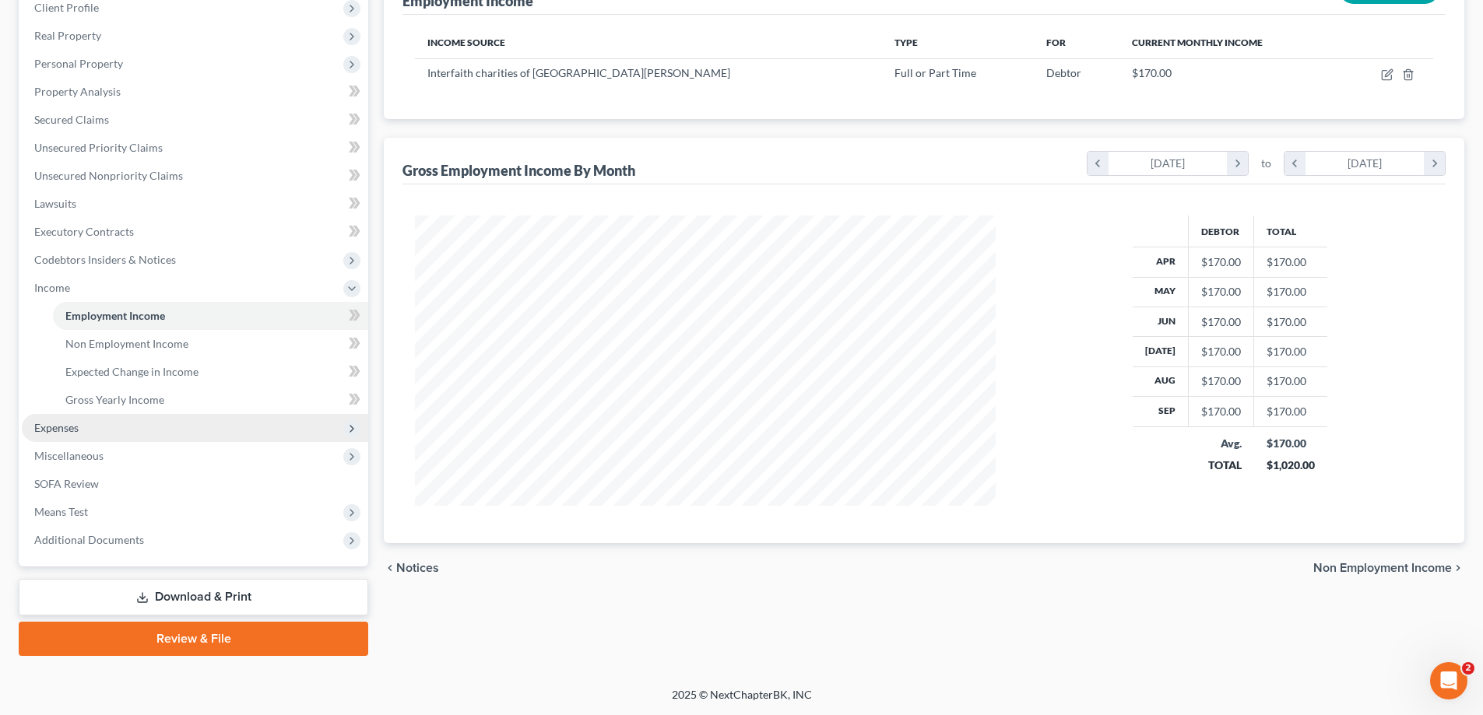
click at [92, 432] on span "Expenses" at bounding box center [195, 428] width 346 height 28
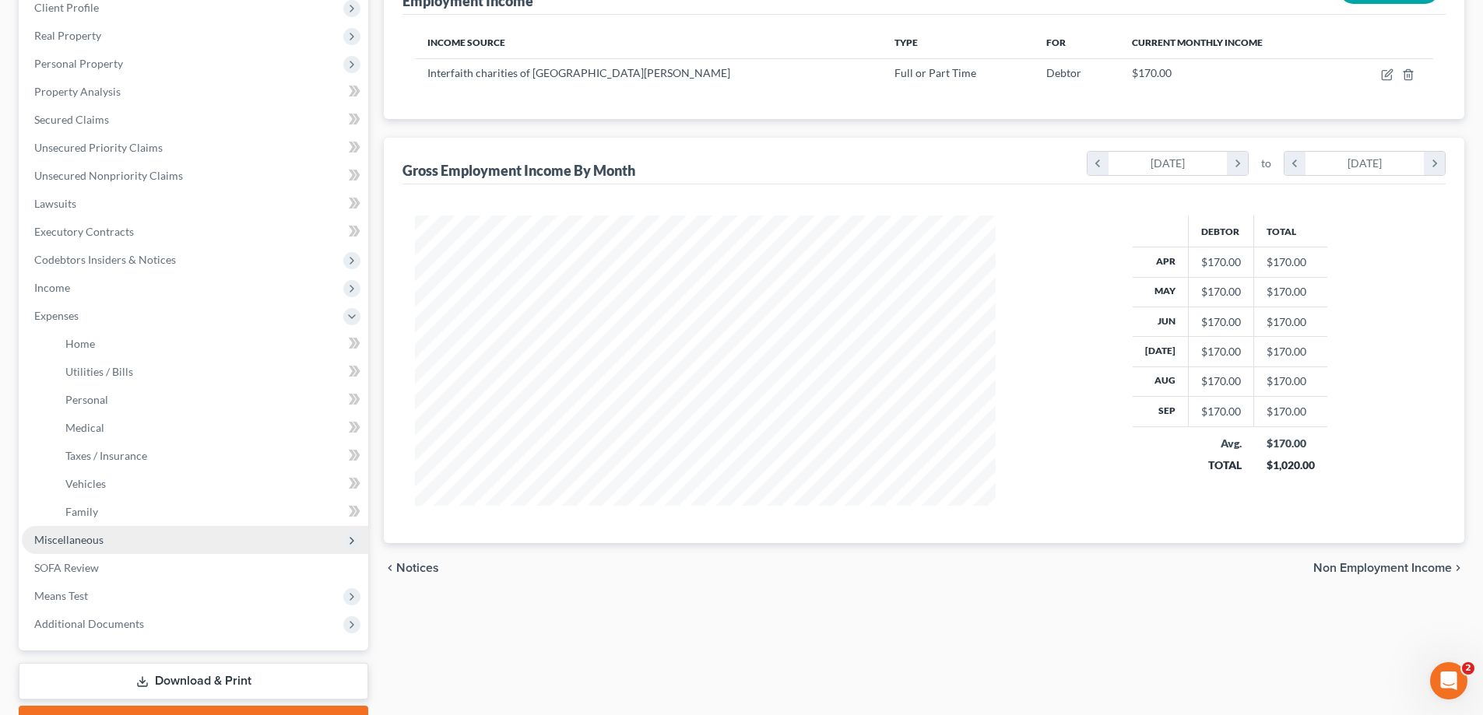
click at [83, 541] on span "Miscellaneous" at bounding box center [68, 539] width 69 height 13
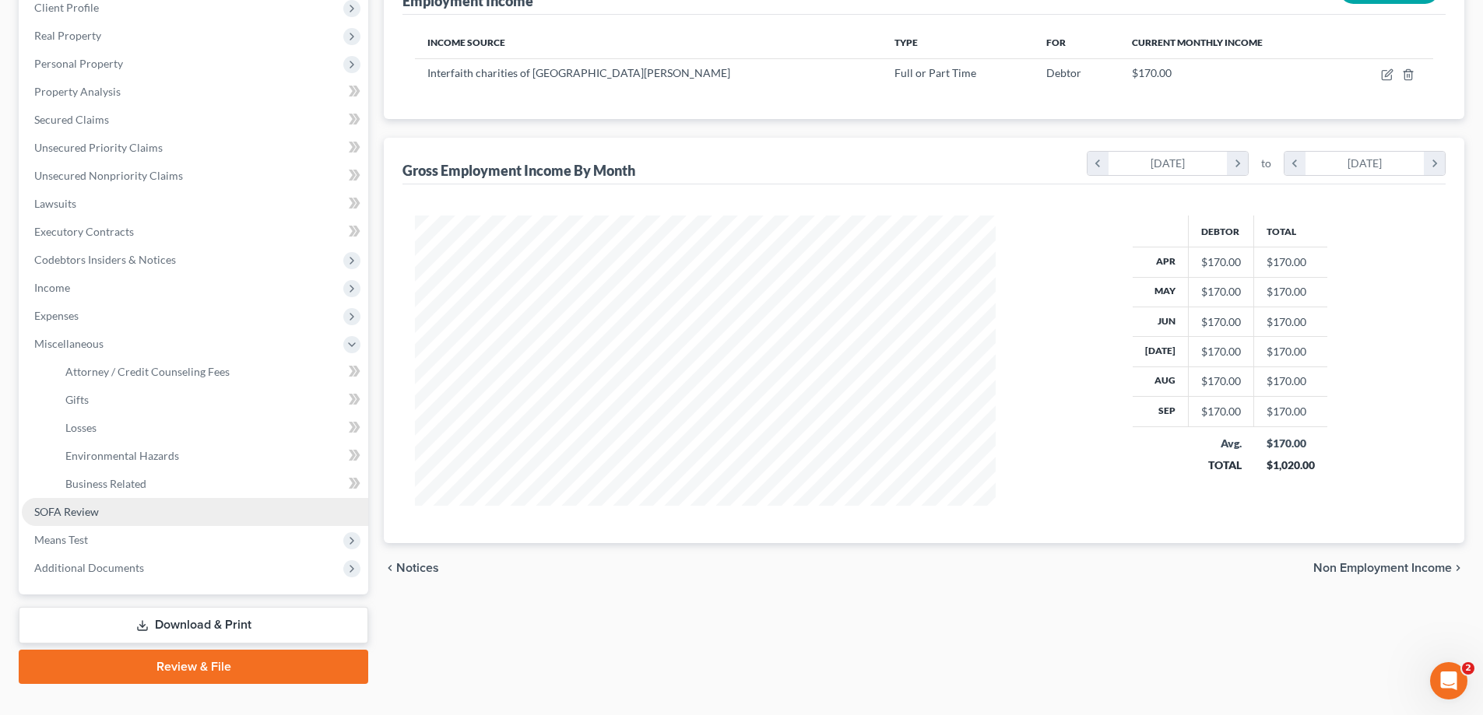
click at [87, 511] on span "SOFA Review" at bounding box center [66, 511] width 65 height 13
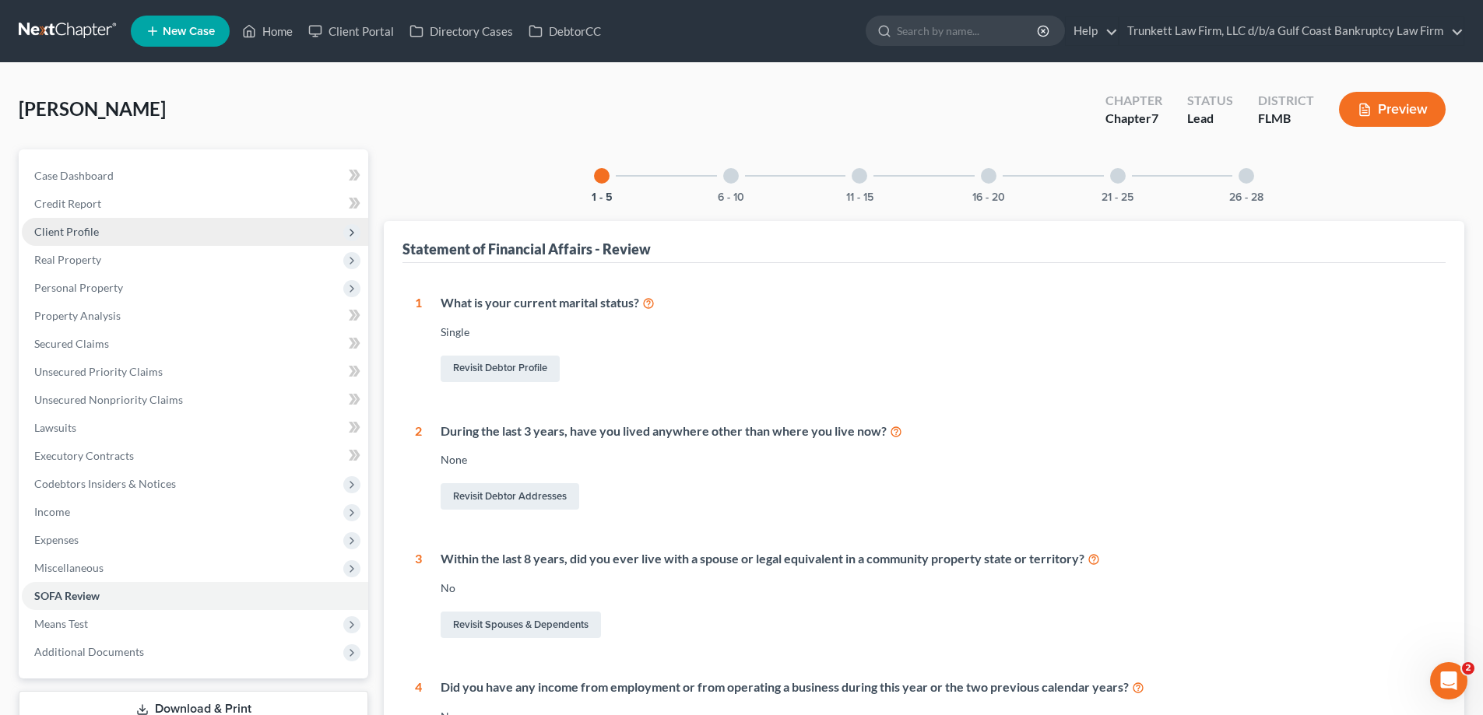
click at [75, 233] on span "Client Profile" at bounding box center [66, 231] width 65 height 13
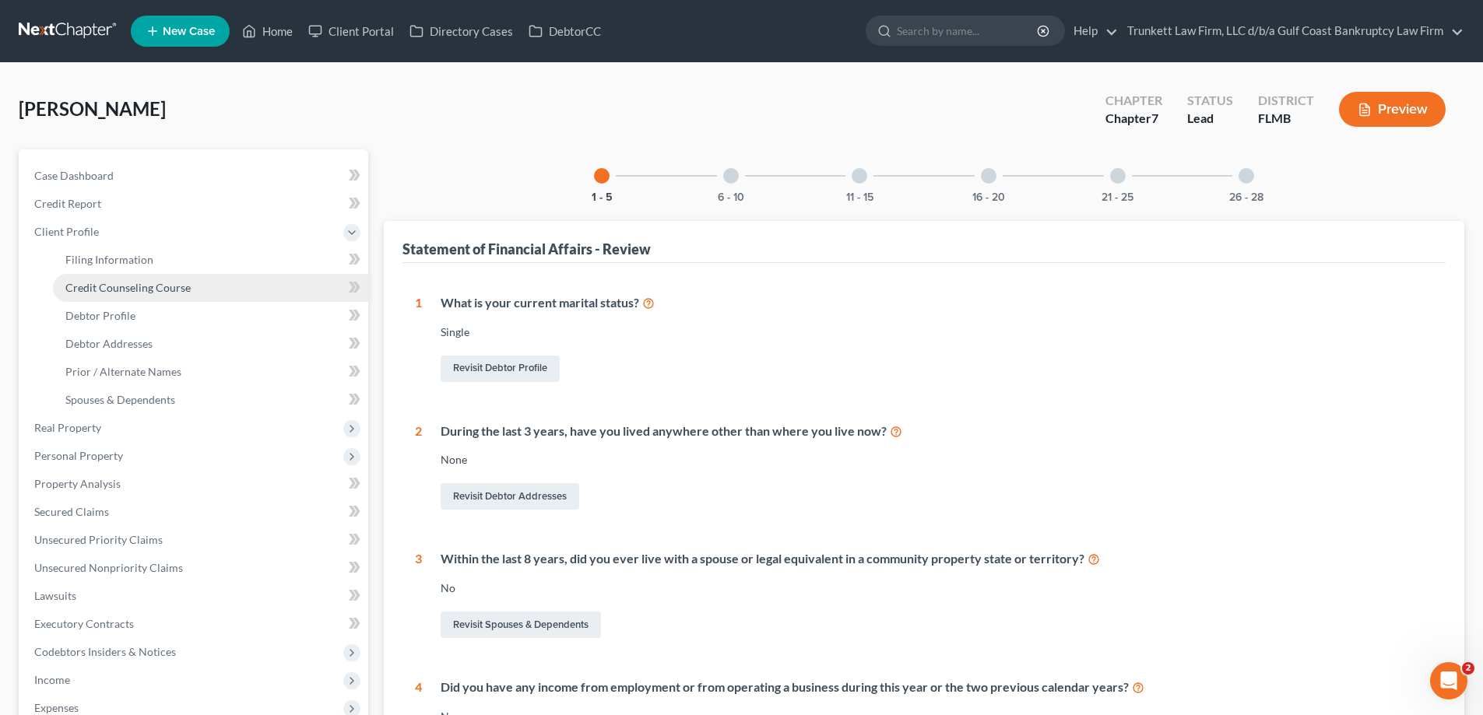
click at [125, 283] on span "Credit Counseling Course" at bounding box center [127, 287] width 125 height 13
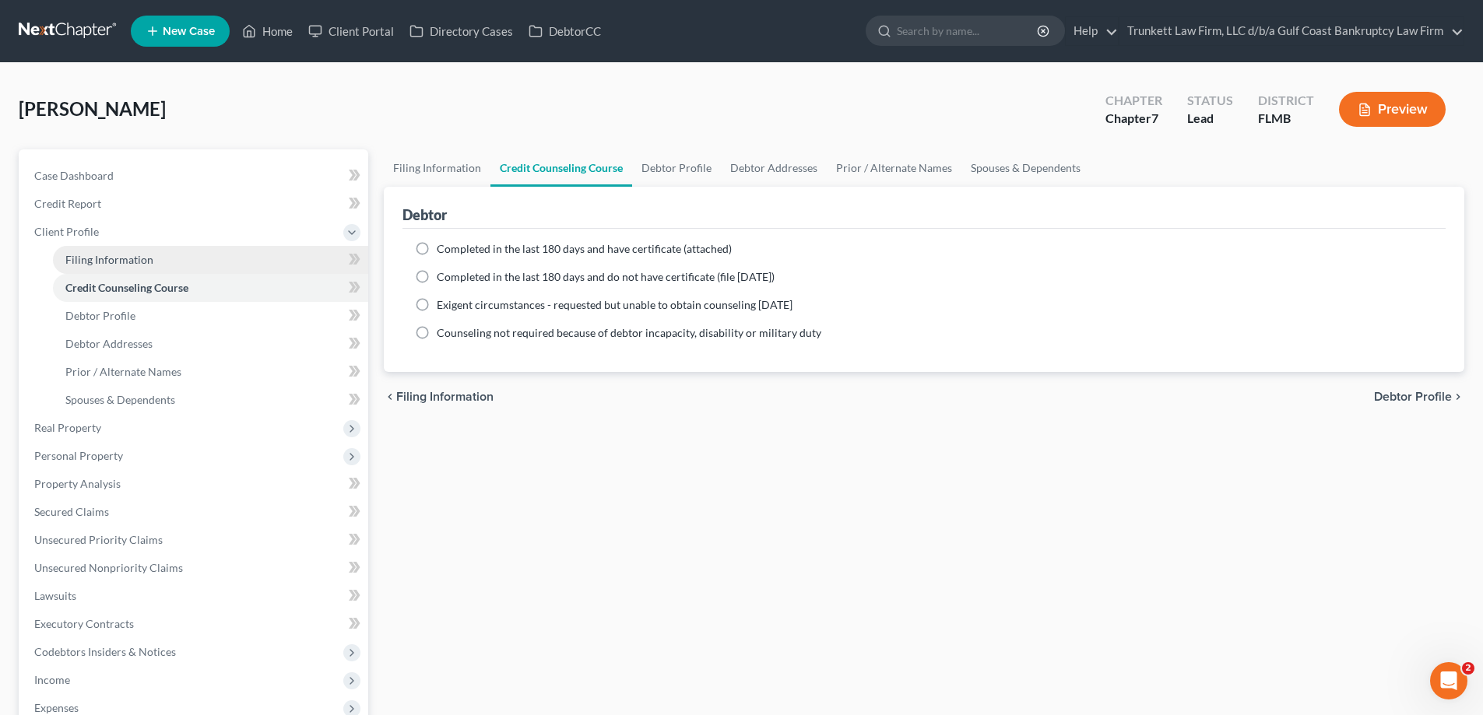
click at [117, 266] on link "Filing Information" at bounding box center [210, 260] width 315 height 28
select select "1"
select select "0"
select select "9"
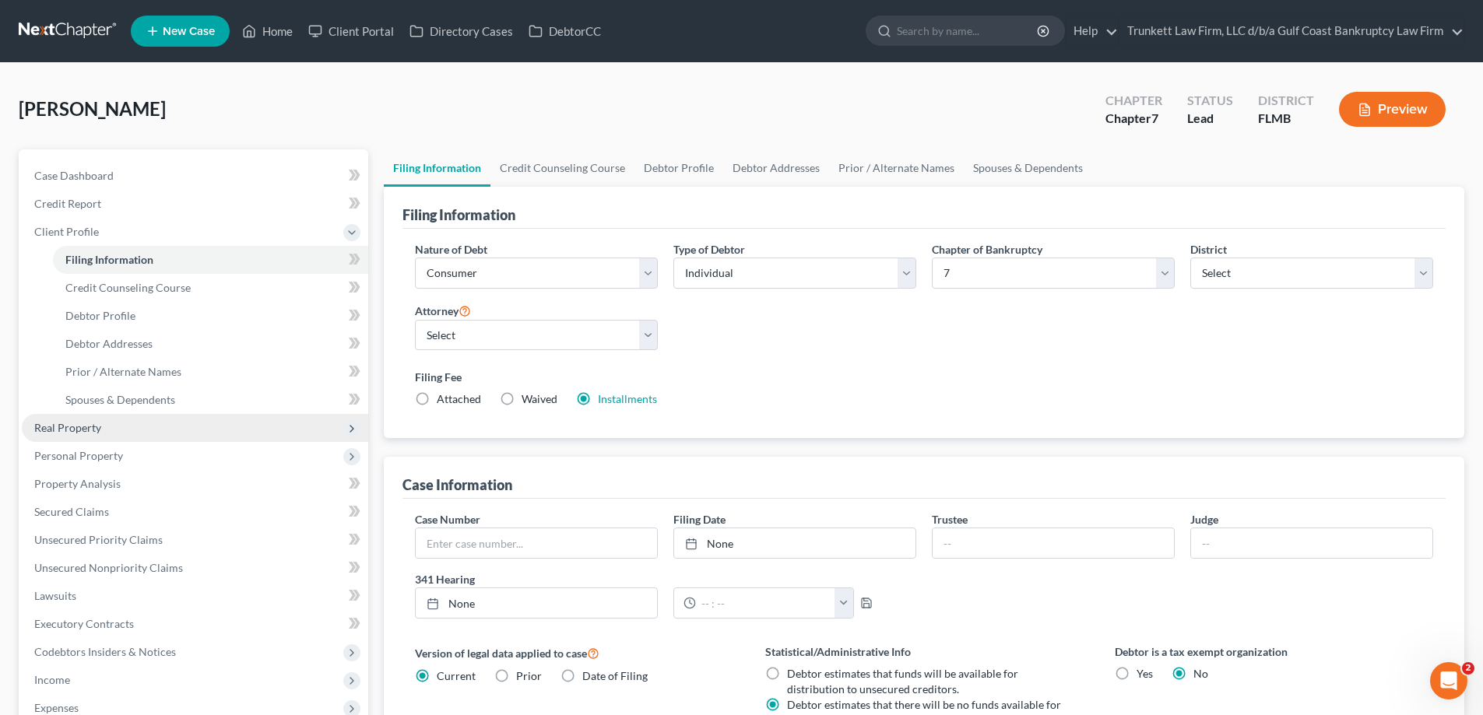
click at [93, 428] on span "Real Property" at bounding box center [67, 427] width 67 height 13
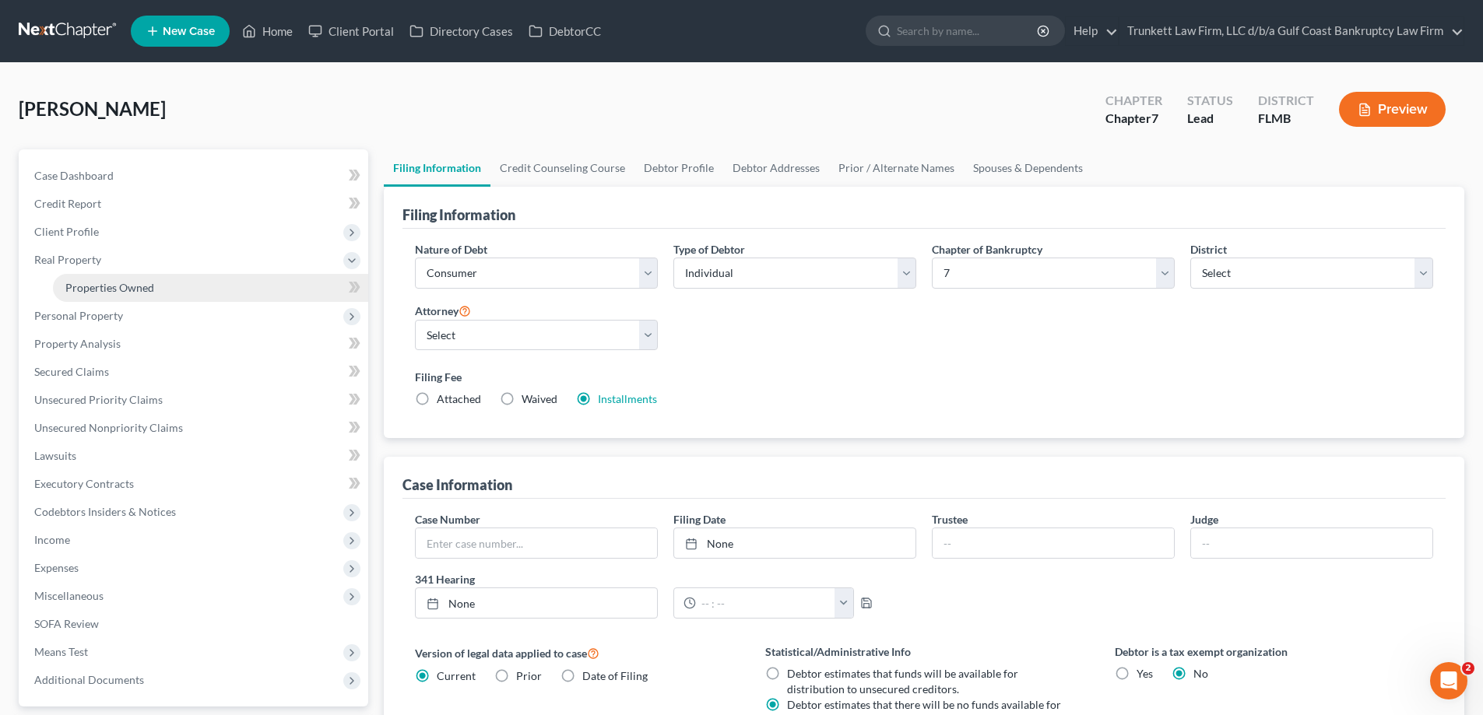
click at [134, 286] on span "Properties Owned" at bounding box center [109, 287] width 89 height 13
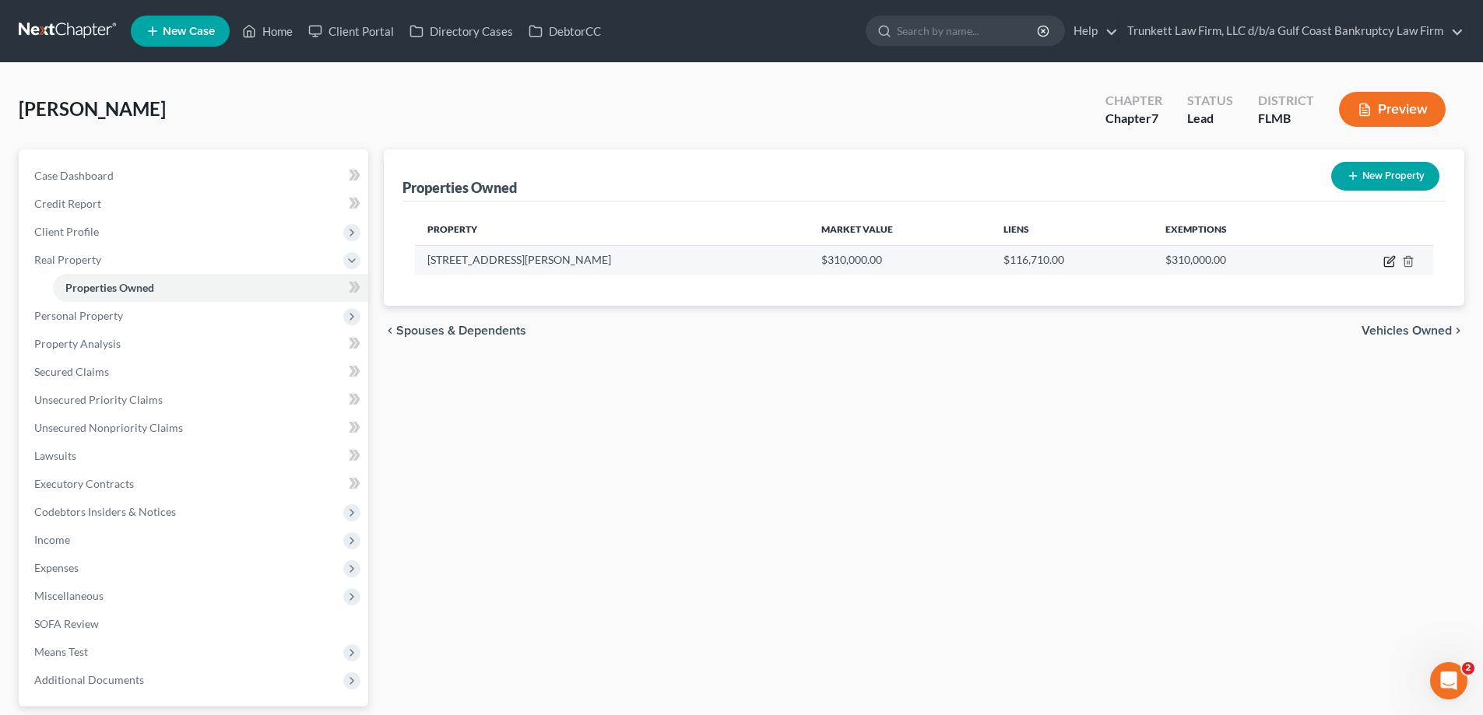
click at [1385, 255] on icon "button" at bounding box center [1389, 261] width 12 height 12
select select "9"
select select "34"
select select "0"
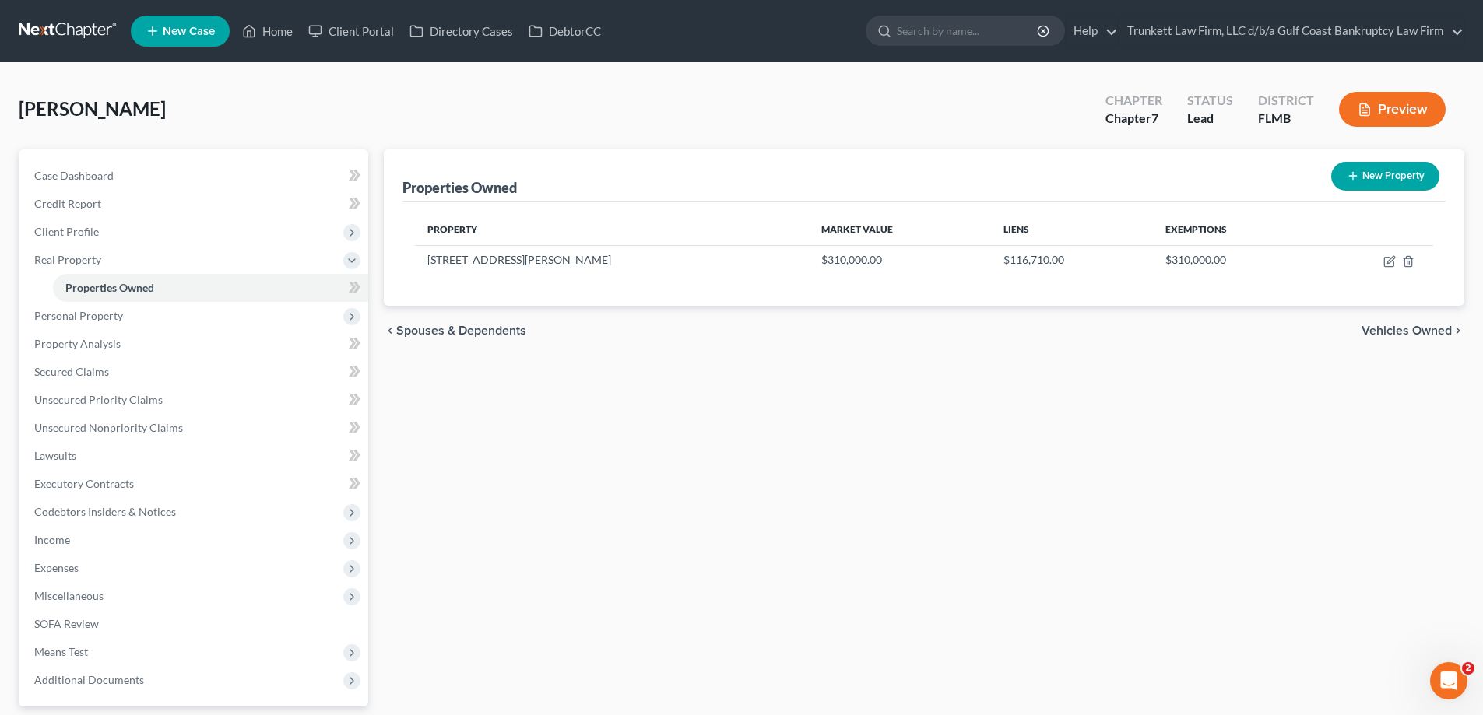
select select "16"
select select "0"
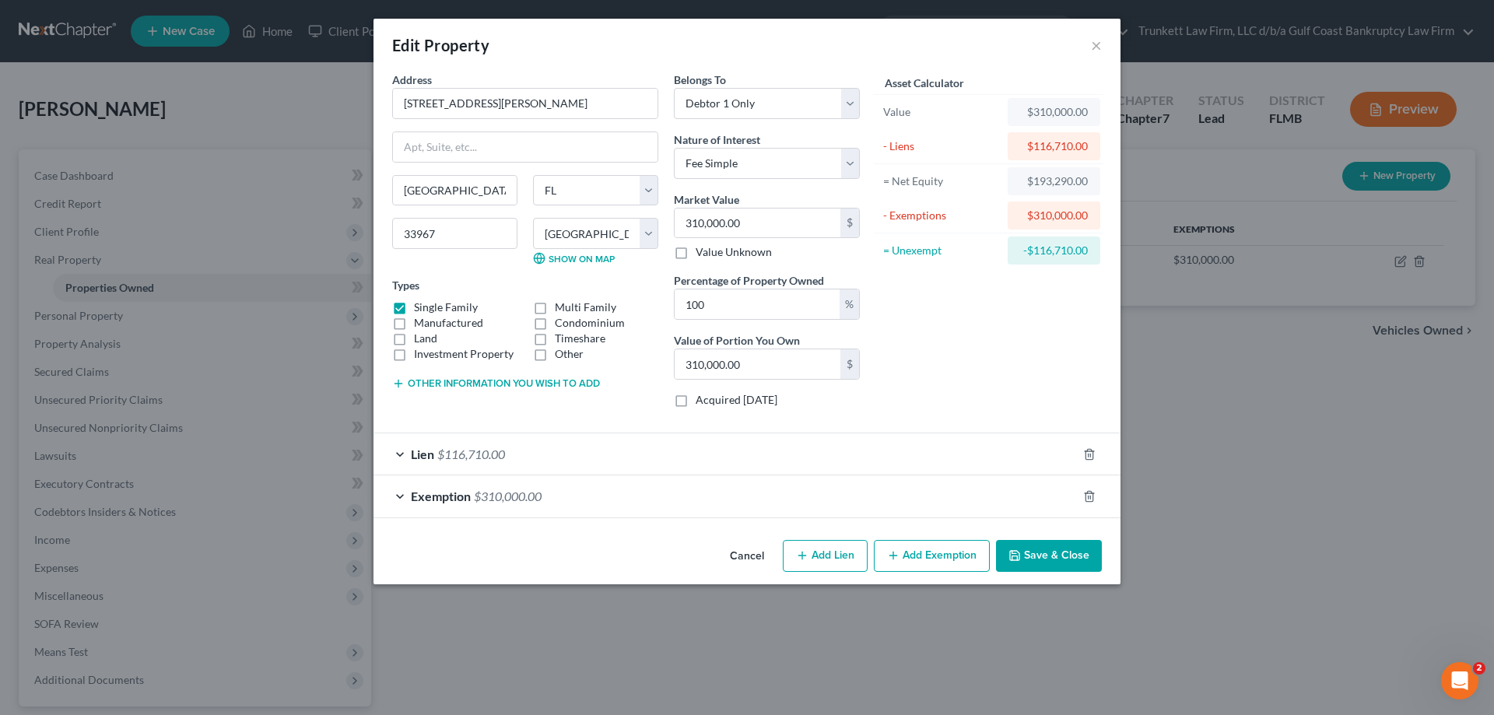
click at [549, 455] on div "Lien $116,710.00" at bounding box center [726, 454] width 704 height 41
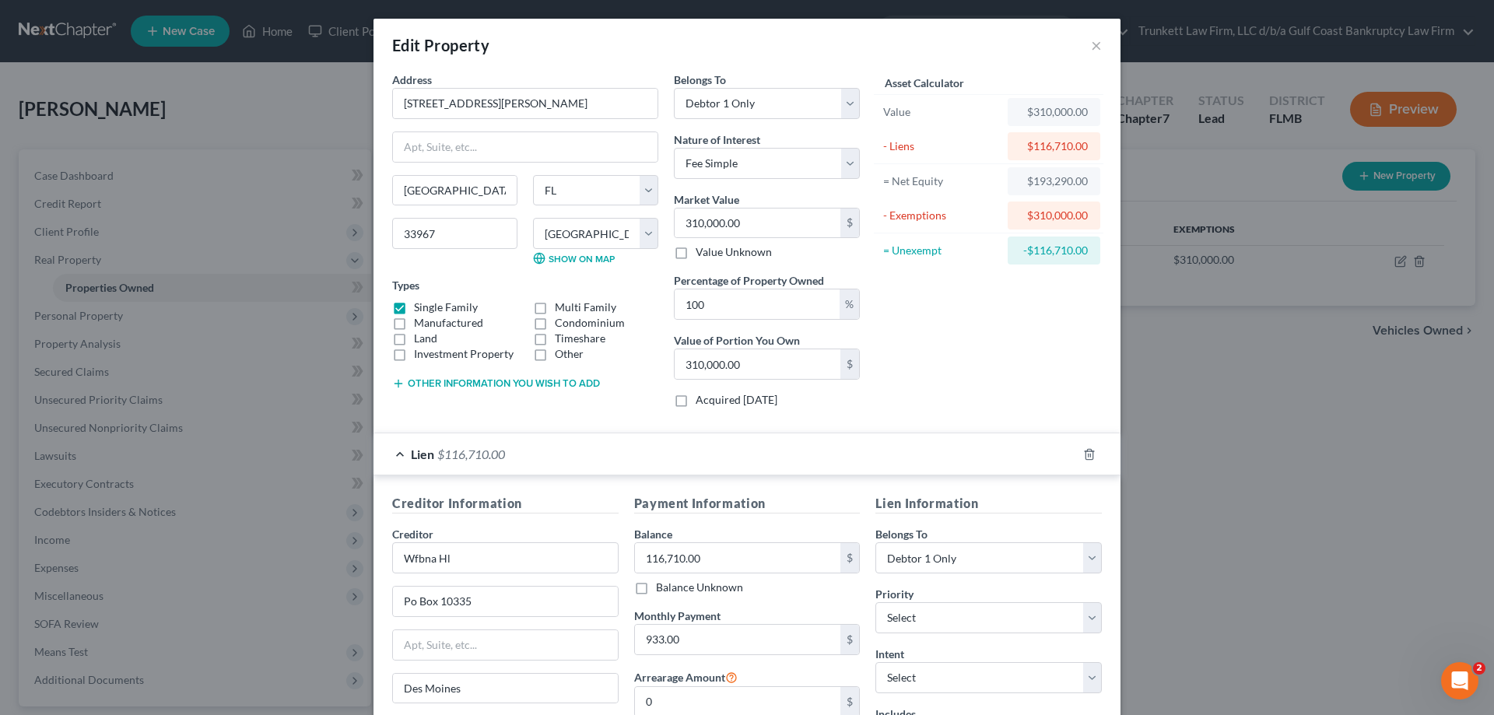
scroll to position [156, 0]
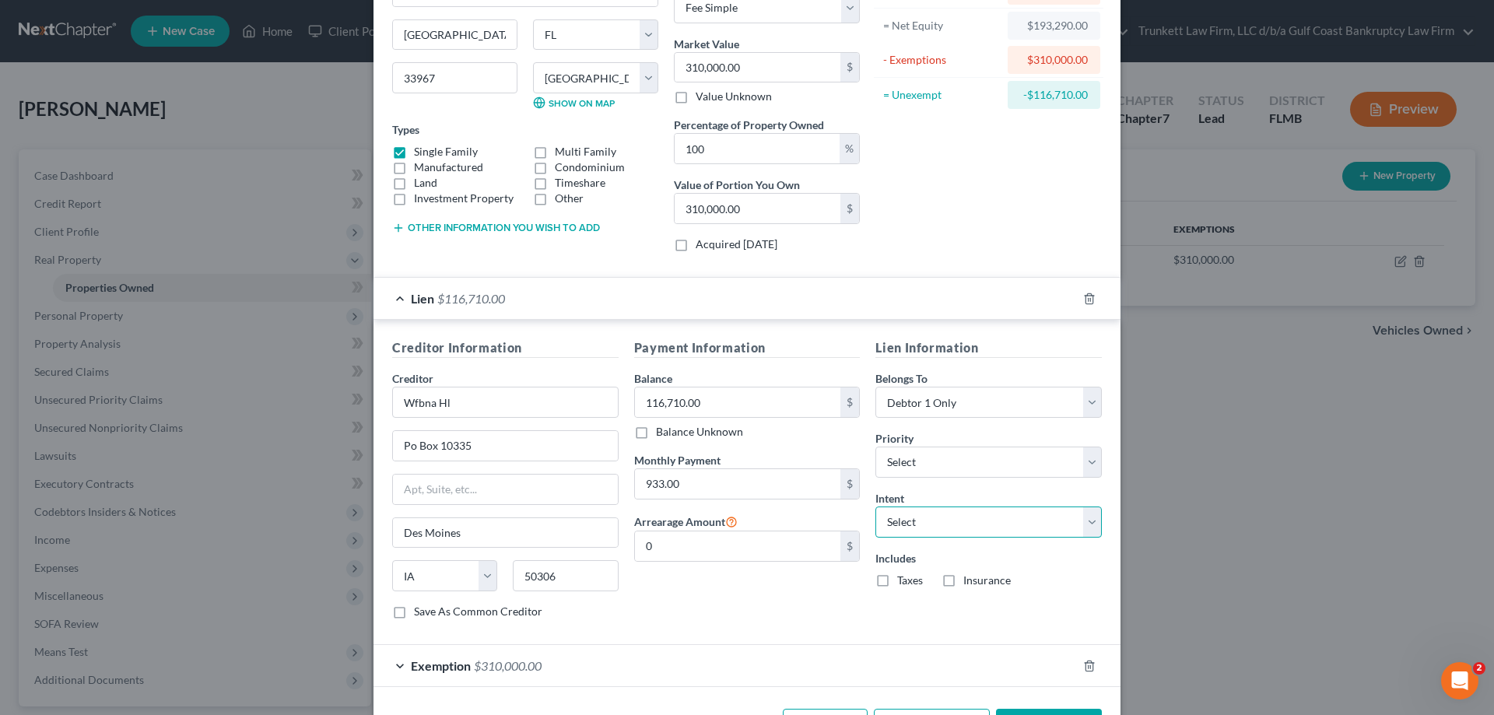
drag, startPoint x: 924, startPoint y: 514, endPoint x: 922, endPoint y: 533, distance: 18.8
click at [924, 514] on select "Select Surrender Redeem Reaffirm Avoid Other" at bounding box center [989, 522] width 226 height 31
click at [876, 507] on select "Select Surrender Redeem Reaffirm Avoid Other" at bounding box center [989, 522] width 226 height 31
drag, startPoint x: 919, startPoint y: 516, endPoint x: 919, endPoint y: 537, distance: 21.0
click at [919, 516] on select "Select Surrender Redeem Reaffirm Avoid Other" at bounding box center [989, 522] width 226 height 31
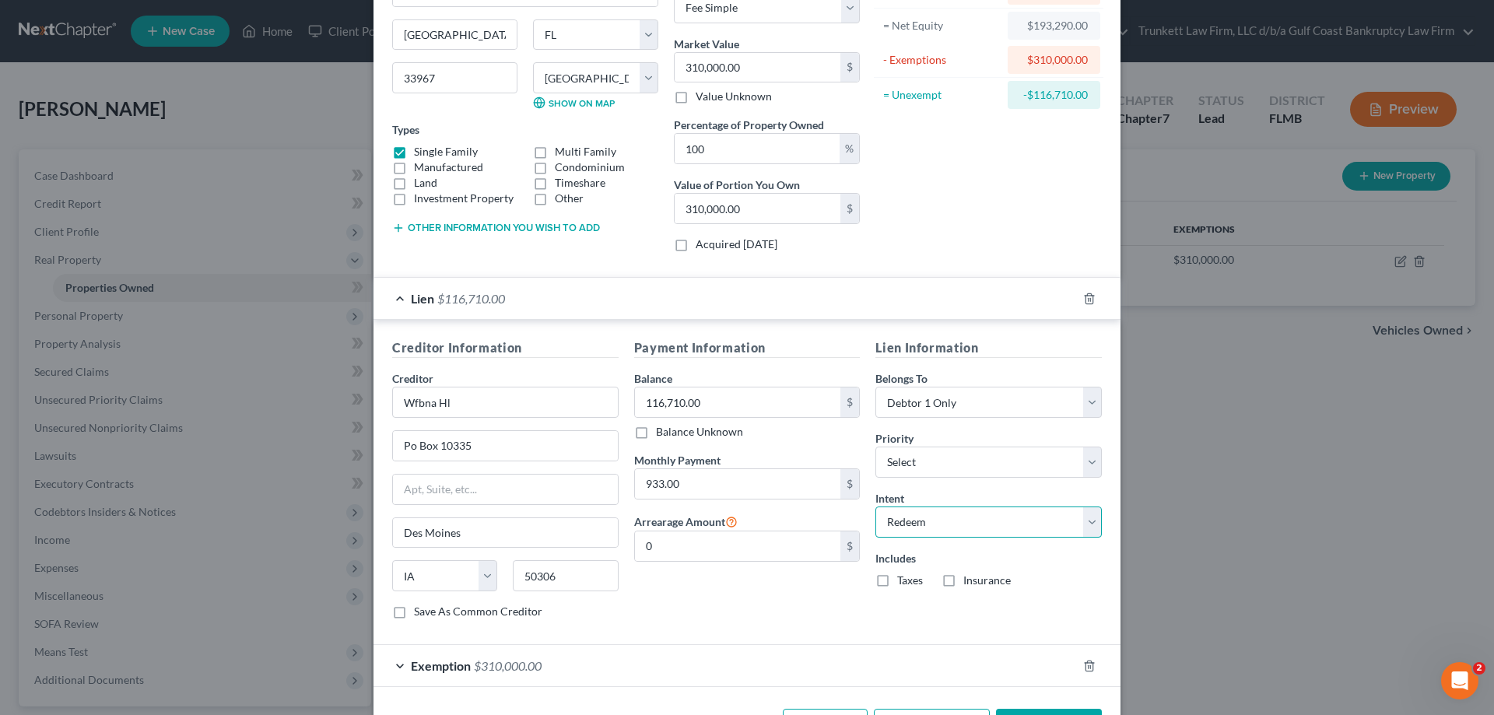
select select "2"
click at [876, 507] on select "Select Surrender Redeem Reaffirm Avoid Other" at bounding box center [989, 522] width 226 height 31
drag, startPoint x: 936, startPoint y: 463, endPoint x: 922, endPoint y: 497, distance: 36.6
click at [936, 463] on select "Select 1st 2nd 3rd 4th 5th 6th 7th 8th 9th 10th 11th 12th 13th 14th 15th 16th 1…" at bounding box center [989, 462] width 226 height 31
select select "0"
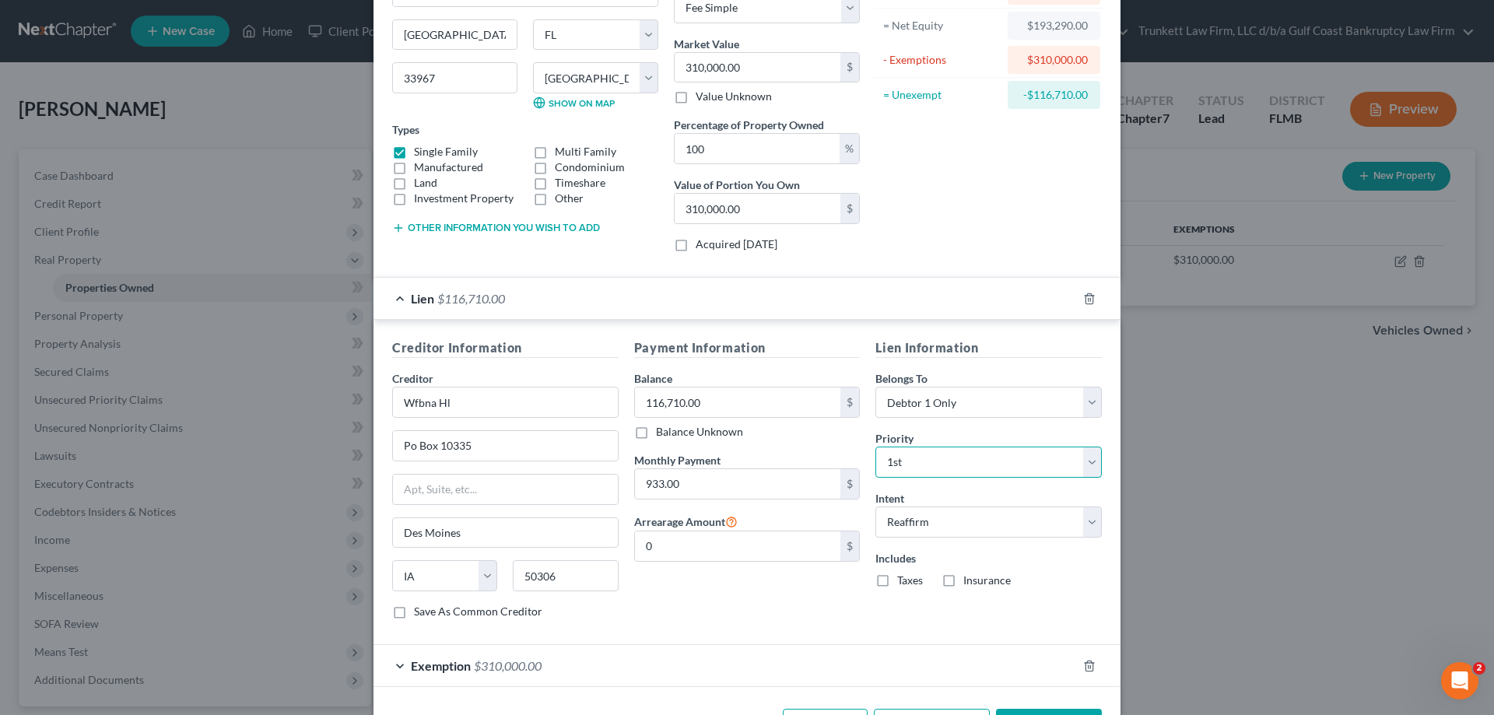
click at [876, 447] on select "Select 1st 2nd 3rd 4th 5th 6th 7th 8th 9th 10th 11th 12th 13th 14th 15th 16th 1…" at bounding box center [989, 462] width 226 height 31
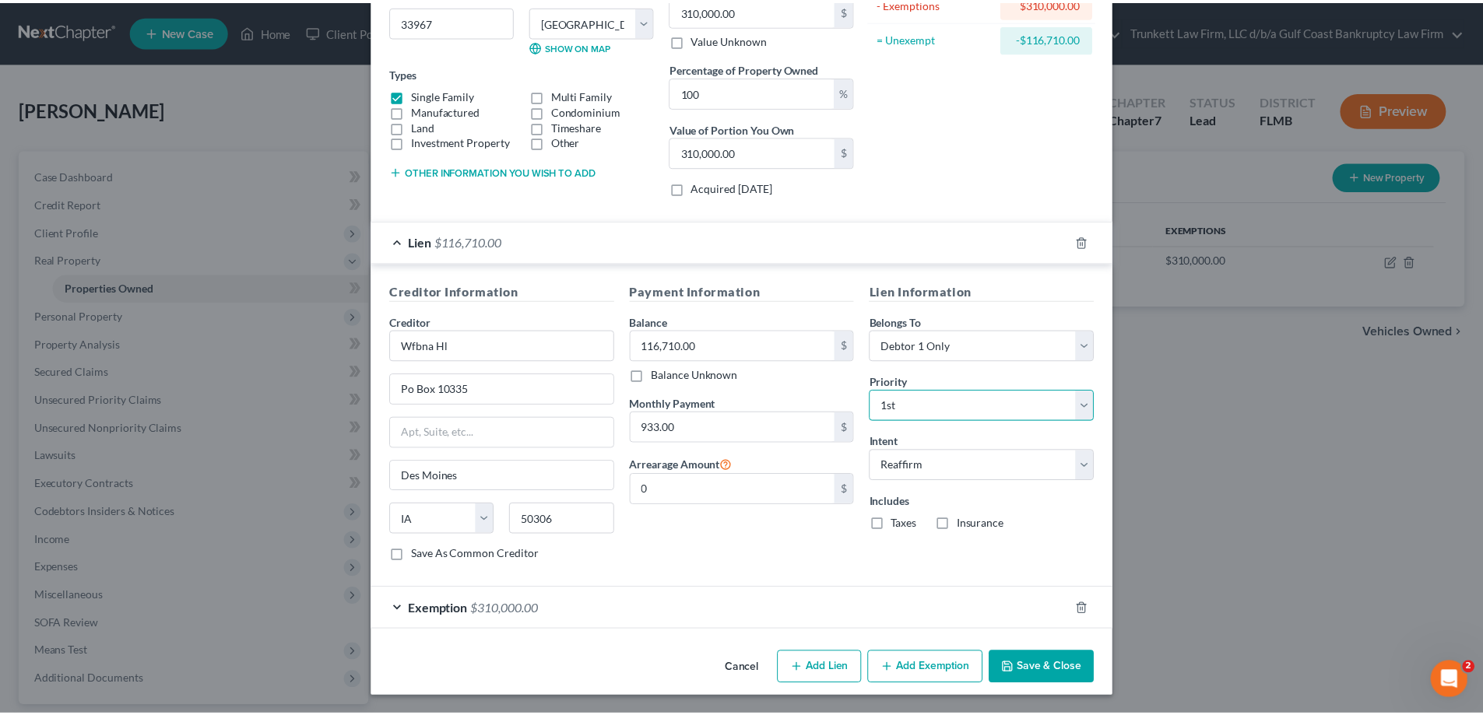
scroll to position [213, 0]
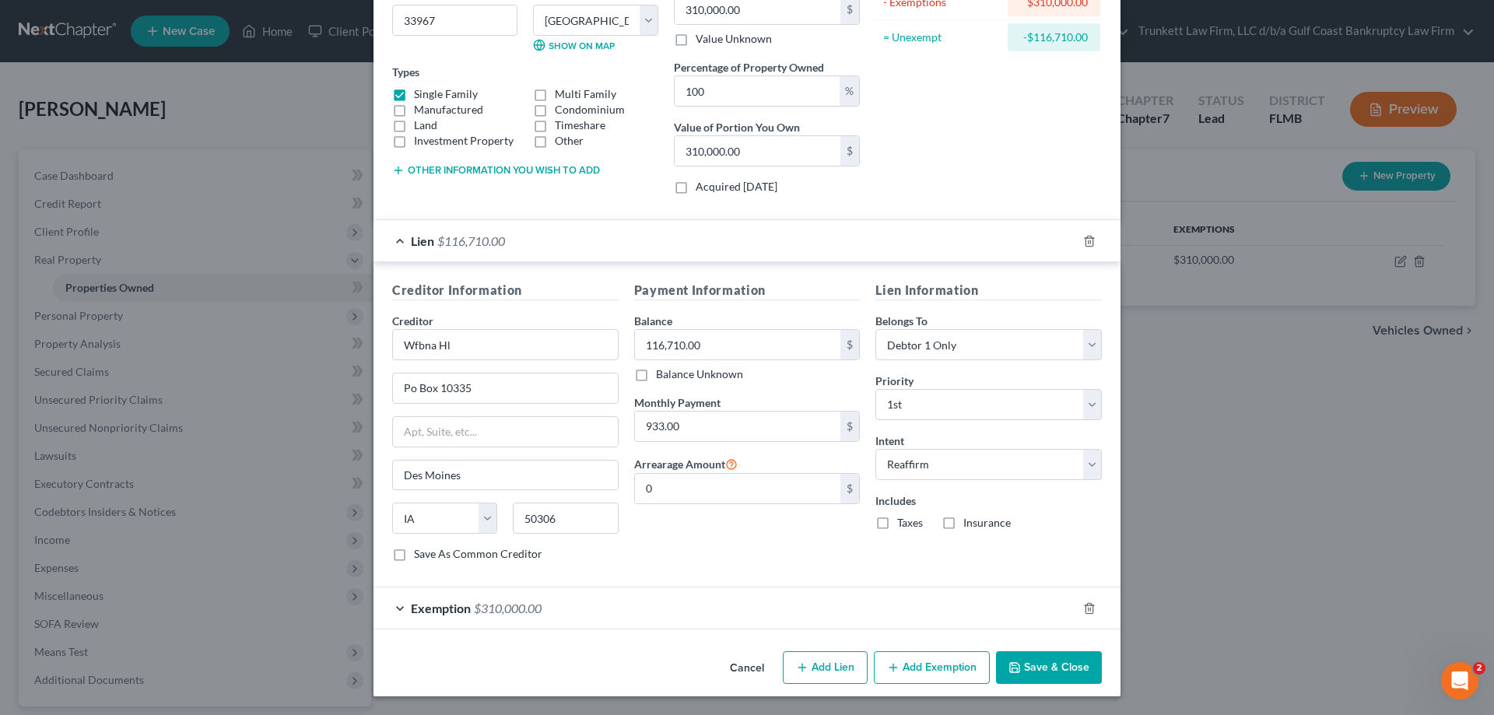
click at [1048, 665] on button "Save & Close" at bounding box center [1049, 667] width 106 height 33
